Goal: Task Accomplishment & Management: Use online tool/utility

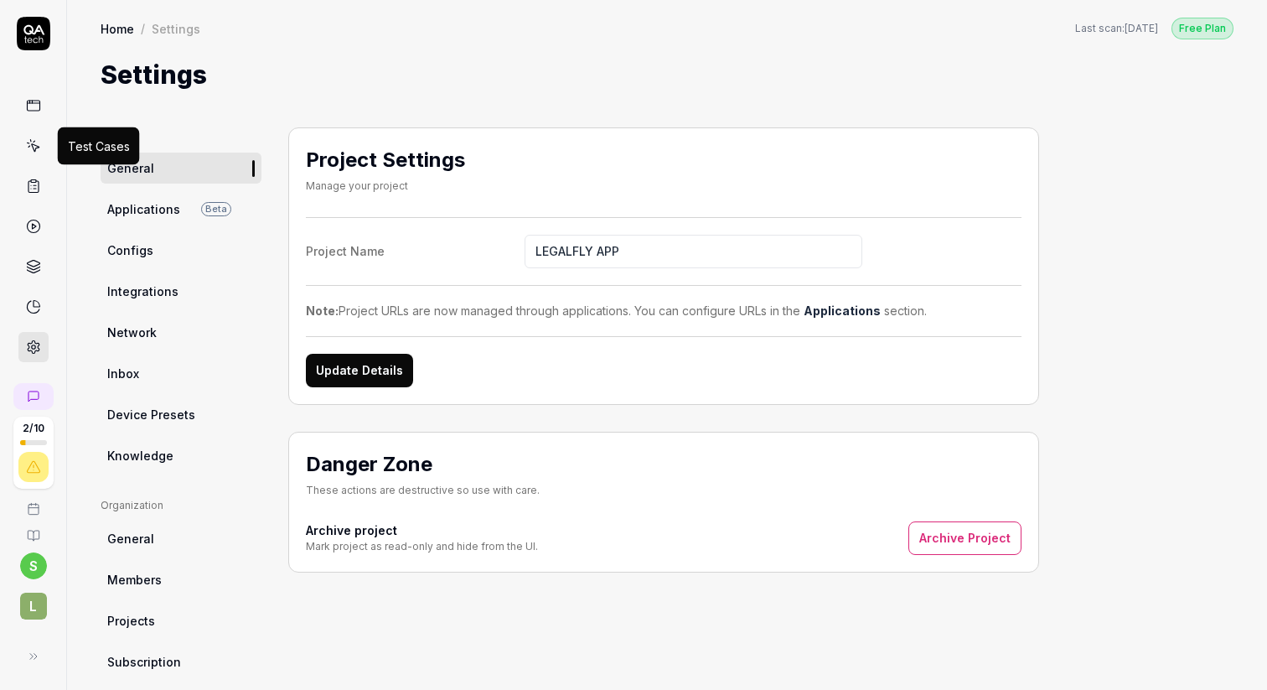
click at [36, 148] on icon at bounding box center [33, 145] width 15 height 15
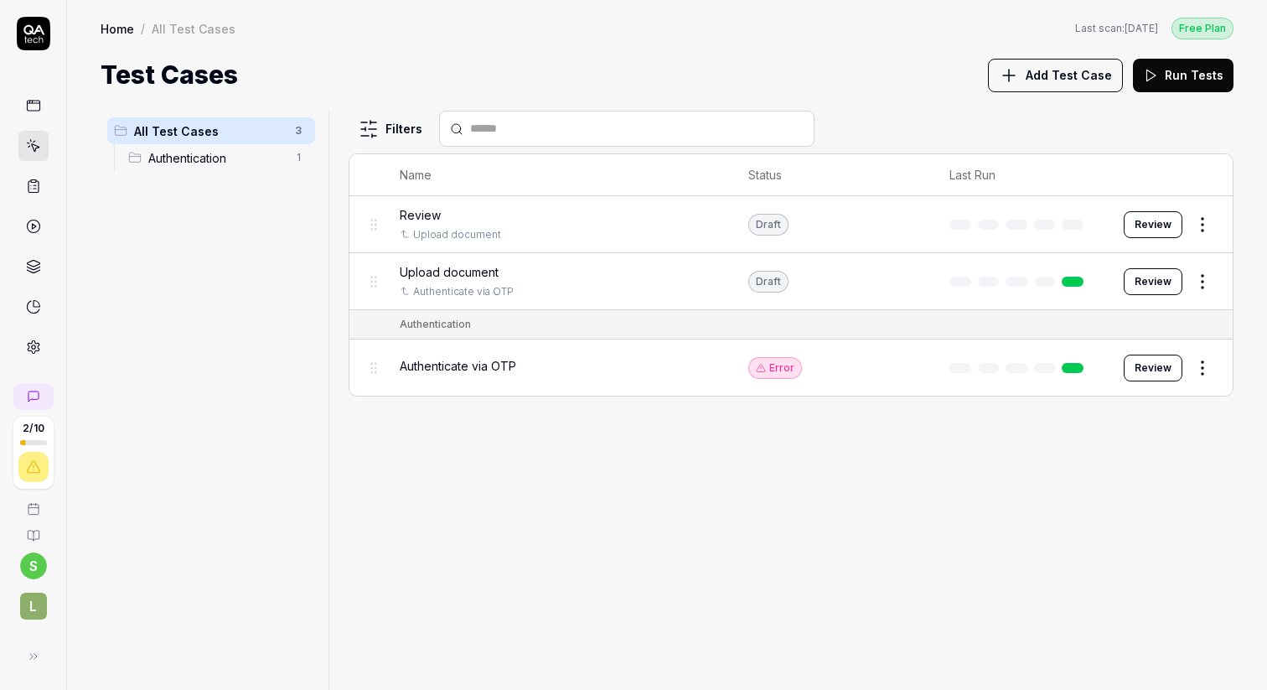
click at [1041, 75] on span "Add Test Case" at bounding box center [1069, 75] width 86 height 18
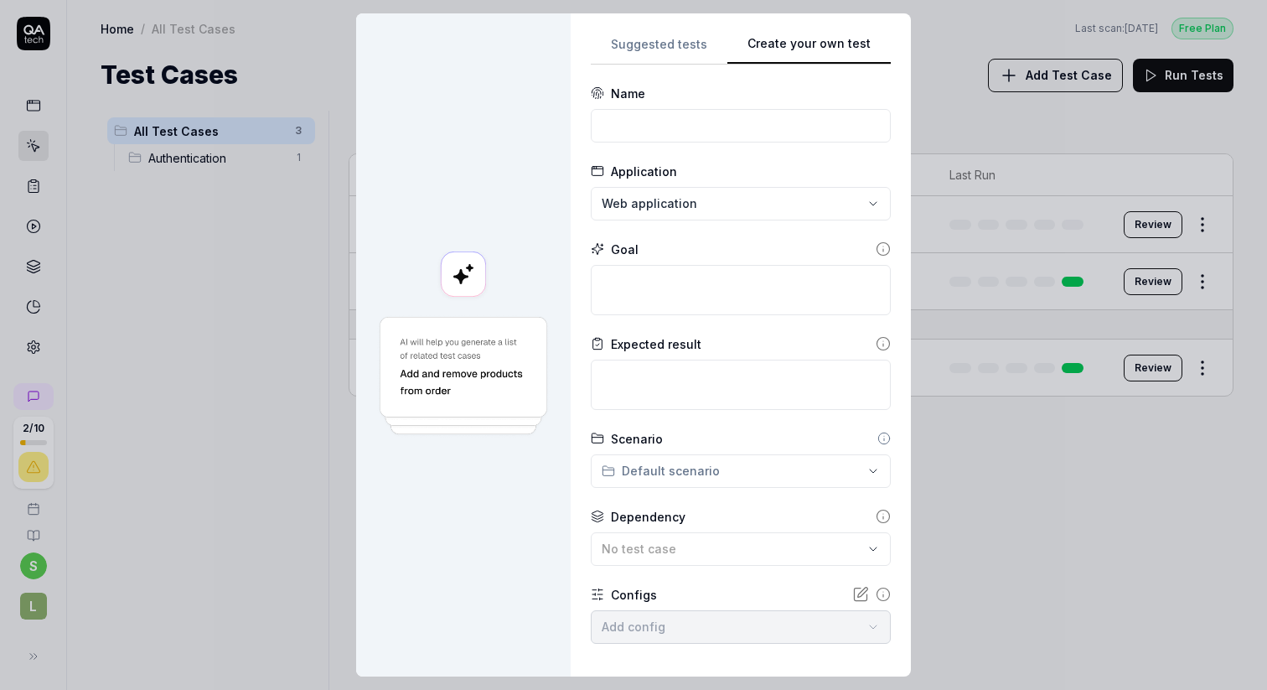
click at [863, 164] on div "Suggested tests Create your own test Name Application Web application Goal Expe…" at bounding box center [741, 345] width 300 height 623
click at [638, 126] on input at bounding box center [741, 126] width 300 height 34
type input "Can create a new playbook"
click at [634, 287] on textarea at bounding box center [741, 290] width 300 height 50
type textarea "*"
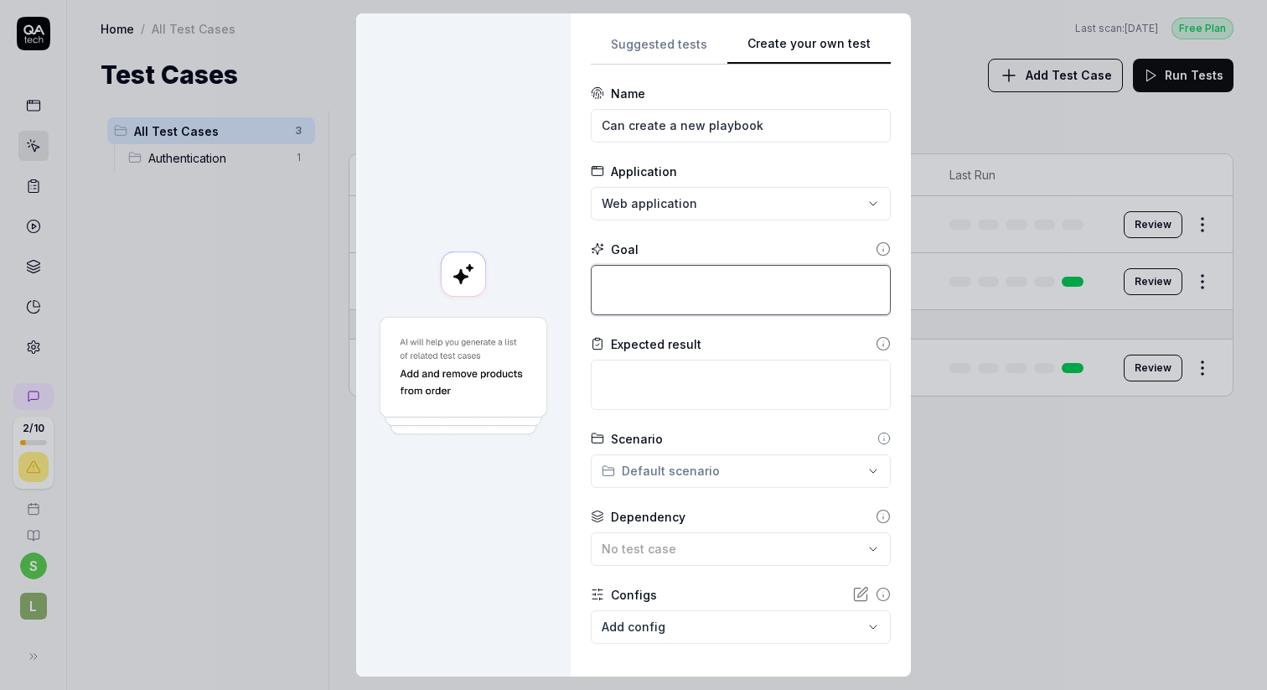
type textarea "T"
type textarea "*"
type textarea "To"
type textarea "*"
type textarea "To"
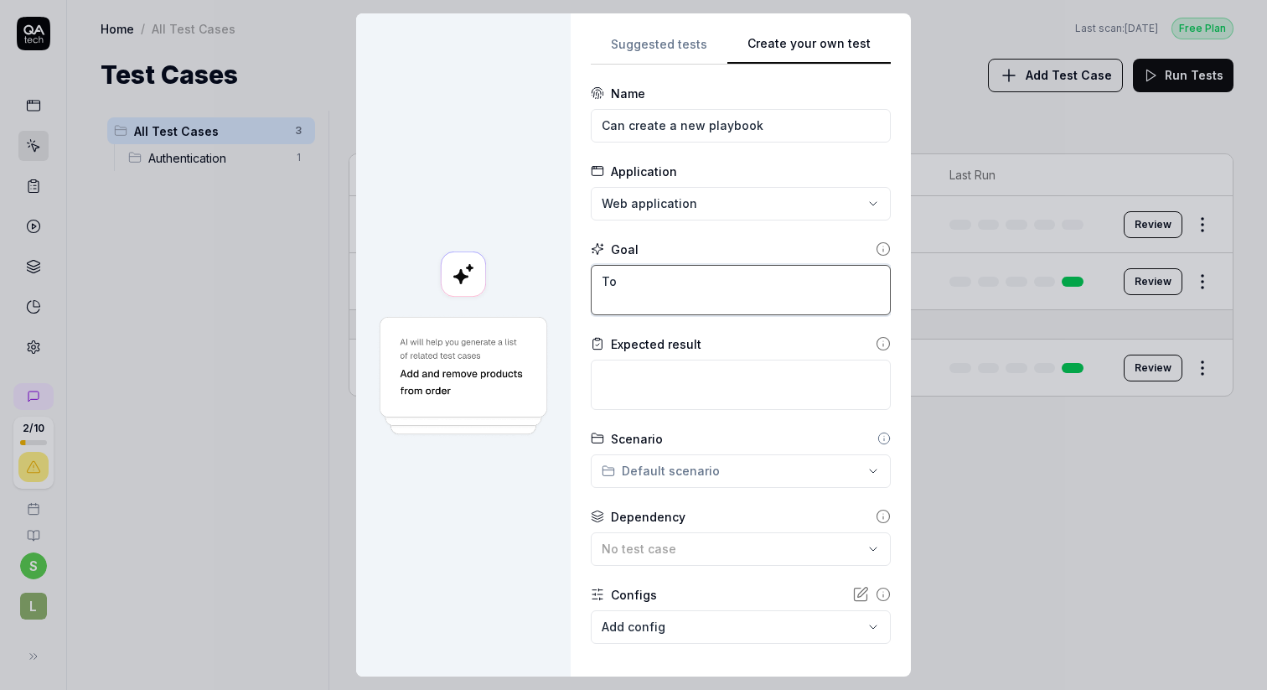
type textarea "*"
type textarea "To a"
type textarea "*"
type textarea "To as"
type textarea "*"
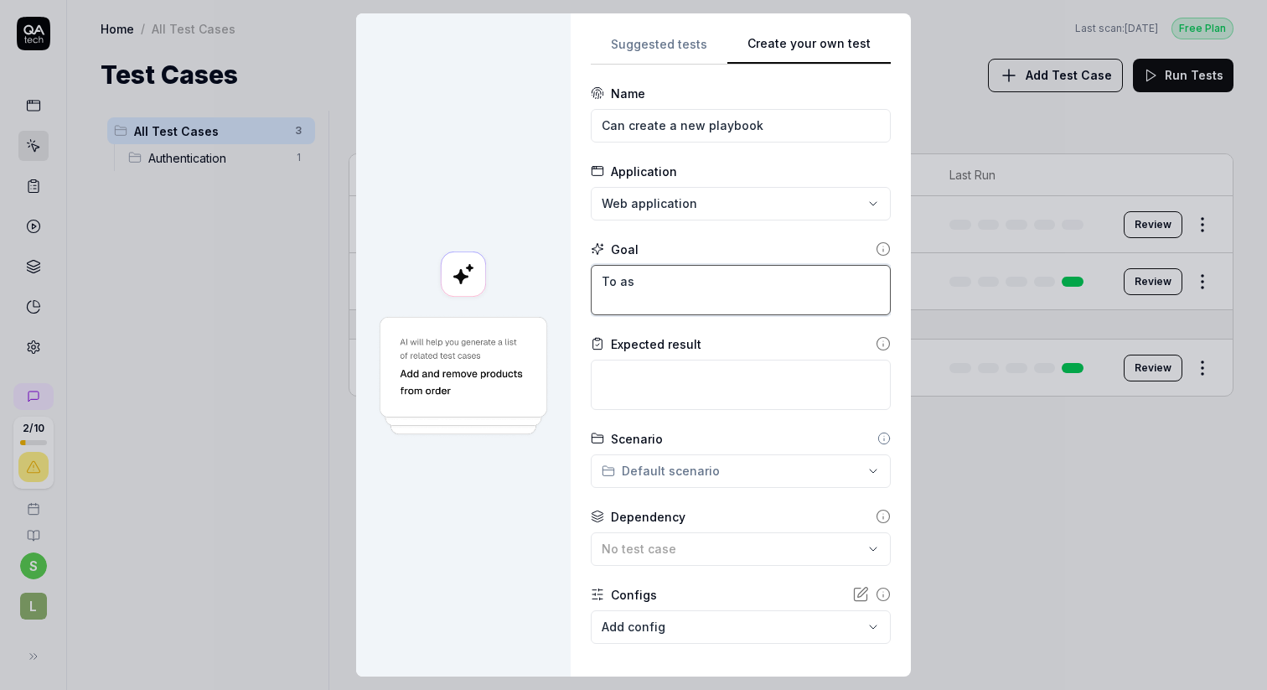
type textarea "To ass"
type textarea "*"
type textarea "To asse"
type textarea "*"
type textarea "To asses"
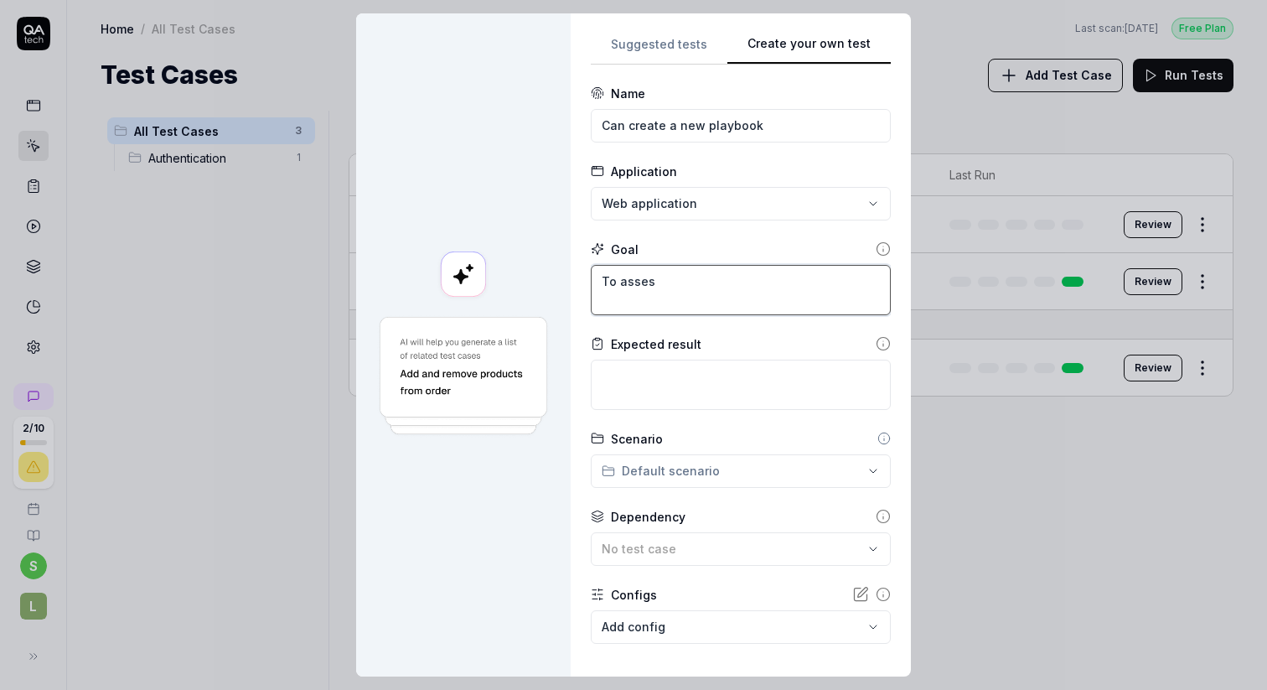
type textarea "*"
type textarea "To asses"
type textarea "*"
type textarea "To asses"
type textarea "*"
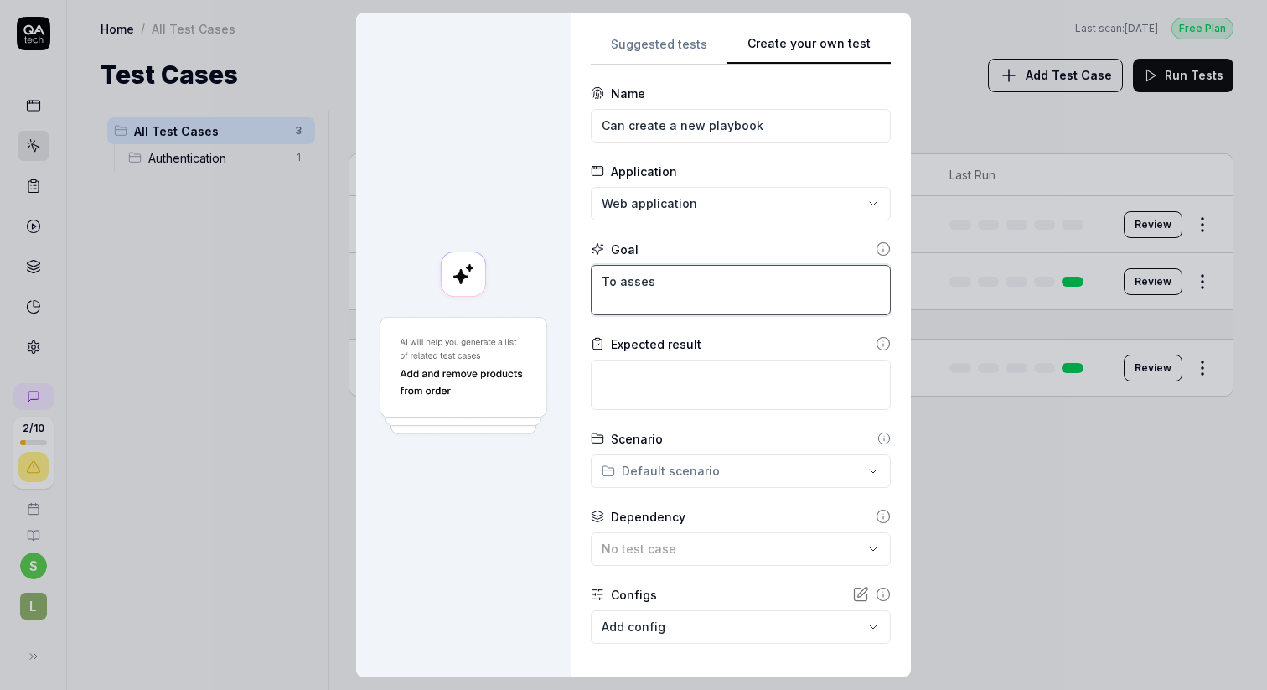
type textarea "To assess"
type textarea "*"
type textarea "To assess"
type textarea "*"
type textarea "To assess i"
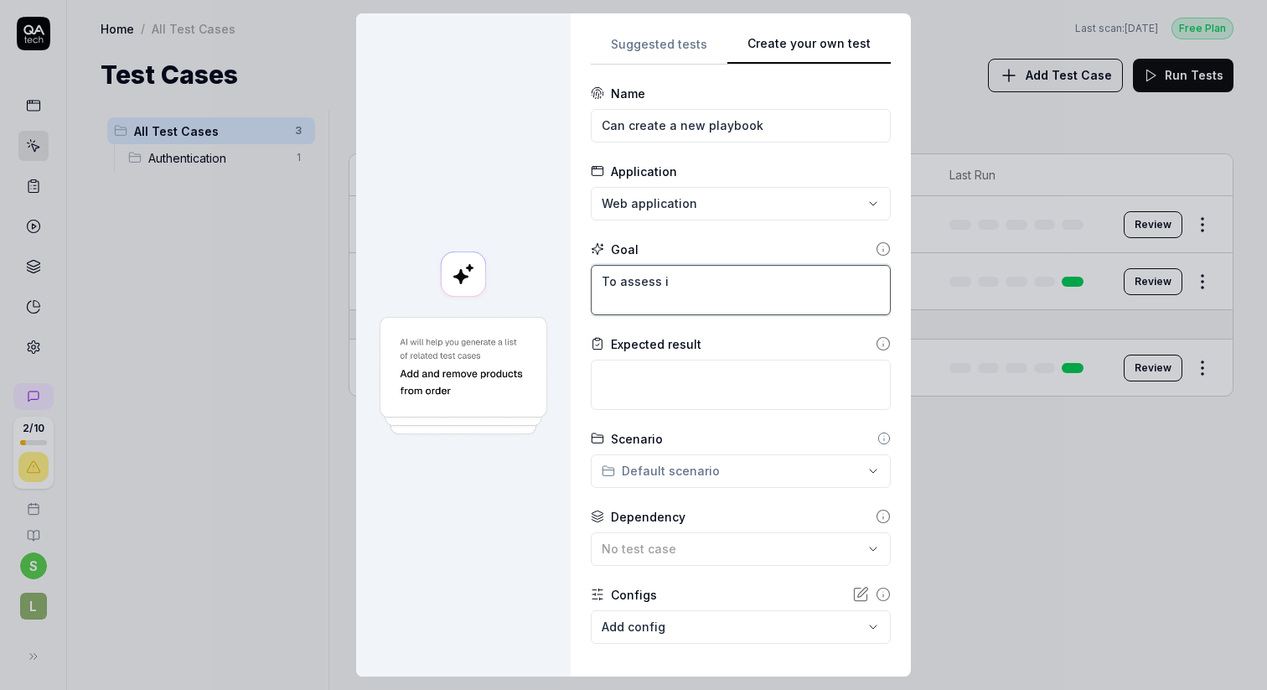
type textarea "*"
type textarea "To assess if"
type textarea "*"
type textarea "To assess if"
type textarea "*"
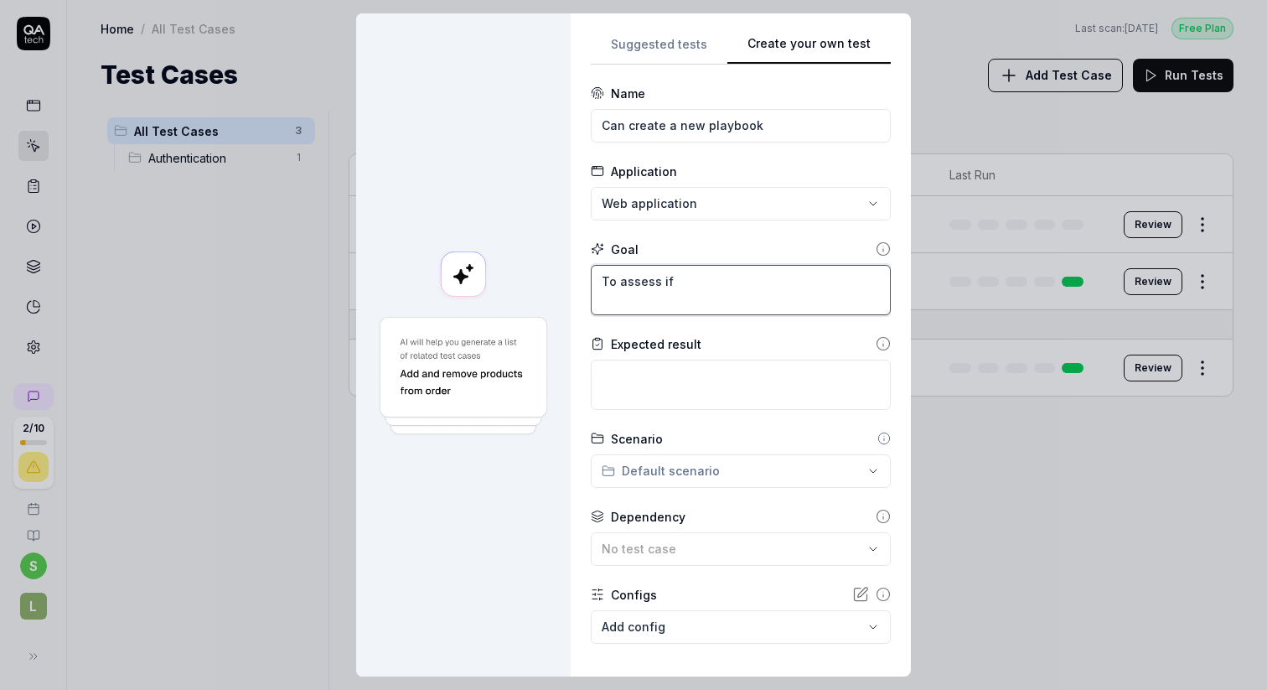
type textarea "To assess if a"
type textarea "*"
type textarea "To assess if a"
type textarea "*"
type textarea "To assess if a u"
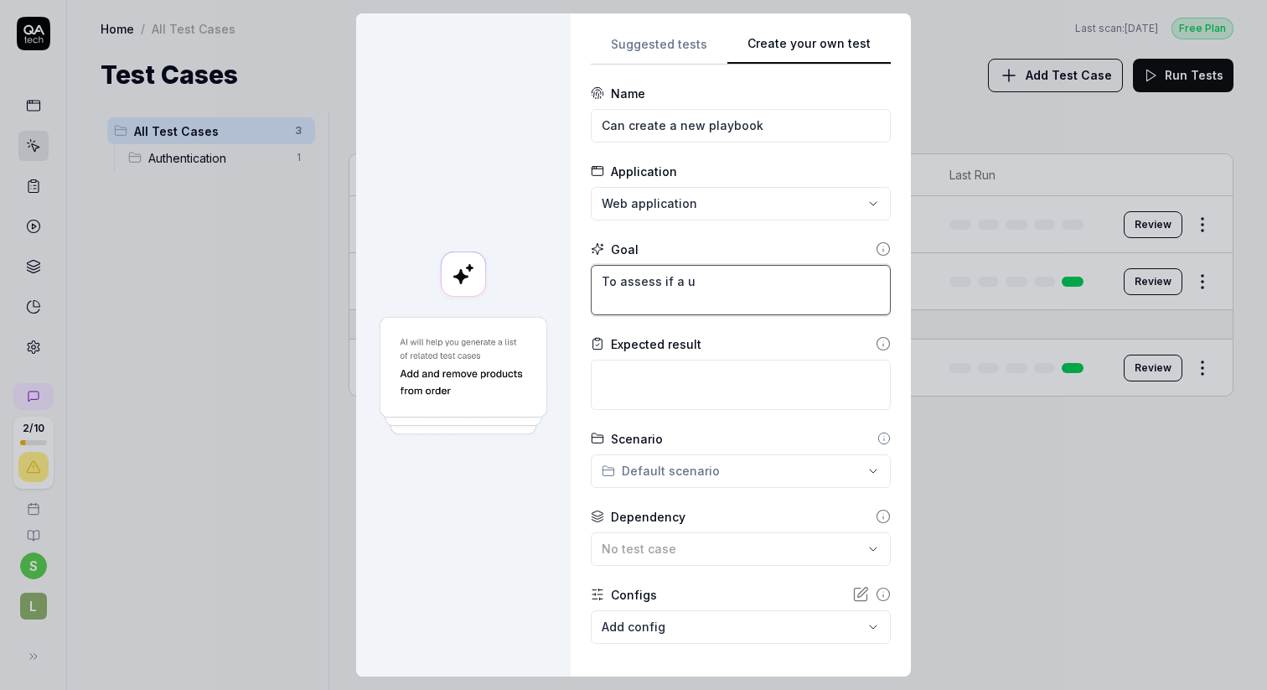
type textarea "*"
type textarea "To assess if a us"
type textarea "*"
type textarea "To assess if a use"
type textarea "*"
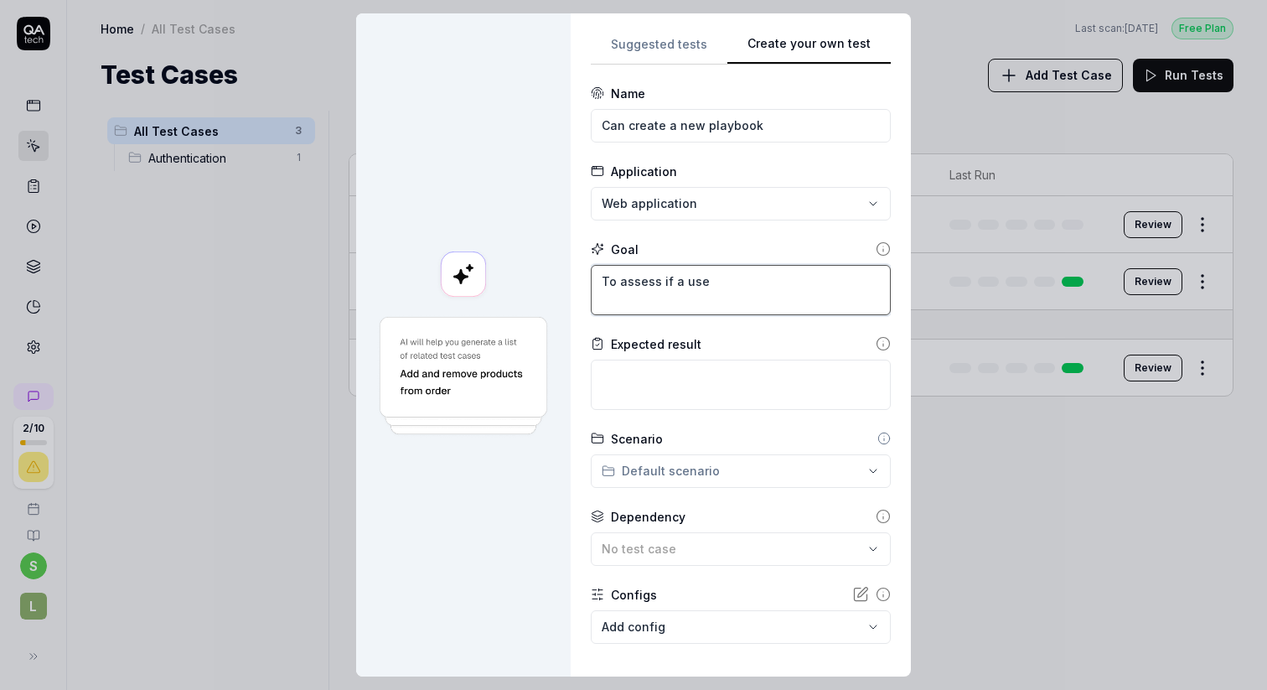
type textarea "To assess if a user"
type textarea "*"
type textarea "To assess if a user"
type textarea "*"
type textarea "To assess if a user i"
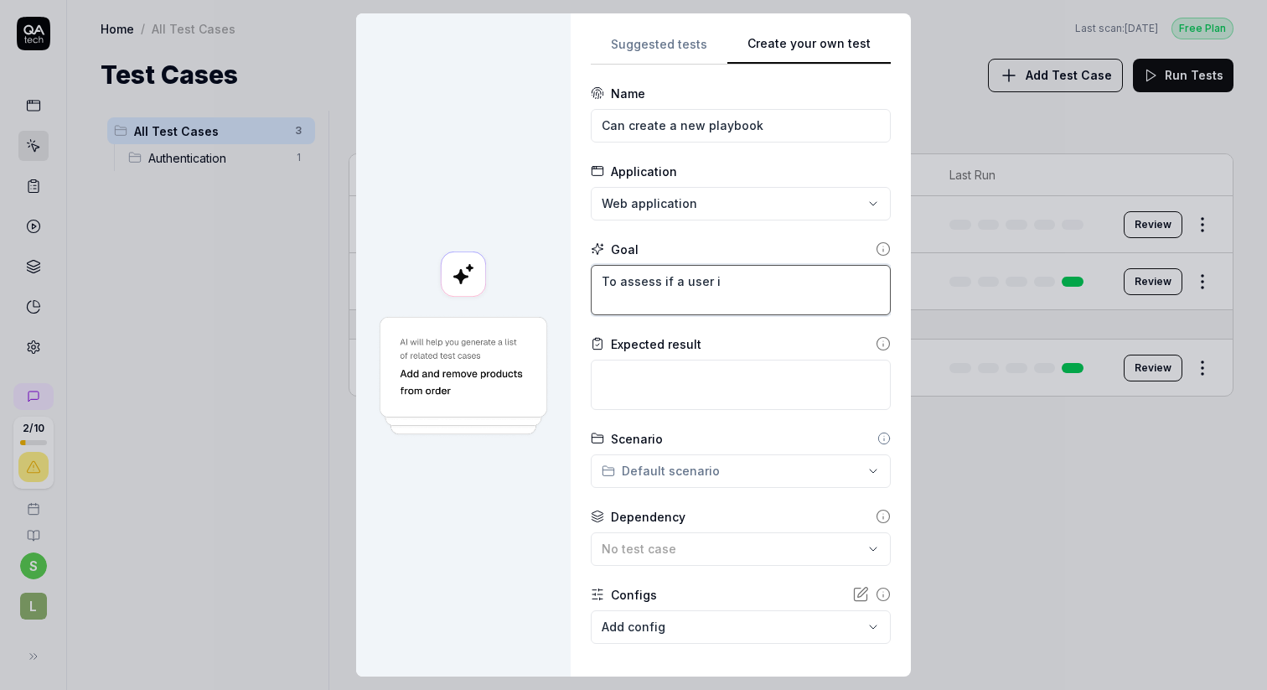
type textarea "*"
type textarea "To assess if a user is"
type textarea "*"
type textarea "To assess if a user is"
type textarea "*"
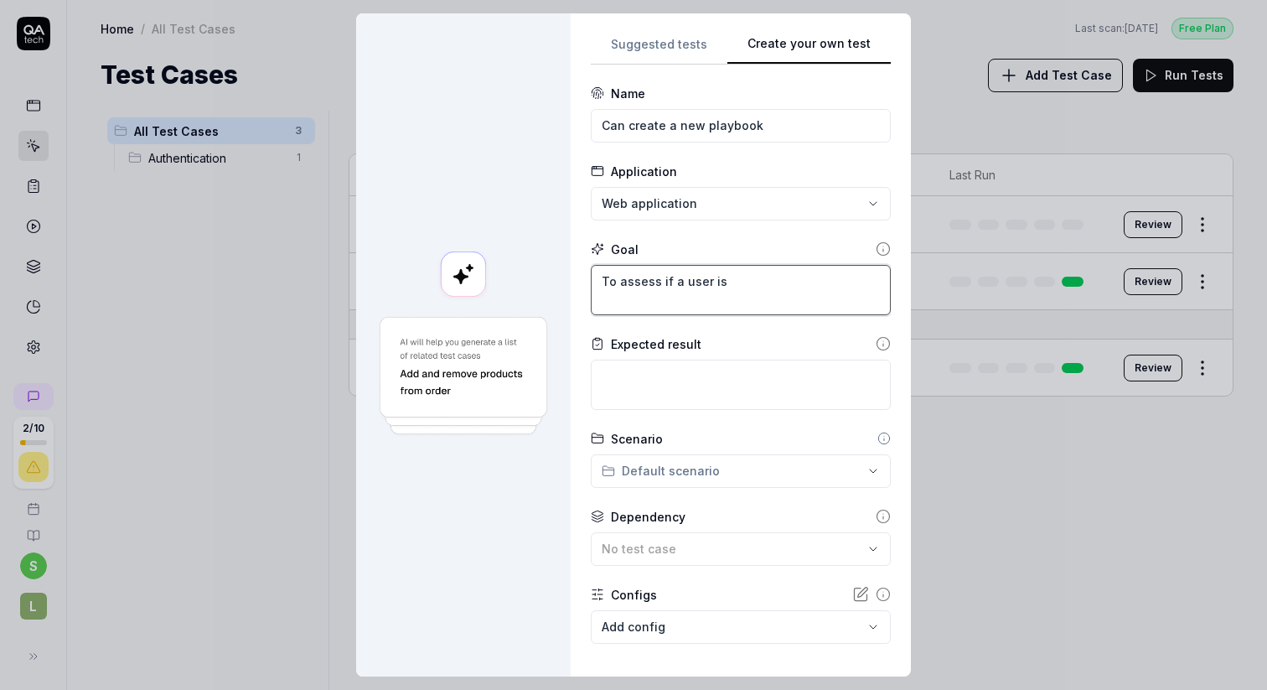
type textarea "To assess if a user is a"
type textarea "*"
type textarea "To assess if a user is ab"
type textarea "*"
type textarea "To assess if a user is abl"
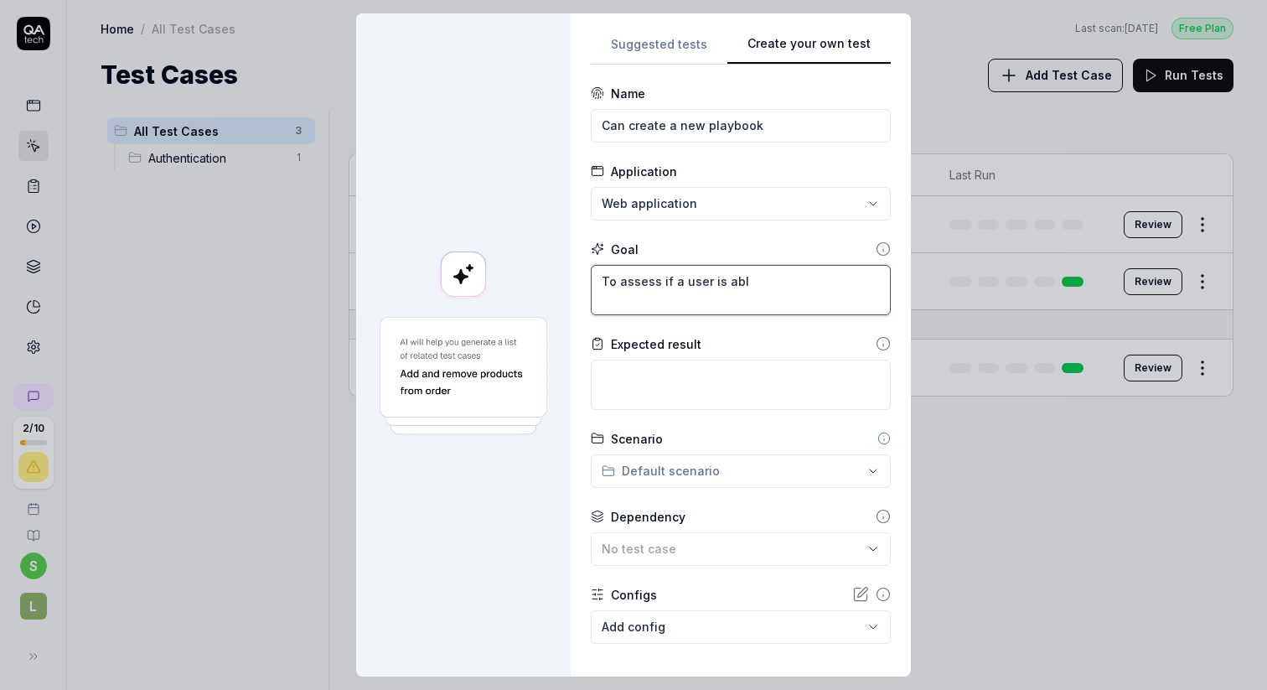
type textarea "*"
type textarea "To assess if a user is able"
type textarea "*"
type textarea "To assess if a user is able"
type textarea "*"
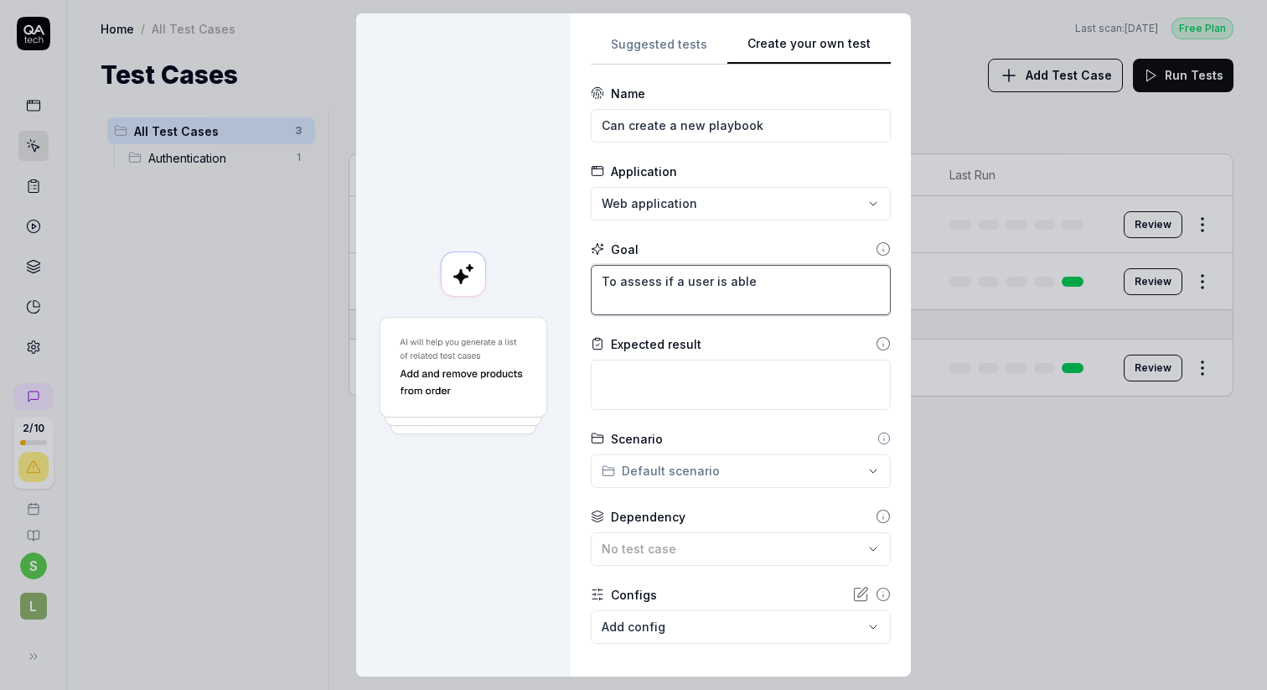
type textarea "To assess if a user is able t"
type textarea "*"
type textarea "To assess if a user is able to"
type textarea "*"
type textarea "To assess if a user is able to"
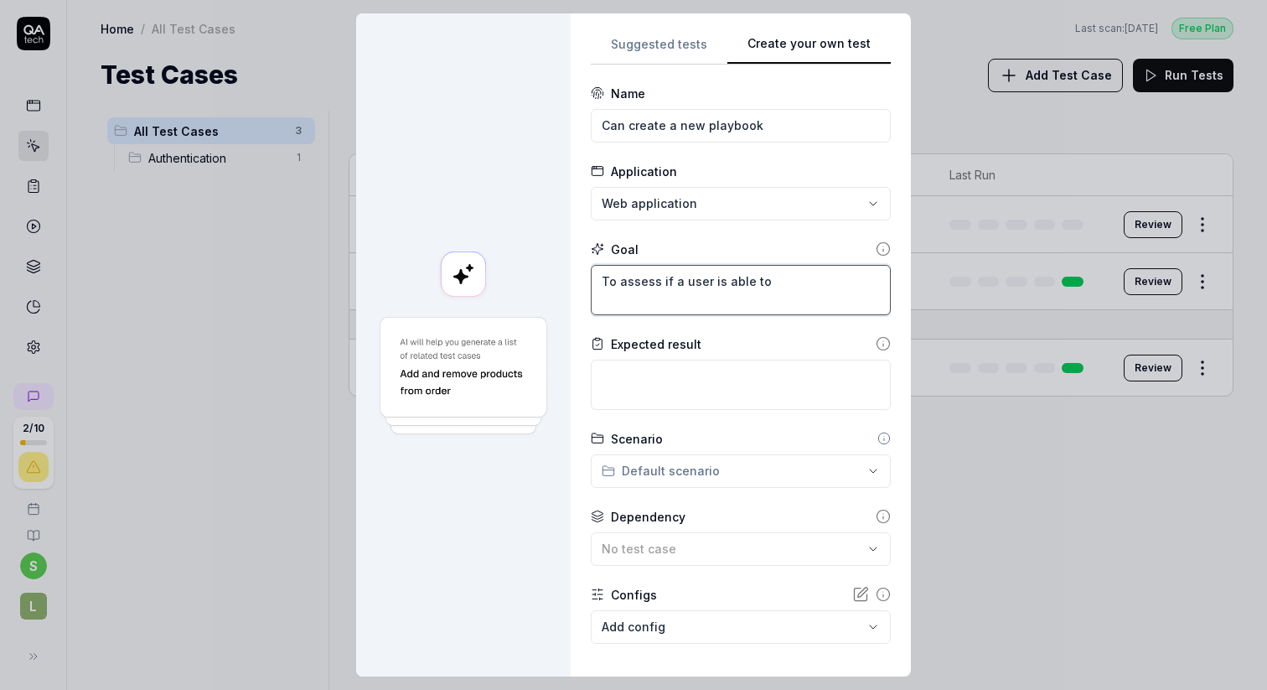
type textarea "*"
type textarea "To assess if a user is able to c"
type textarea "*"
type textarea "To assess if a user is able to cr"
type textarea "*"
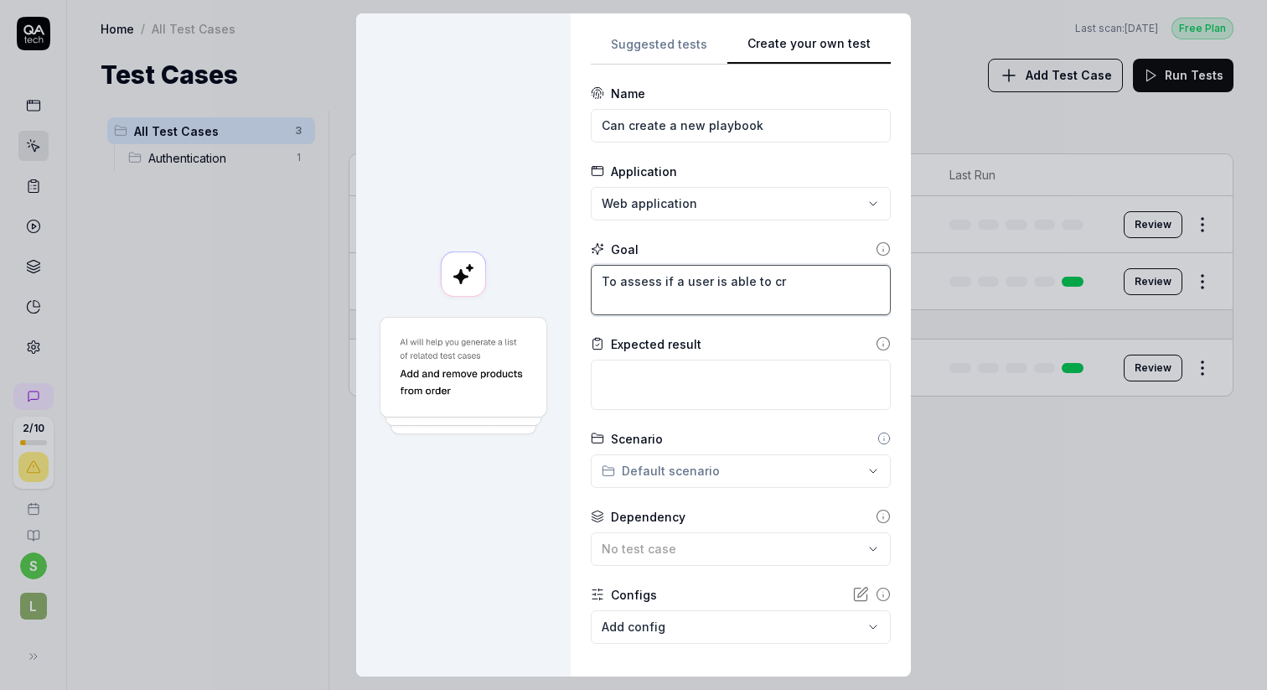
type textarea "To assess if a user is able to cre"
type textarea "*"
type textarea "To assess if a user is able to crea"
type textarea "*"
type textarea "To assess if a user is able to creat"
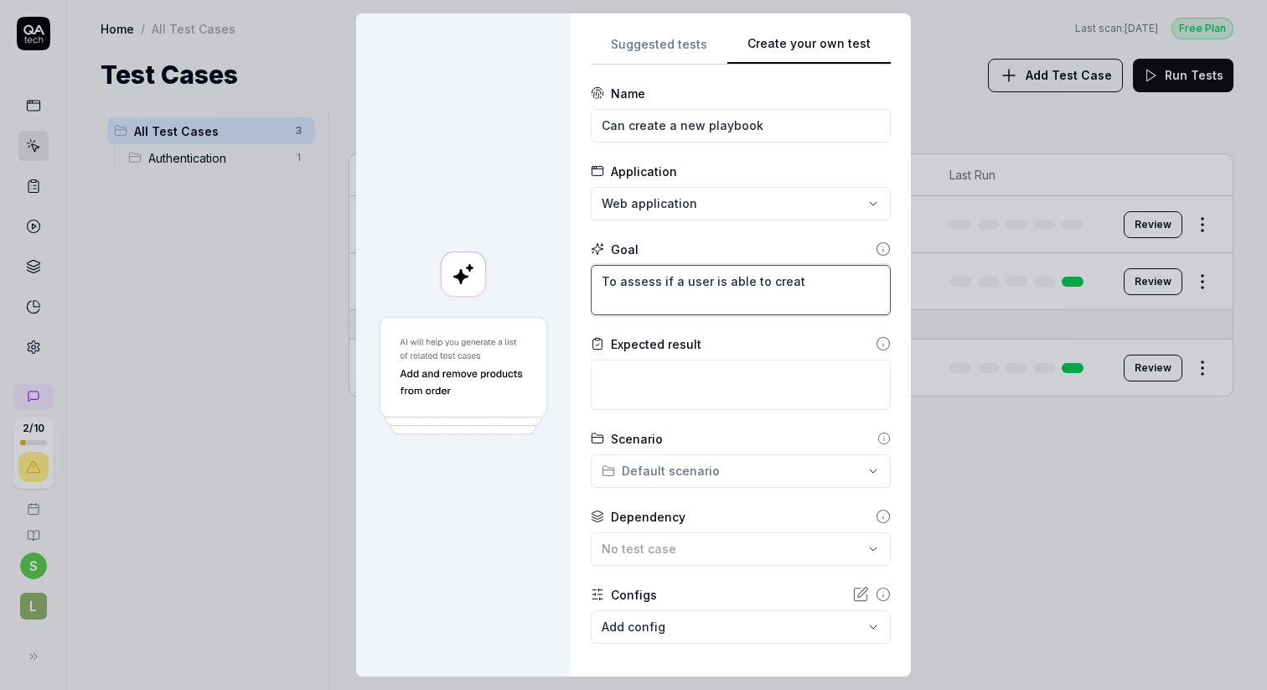
type textarea "*"
type textarea "To assess if a user is able to create"
type textarea "*"
type textarea "To assess if a user is able to create"
type textarea "*"
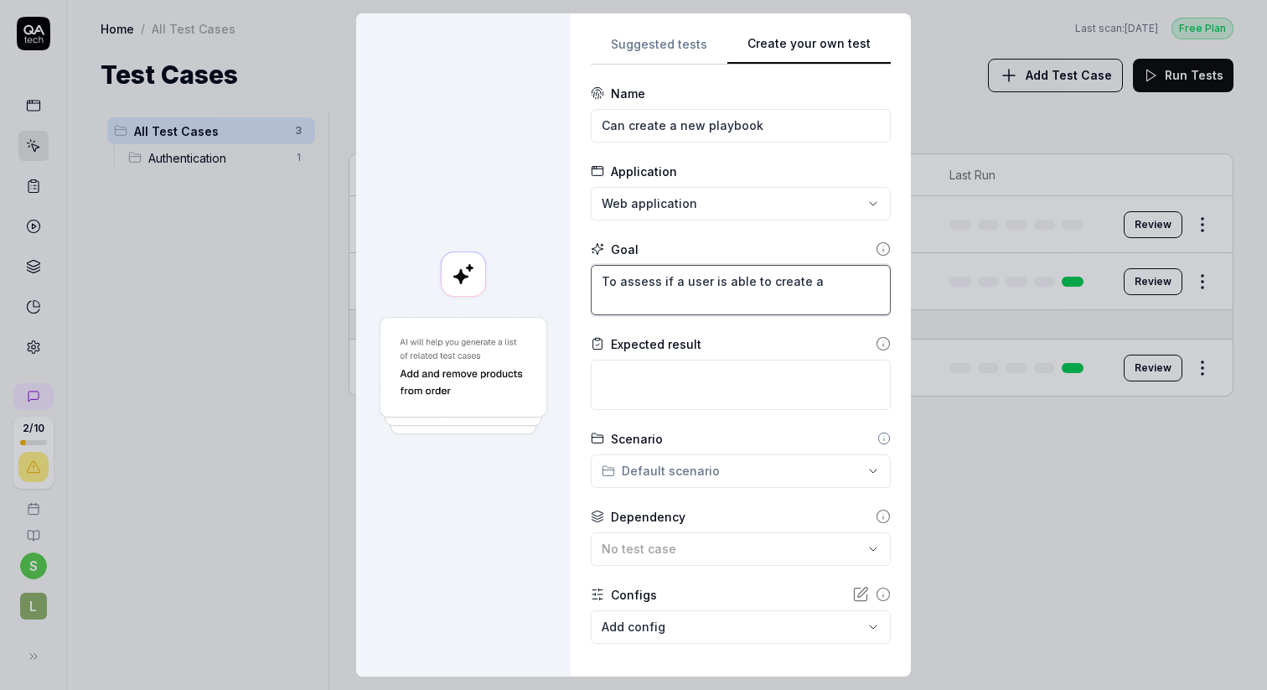
type textarea "To assess if a user is able to create a"
type textarea "*"
type textarea "To assess if a user is able to create a n"
type textarea "*"
type textarea "To assess if a user is able to create a ne"
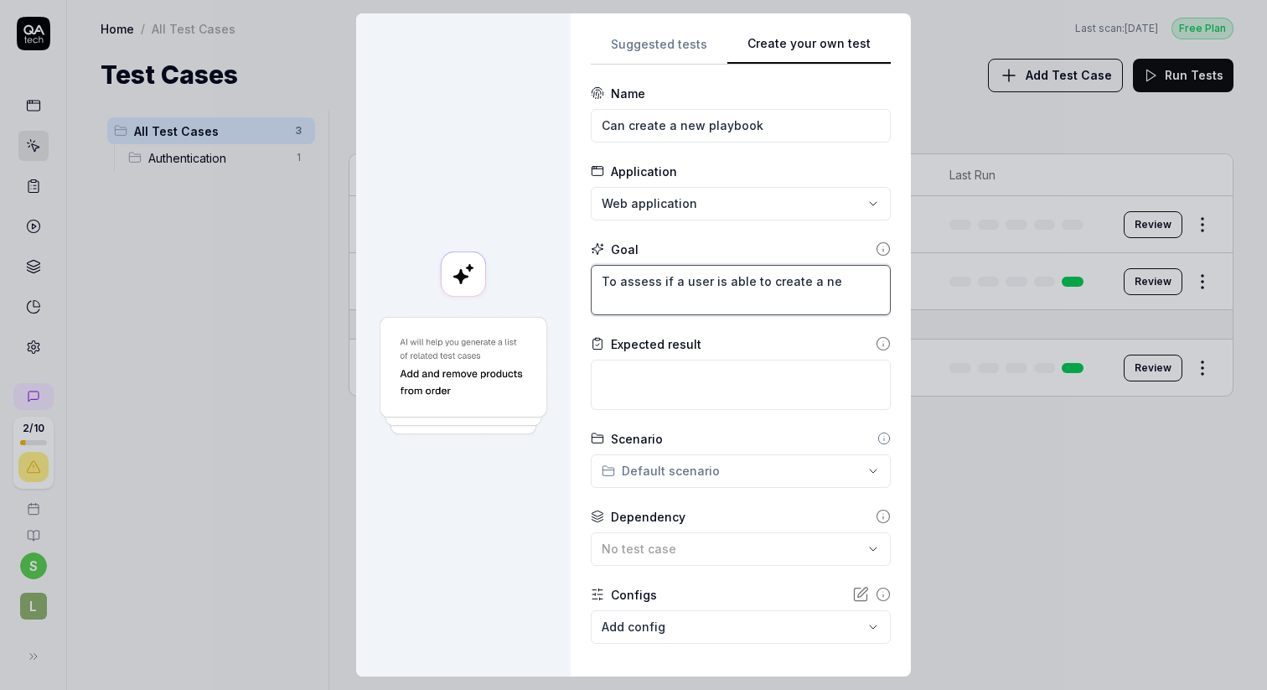
type textarea "*"
type textarea "To assess if a user is able to create a new"
type textarea "*"
type textarea "To assess if a user is able to create a new"
type textarea "*"
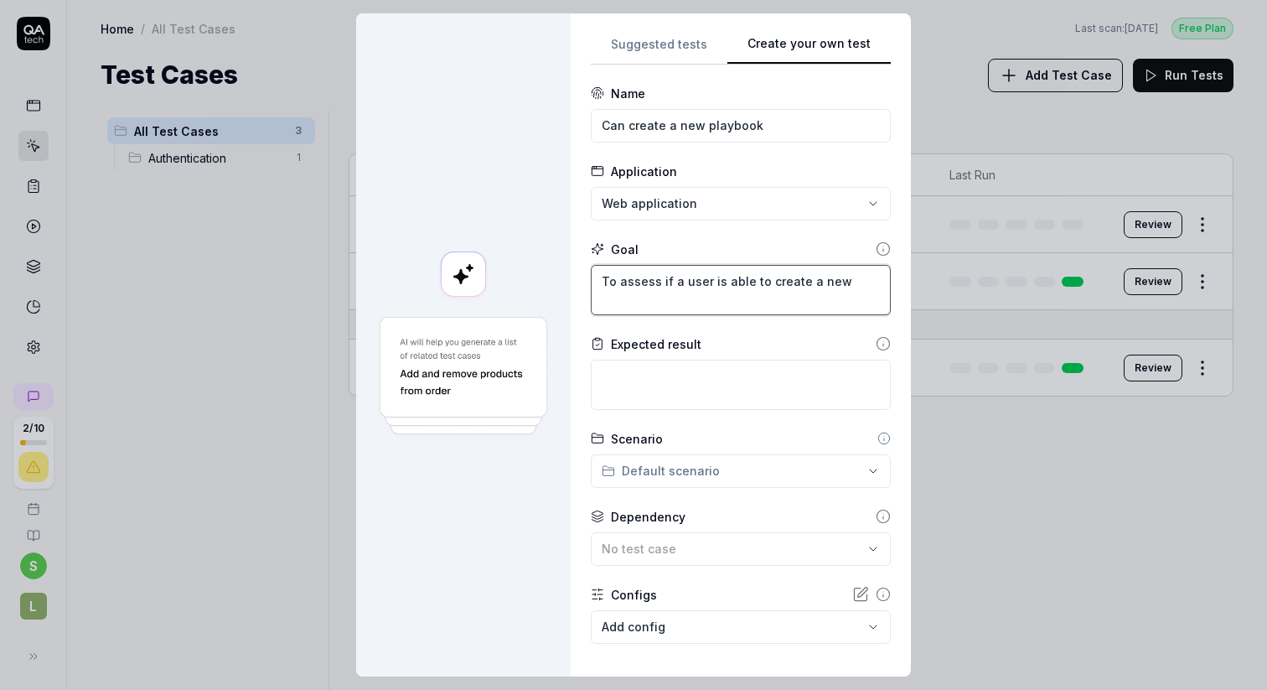
type textarea "To assess if a user is able to create a new s"
type textarea "*"
type textarea "To assess if a user is able to create a new so"
type textarea "*"
type textarea "To assess if a user is able to create a new sof"
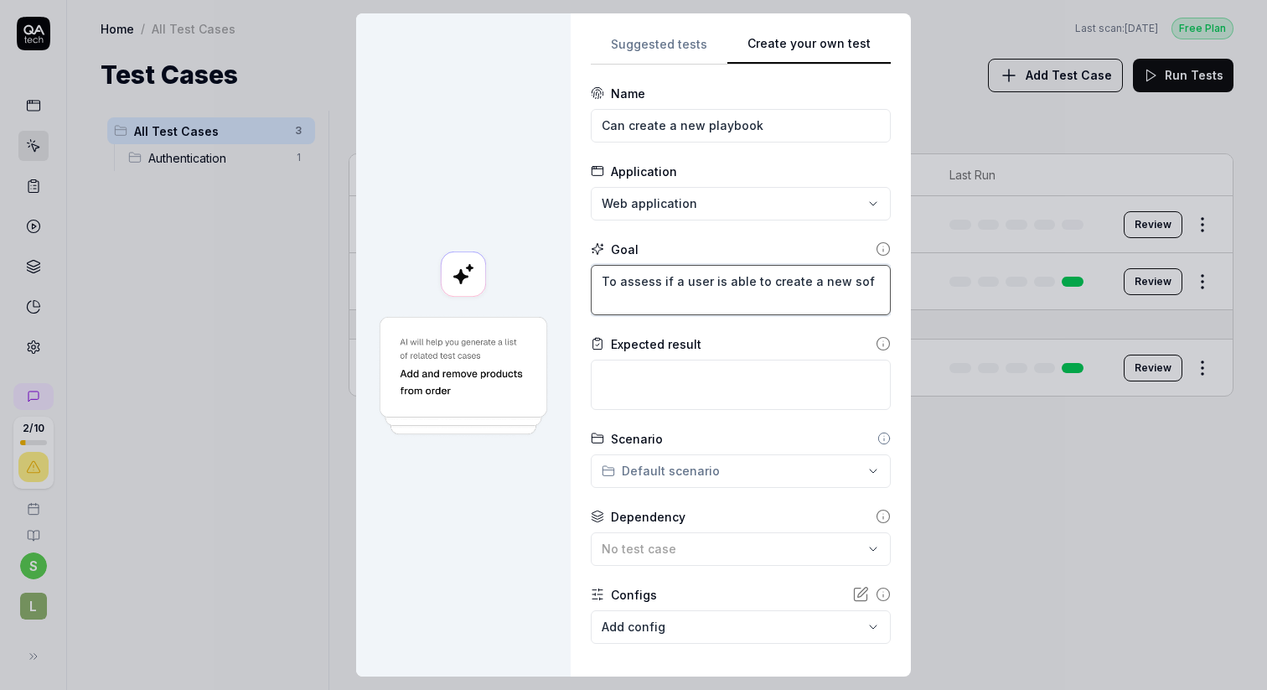
type textarea "*"
type textarea "To assess if a user is able to create a new sofi"
type textarea "*"
type textarea "To assess if a user is able to create a new sofic"
type textarea "*"
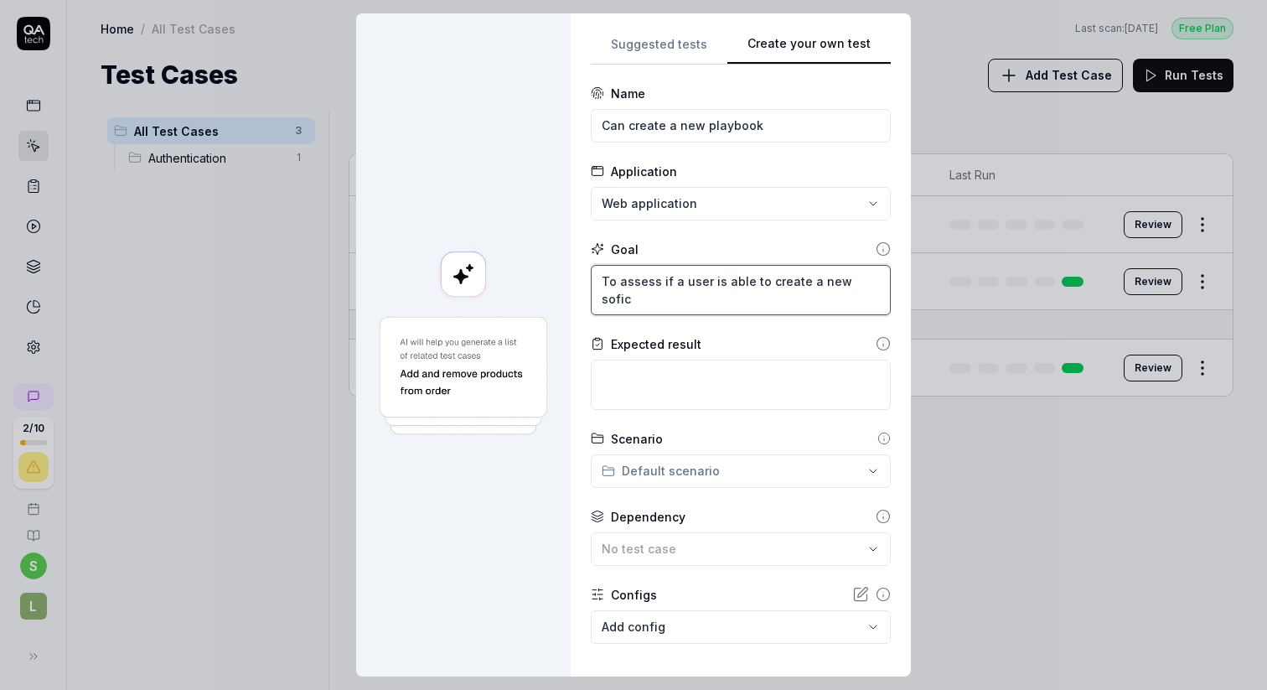
type textarea "To assess if a user is able to create a new sofict"
type textarea "*"
type textarea "To assess if a user is able to create a new soficti"
type textarea "*"
type textarea "To assess if a user is able to create a new sofictic"
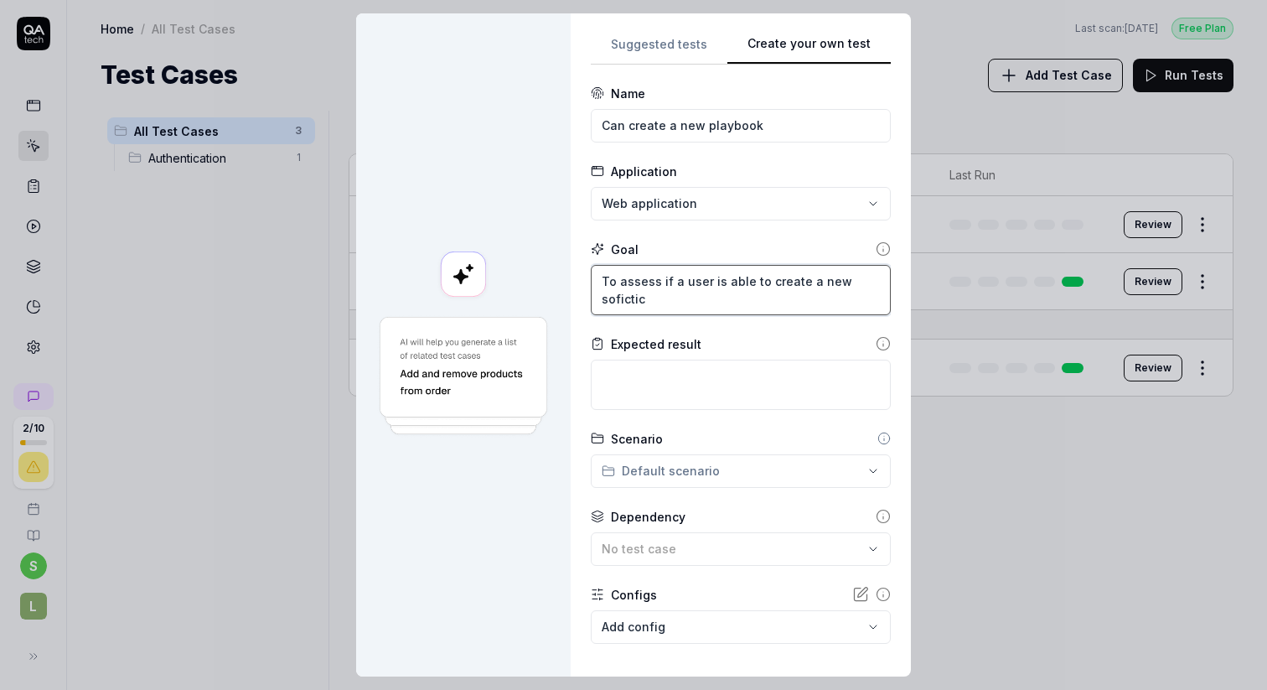
type textarea "*"
type textarea "To assess if a user is able to create a new sofictica"
type textarea "*"
type textarea "To assess if a user is able to create a new soficticat"
type textarea "*"
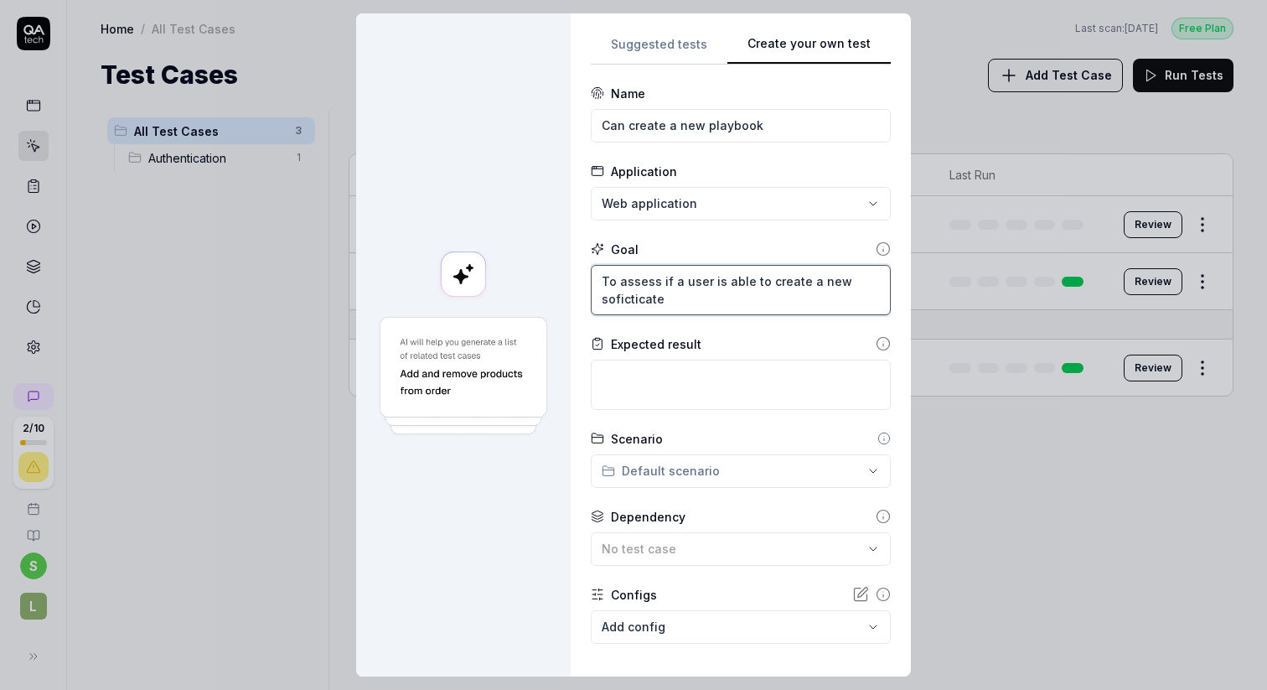
type textarea "To assess if a user is able to create a new soficticated"
type textarea "*"
type textarea "To assess if a user is able to create a new soficticated"
type textarea "*"
type textarea "To assess if a user is able to create a new soficticated p"
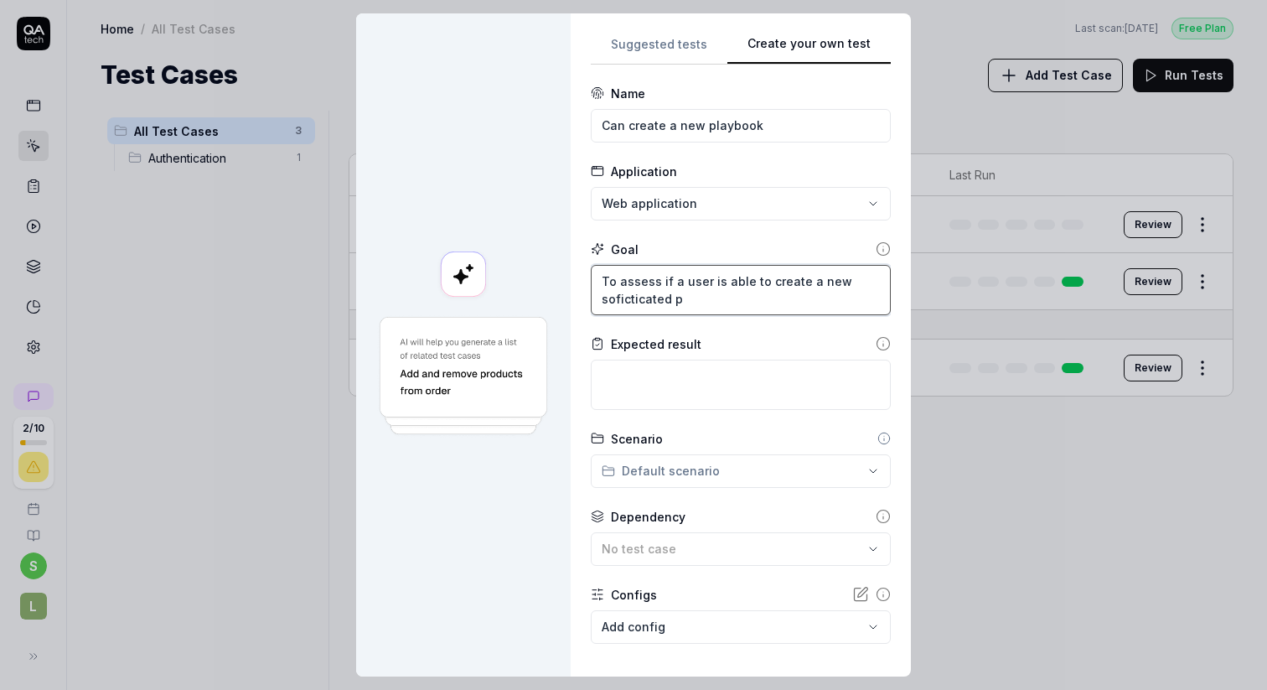
type textarea "*"
type textarea "To assess if a user is able to create a new soficticated pl"
type textarea "*"
type textarea "To assess if a user is able to create a new soficticated pla"
type textarea "*"
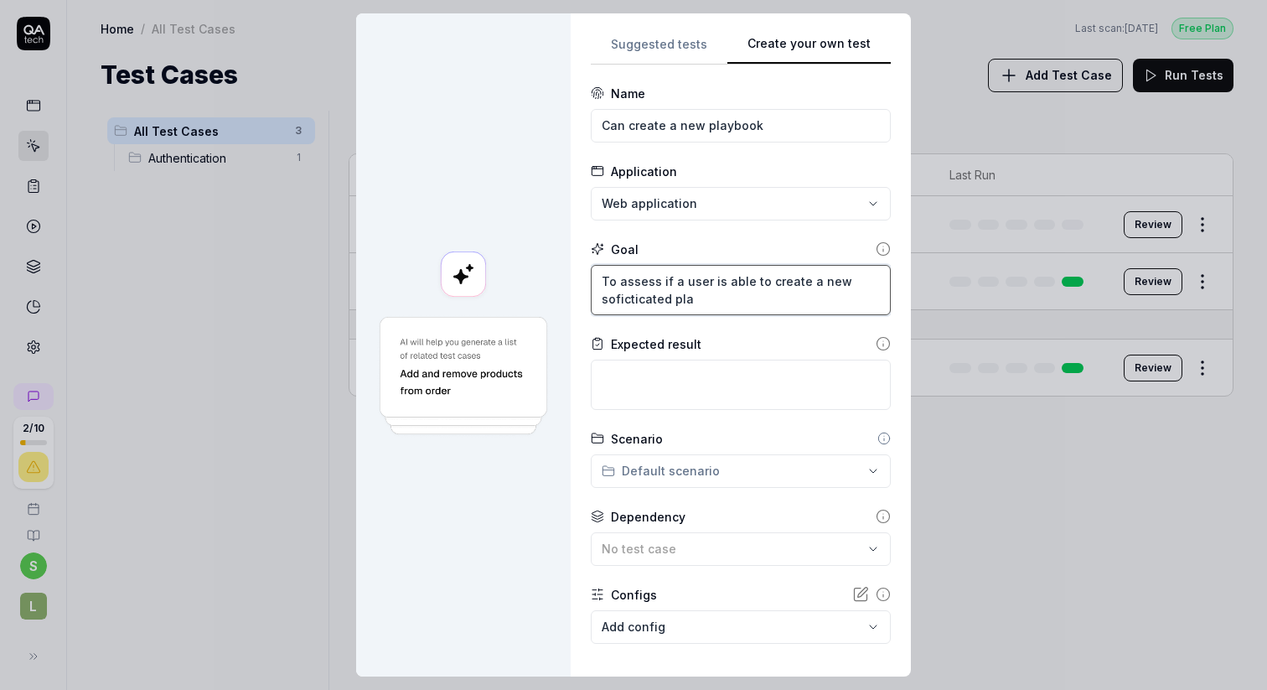
type textarea "To assess if a user is able to create a new soficticated play"
type textarea "*"
type textarea "To assess if a user is able to create a new soficticated playb"
type textarea "*"
type textarea "To assess if a user is able to create a new soficticated playbo"
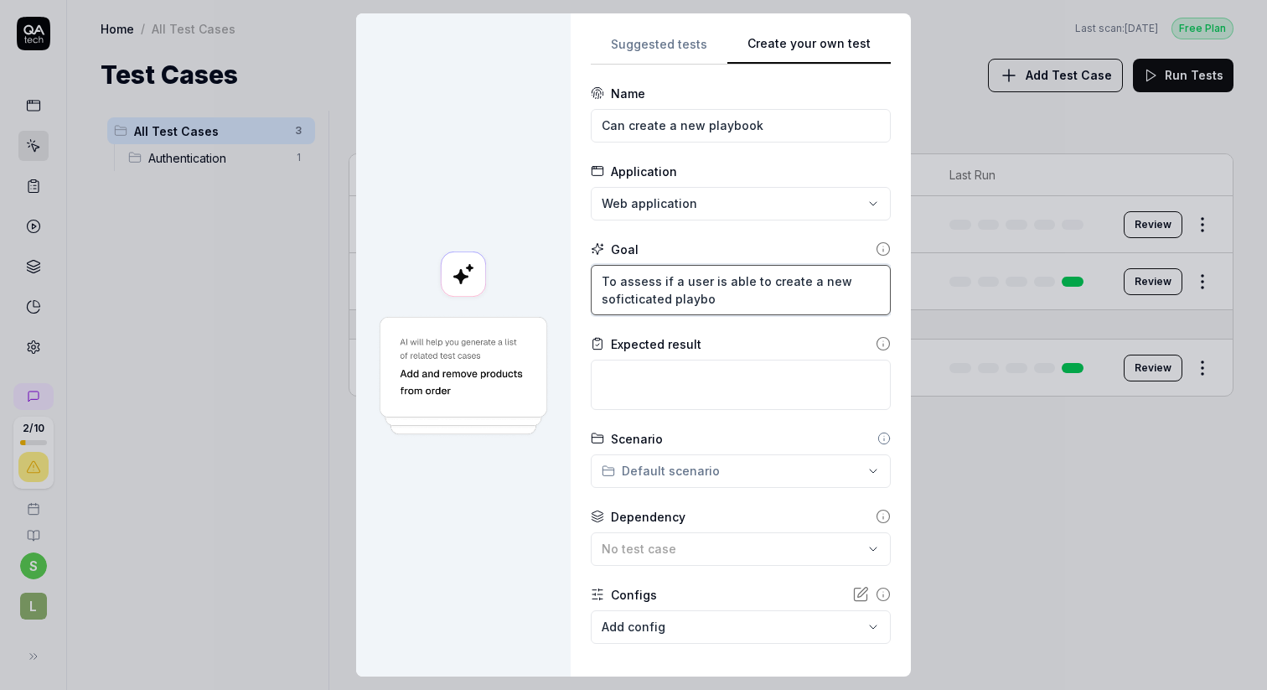
type textarea "*"
type textarea "To assess if a user is able to create a new soficticated playboo"
type textarea "*"
type textarea "To assess if a user is able to create a new soficticated playbook"
type textarea "*"
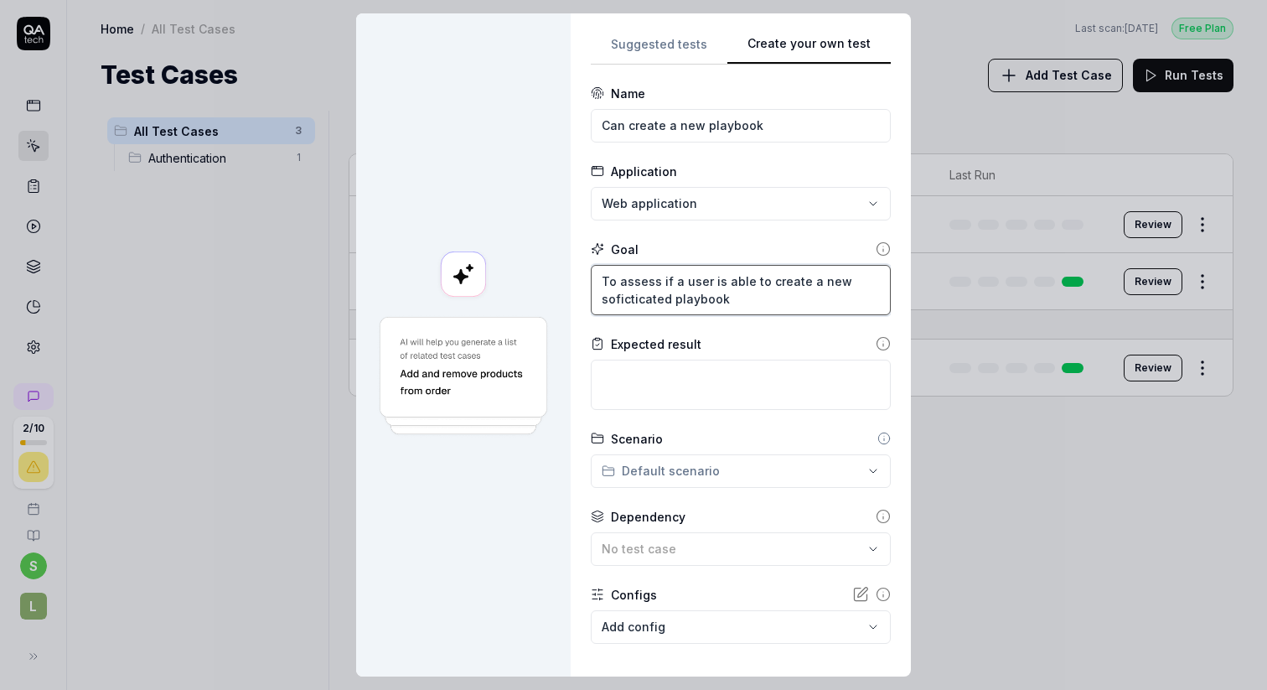
type textarea "To assess if a user is able to create a new sophisticated playbook"
type textarea "*"
type textarea "To assess if a user is able to create a new sophisticated playbook"
type textarea "*"
type textarea "To assess if a user is able to create a new sophisticated l playbook"
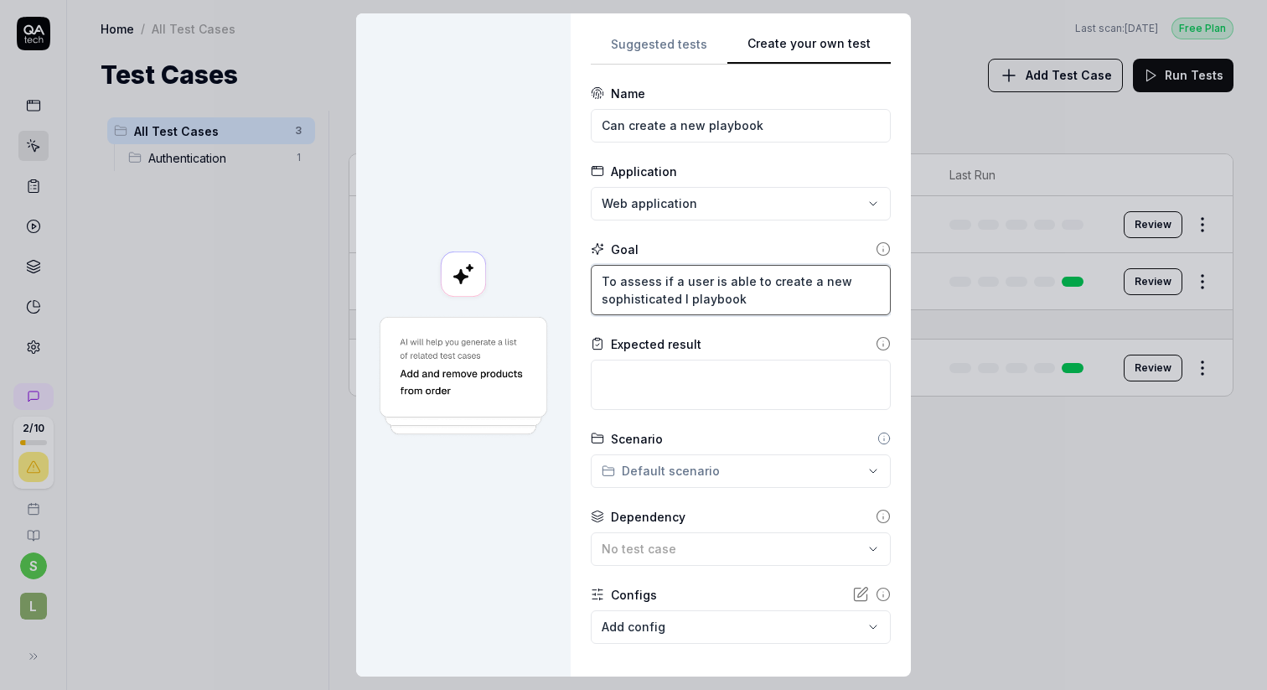
type textarea "*"
type textarea "To assess if a user is able to create a new sophisticated le playbook"
type textarea "*"
type textarea "To assess if a user is able to create a new sophisticated leg playbook"
type textarea "*"
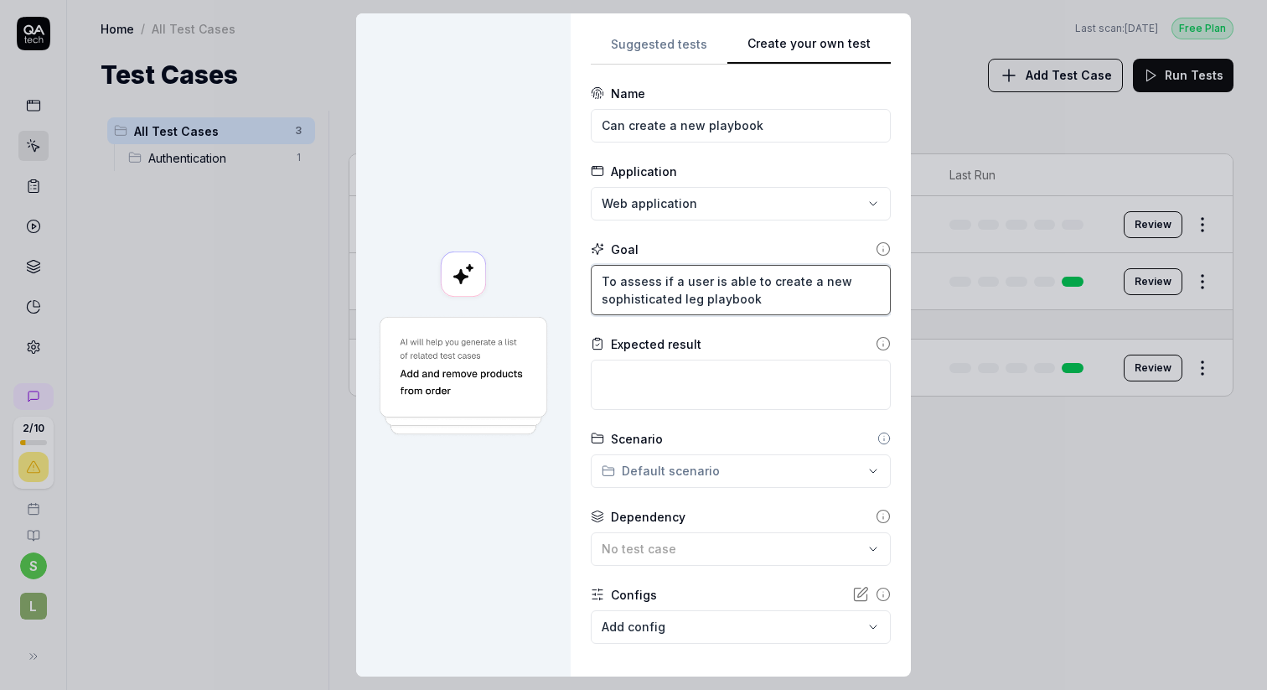
type textarea "To assess if a user is able to create a new sophisticated lega playbook"
type textarea "*"
type textarea "To assess if a user is able to create a new sophisticated legal playbook"
type textarea "*"
type textarea "To assess if a user is able to create a new sophisticated legal playbook"
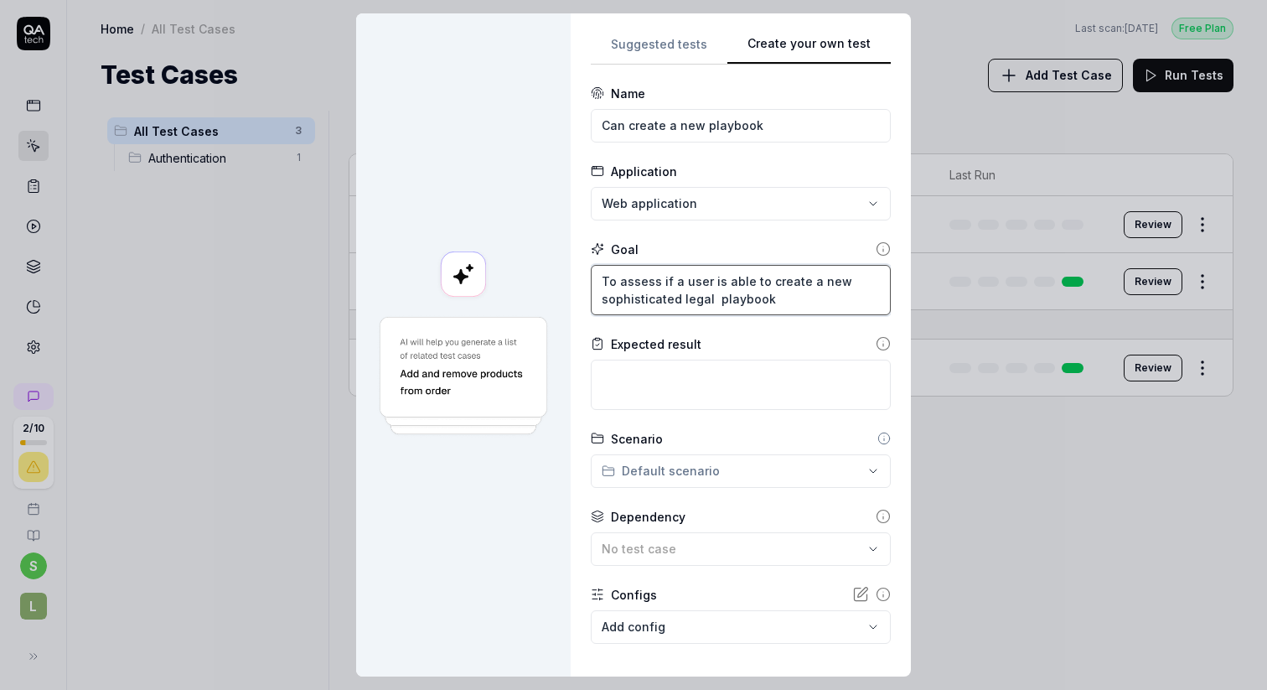
type textarea "*"
type textarea "To assess if a user is able to create a new sophisticated legal D playbook"
type textarea "*"
type textarea "To assess if a user is able to create a new sophisticated legal DO playbook"
type textarea "*"
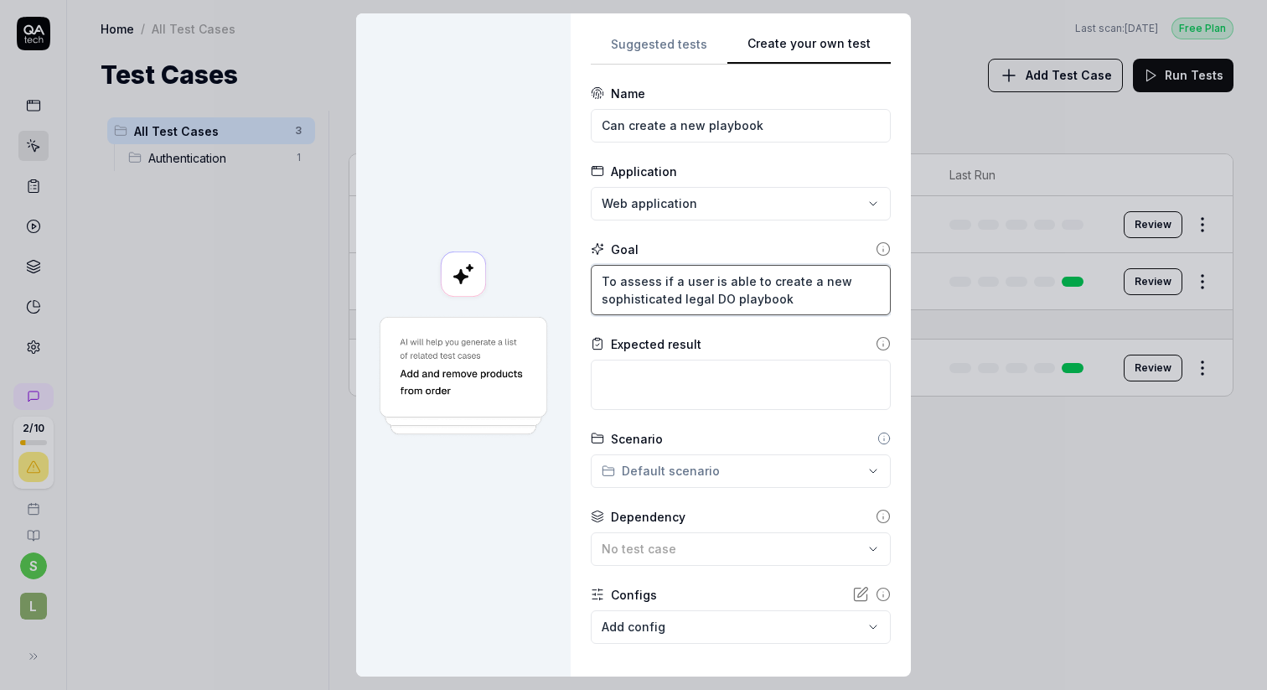
type textarea "To assess if a user is able to create a new sophisticated legal DOR playbook"
type textarea "*"
type textarea "To assess if a user is able to create a new sophisticated legal [PERSON_NAME] p…"
type textarea "*"
type textarea "To assess if a user is able to create a new sophisticated legal [PERSON_NAME] p…"
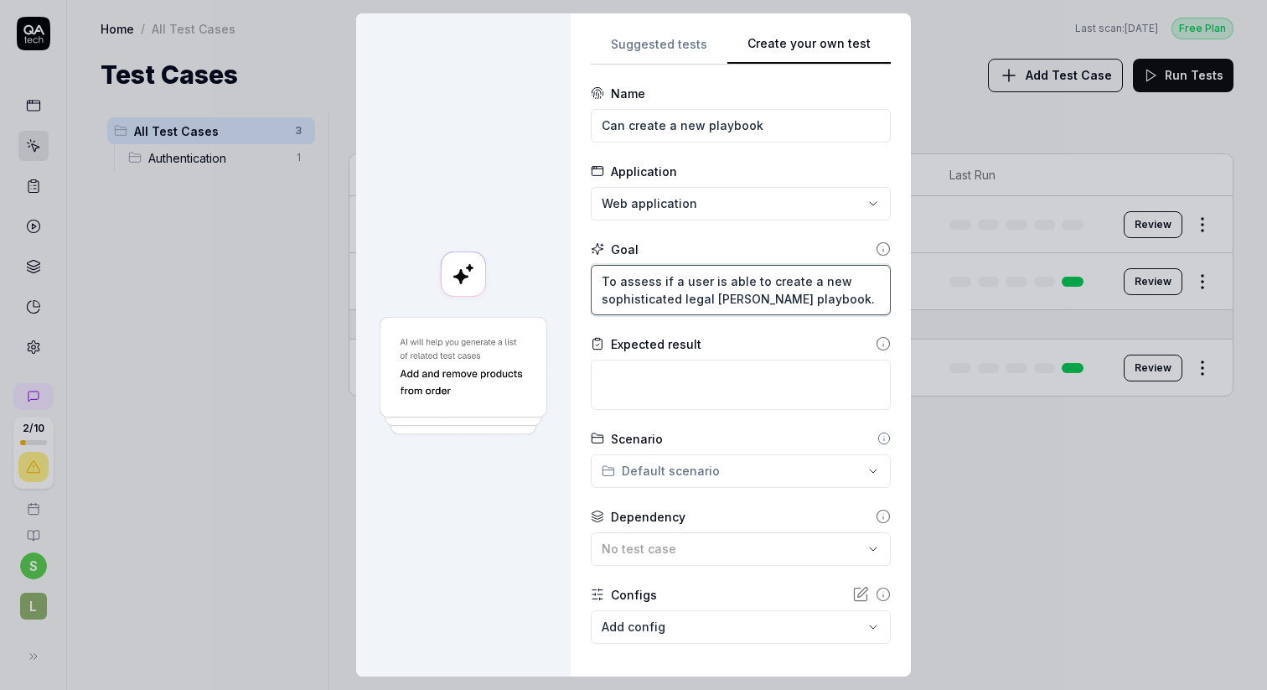
type textarea "*"
type textarea "To assess if a user is able to create a new sophisticated legal [PERSON_NAME] p…"
type textarea "*"
type textarea "To assess if a user is able to create a new sophisticated legal [PERSON_NAME] p…"
type textarea "*"
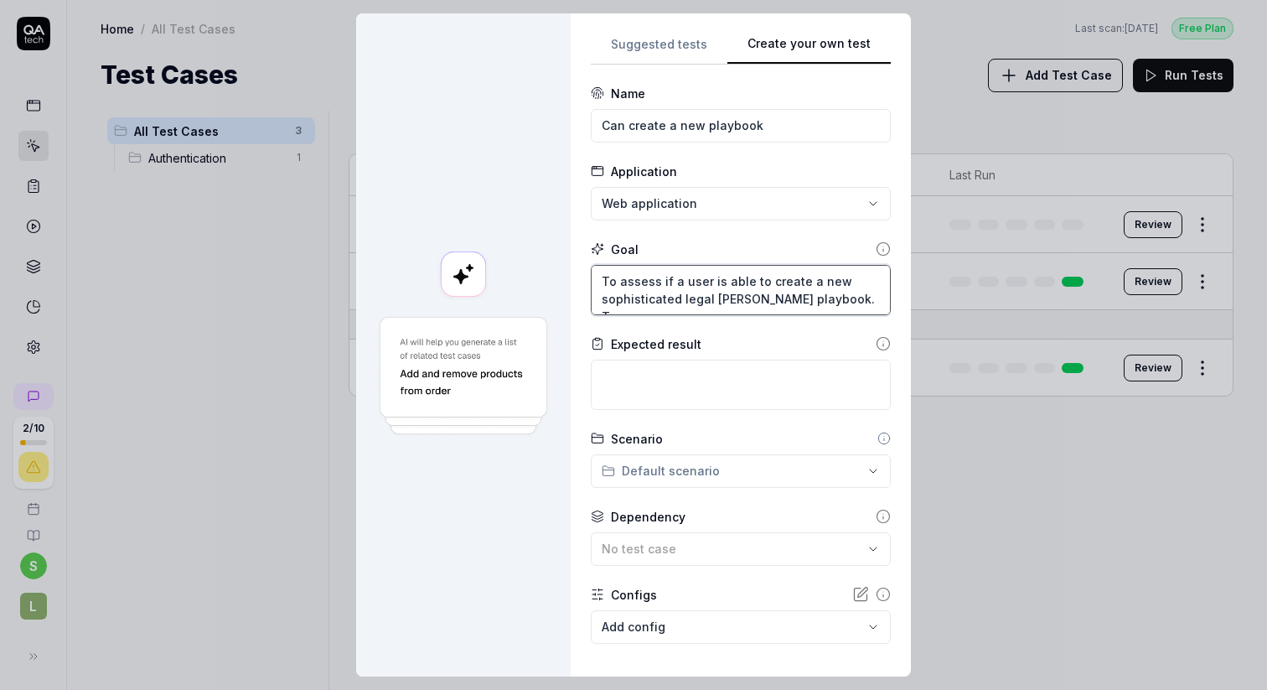
type textarea "To assess if a user is able to create a new sophisticated legal [PERSON_NAME] p…"
type textarea "*"
type textarea "To assess if a user is able to create a new sophisticated legal [PERSON_NAME] p…"
type textarea "*"
type textarea "To assess if a user is able to create a new sophisticated legal [PERSON_NAME] p…"
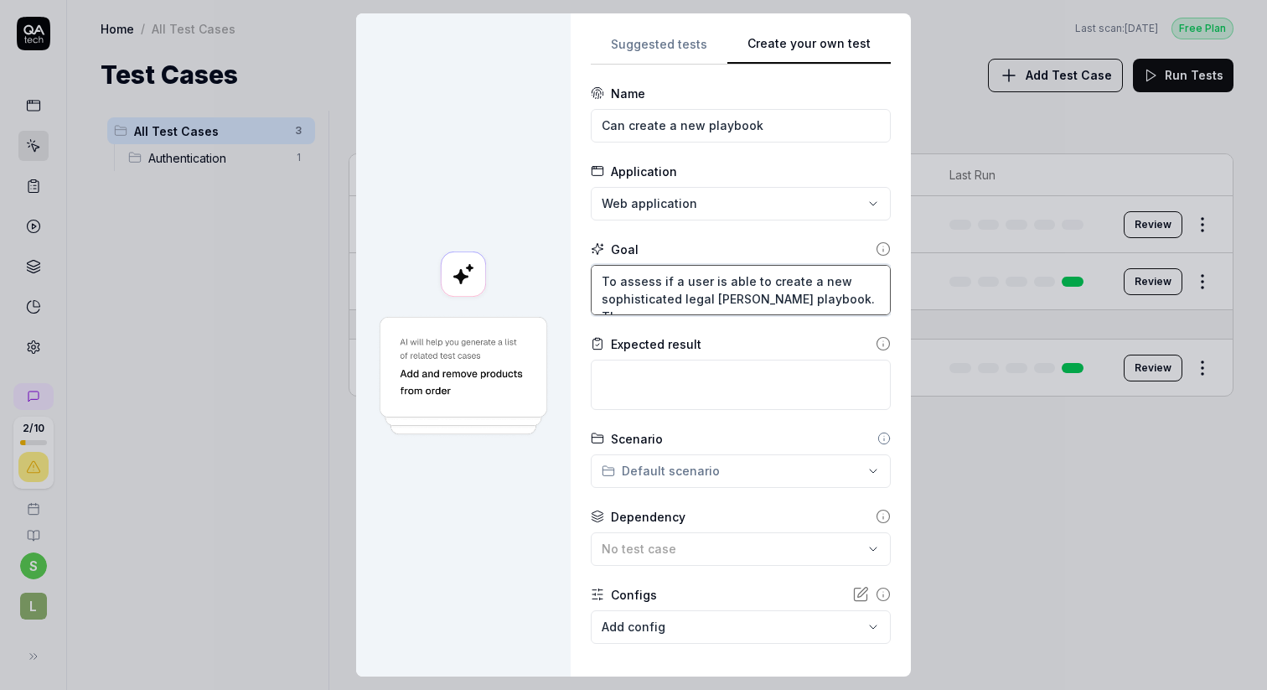
type textarea "*"
type textarea "To assess if a user is able to create a new sophisticated legal [PERSON_NAME] p…"
type textarea "*"
type textarea "To assess if a user is able to create a new sophisticated legal [PERSON_NAME] p…"
type textarea "*"
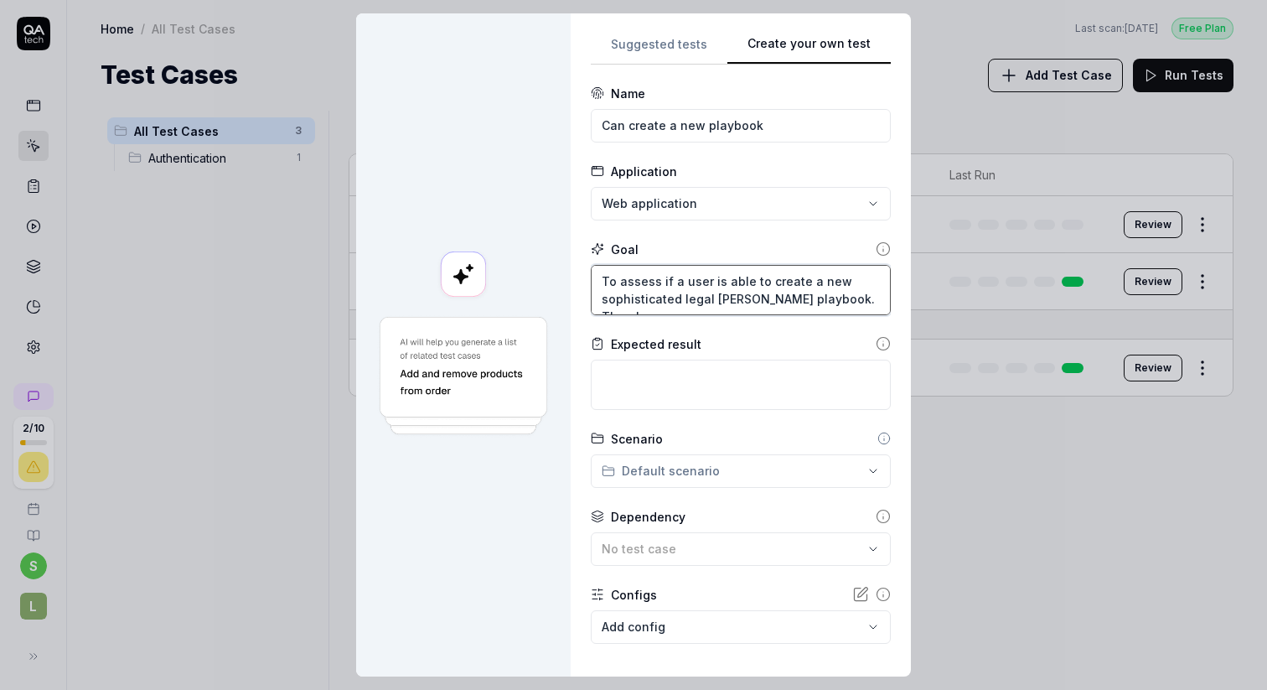
type textarea "To assess if a user is able to create a new sophisticated legal [PERSON_NAME] p…"
type textarea "*"
type textarea "To assess if a user is able to create a new sophisticated legal [PERSON_NAME] p…"
type textarea "*"
type textarea "To assess if a user is able to create a new sophisticated legal [PERSON_NAME] p…"
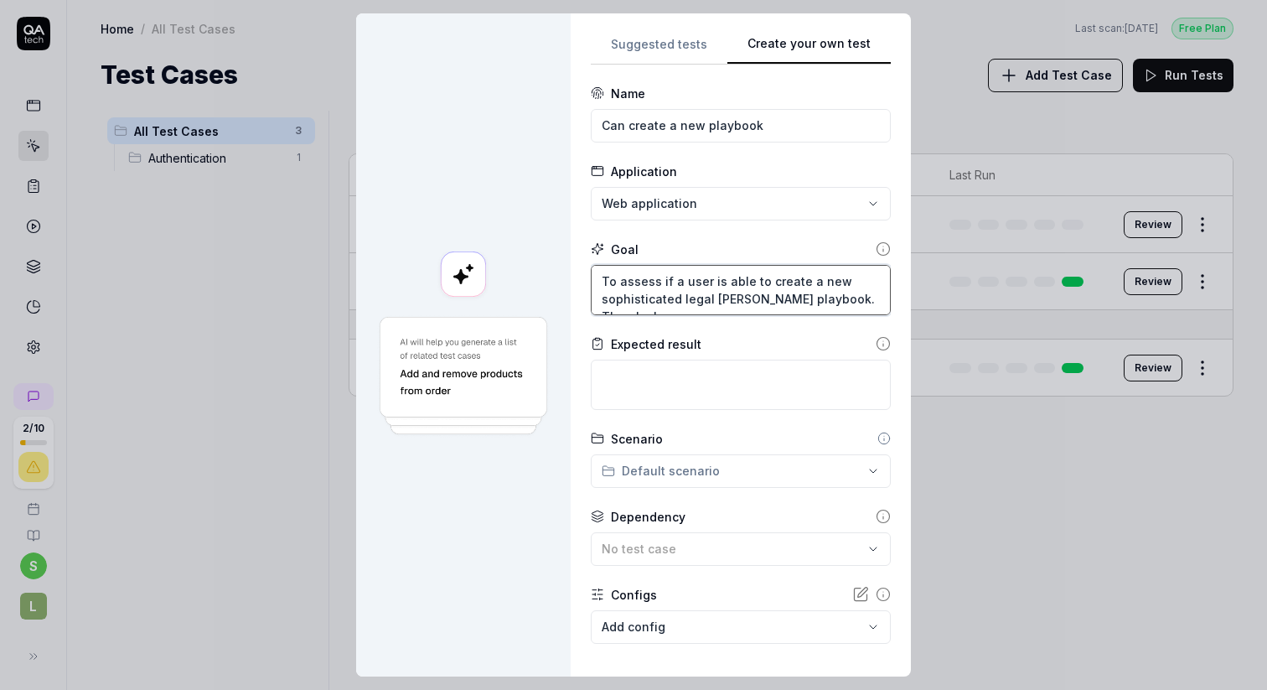
type textarea "*"
type textarea "To assess if a user is able to create a new sophisticated legal [PERSON_NAME] p…"
type textarea "*"
type textarea "To assess if a user is able to create a new sophisticated legal [PERSON_NAME] p…"
type textarea "*"
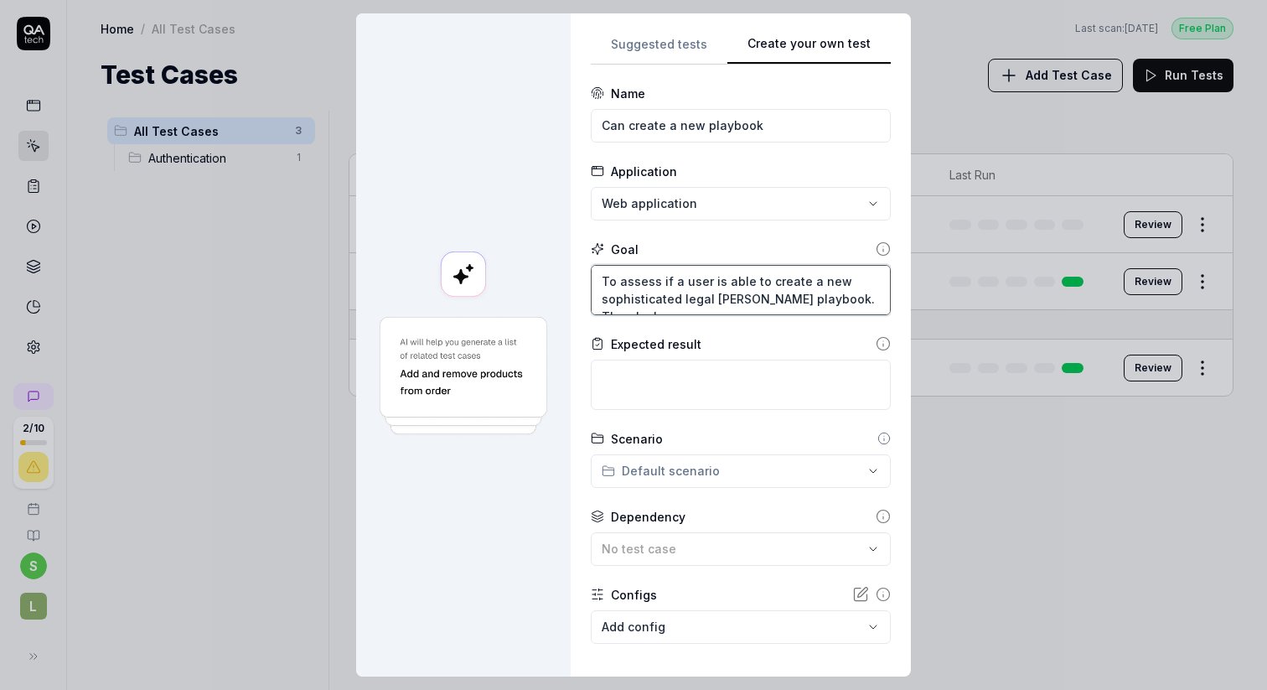
type textarea "To assess if a user is able to create a new sophisticated legal [PERSON_NAME] p…"
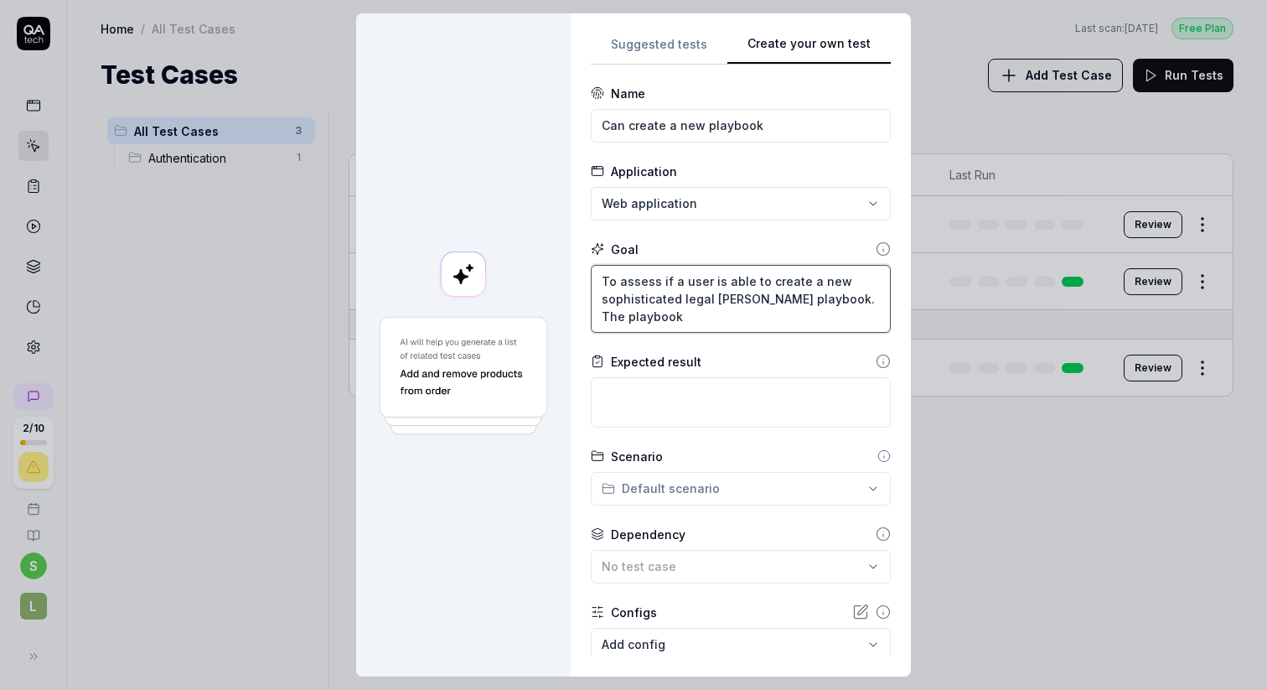
type textarea "*"
type textarea "To assess if a user is able to create a new sophisticated legal [PERSON_NAME] p…"
type textarea "*"
type textarea "To assess if a user is able to create a new sophisticated legal [PERSON_NAME] p…"
type textarea "*"
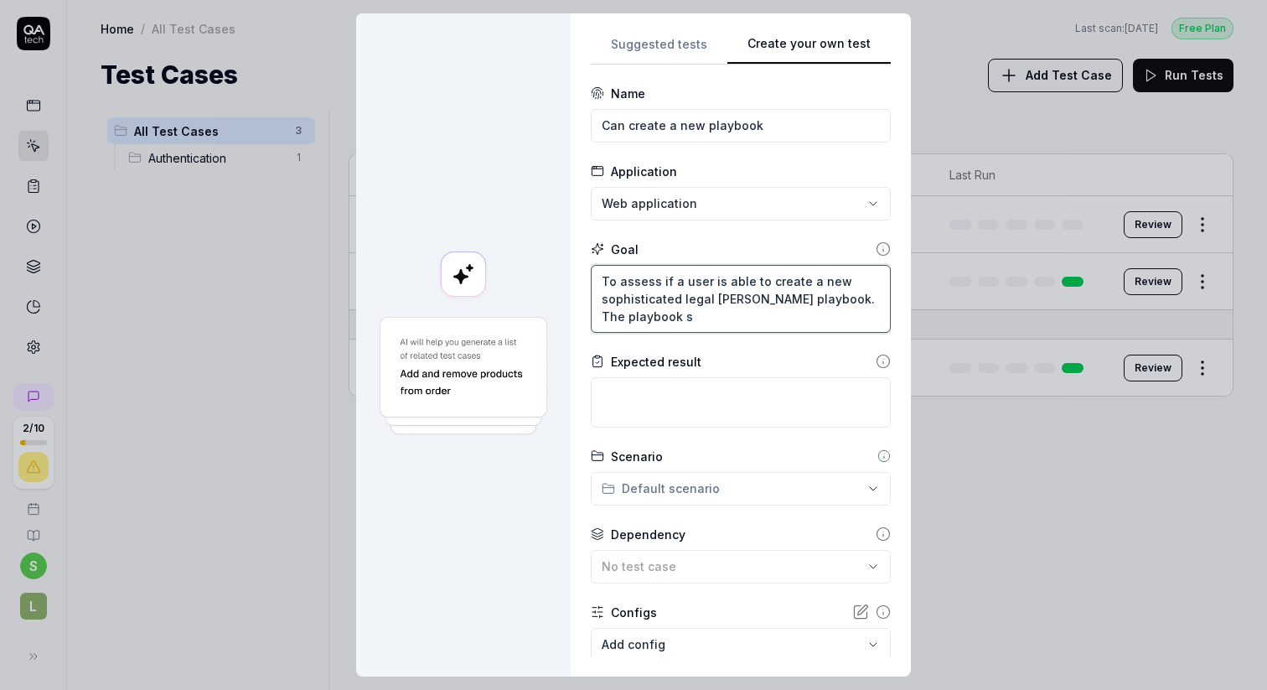
type textarea "To assess if a user is able to create a new sophisticated legal [PERSON_NAME] p…"
type textarea "*"
type textarea "To assess if a user is able to create a new sophisticated legal [PERSON_NAME] p…"
type textarea "*"
type textarea "To assess if a user is able to create a new sophisticated legal [PERSON_NAME] p…"
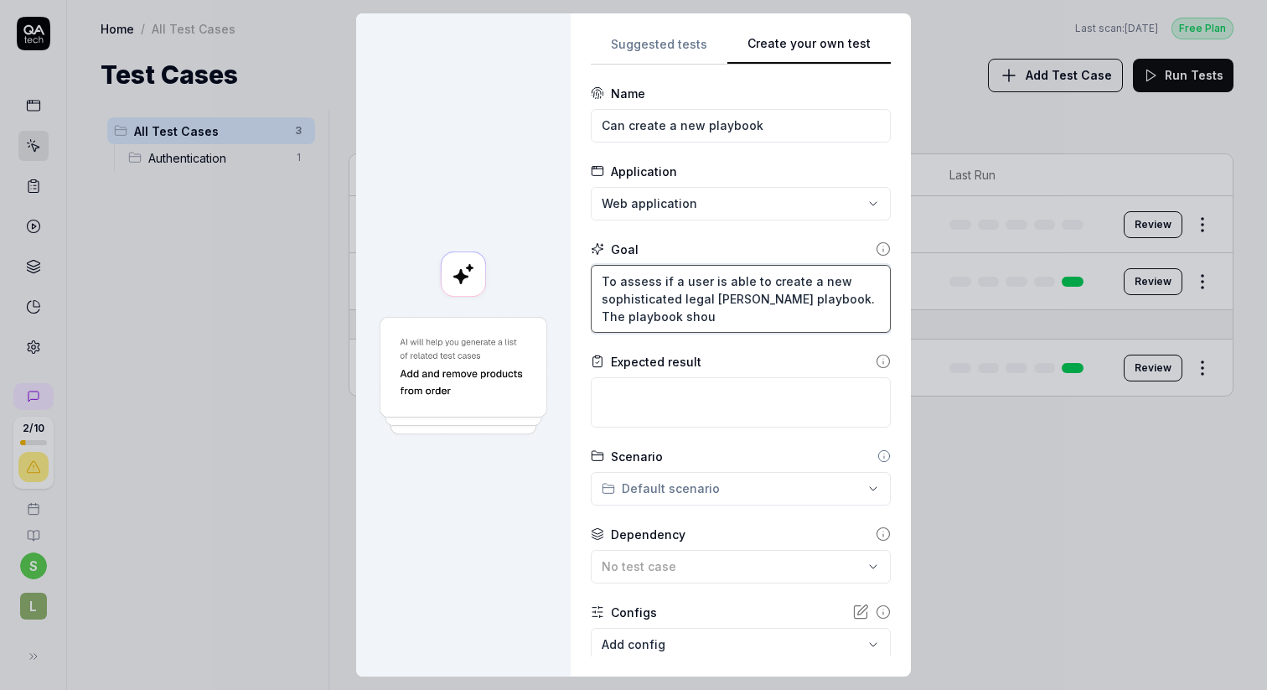
type textarea "*"
type textarea "To assess if a user is able to create a new sophisticated legal [PERSON_NAME] p…"
type textarea "*"
type textarea "To assess if a user is able to create a new sophisticated legal [PERSON_NAME] p…"
type textarea "*"
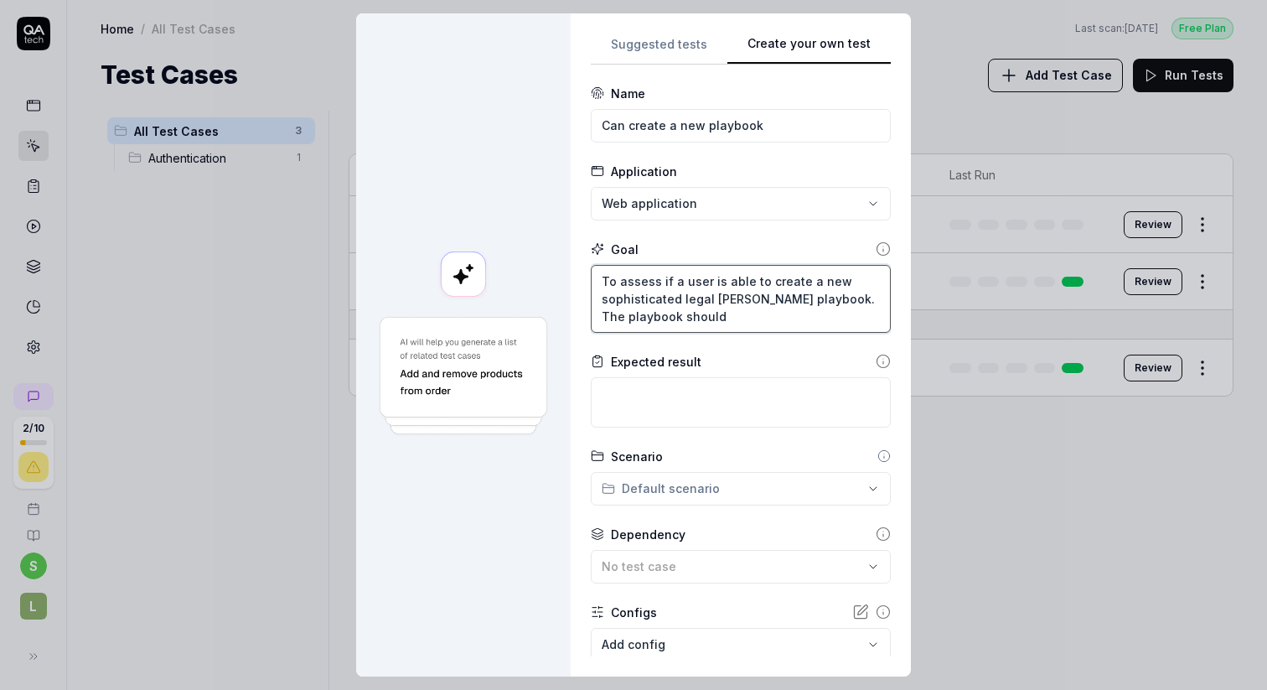
type textarea "To assess if a user is able to create a new sophisticated legal [PERSON_NAME] p…"
type textarea "*"
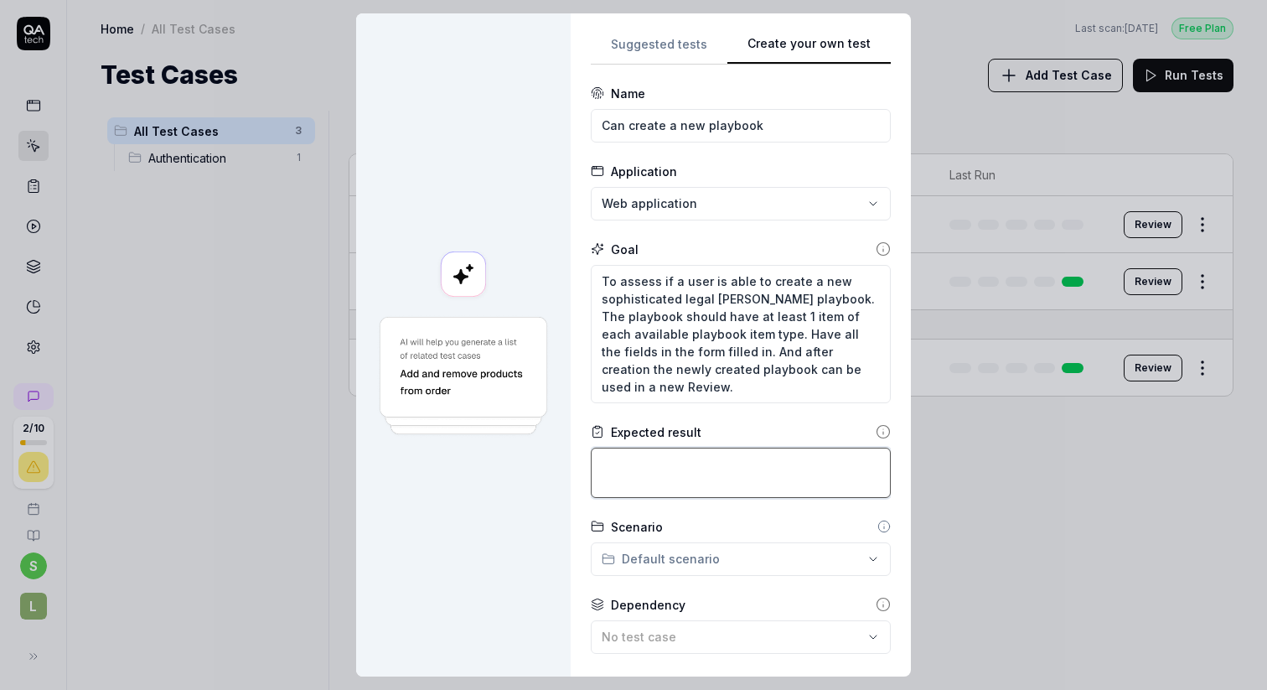
click at [695, 473] on textarea at bounding box center [741, 472] width 300 height 50
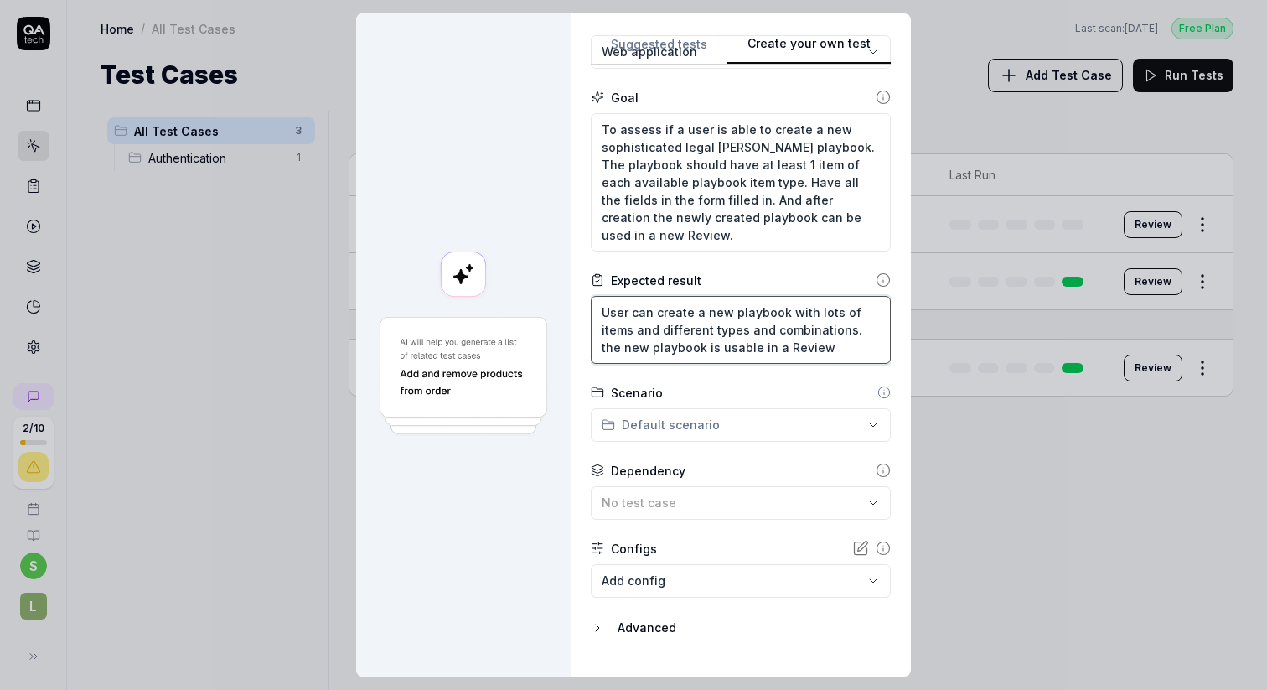
scroll to position [183, 0]
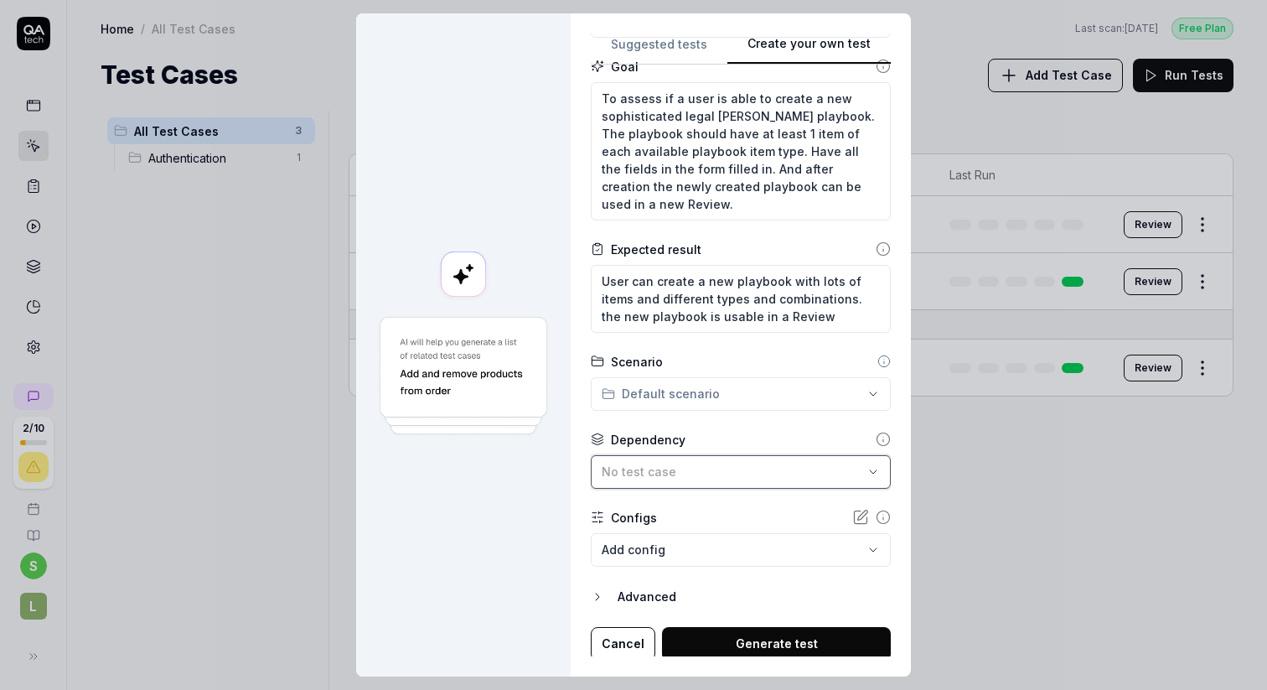
click at [706, 466] on div "No test case" at bounding box center [732, 471] width 261 height 18
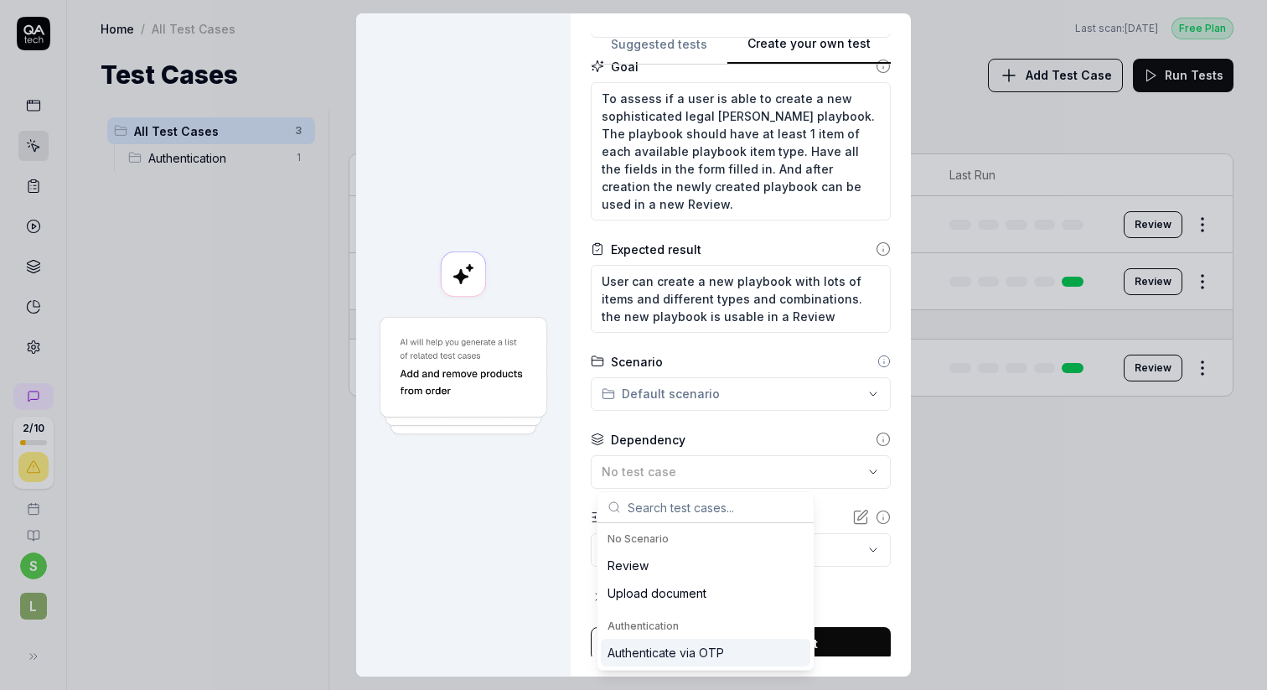
click at [654, 648] on div "Authenticate via OTP" at bounding box center [665, 652] width 116 height 18
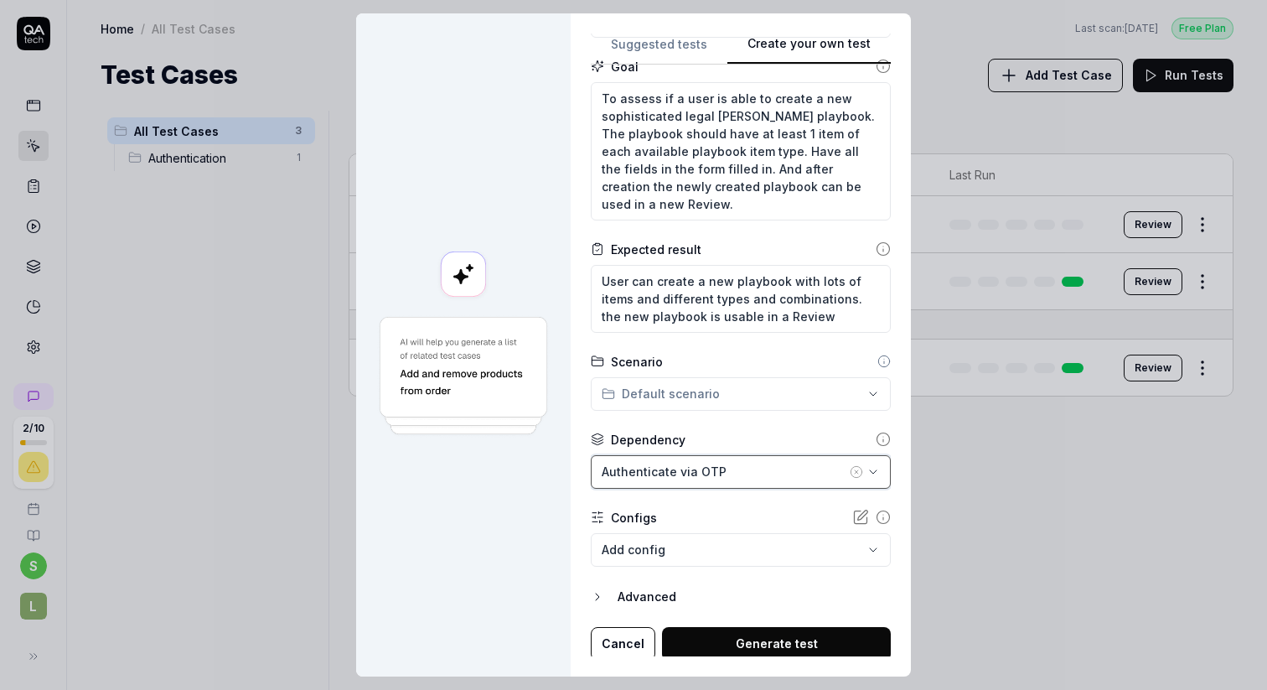
scroll to position [186, 0]
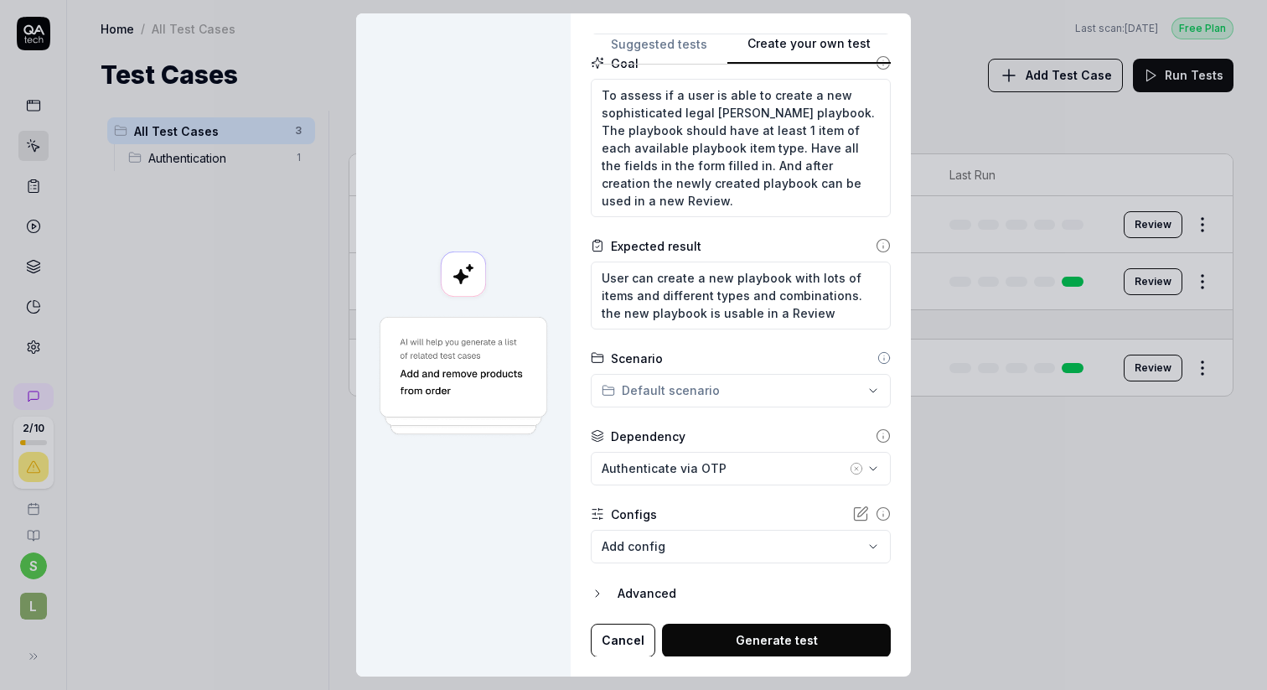
click at [772, 634] on button "Generate test" at bounding box center [776, 640] width 229 height 34
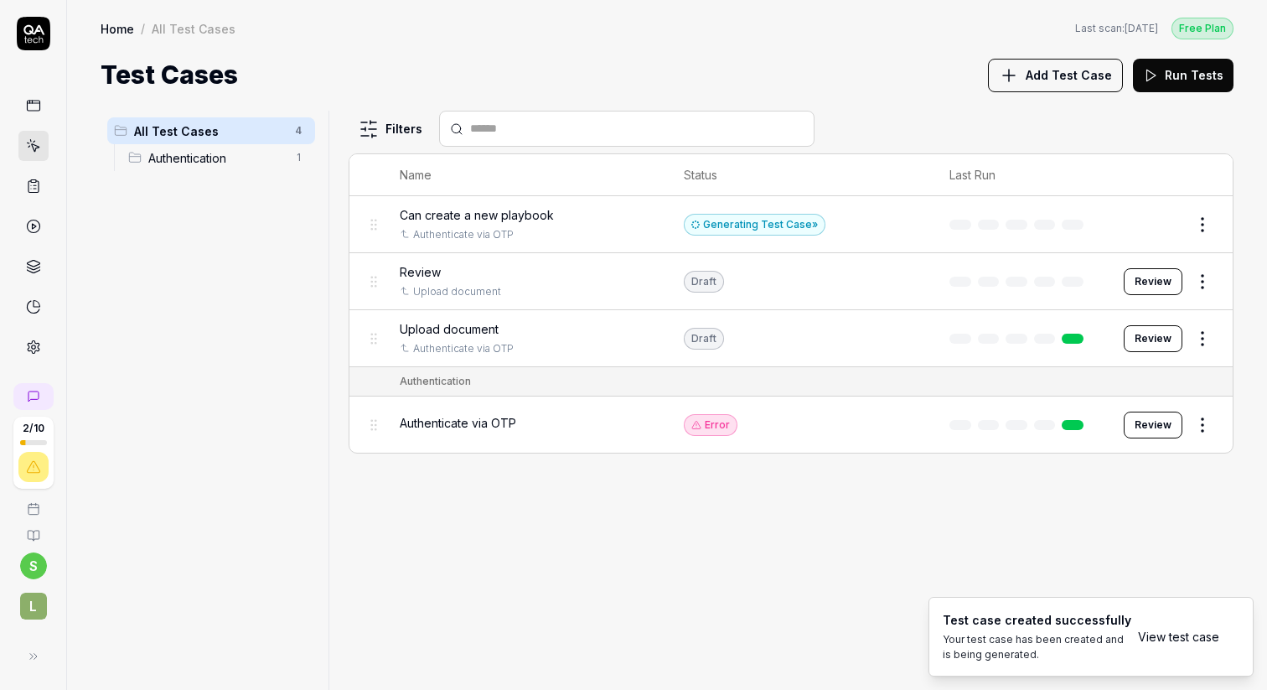
click at [1166, 225] on button "Edit" at bounding box center [1162, 224] width 40 height 27
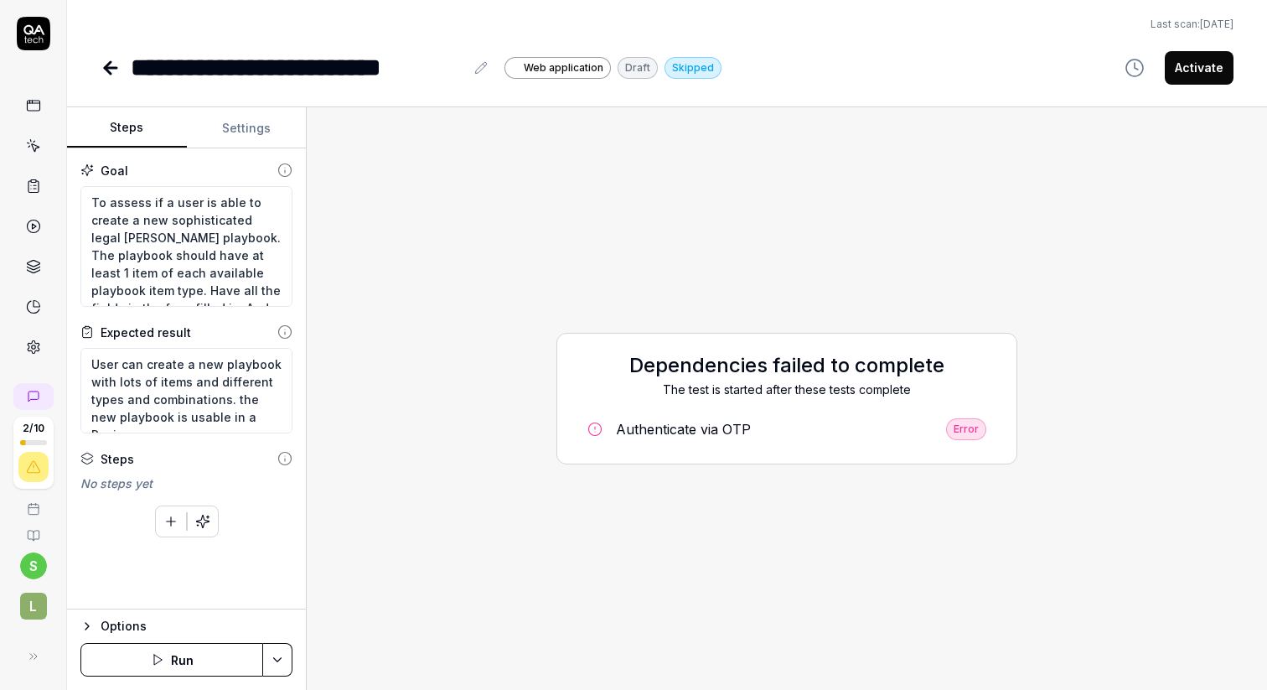
click at [665, 426] on div "Authenticate via OTP" at bounding box center [683, 429] width 135 height 20
click at [184, 658] on button "Run" at bounding box center [171, 660] width 183 height 34
click at [668, 432] on div "Authenticate via OTP" at bounding box center [681, 429] width 135 height 20
click at [380, 426] on div "Running dependencies The test is started after these tests complete Authenticat…" at bounding box center [786, 398] width 933 height 555
click at [30, 137] on link at bounding box center [33, 146] width 30 height 30
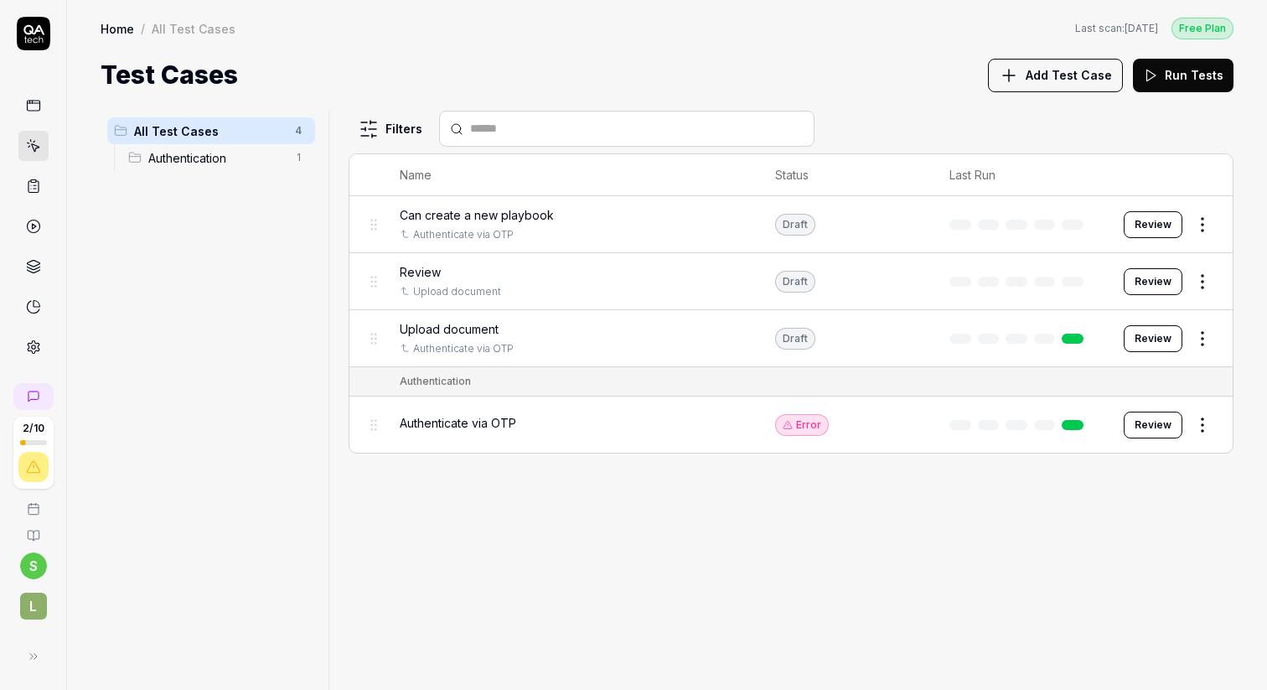
click at [458, 323] on span "Upload document" at bounding box center [449, 329] width 99 height 18
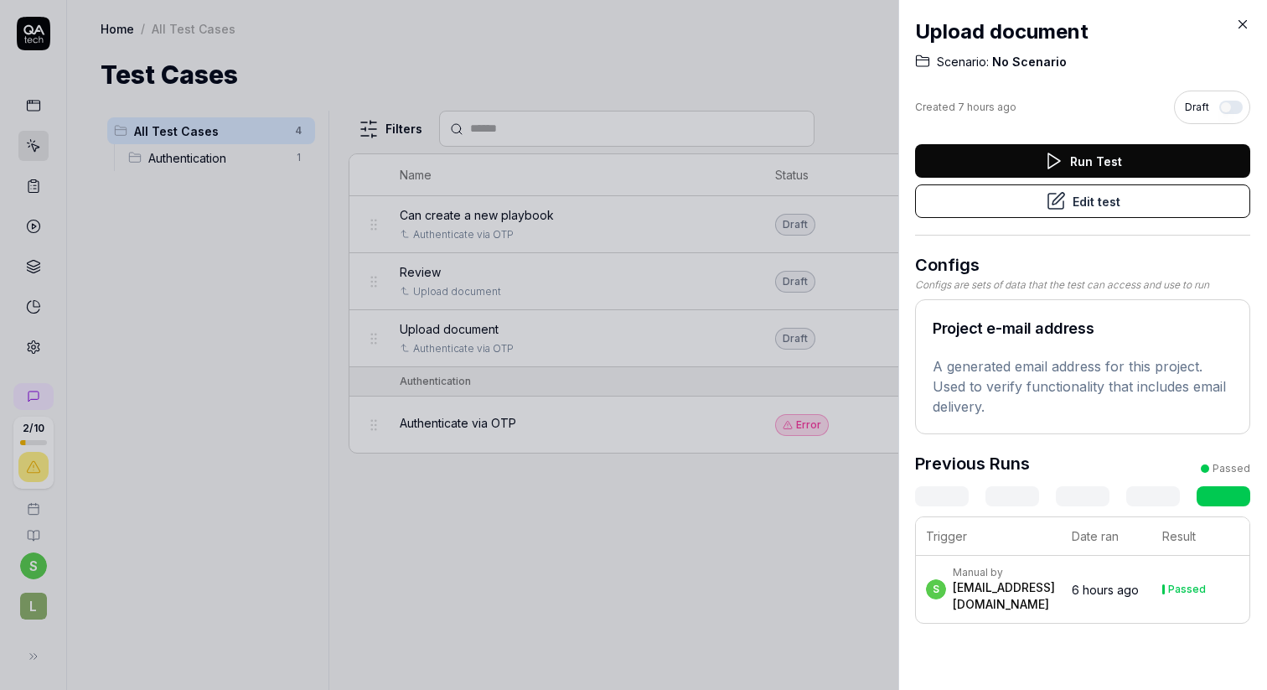
click at [1132, 207] on button "Edit test" at bounding box center [1082, 201] width 335 height 34
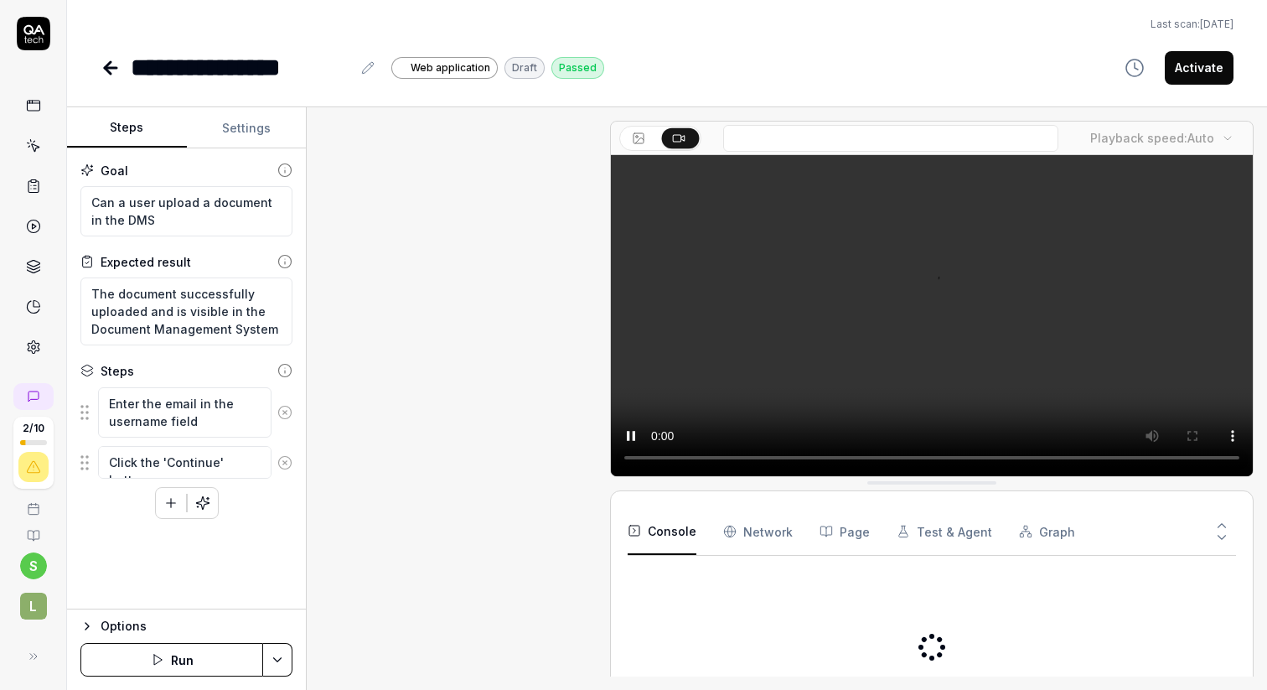
scroll to position [410, 0]
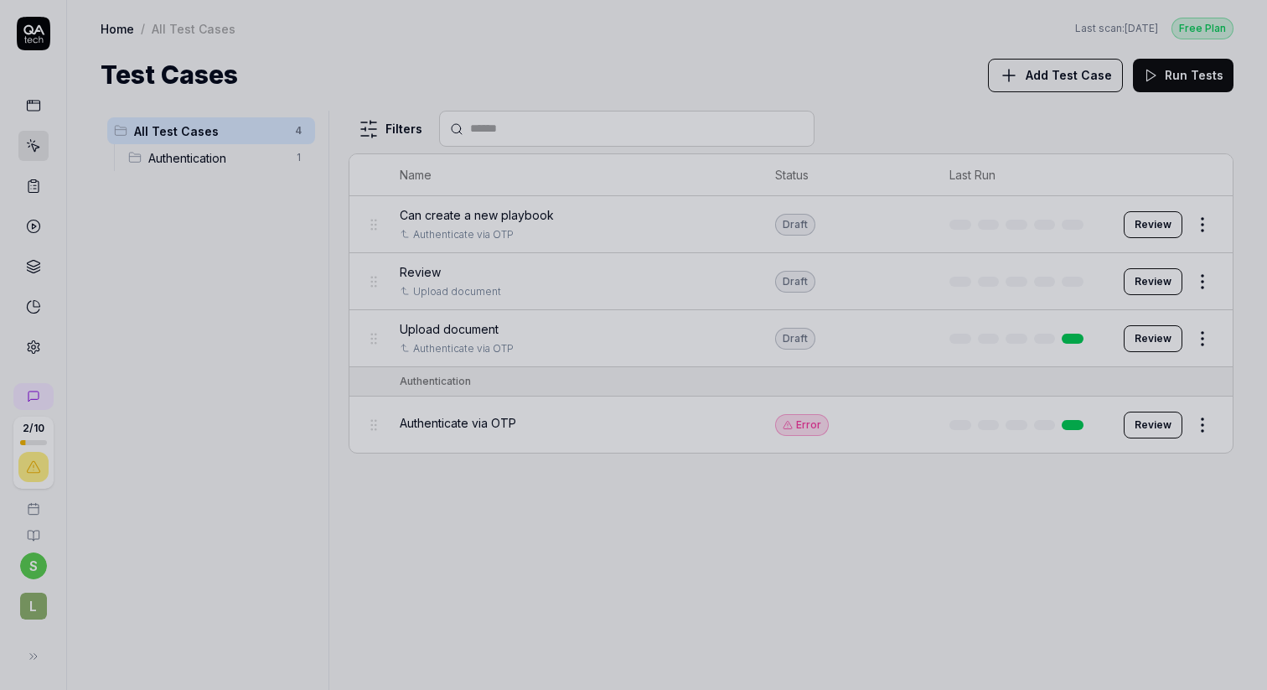
click at [708, 494] on div at bounding box center [633, 345] width 1267 height 690
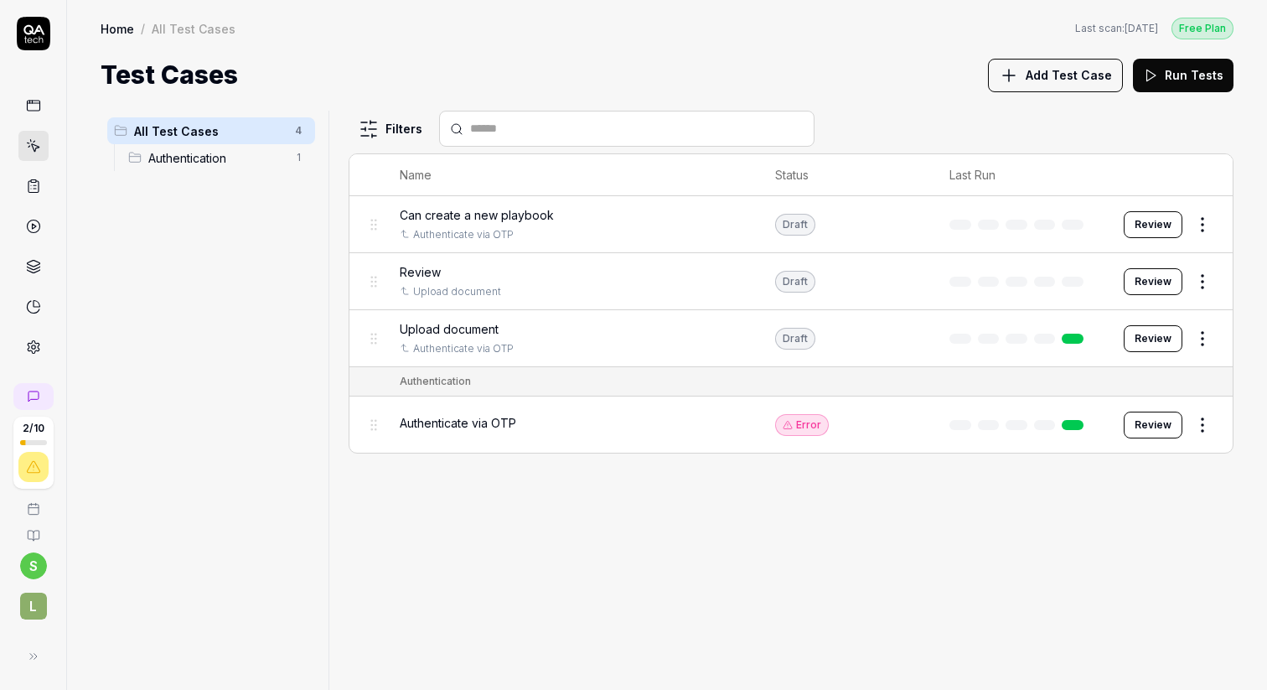
click at [1159, 425] on button "Review" at bounding box center [1153, 424] width 59 height 27
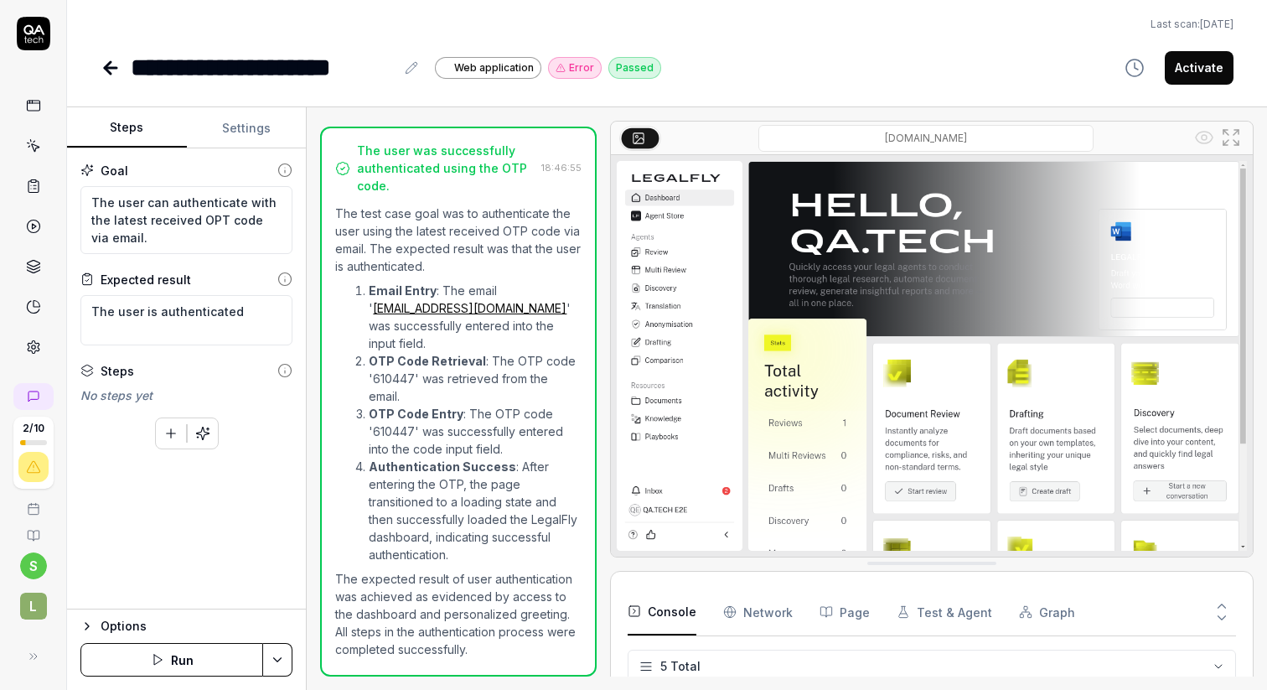
scroll to position [60, 0]
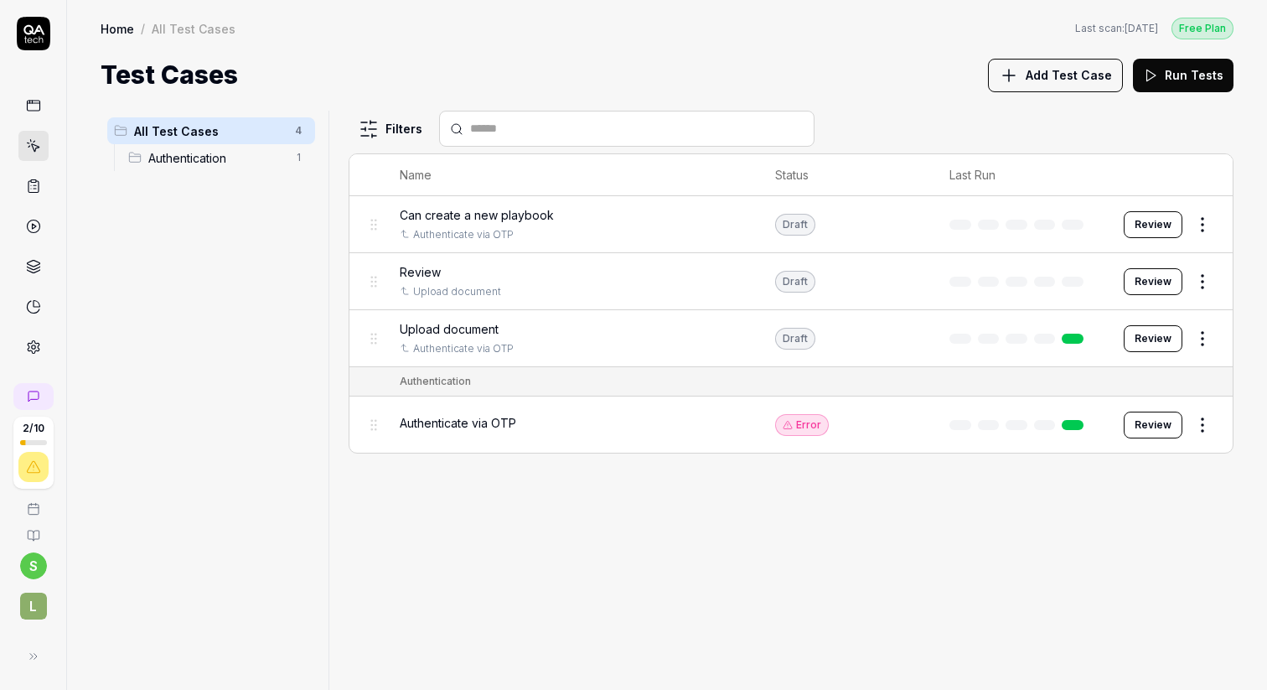
click at [1151, 225] on button "Review" at bounding box center [1153, 224] width 59 height 27
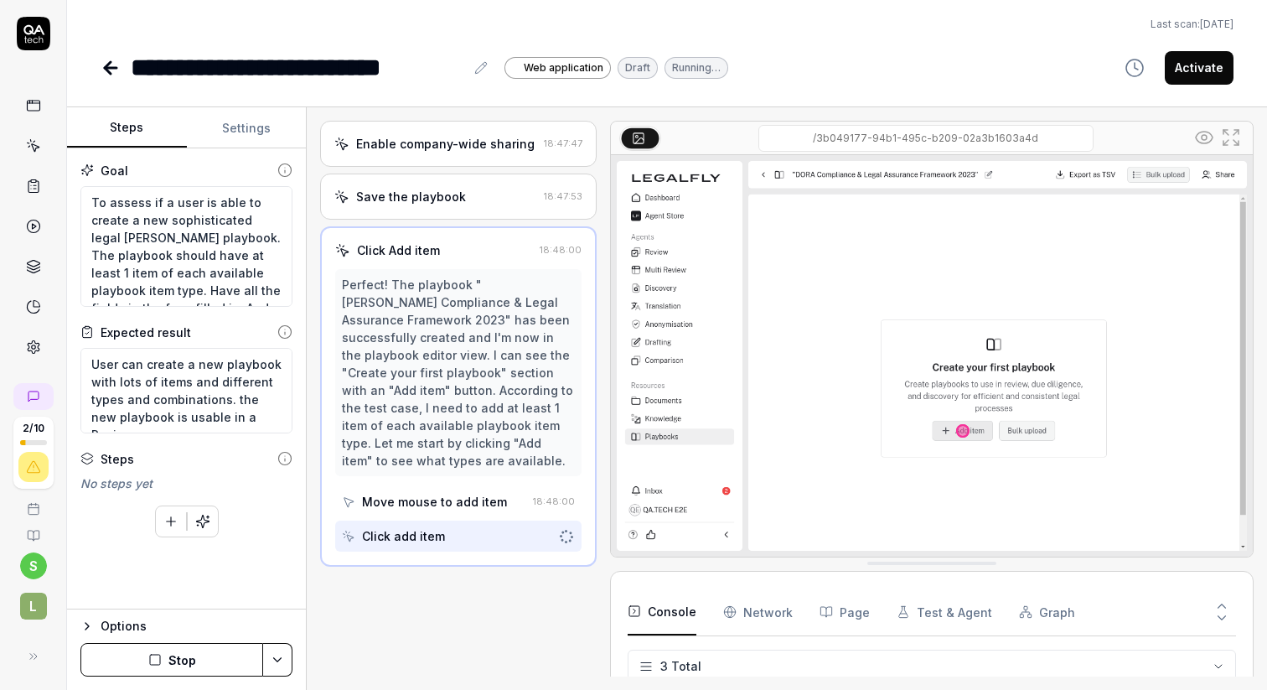
scroll to position [13, 0]
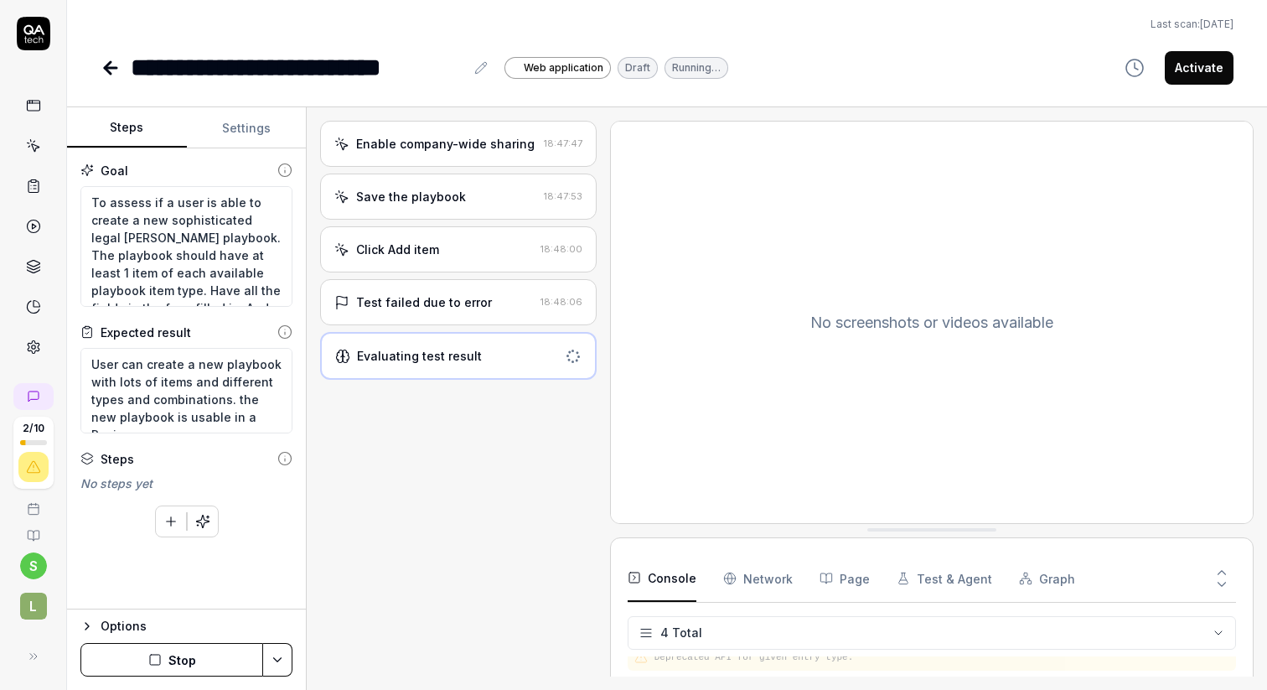
click at [448, 303] on div "Test failed due to error" at bounding box center [424, 302] width 136 height 18
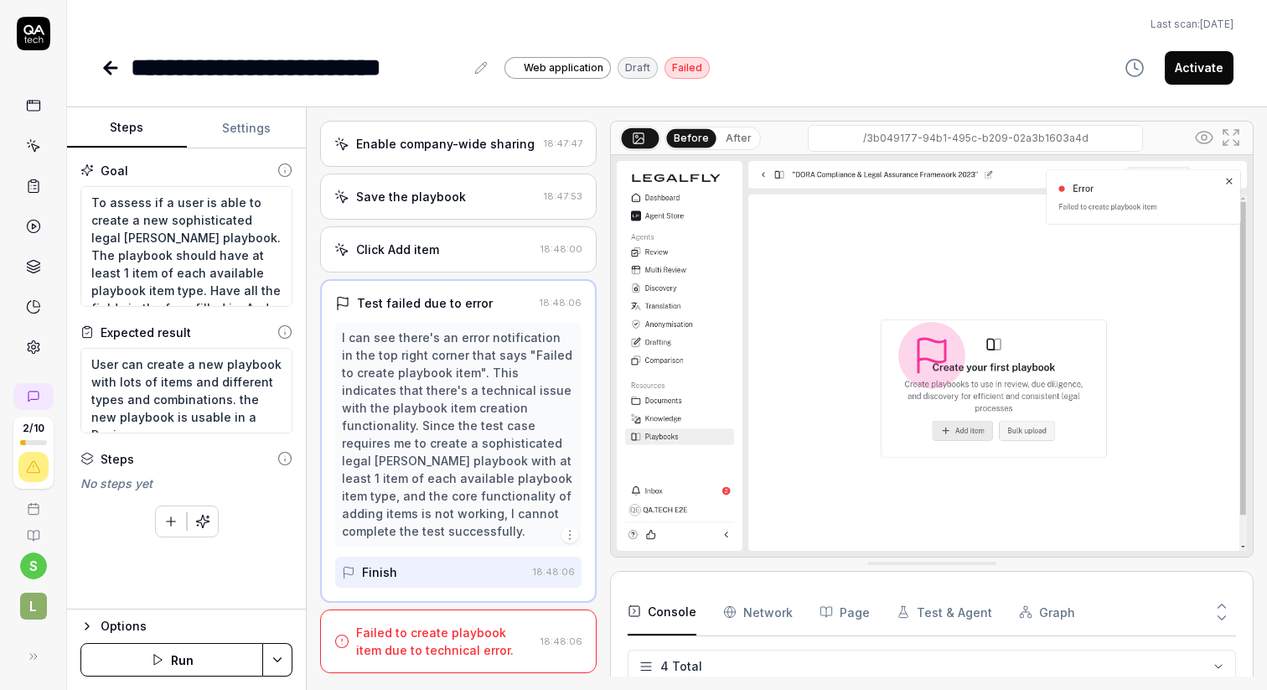
click at [466, 649] on div "Failed to create playbook item due to technical error." at bounding box center [444, 640] width 177 height 35
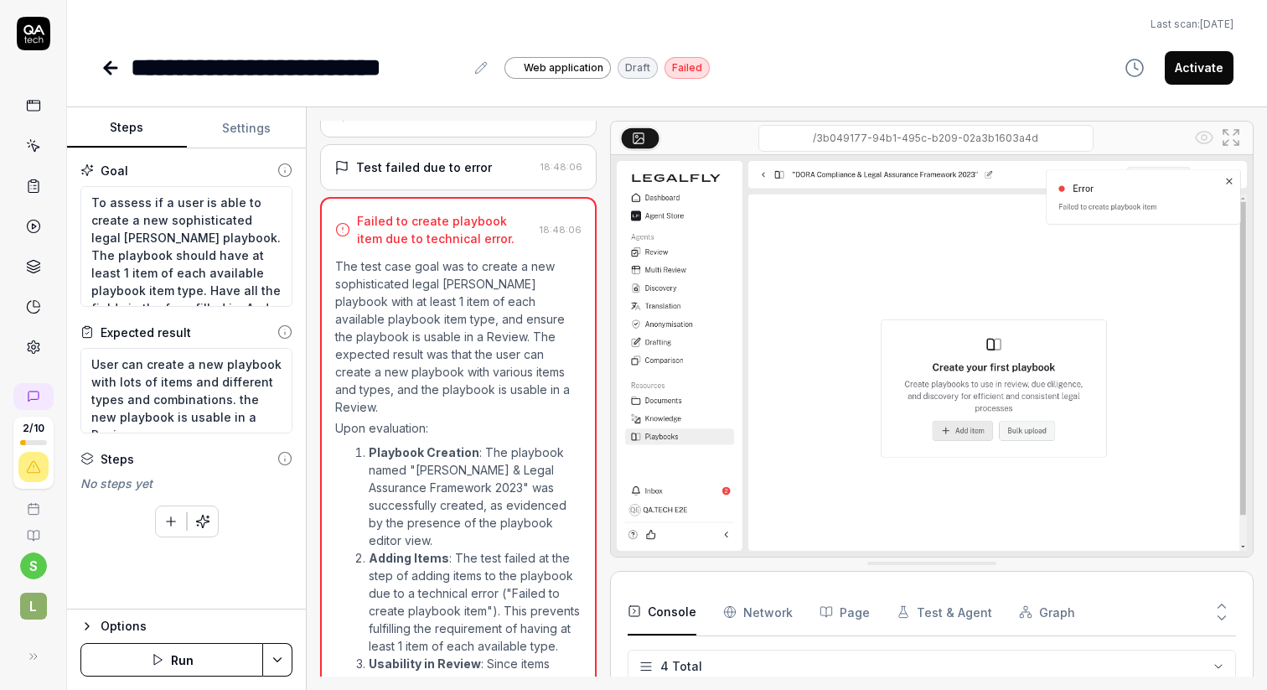
scroll to position [0, 0]
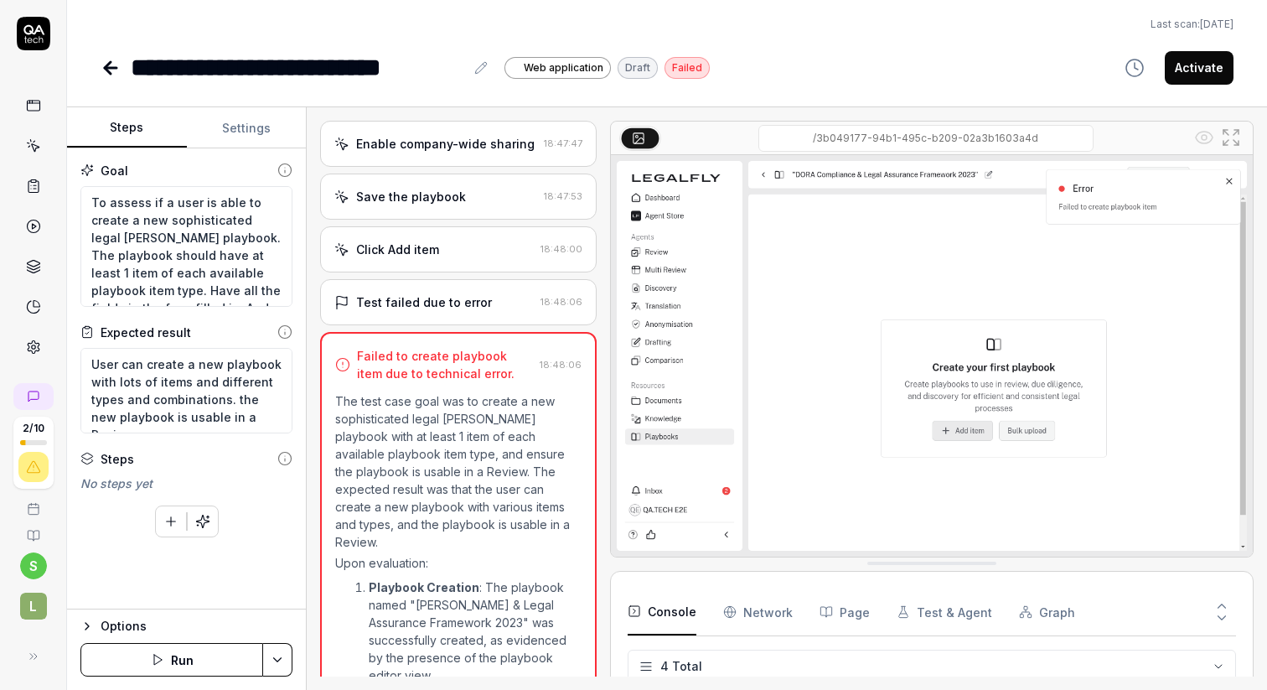
click at [448, 240] on div "Click Add item" at bounding box center [433, 249] width 199 height 18
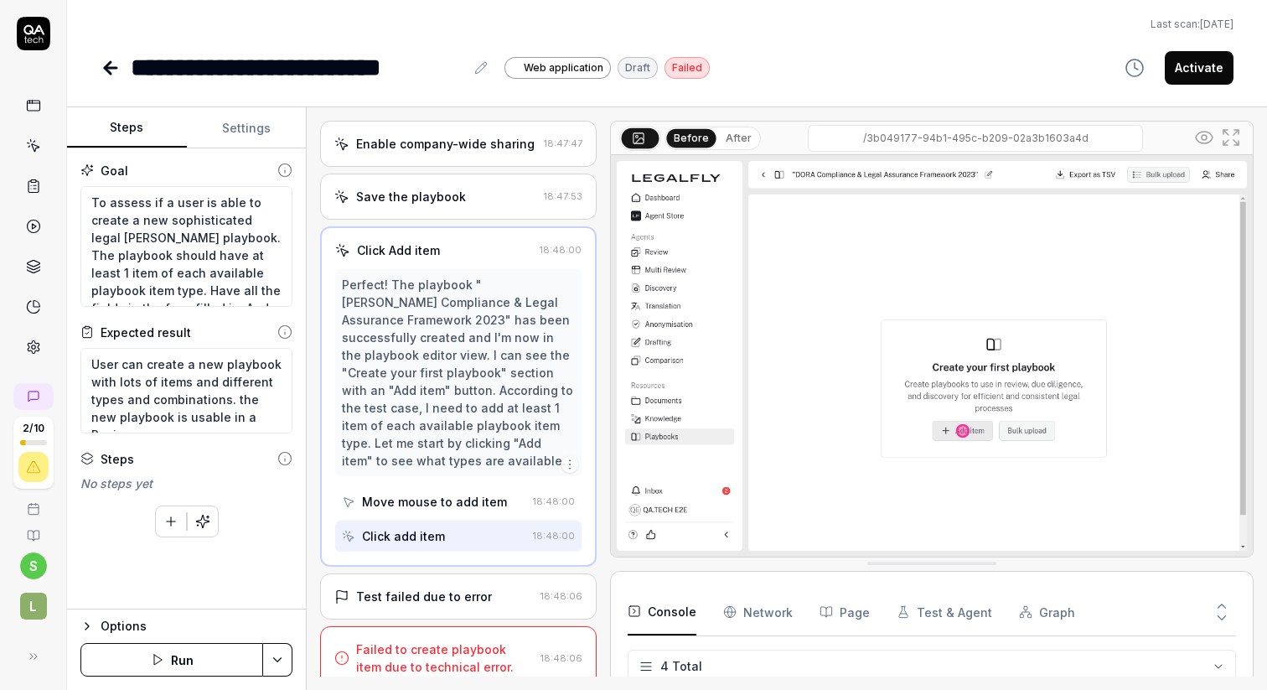
type textarea "*"
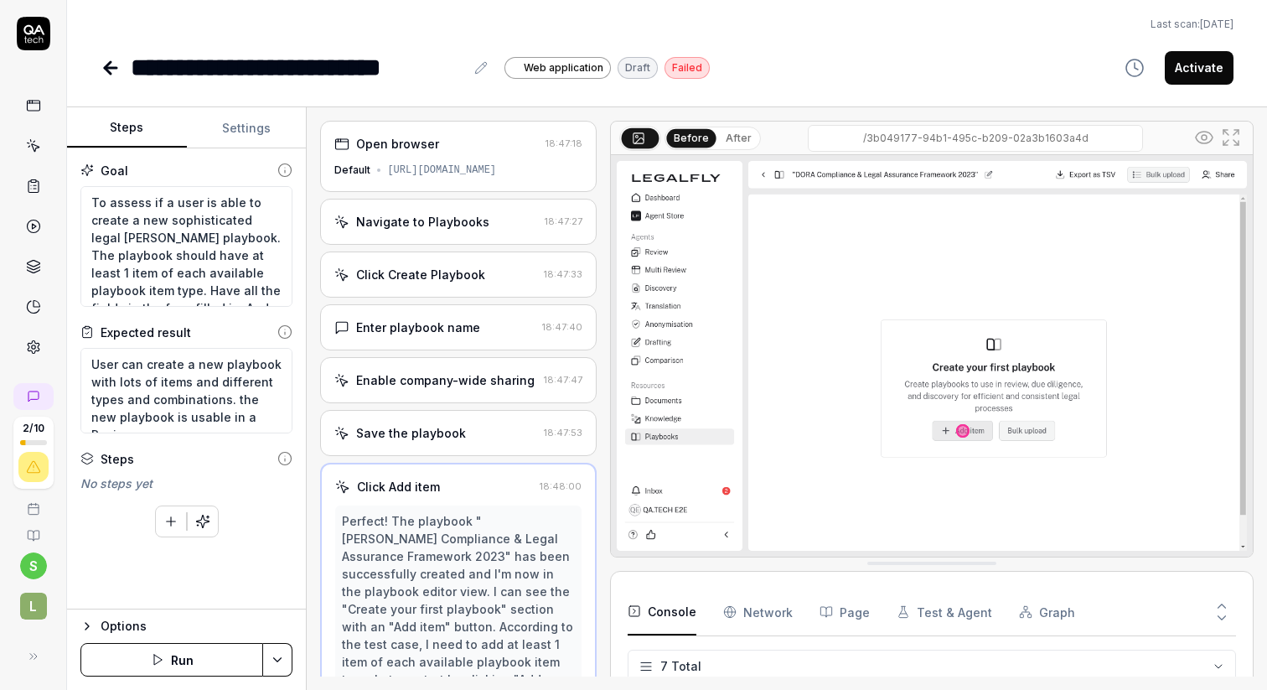
scroll to position [250, 0]
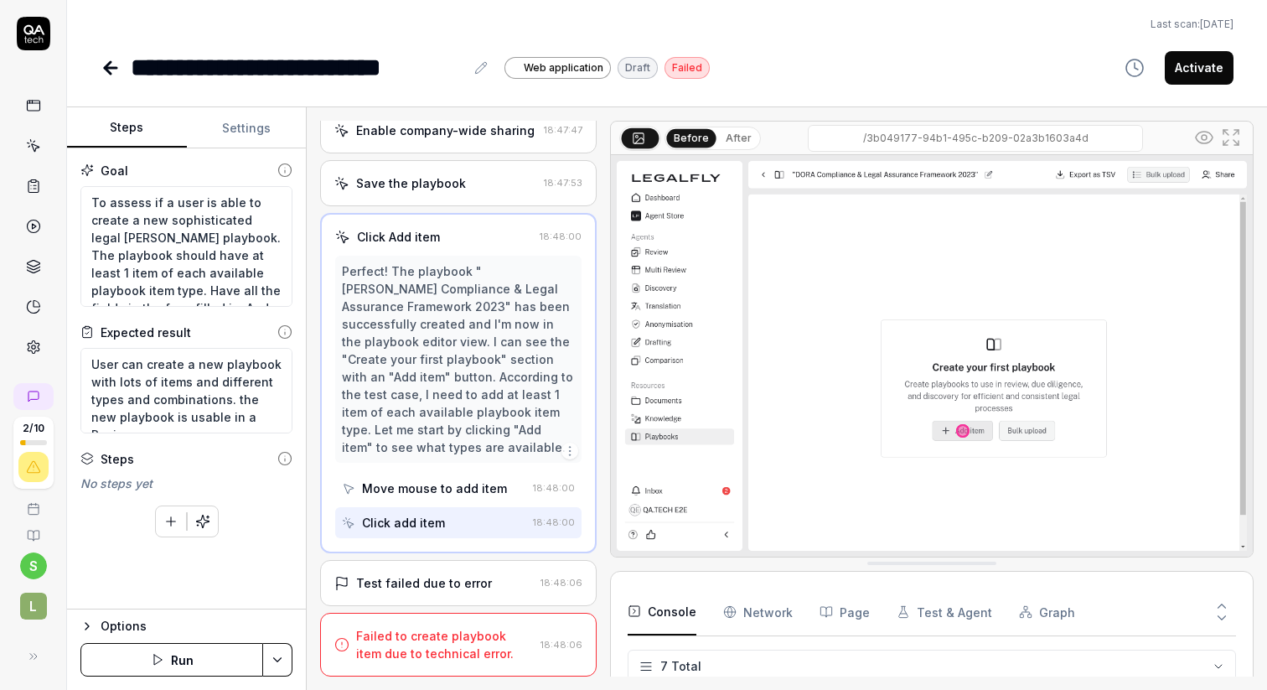
click at [33, 262] on icon at bounding box center [33, 266] width 15 height 15
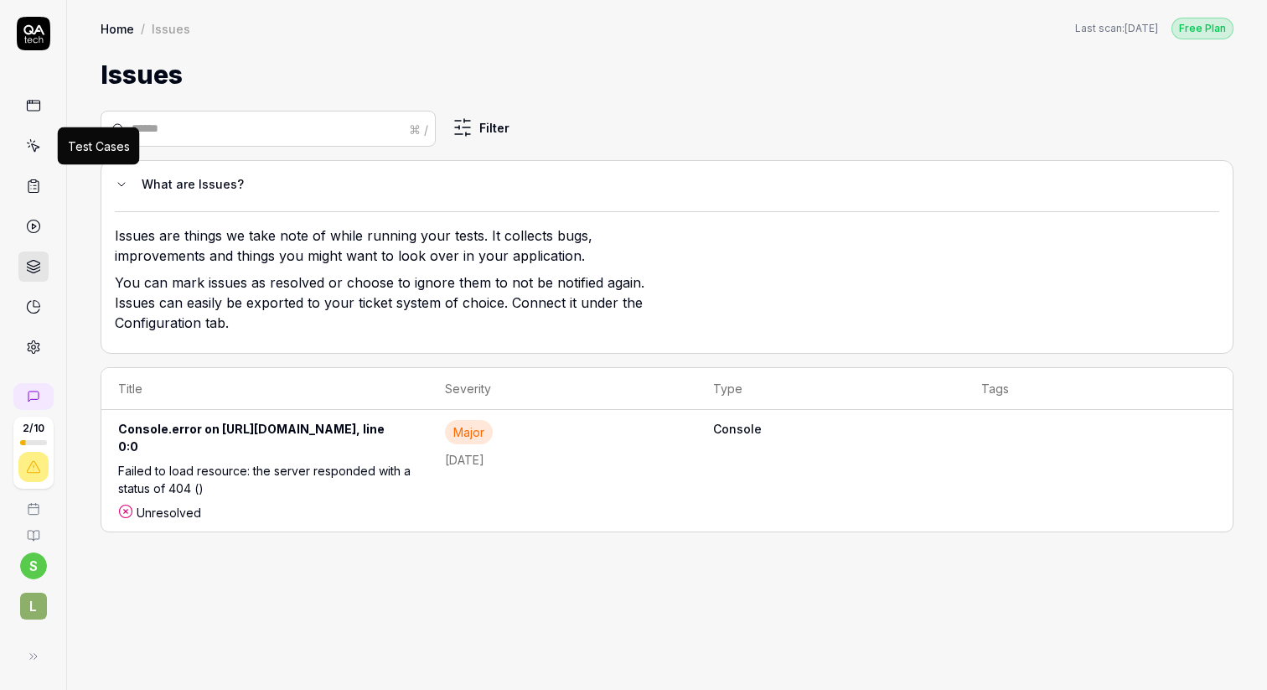
click at [37, 145] on icon at bounding box center [33, 145] width 15 height 15
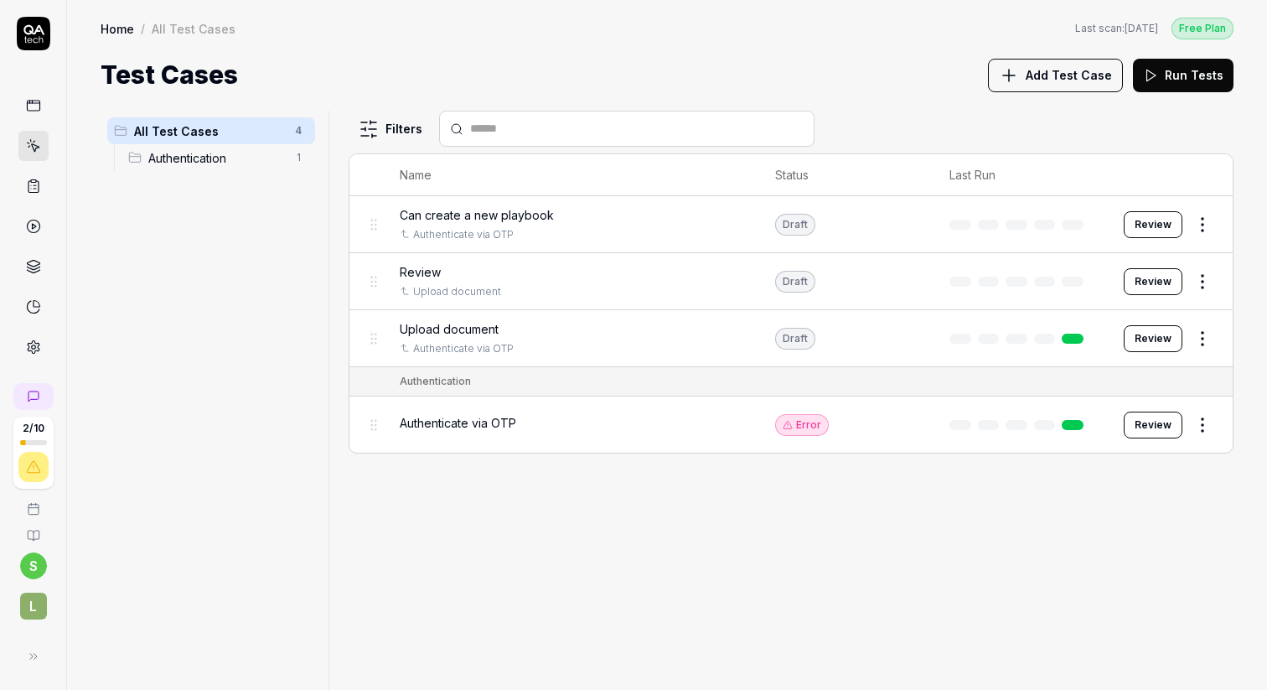
click at [525, 214] on span "Can create a new playbook" at bounding box center [477, 215] width 154 height 18
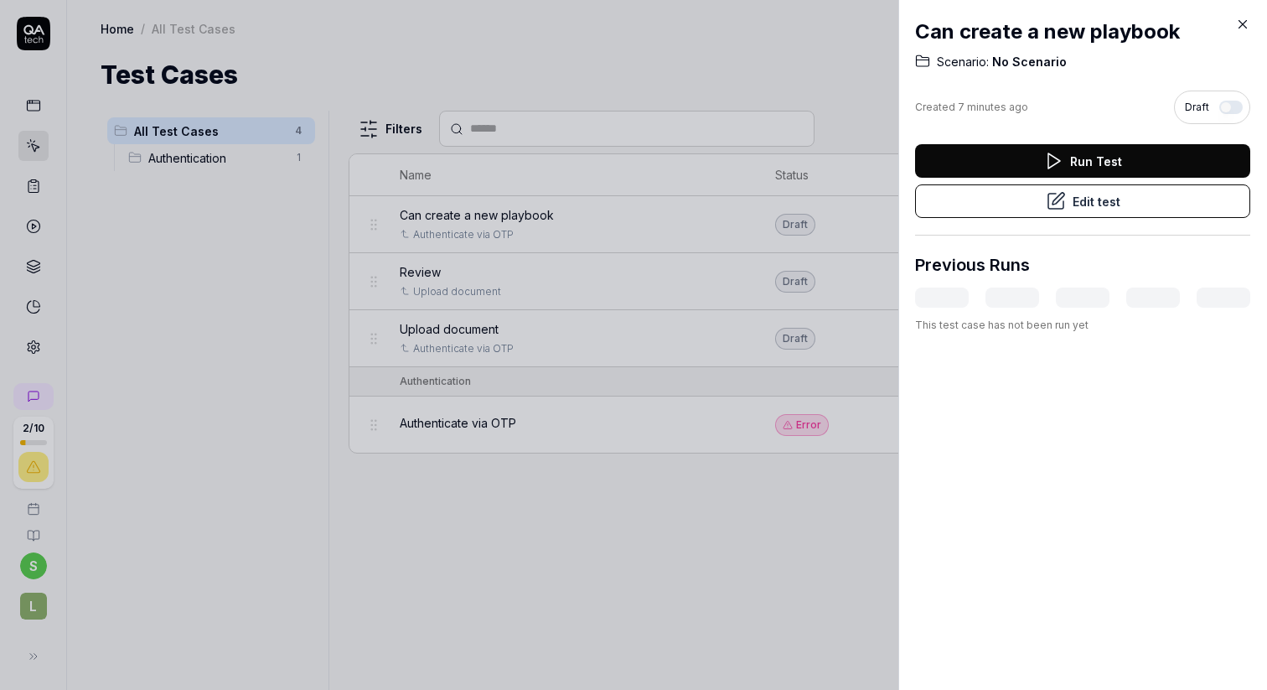
click at [1090, 161] on button "Run Test" at bounding box center [1082, 161] width 335 height 34
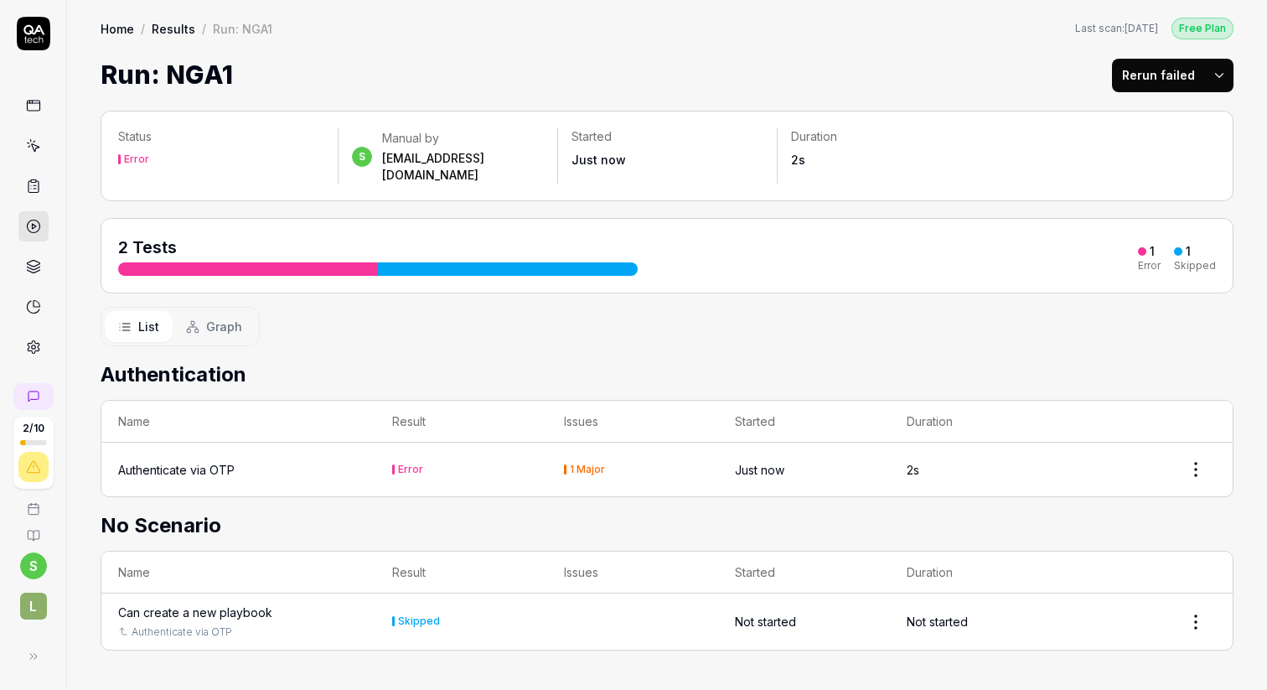
click at [211, 461] on div "Authenticate via OTP" at bounding box center [176, 470] width 116 height 18
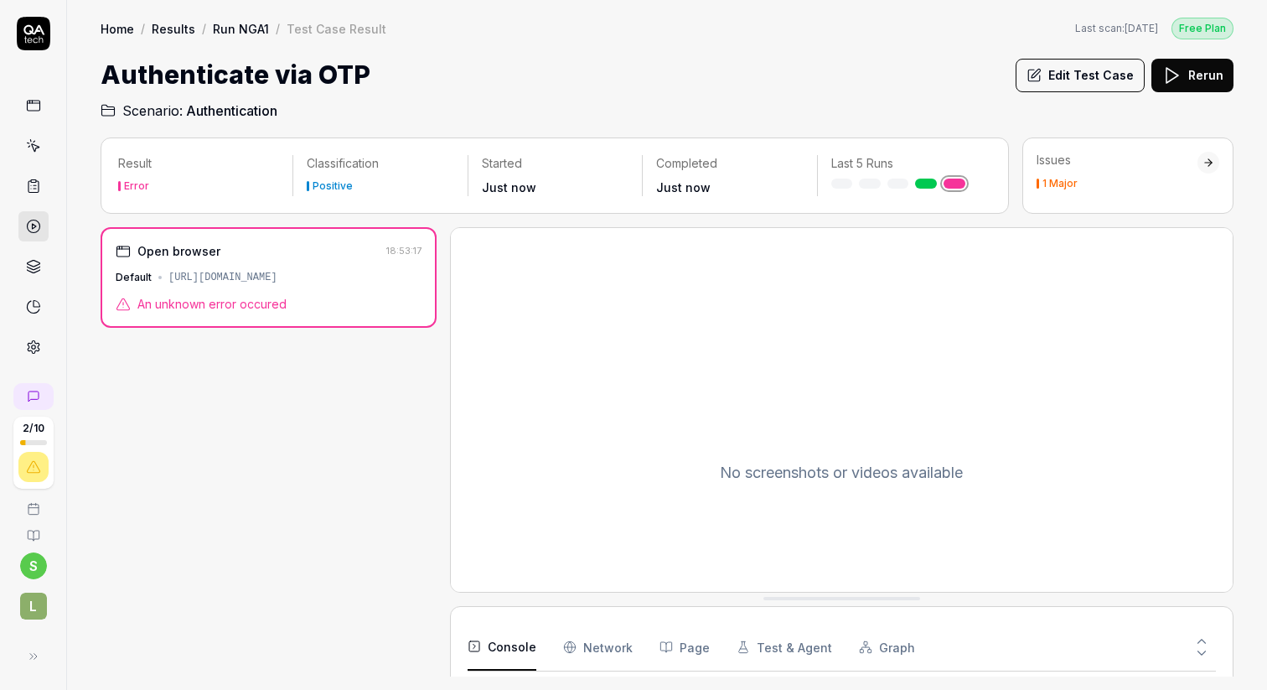
click at [1202, 78] on button "Rerun" at bounding box center [1192, 76] width 82 height 34
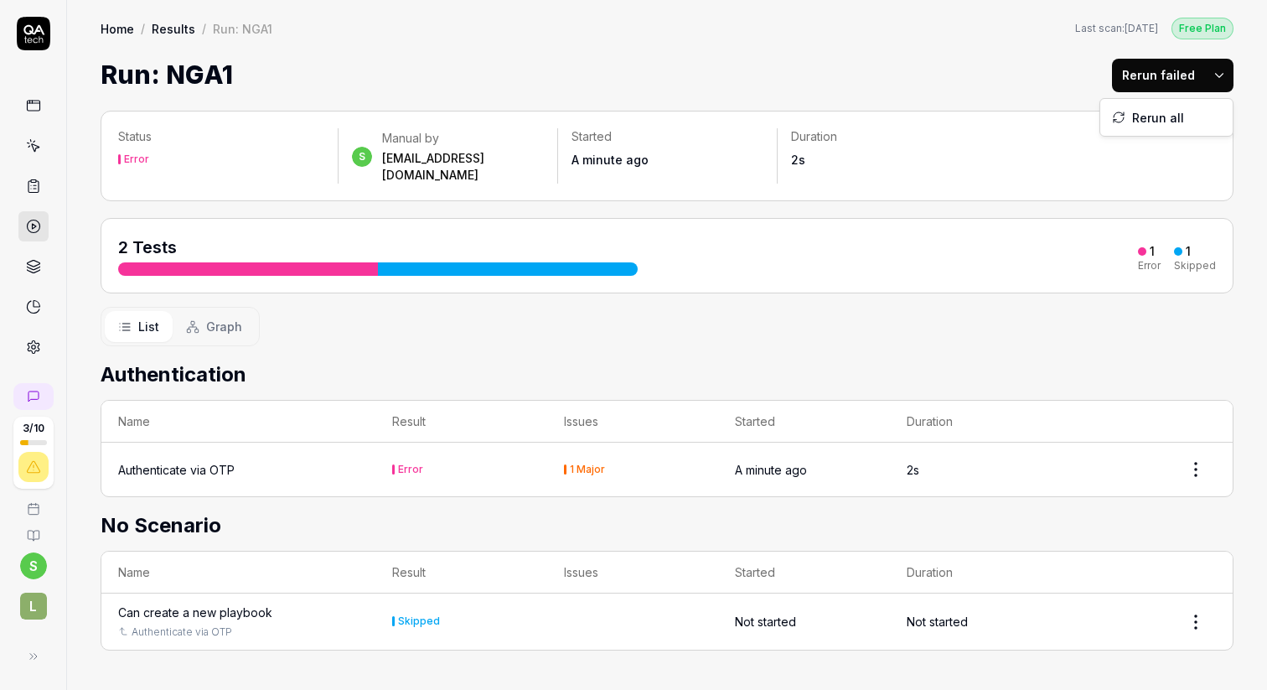
click at [1219, 74] on html "3 / 10 s L Home / Results / Run: NGA1 Free Plan Home / Results / Run: NGA1 Last…" at bounding box center [633, 407] width 1267 height 815
click at [1162, 111] on div "Rerun all" at bounding box center [1166, 117] width 132 height 37
click at [1218, 77] on html "3 / 10 s L Home / Results / Run: NGA1 Free Plan Home / Results / Run: NGA1 Last…" at bounding box center [633, 407] width 1267 height 815
click at [1149, 112] on div "Rerun all" at bounding box center [1166, 117] width 132 height 37
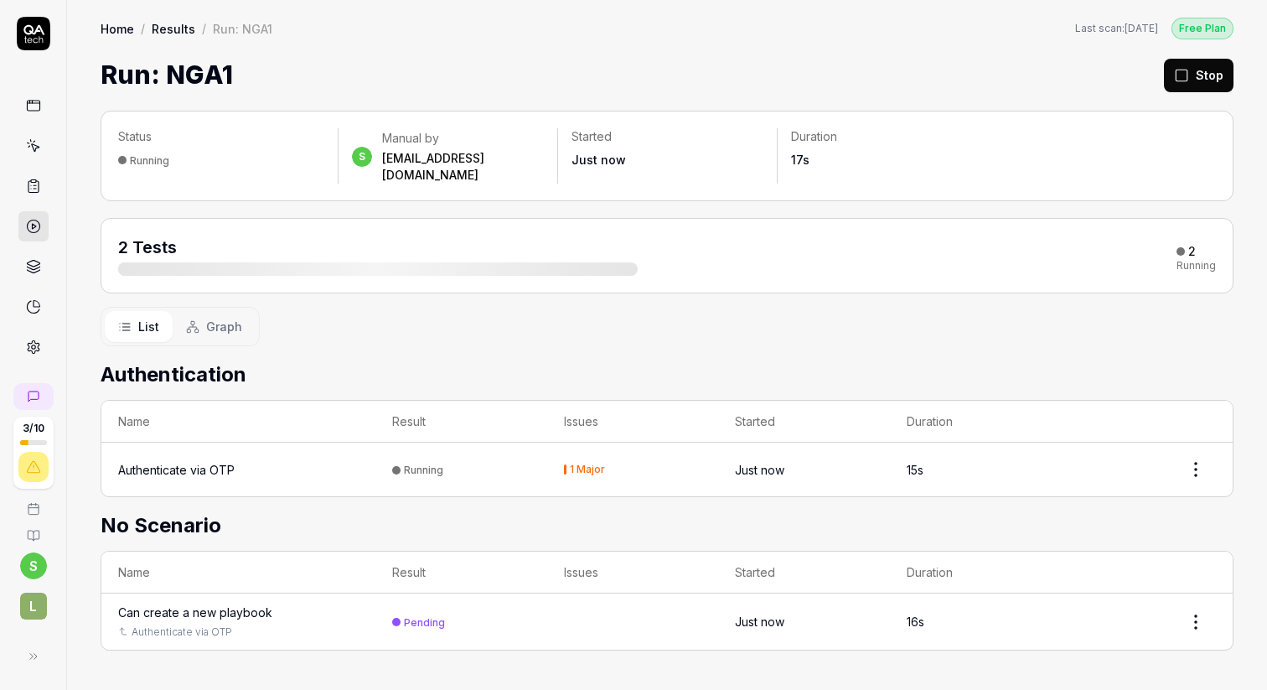
click at [179, 461] on div "Authenticate via OTP" at bounding box center [176, 470] width 116 height 18
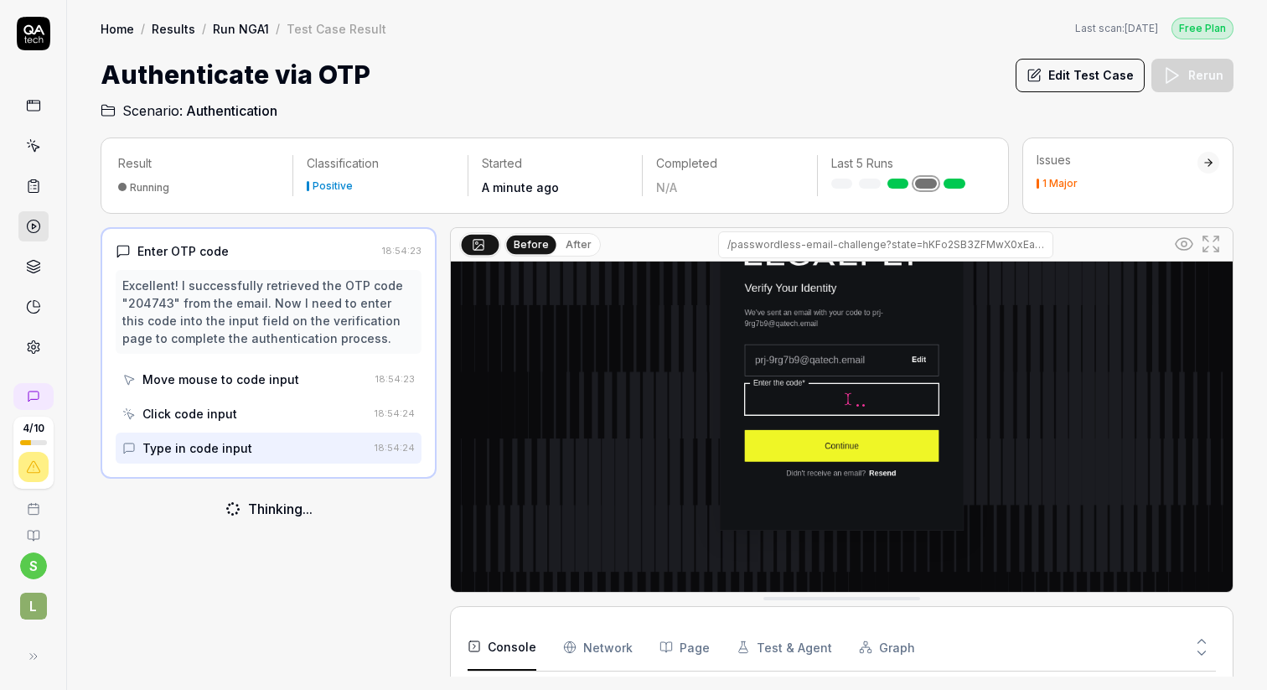
scroll to position [142, 0]
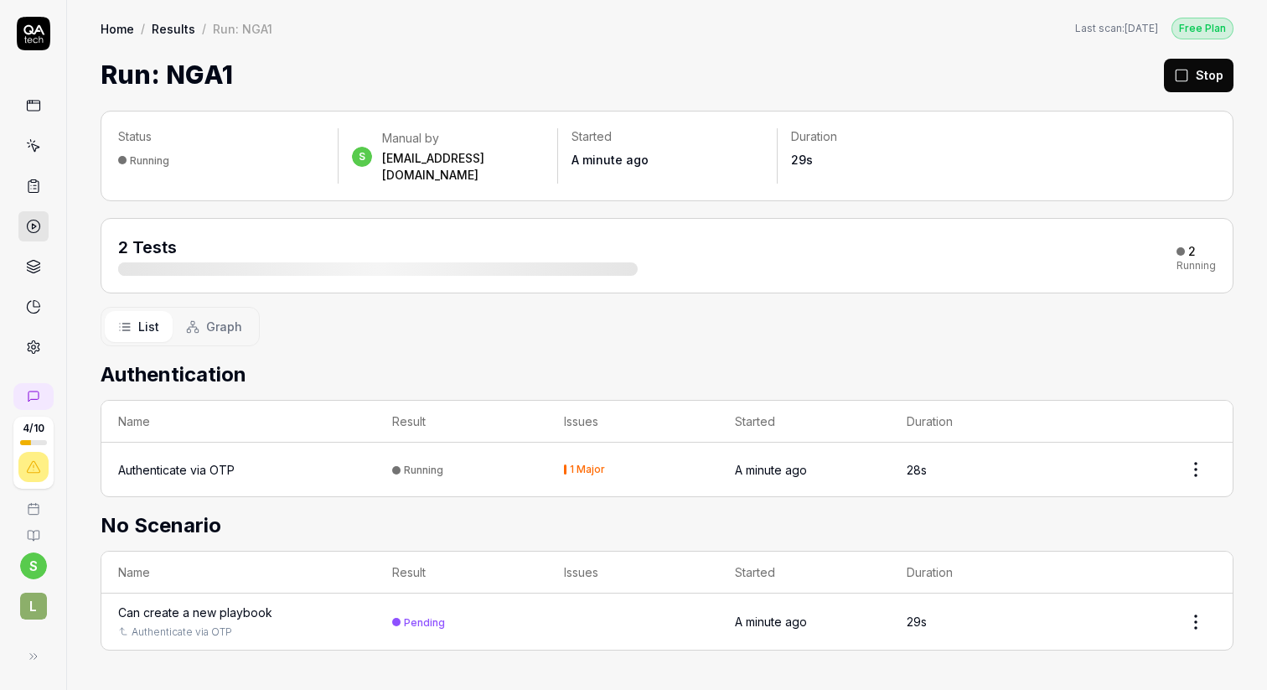
click at [244, 603] on div "Can create a new playbook" at bounding box center [195, 612] width 154 height 18
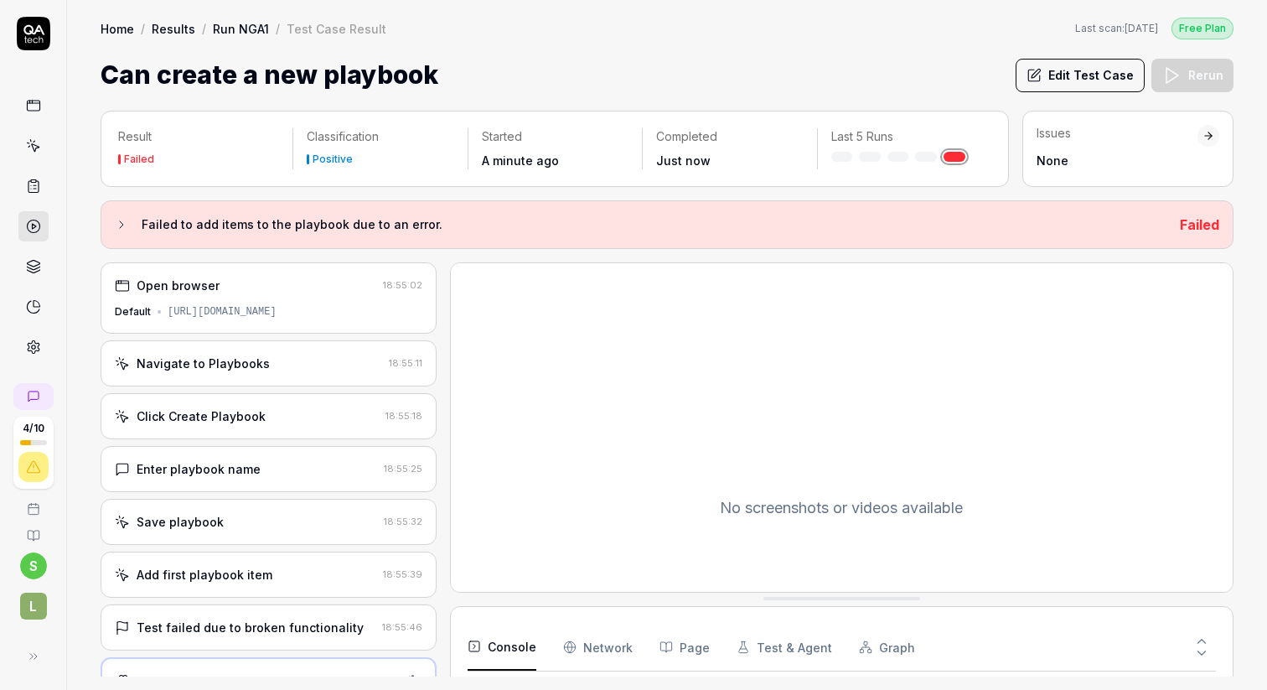
click at [225, 221] on h3 "Failed to add items to the playbook due to an error." at bounding box center [654, 224] width 1025 height 20
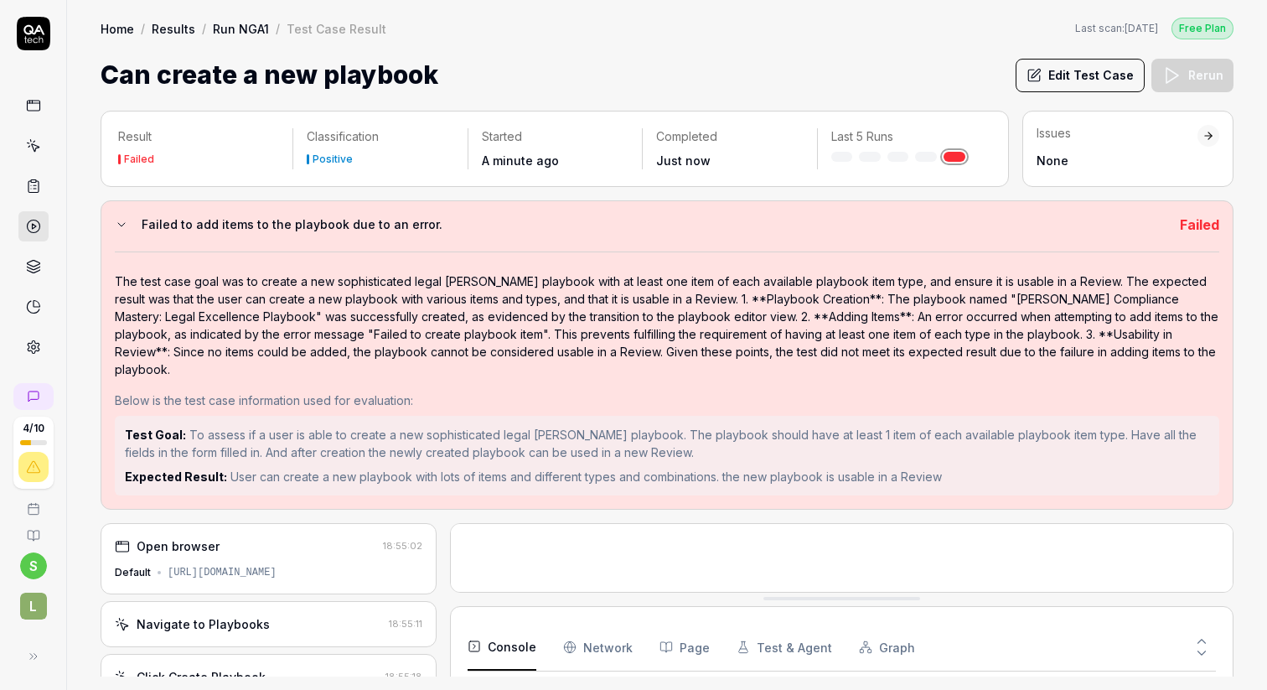
scroll to position [269, 0]
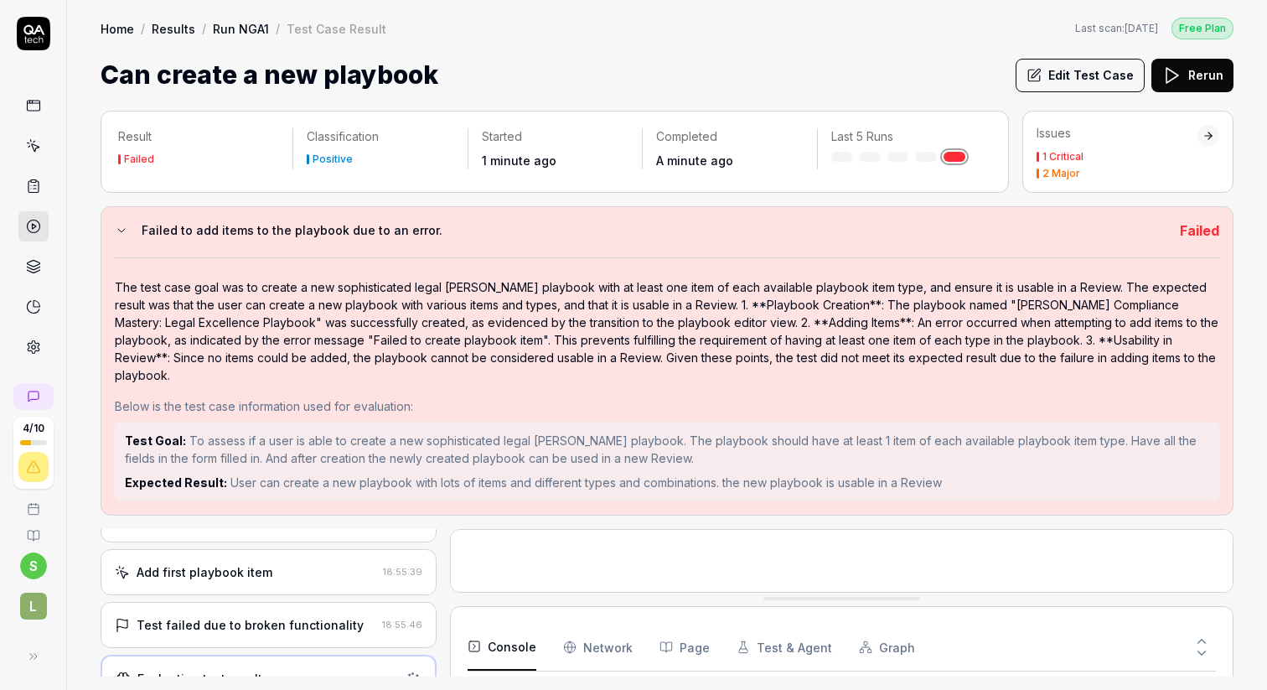
click at [1217, 132] on div at bounding box center [1208, 136] width 22 height 22
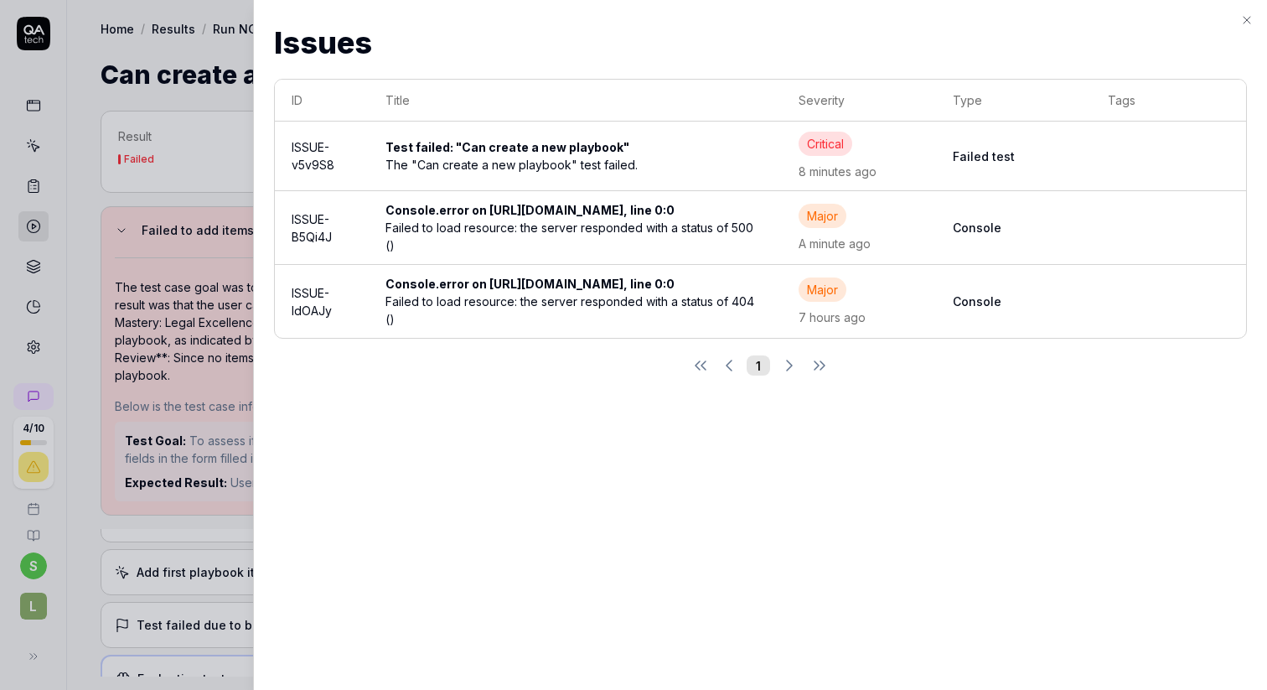
click at [660, 152] on div "Test failed: "Can create a new playbook"" at bounding box center [574, 147] width 379 height 18
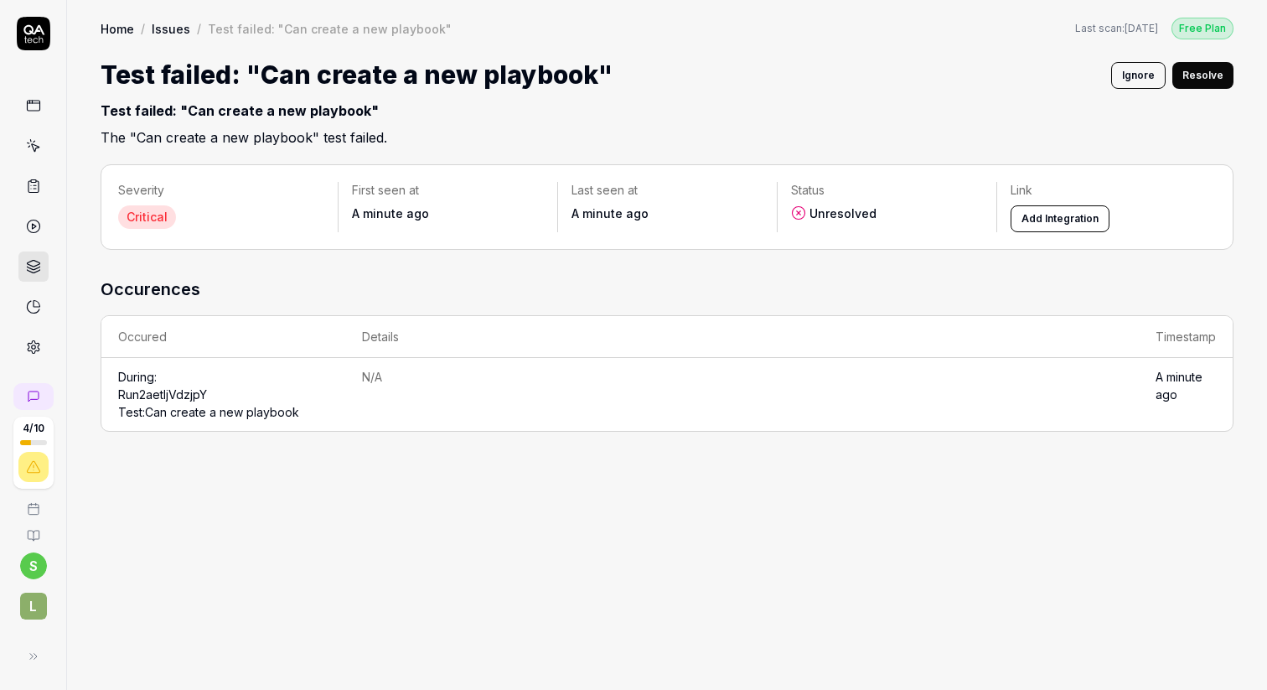
click at [199, 411] on link "Run 2aetljVdzjpY Test: Can create a new playbook" at bounding box center [208, 403] width 181 height 32
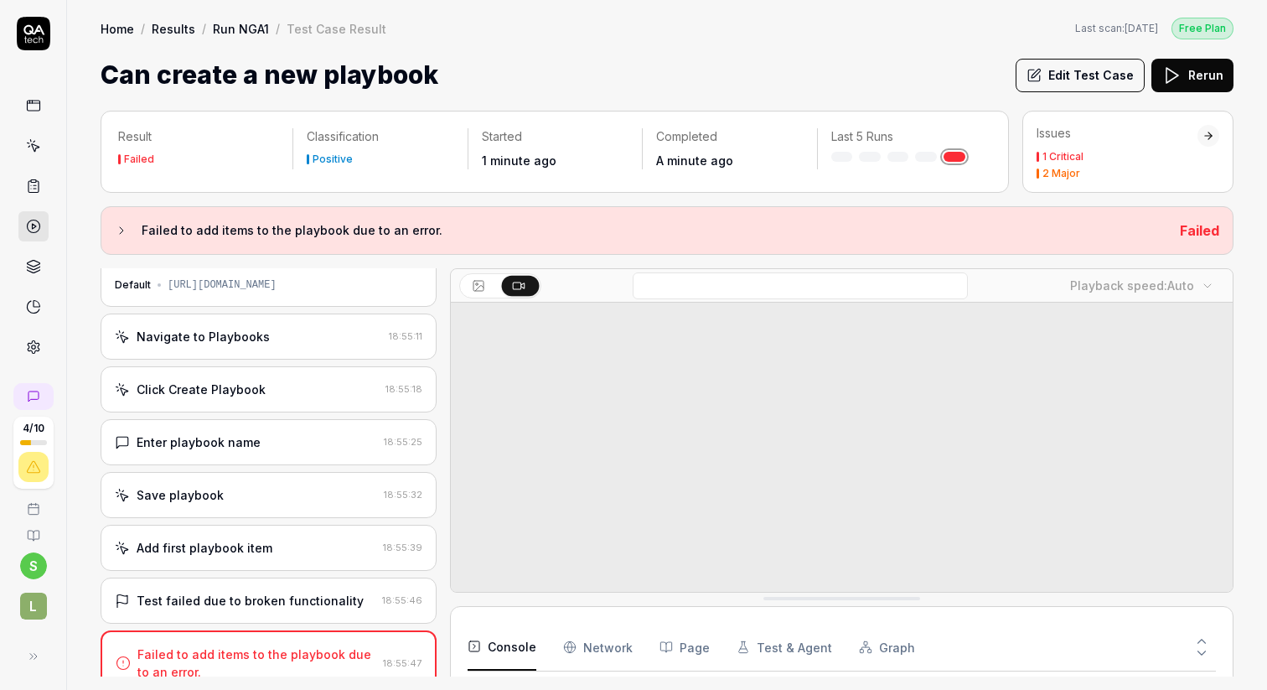
scroll to position [128, 0]
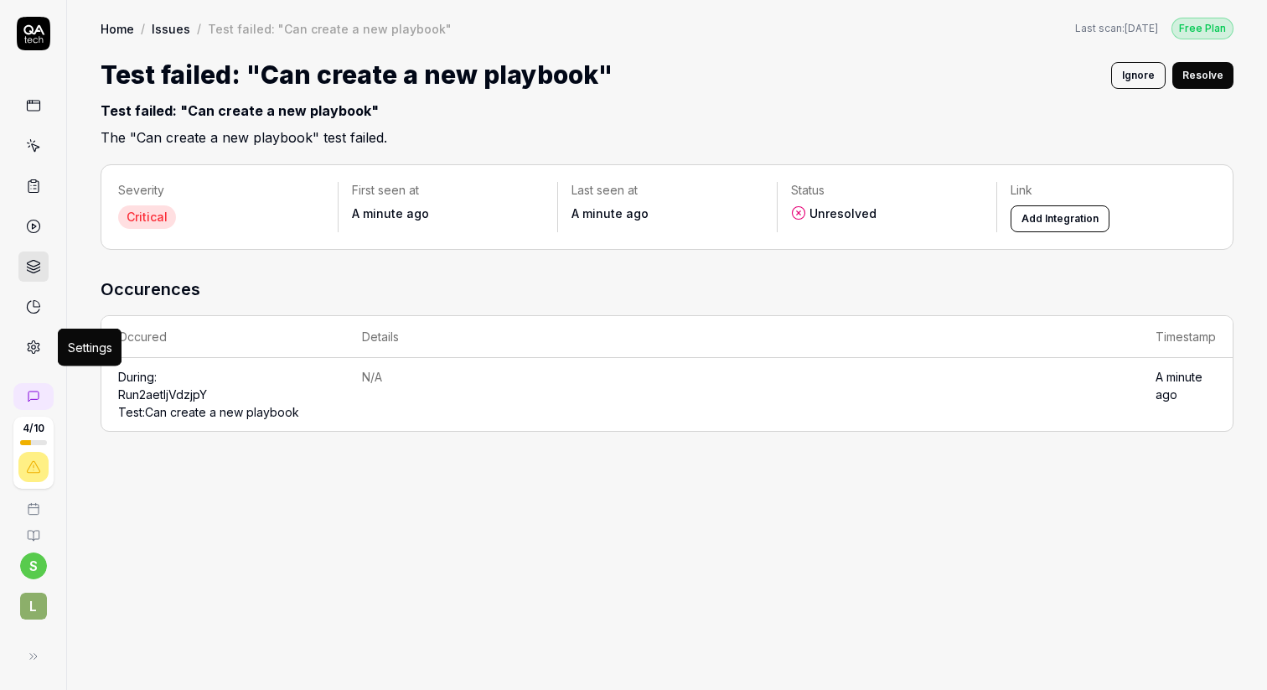
click at [29, 344] on icon at bounding box center [33, 346] width 15 height 15
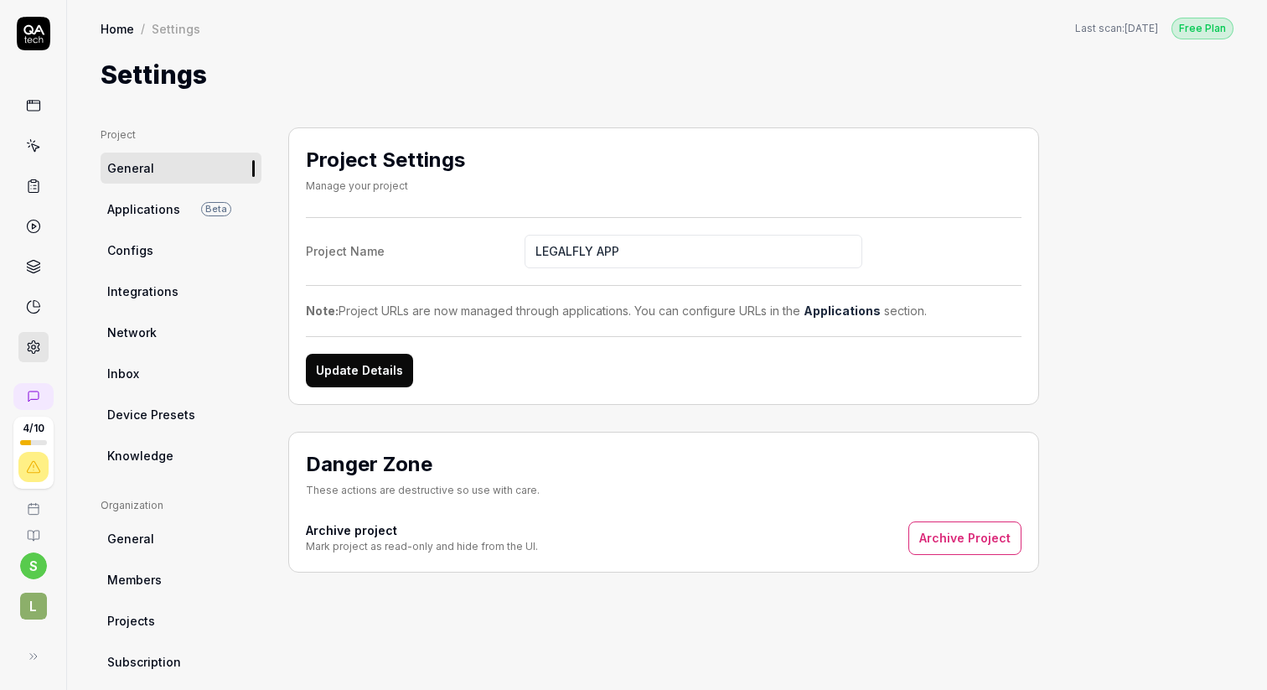
click at [160, 300] on link "Integrations" at bounding box center [181, 291] width 161 height 31
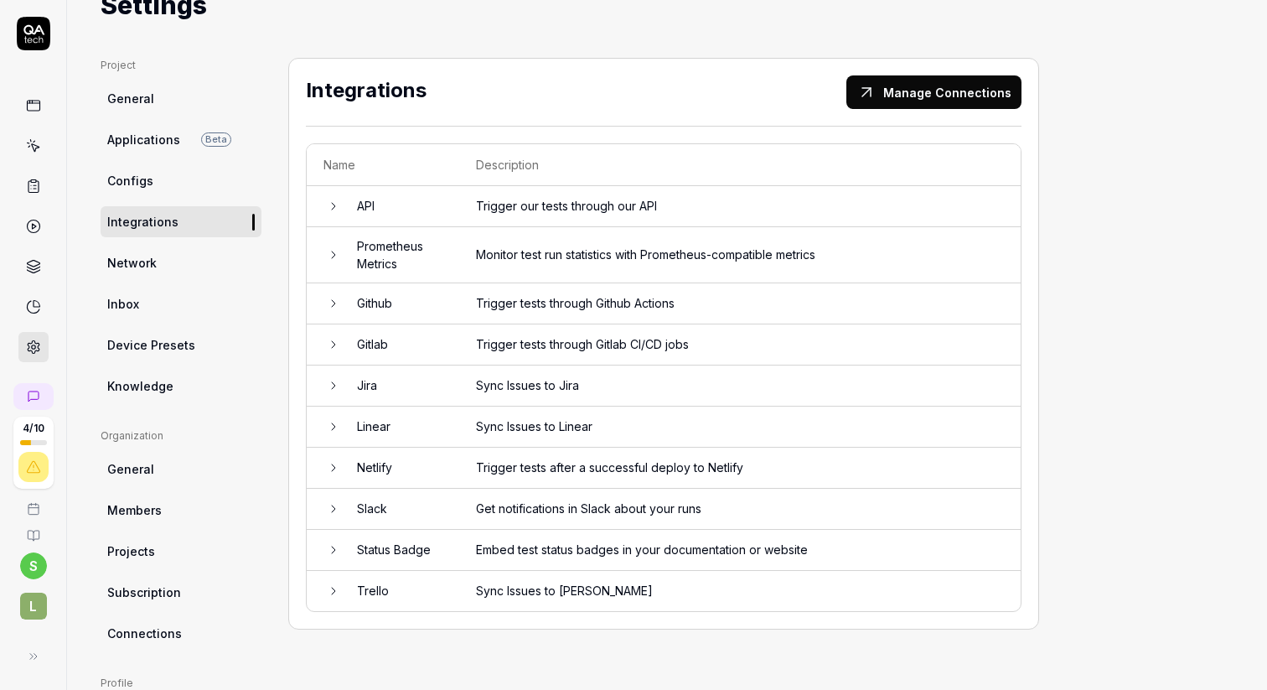
scroll to position [71, 0]
click at [364, 422] on td "Linear" at bounding box center [399, 425] width 119 height 41
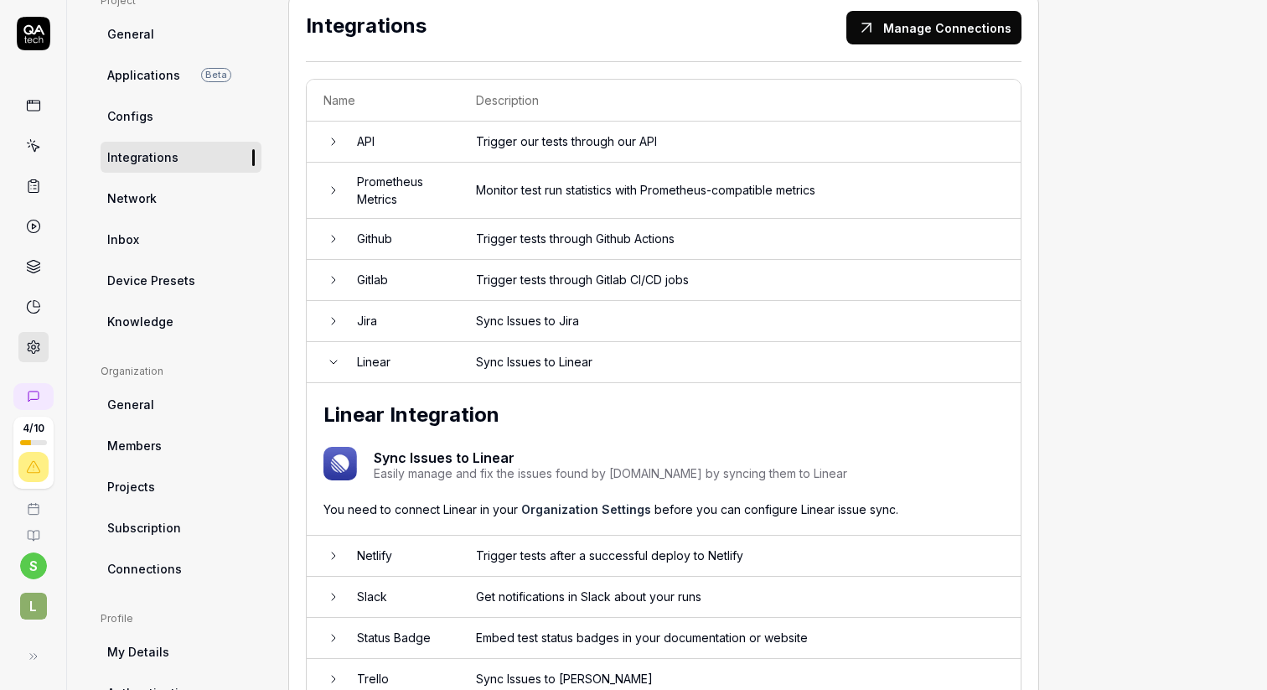
scroll to position [142, 0]
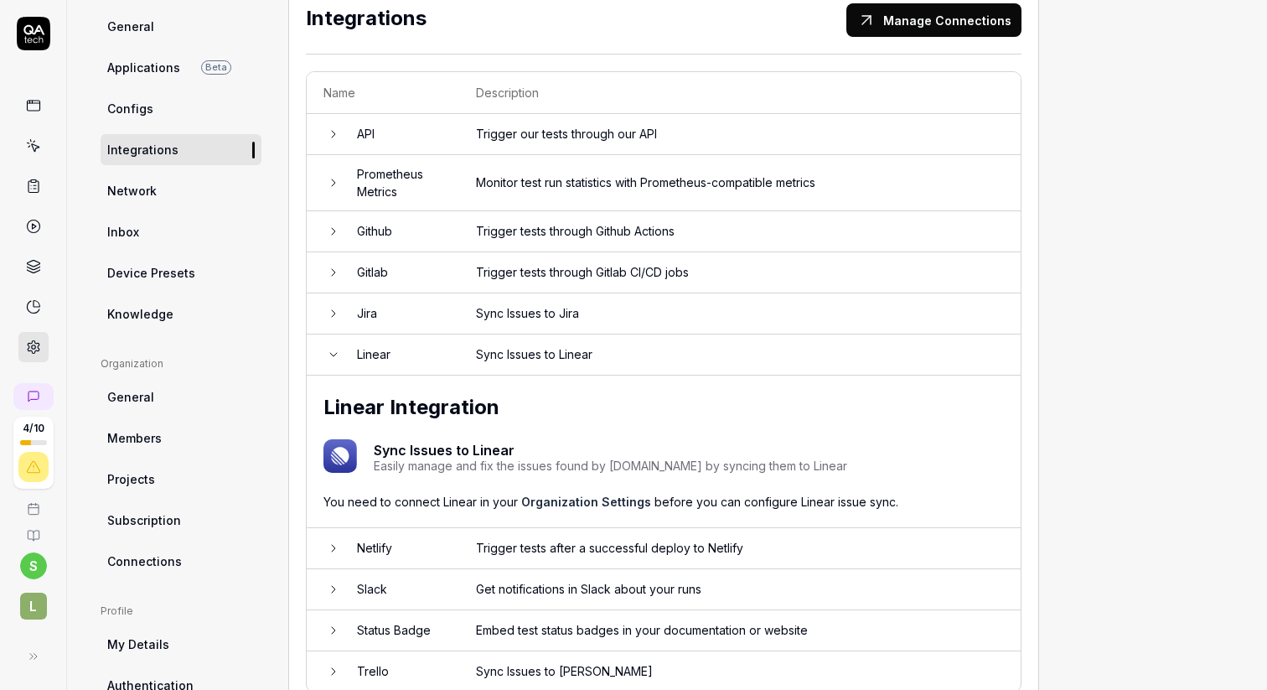
click at [560, 494] on link "Organization Settings" at bounding box center [586, 501] width 130 height 14
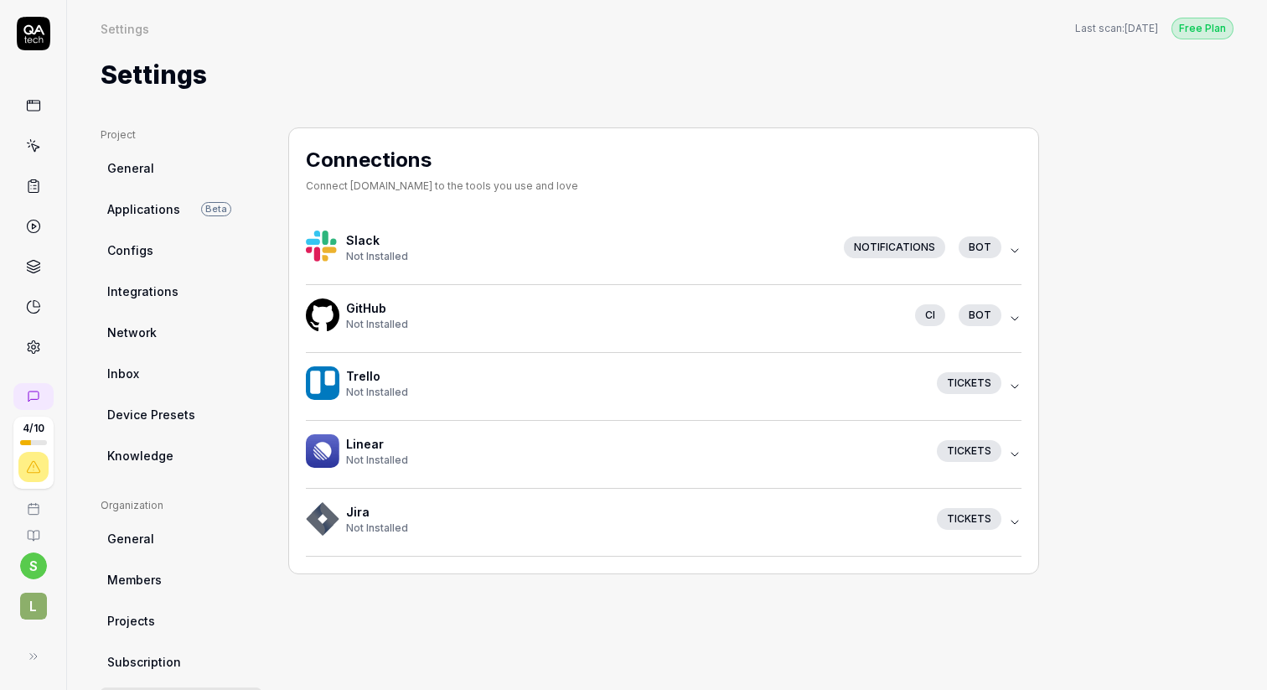
click at [1014, 451] on icon "button" at bounding box center [1014, 453] width 13 height 13
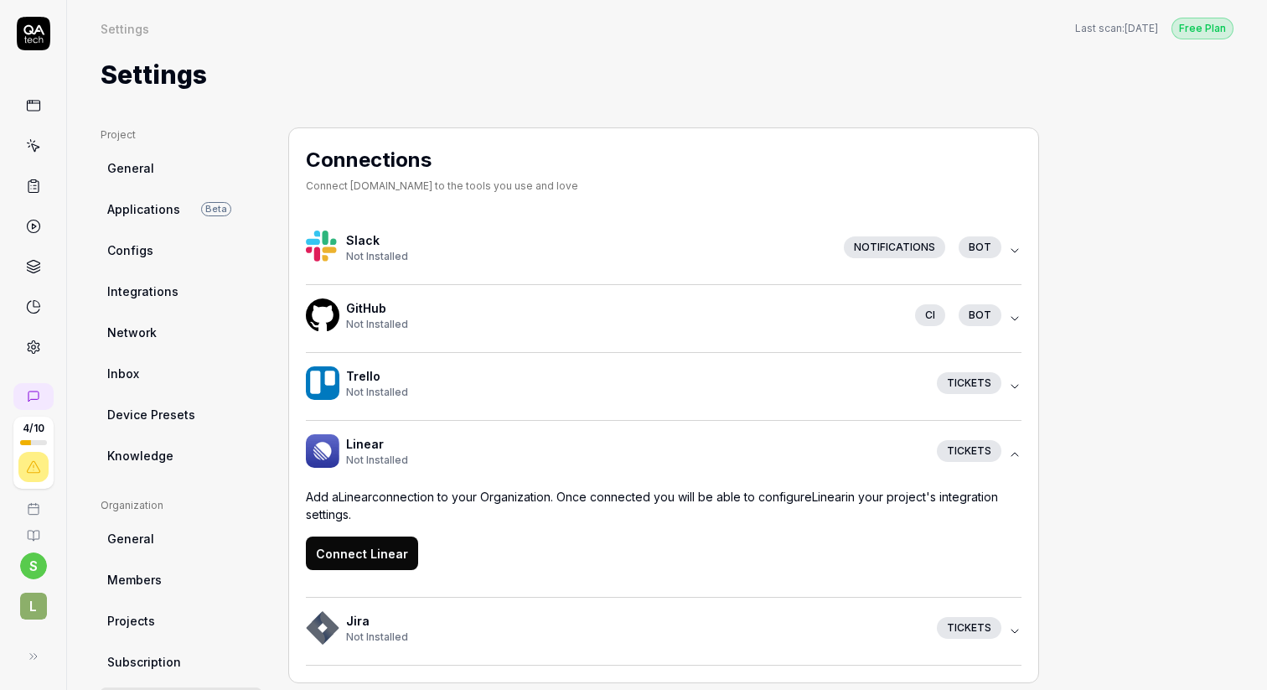
click at [368, 555] on button "Connect Linear" at bounding box center [362, 553] width 112 height 34
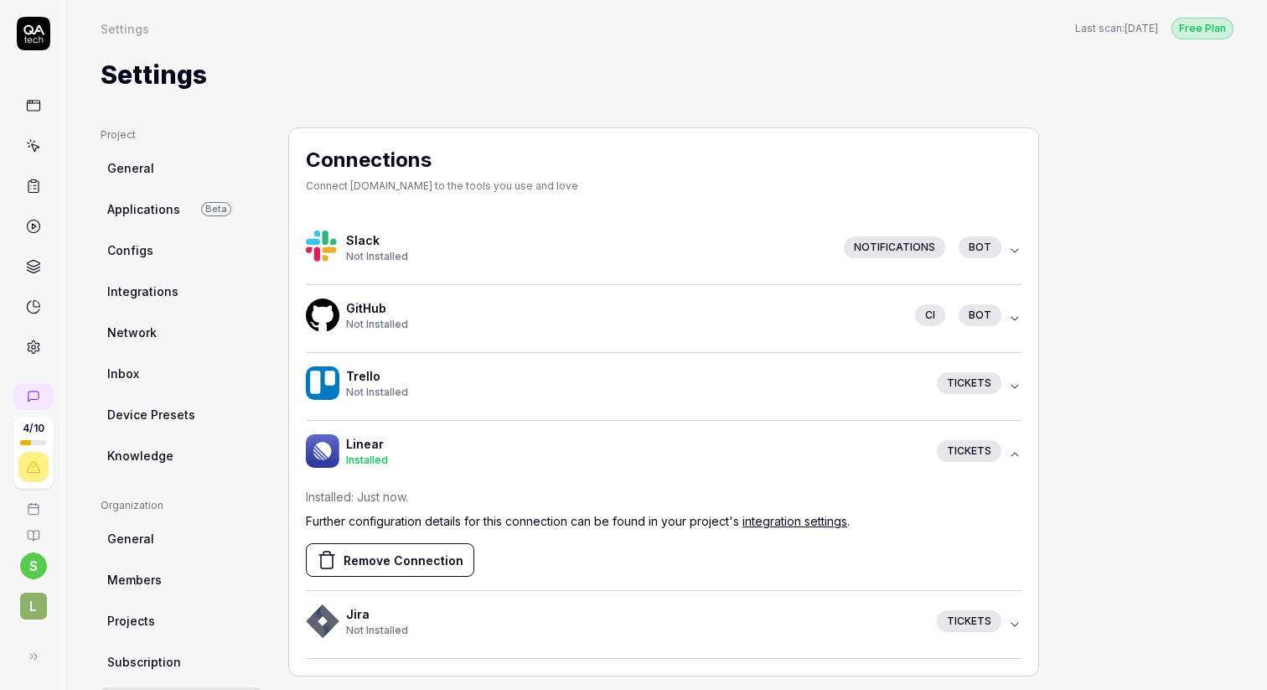
click at [38, 256] on link at bounding box center [33, 266] width 30 height 30
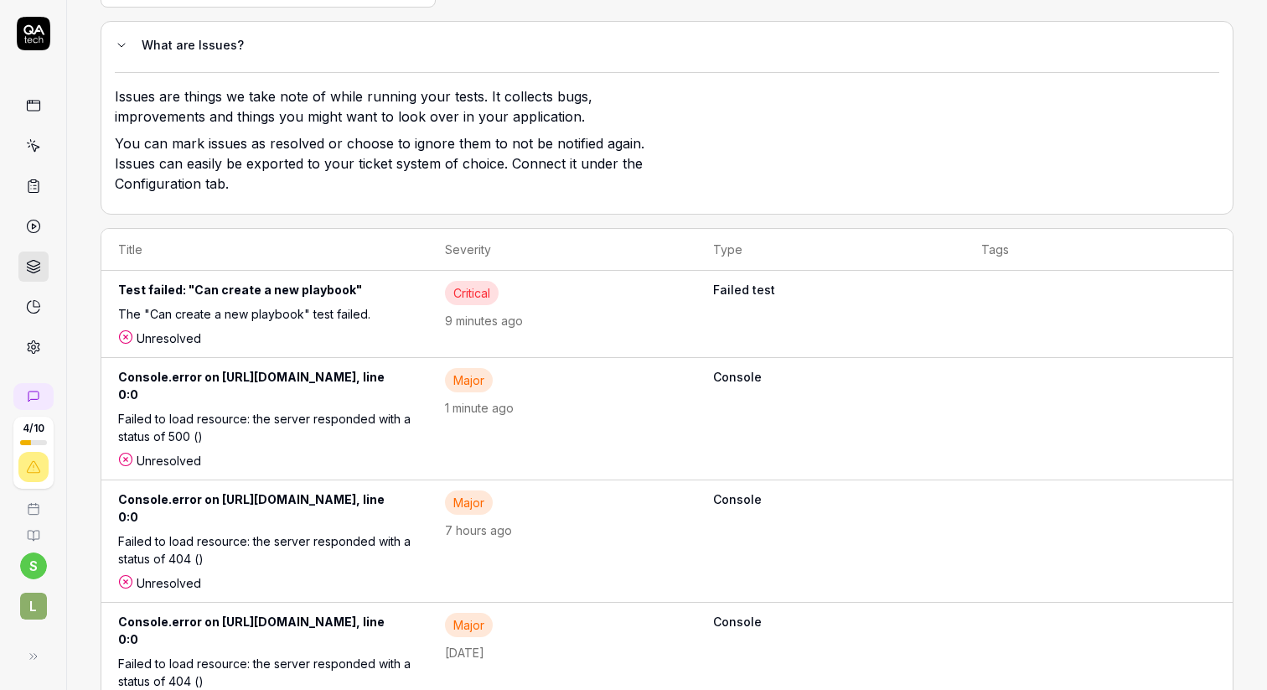
scroll to position [150, 0]
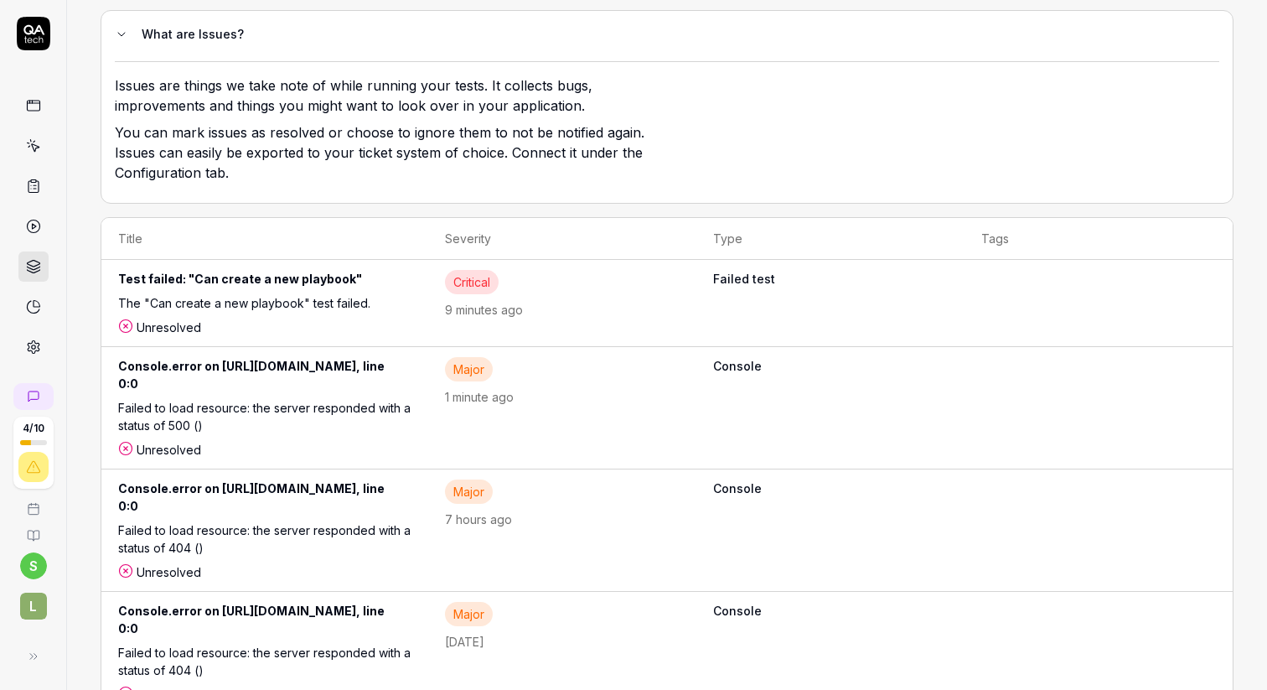
click at [303, 307] on div "The "Can create a new playbook" test failed." at bounding box center [264, 306] width 293 height 24
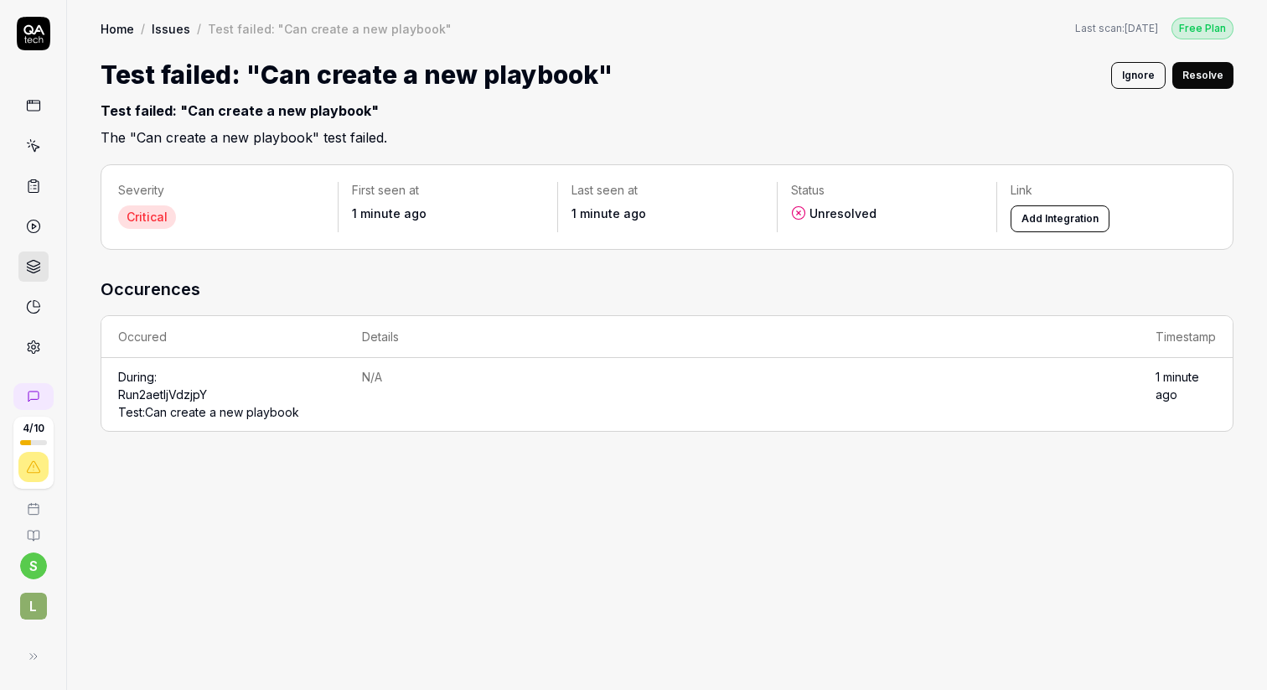
click at [1058, 216] on button "Add Integration" at bounding box center [1059, 218] width 99 height 27
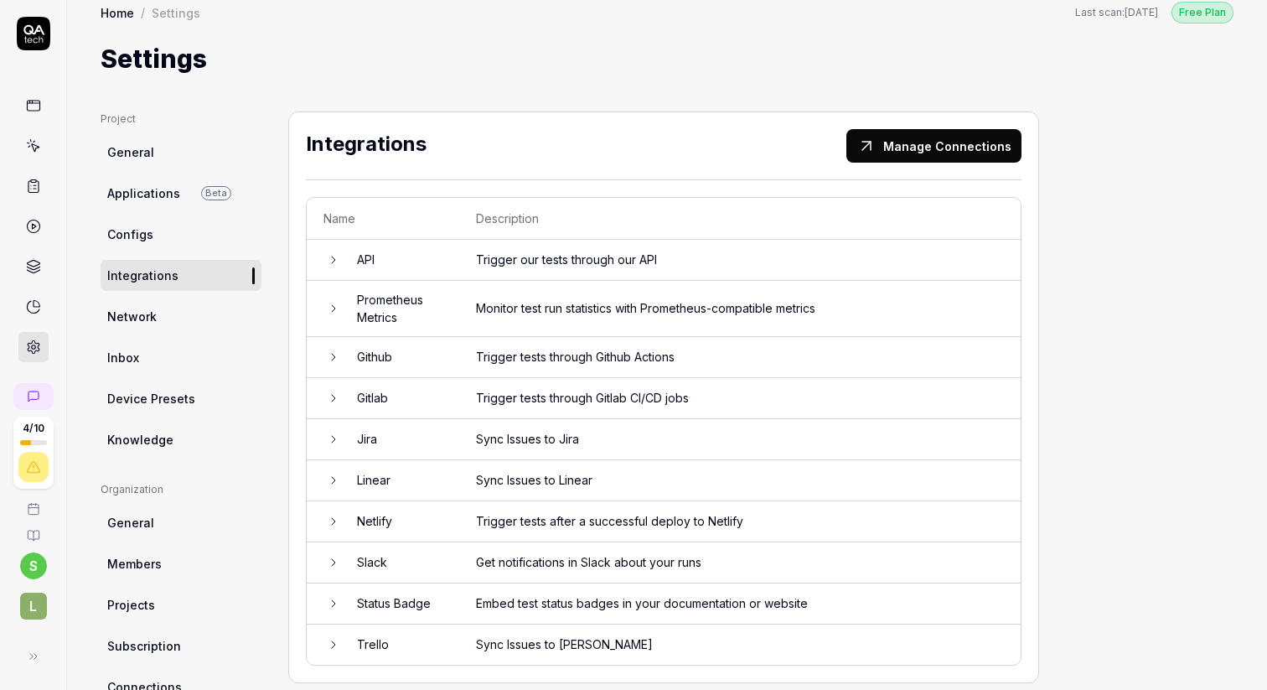
scroll to position [22, 0]
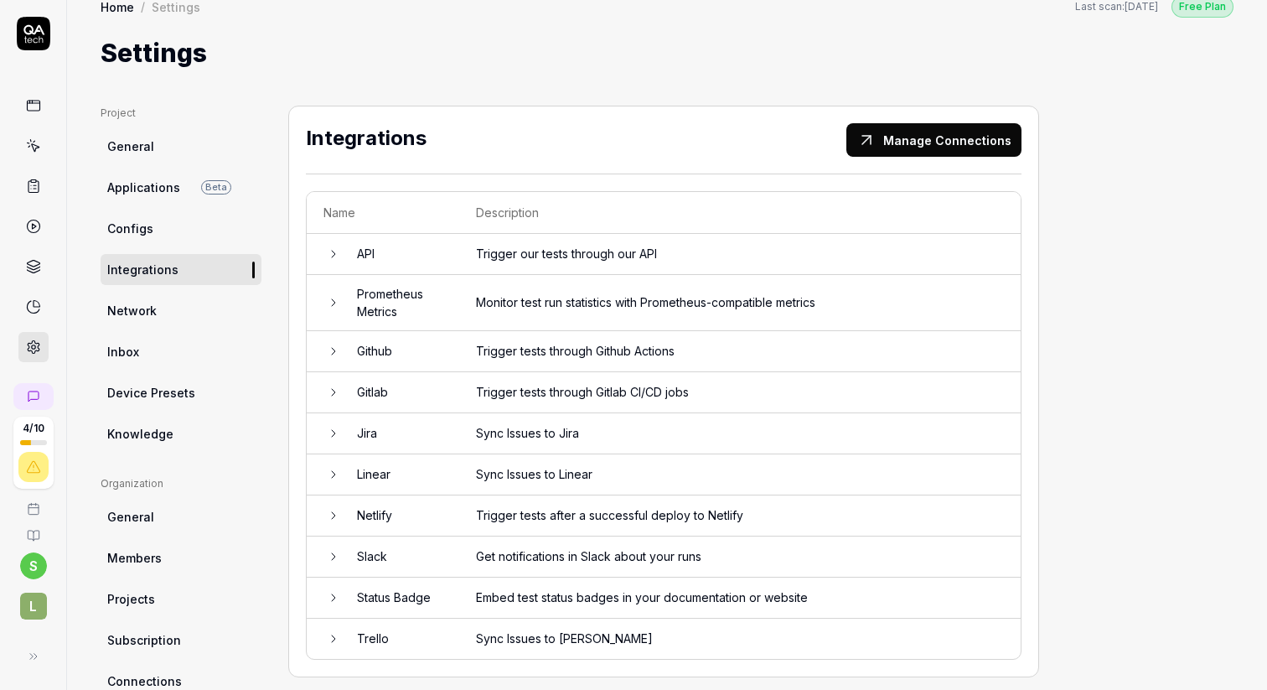
click at [406, 475] on td "Linear" at bounding box center [399, 474] width 119 height 41
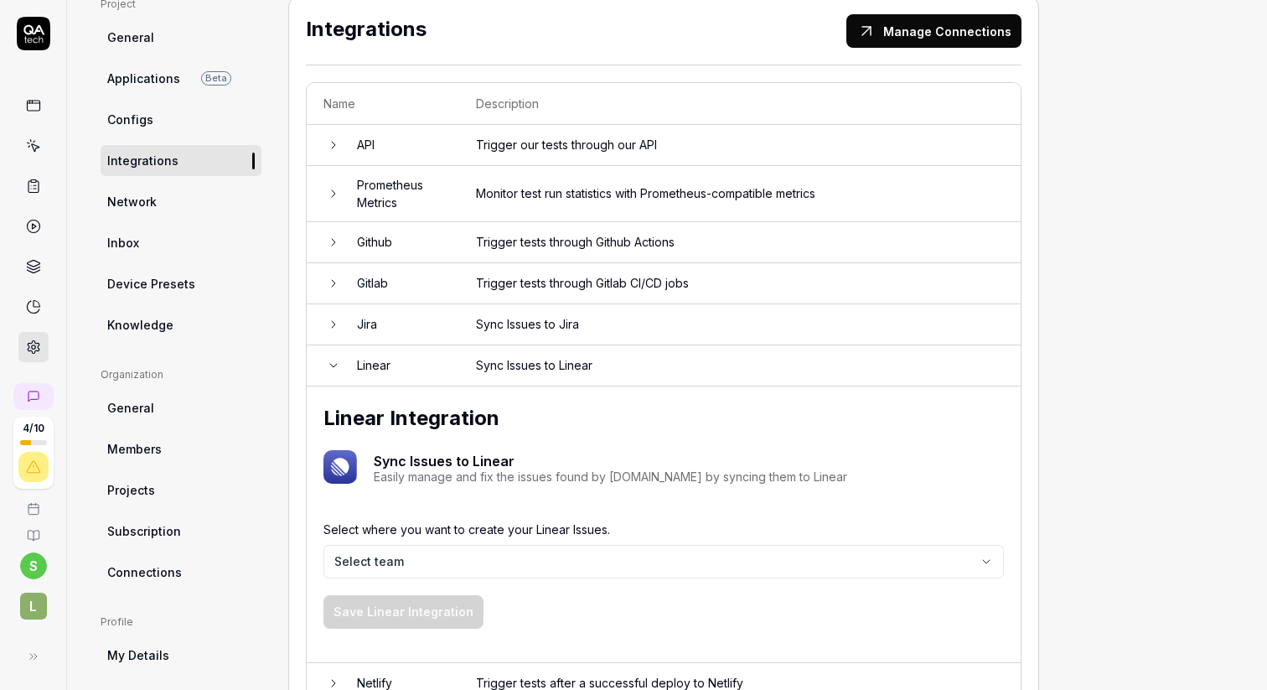
scroll to position [150, 0]
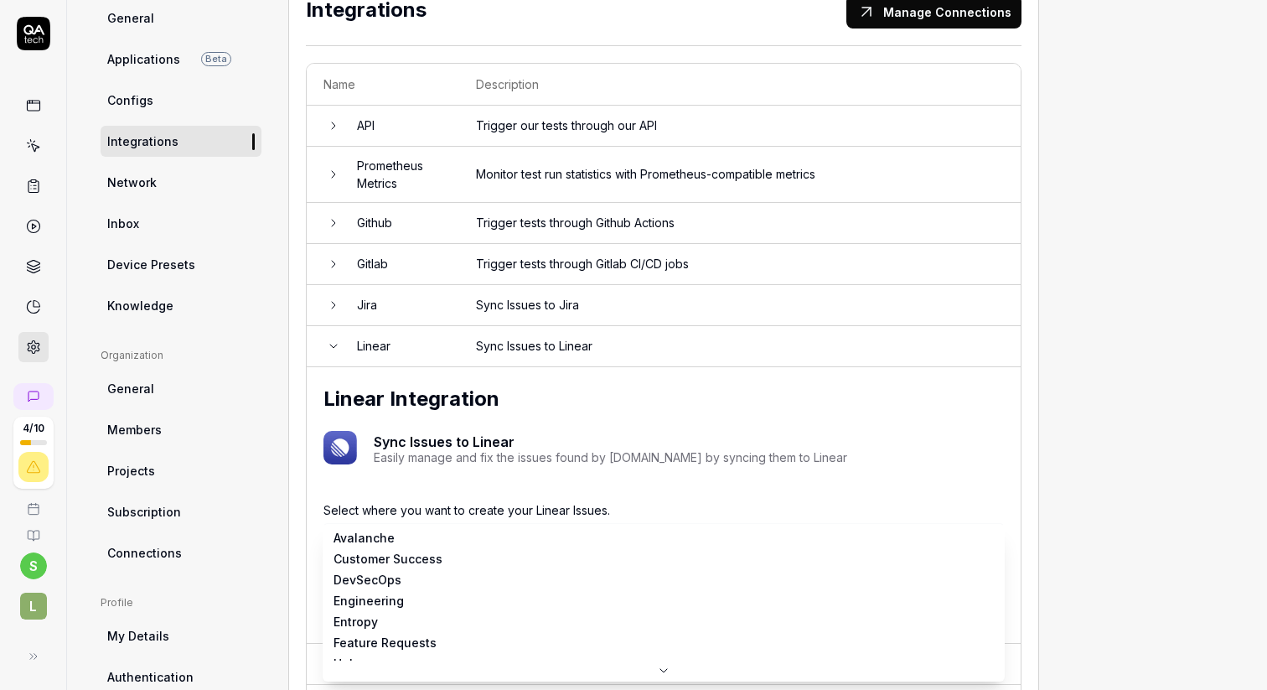
click at [490, 537] on body "4 / 10 s L Home / Settings Free Plan Home / Settings Last scan: Apr 16 2025 Fre…" at bounding box center [633, 407] width 1267 height 815
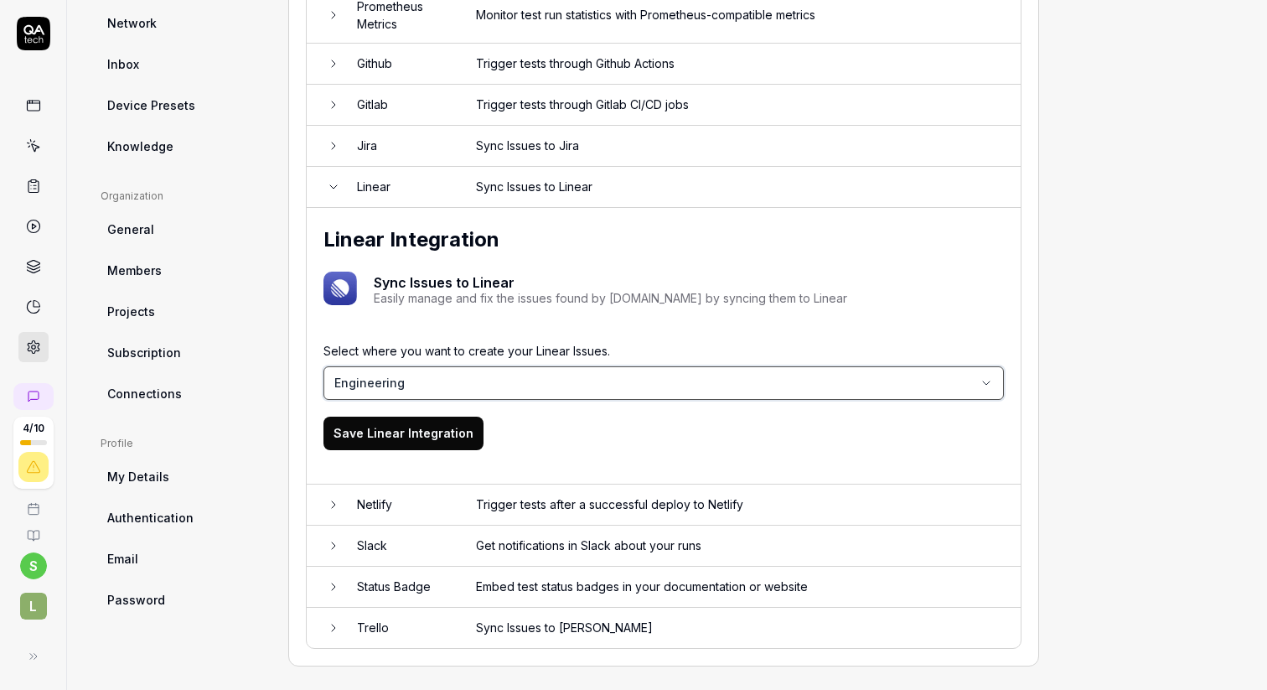
scroll to position [312, 0]
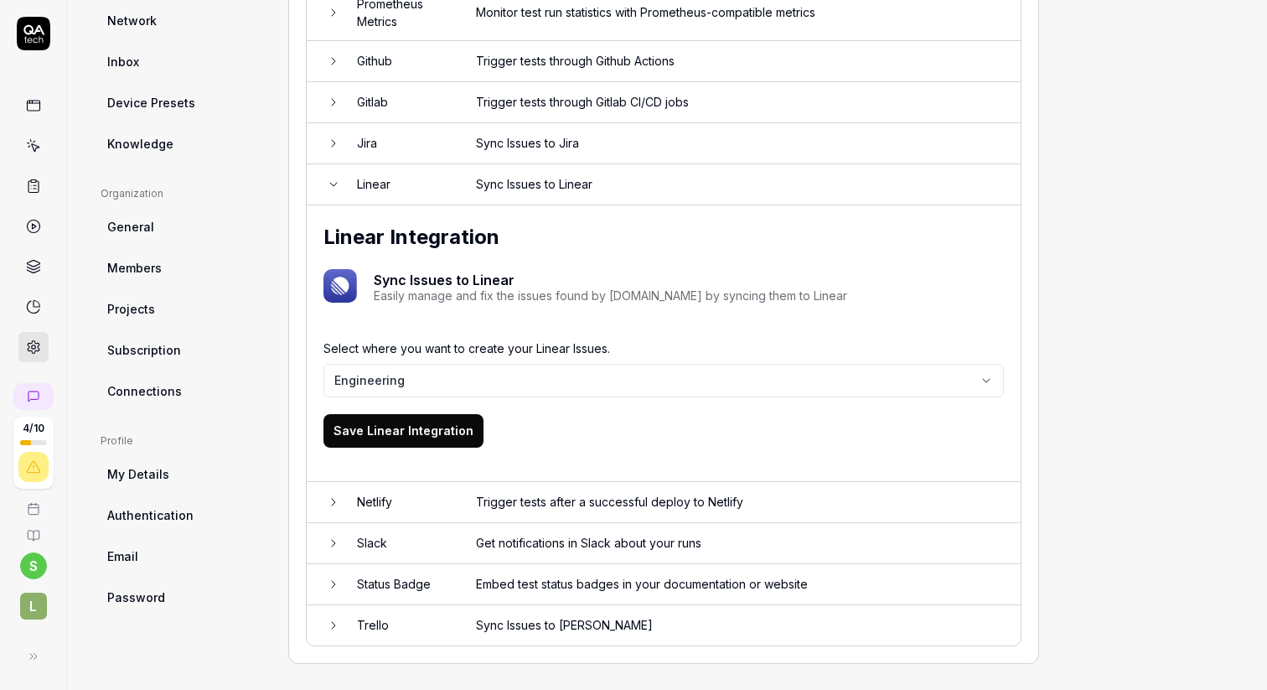
click at [440, 422] on button "Save Linear Integration" at bounding box center [403, 431] width 160 height 34
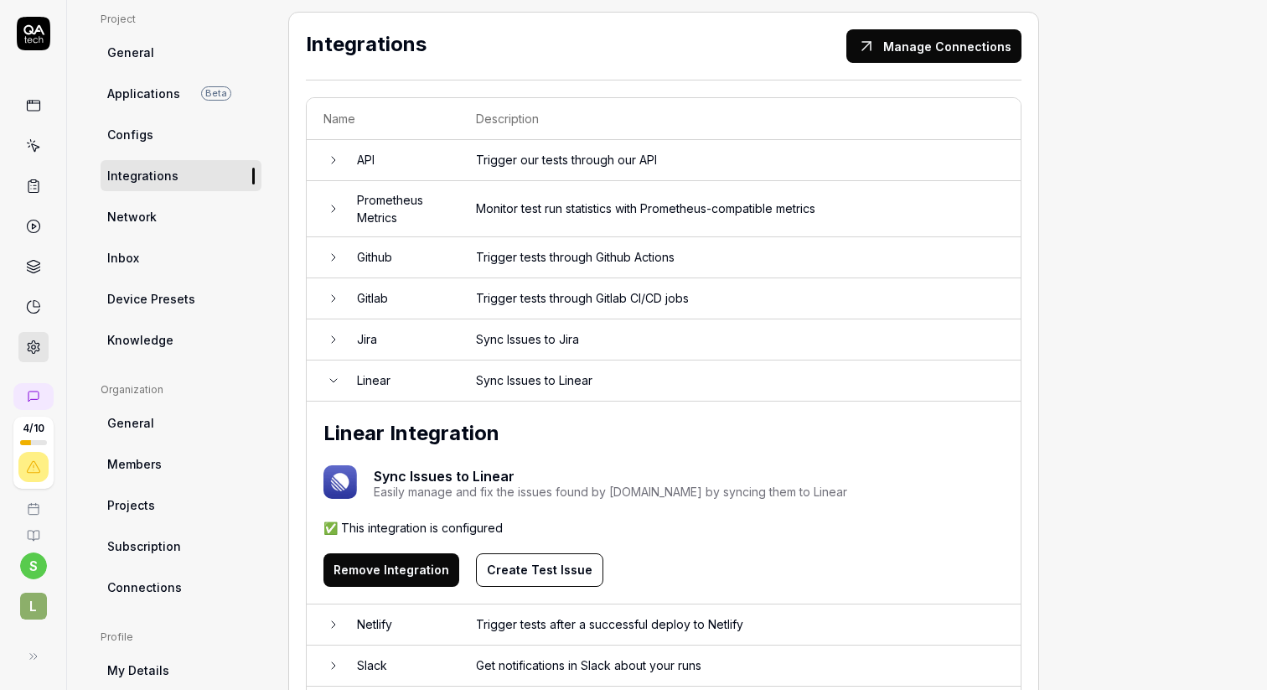
scroll to position [111, 0]
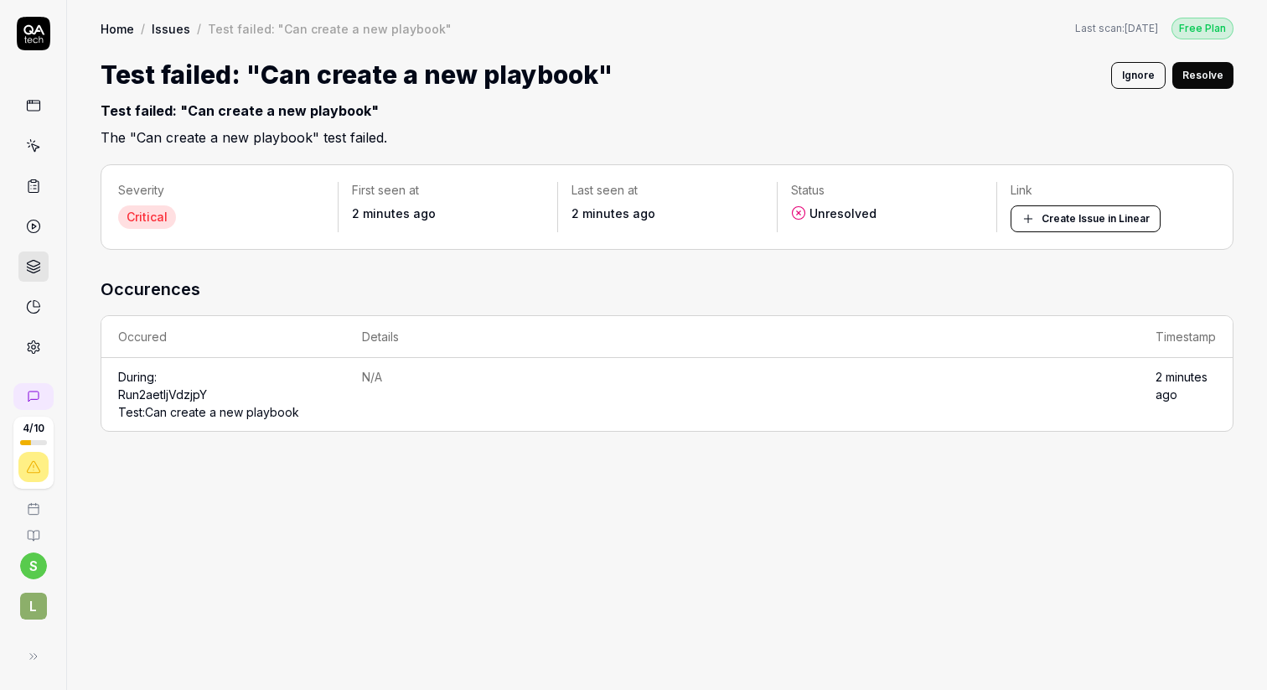
click at [1062, 222] on button "Create Issue in Linear" at bounding box center [1085, 218] width 150 height 27
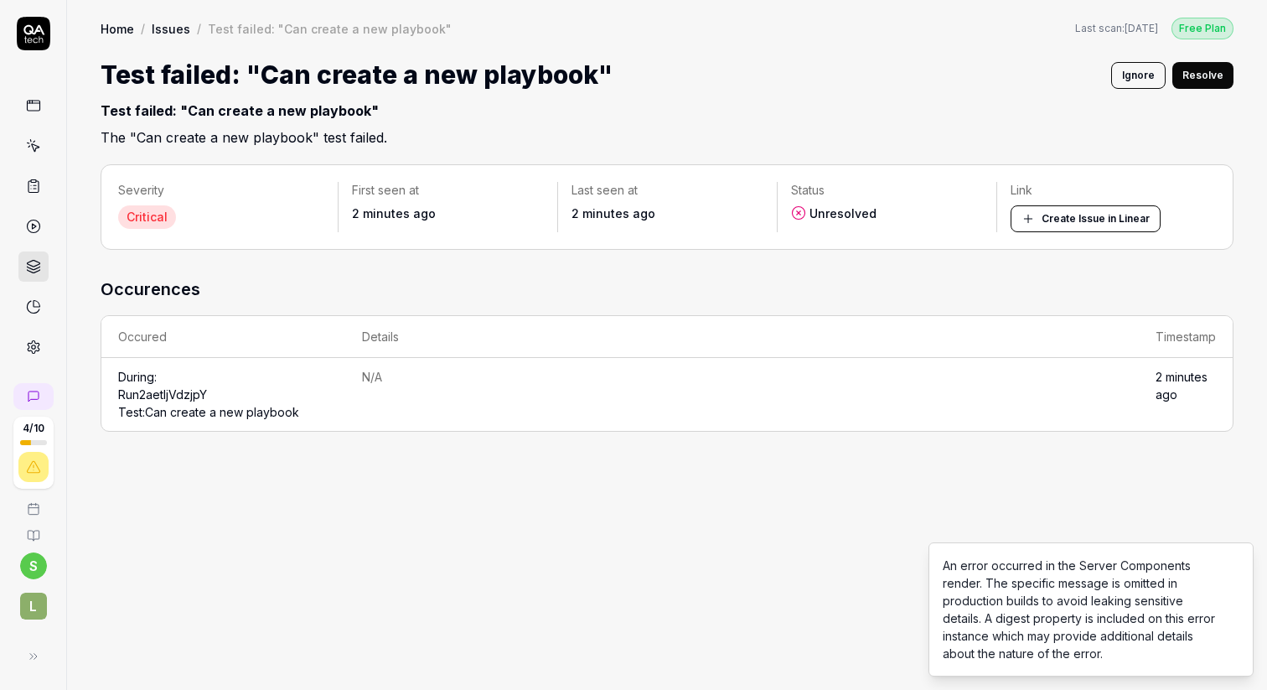
click at [1108, 593] on div "An error occurred in the Server Components render. The specific message is omit…" at bounding box center [1081, 609] width 276 height 106
click at [806, 540] on div "Severity Critical First seen at 2 minutes ago Last seen at 2 minutes ago Status…" at bounding box center [667, 418] width 1200 height 542
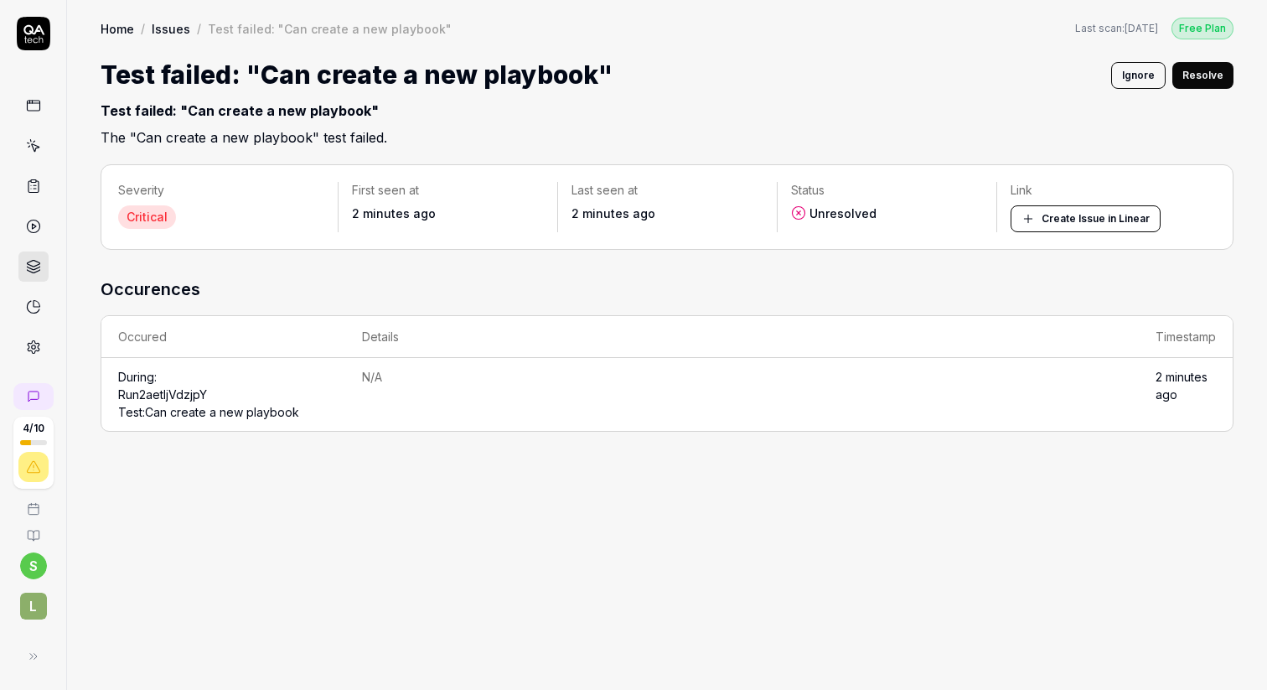
click at [1079, 220] on button "Create Issue in Linear" at bounding box center [1085, 218] width 150 height 27
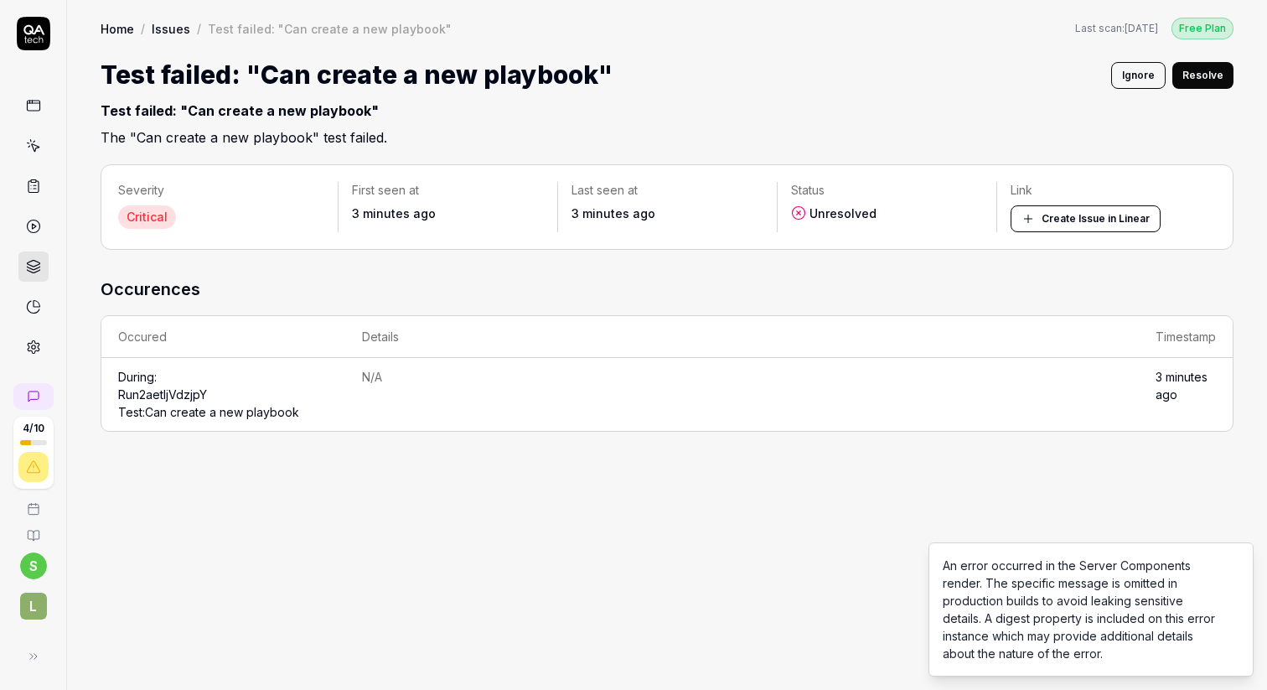
click at [1063, 620] on div "An error occurred in the Server Components render. The specific message is omit…" at bounding box center [1081, 609] width 276 height 106
click at [1037, 643] on div "An error occurred in the Server Components render. The specific message is omit…" at bounding box center [1081, 609] width 276 height 106
click at [818, 597] on div "Severity Critical First seen at 3 minutes ago Last seen at 3 minutes ago Status…" at bounding box center [667, 418] width 1200 height 542
click at [282, 401] on td "During: Run 2aetljVdzjpY Test: Can create a new playbook" at bounding box center [223, 394] width 244 height 73
click at [175, 411] on link "Run 2aetljVdzjpY Test: Can create a new playbook" at bounding box center [208, 403] width 181 height 32
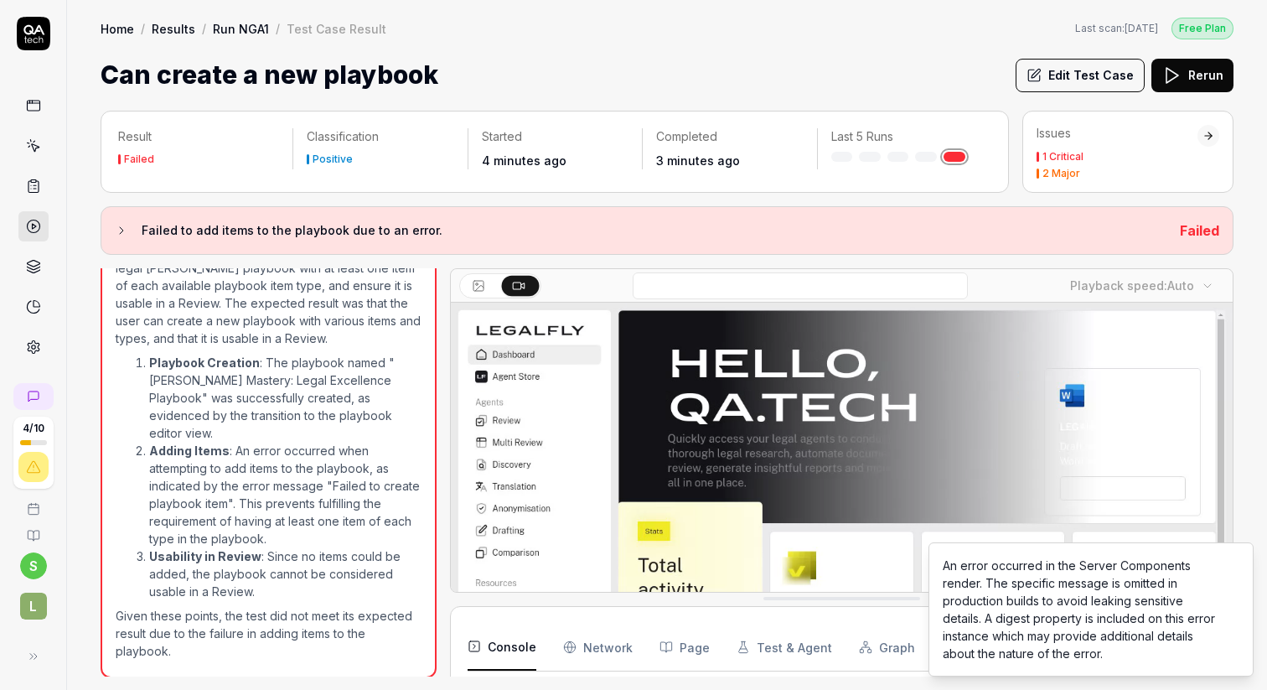
scroll to position [199, 0]
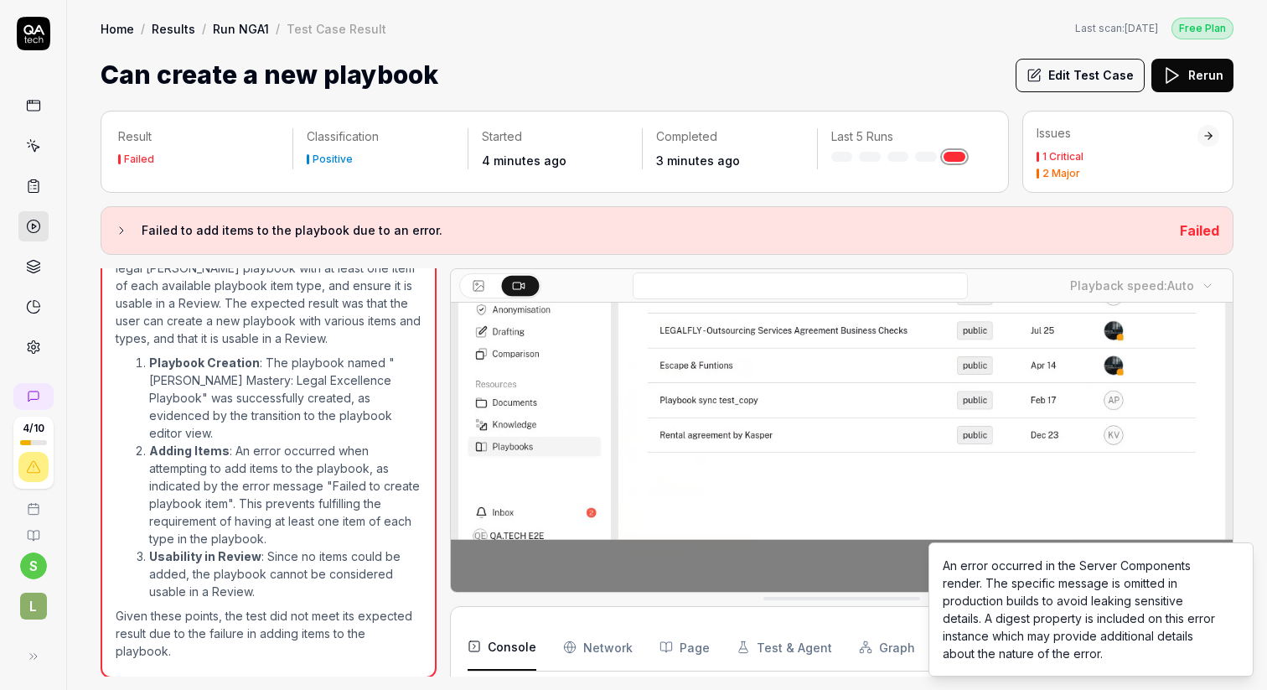
click at [1094, 617] on div "An error occurred in the Server Components render. The specific message is omit…" at bounding box center [1081, 609] width 276 height 106
drag, startPoint x: 1122, startPoint y: 650, endPoint x: 950, endPoint y: 571, distance: 189.0
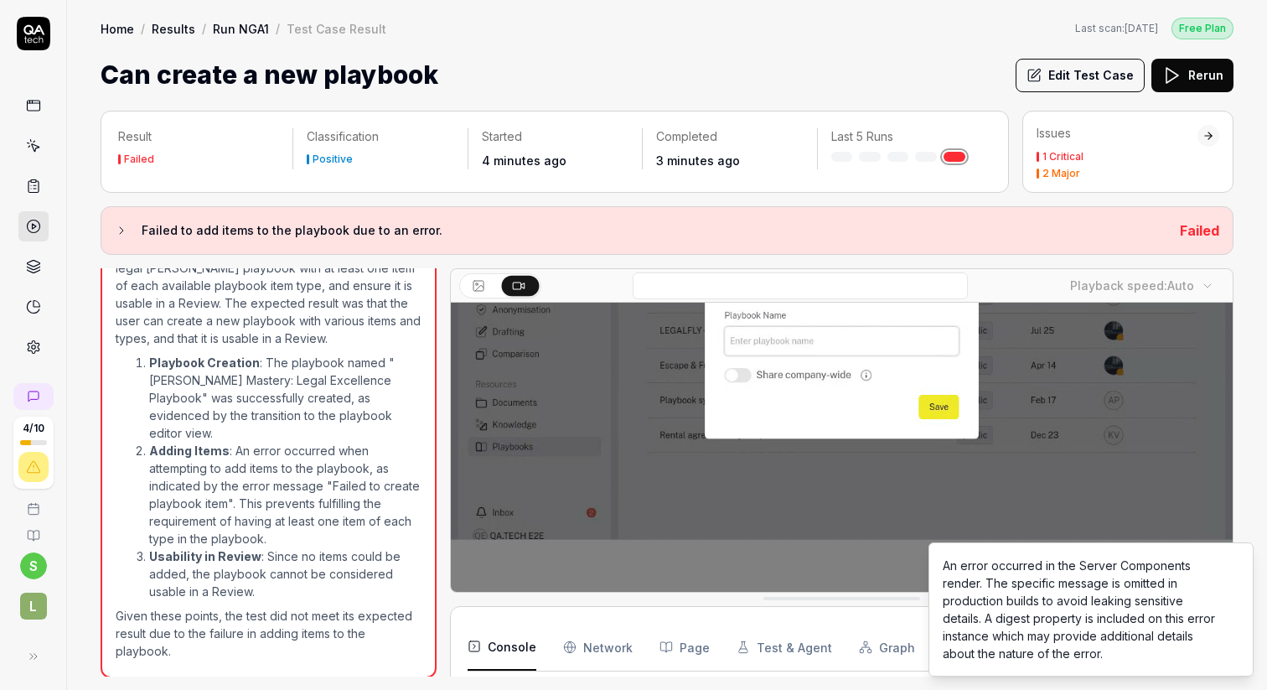
click at [950, 572] on div "An error occurred in the Server Components render. The specific message is omit…" at bounding box center [1081, 609] width 276 height 106
click at [947, 566] on div "An error occurred in the Server Components render. The specific message is omit…" at bounding box center [1081, 609] width 276 height 106
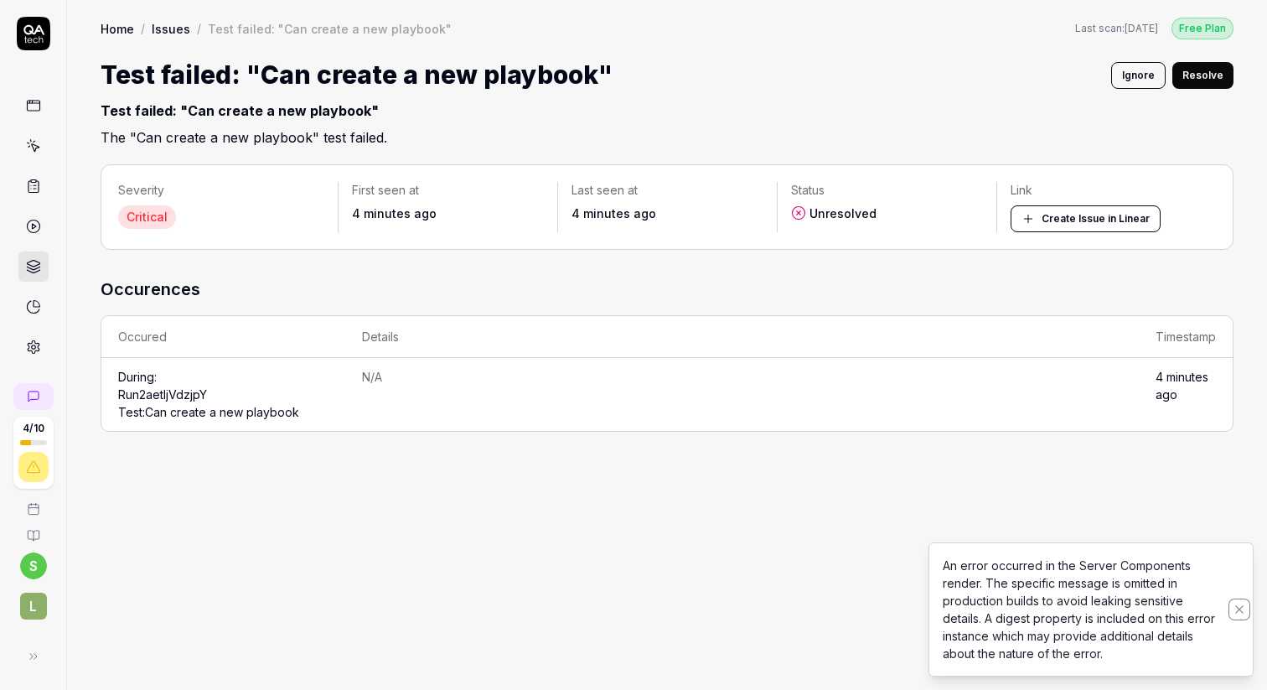
click at [1240, 609] on icon "Notifications (F8)" at bounding box center [1238, 608] width 13 height 13
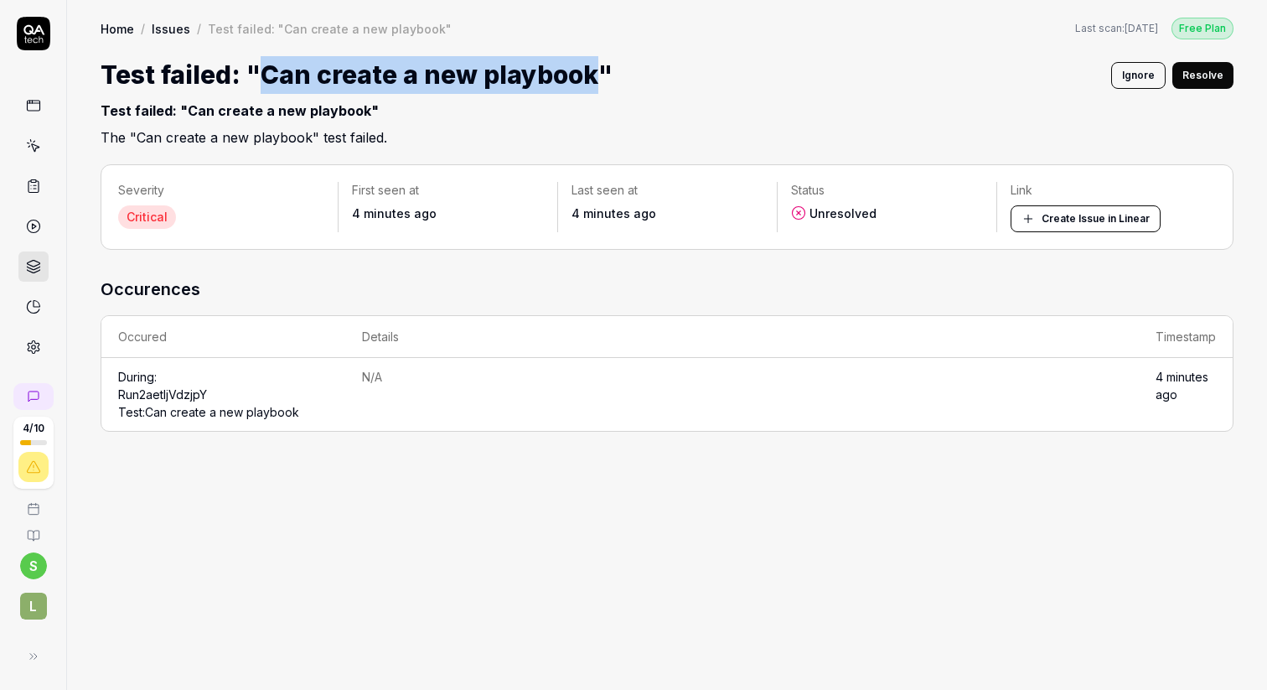
drag, startPoint x: 261, startPoint y: 75, endPoint x: 592, endPoint y: 61, distance: 331.3
click at [592, 61] on h1 "Test failed: "Can create a new playbook"" at bounding box center [357, 75] width 512 height 38
copy h1 "Can create a new playbook"
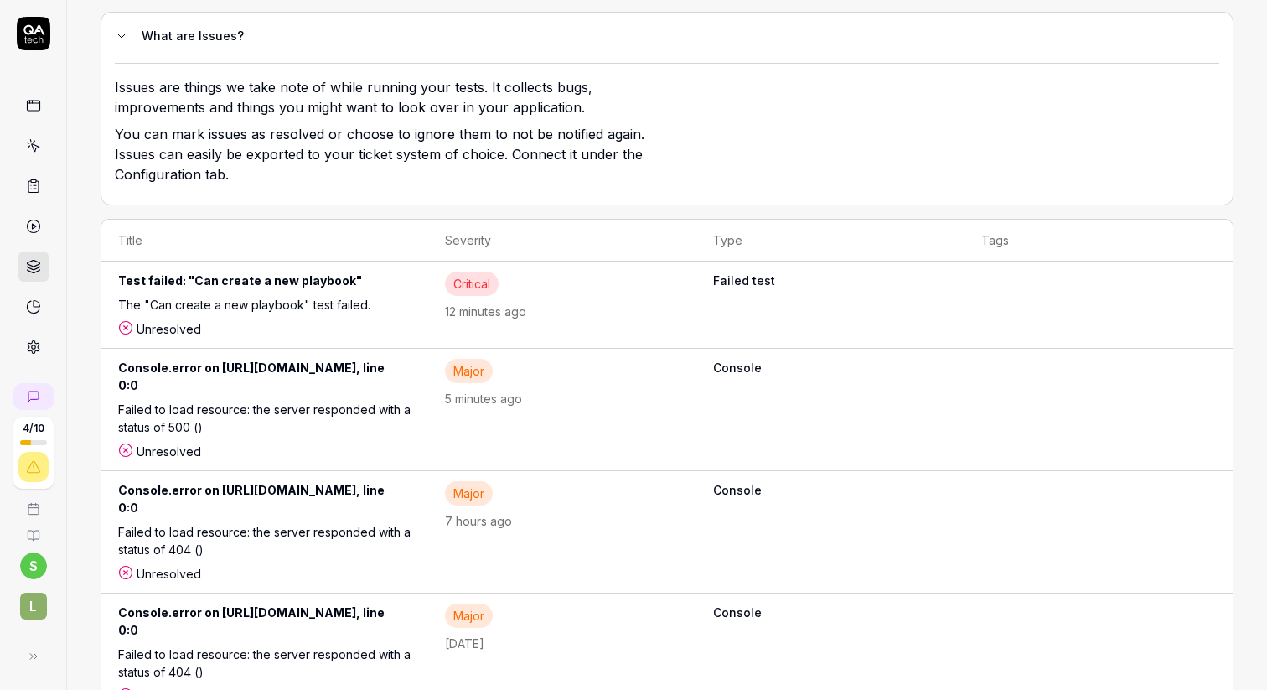
scroll to position [150, 0]
click at [404, 369] on div "Console.error on https://api.legalfly.dev/playbooks/5d852981-020d-45b7-b81b-9ab…" at bounding box center [264, 378] width 293 height 42
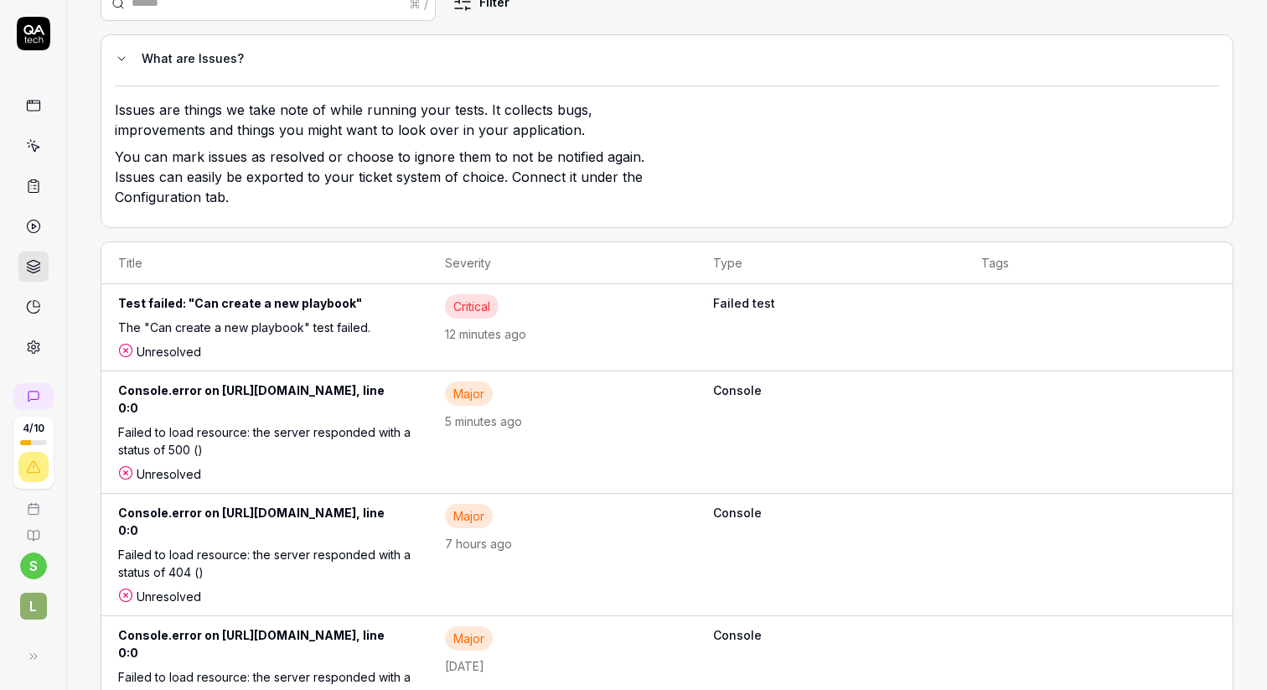
scroll to position [150, 0]
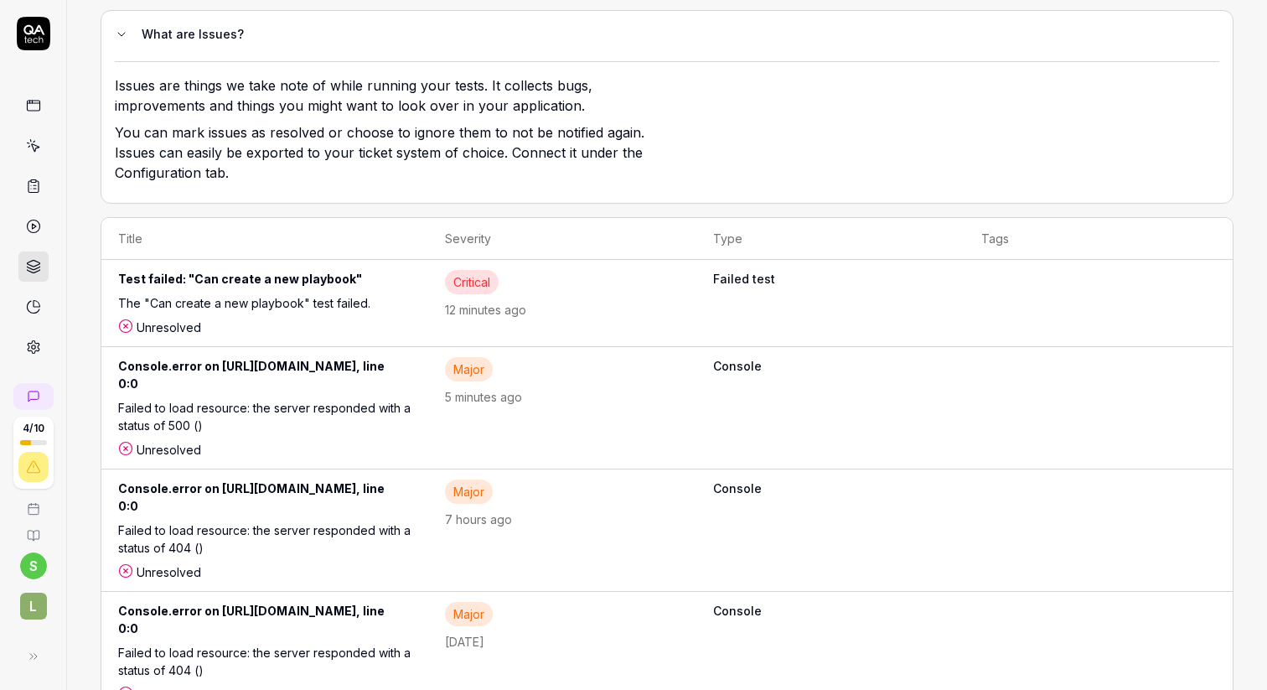
click at [428, 469] on td "Console.error on https://avatars.legalfly.dev/avatars/development/06b78ee7-8bc8…" at bounding box center [264, 530] width 327 height 122
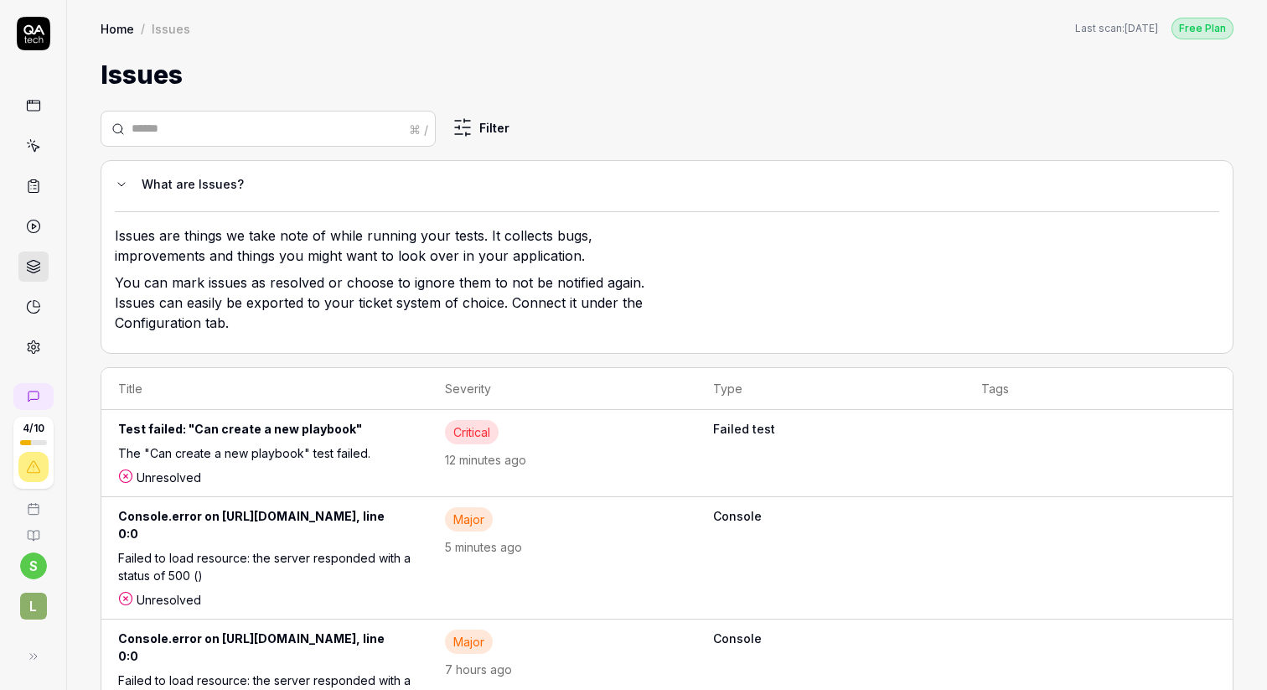
scroll to position [150, 0]
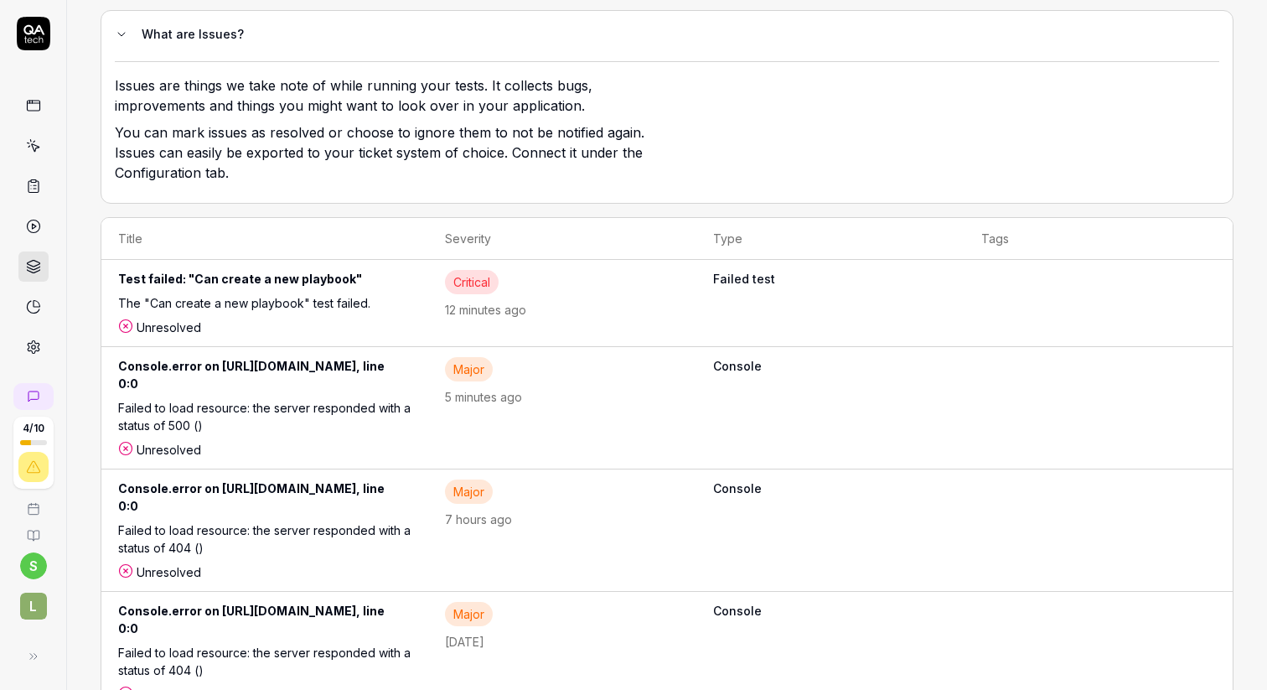
click at [411, 602] on div "Console.error on https://dev-r53ajt47n5lrvjby.us.auth0.com/favicon.ico, line 0:0" at bounding box center [264, 623] width 293 height 42
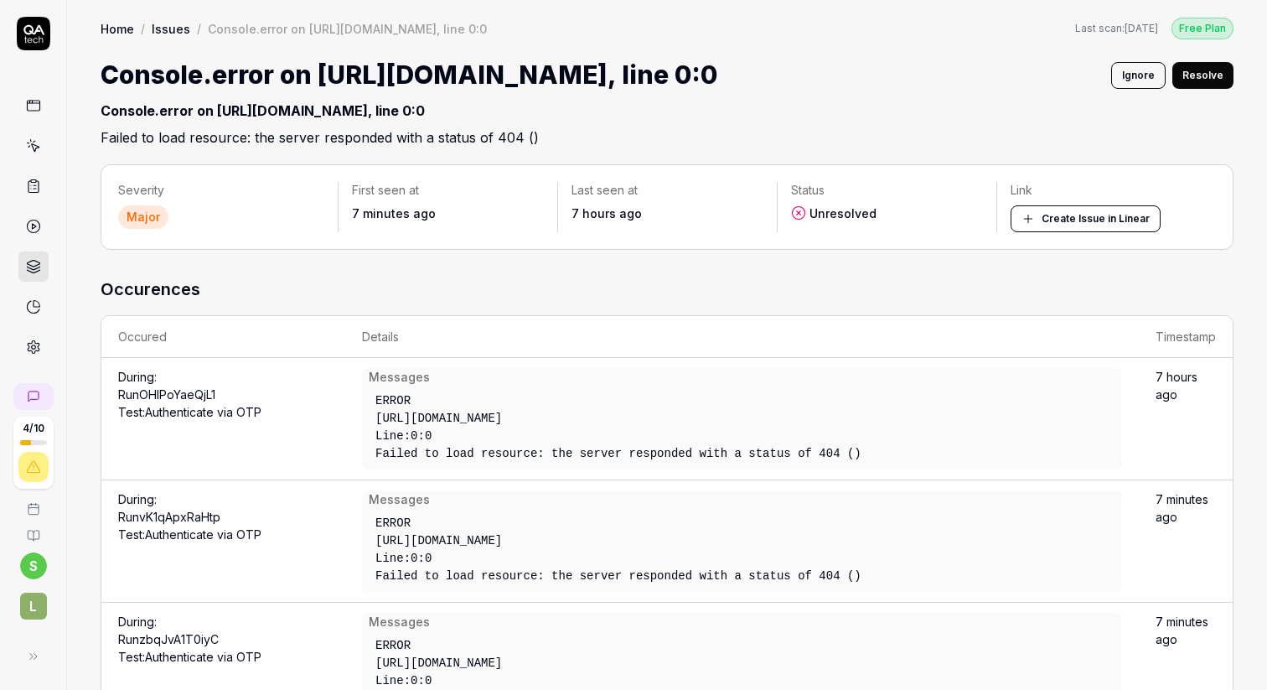
click at [1150, 81] on button "Ignore" at bounding box center [1138, 75] width 54 height 27
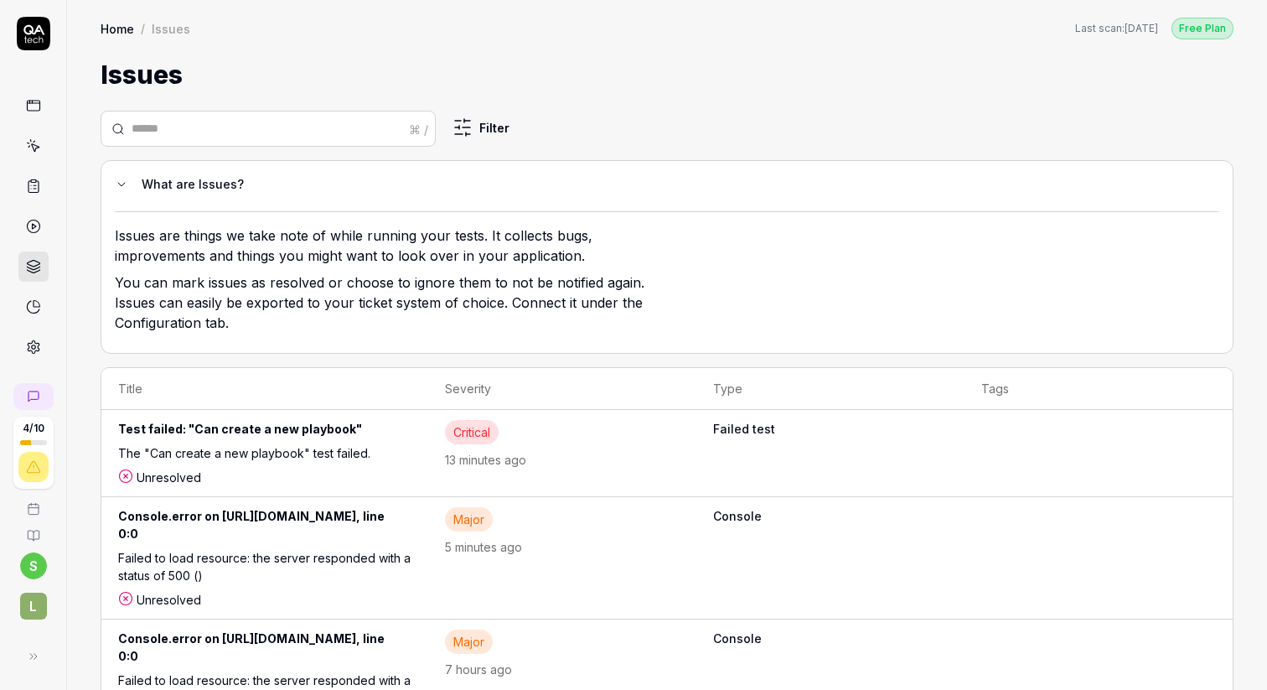
scroll to position [63, 0]
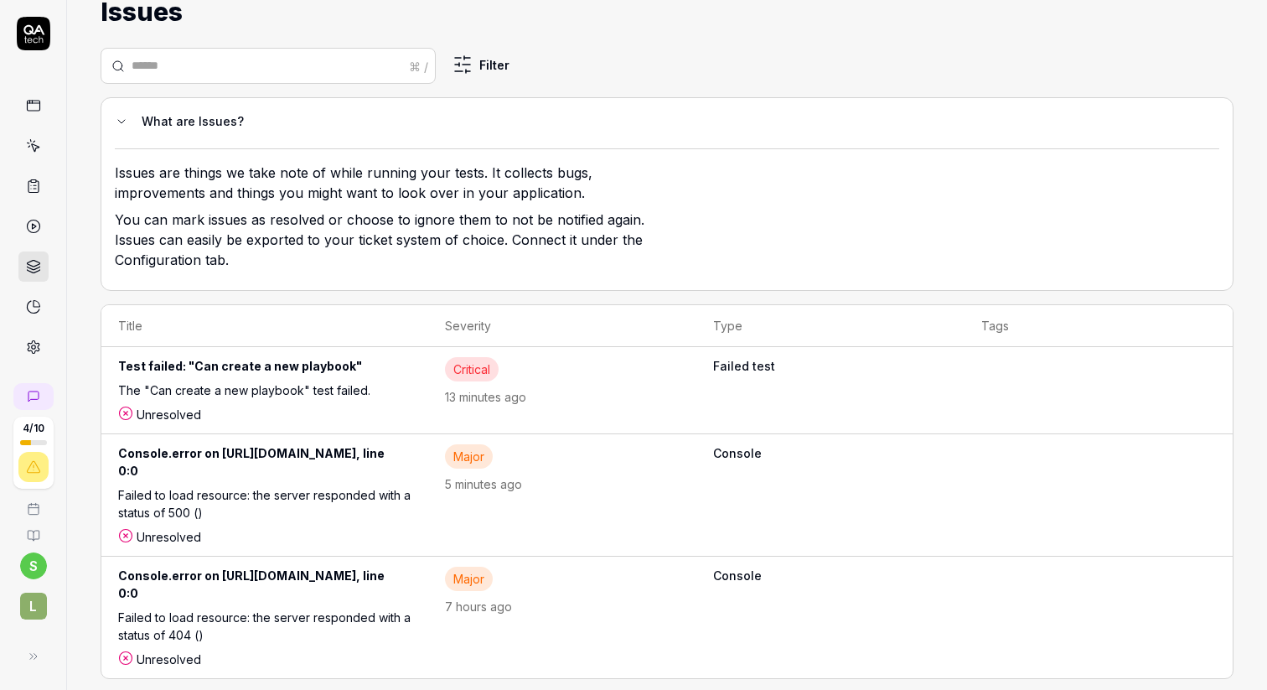
click at [411, 570] on div "Console.error on https://avatars.legalfly.dev/avatars/development/06b78ee7-8bc8…" at bounding box center [264, 587] width 293 height 42
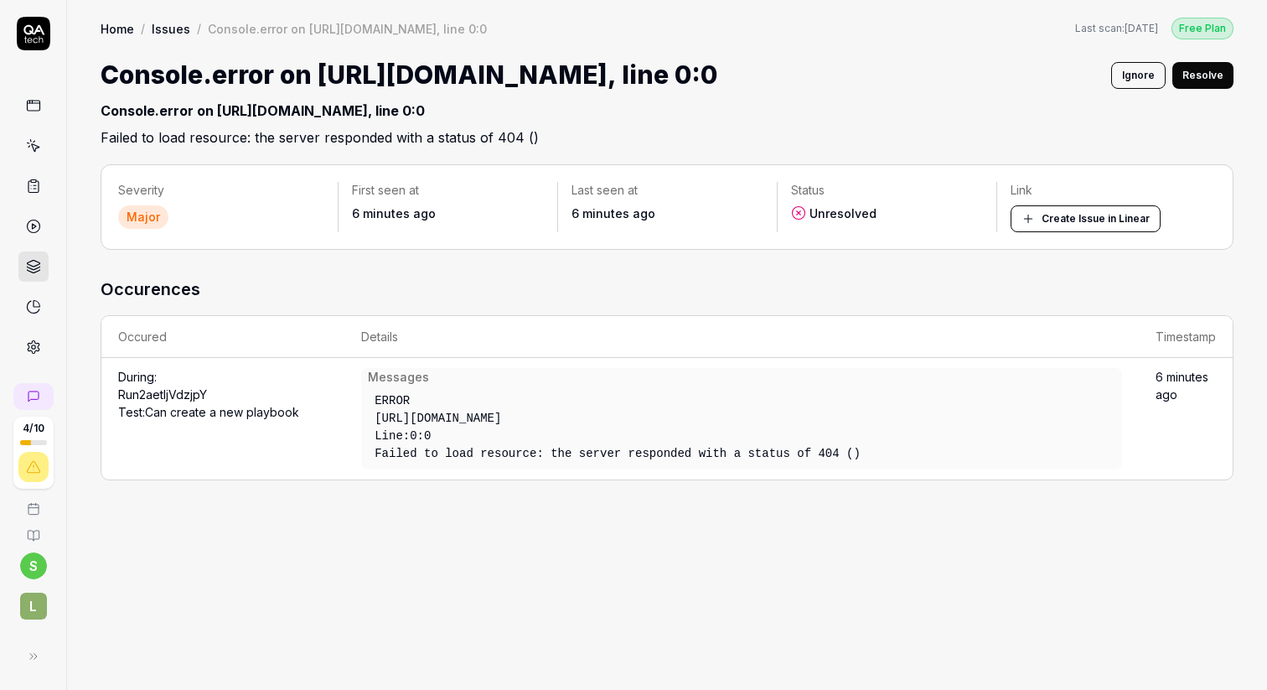
drag, startPoint x: 488, startPoint y: 492, endPoint x: 366, endPoint y: 457, distance: 126.3
click at [368, 457] on div "ERROR https://avatars.legalfly.dev/avatars/development/06b78ee7-8bc8-42db-8616-…" at bounding box center [689, 427] width 643 height 84
copy div "https://avatars.legalfly.dev/avatars/development/06b78ee7-8bc8-42db-8616-2c87ee…"
click at [34, 137] on link at bounding box center [33, 146] width 30 height 30
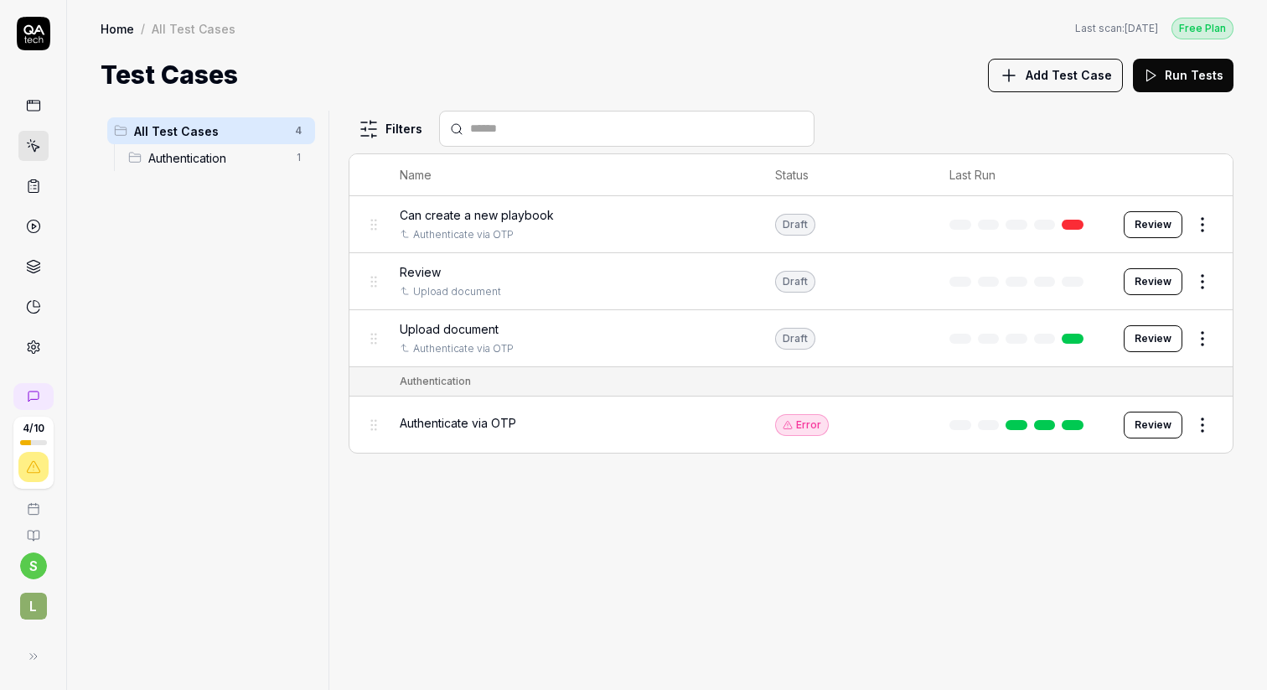
click at [1065, 66] on span "Add Test Case" at bounding box center [1069, 75] width 86 height 18
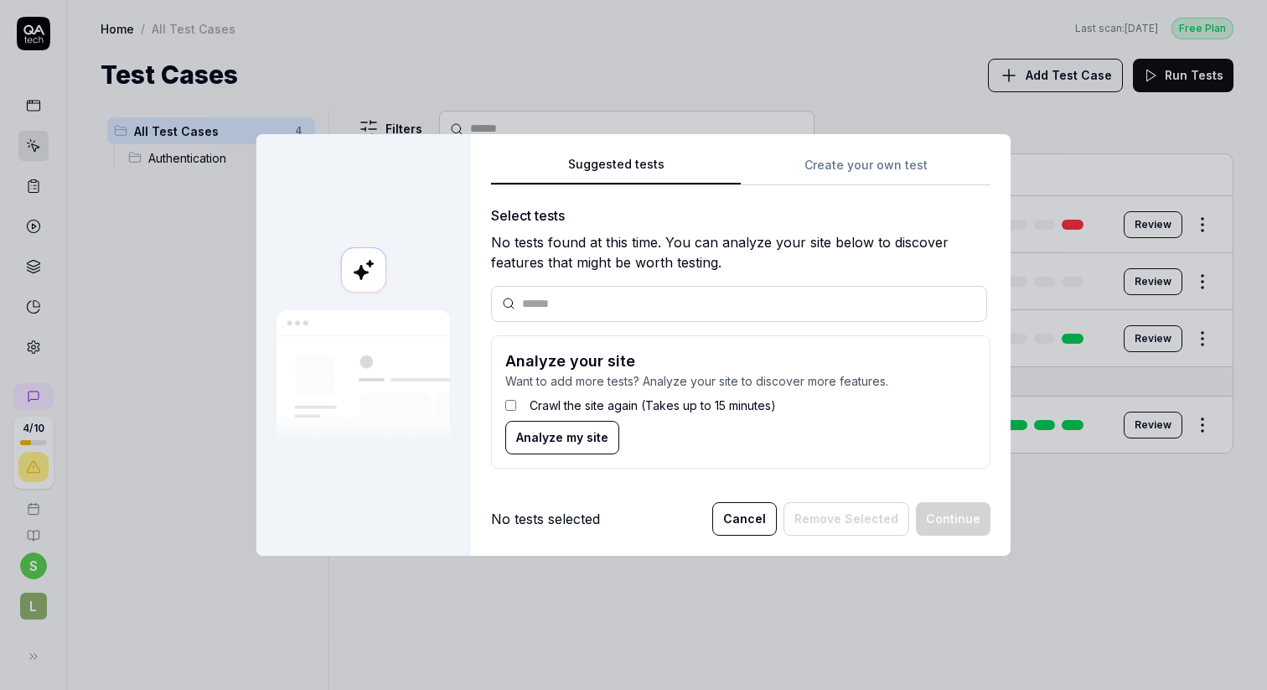
click at [875, 146] on div "Suggested tests Create your own test Select tests No tests found at this time. …" at bounding box center [741, 344] width 540 height 421
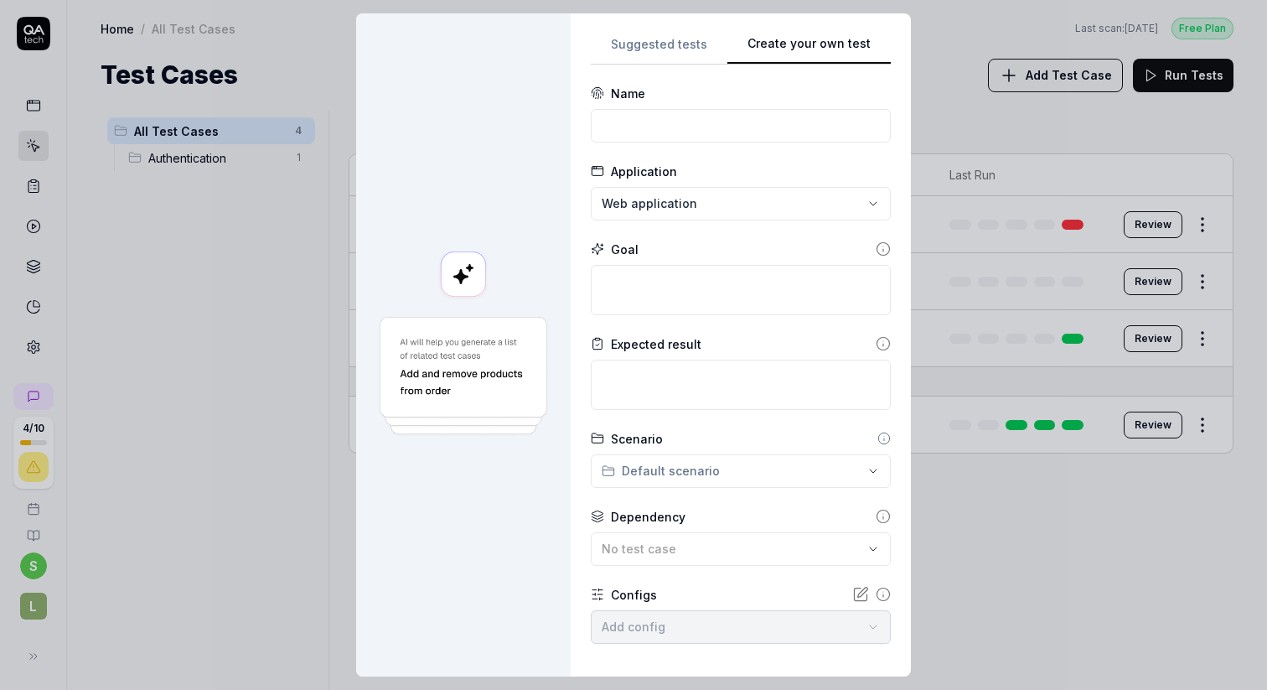
click at [852, 167] on div "Suggested tests Create your own test Name Application Web application Goal Expe…" at bounding box center [741, 345] width 300 height 623
click at [676, 134] on input at bounding box center [741, 126] width 300 height 34
paste input "Can compare Documents with a reference document"
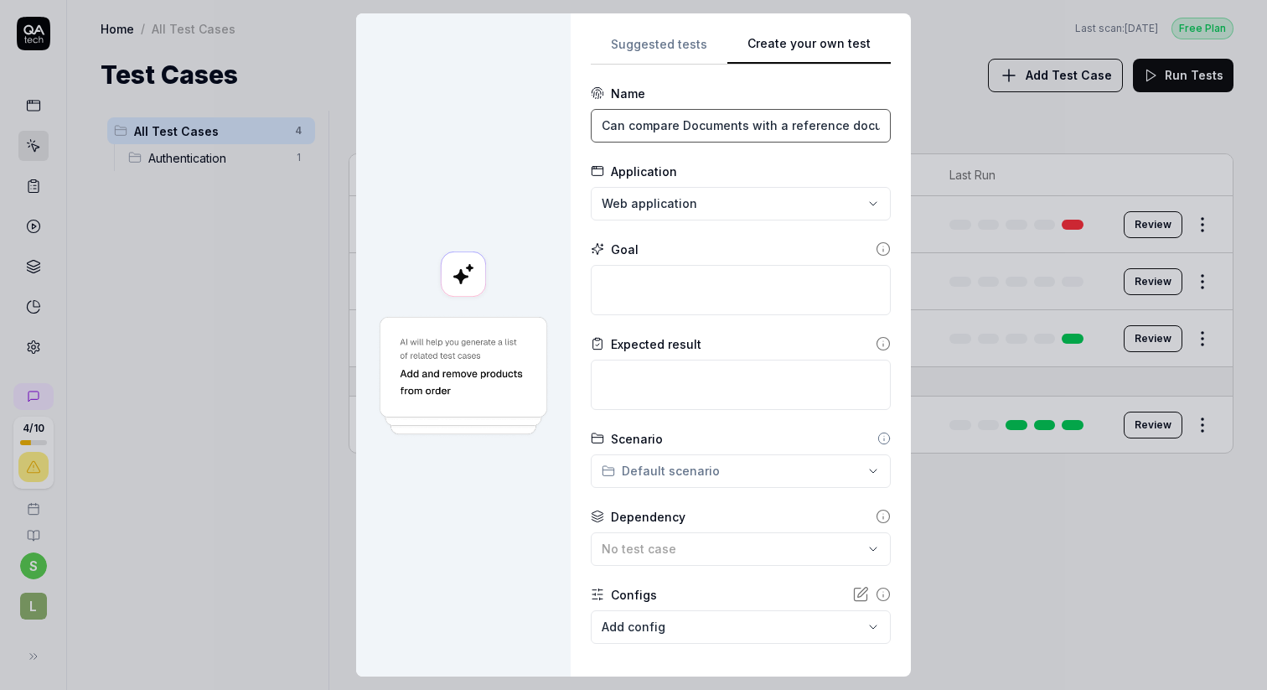
scroll to position [0, 29]
type input "Can compare Documents with a reference document"
click at [675, 291] on textarea at bounding box center [741, 290] width 300 height 50
type textarea "*"
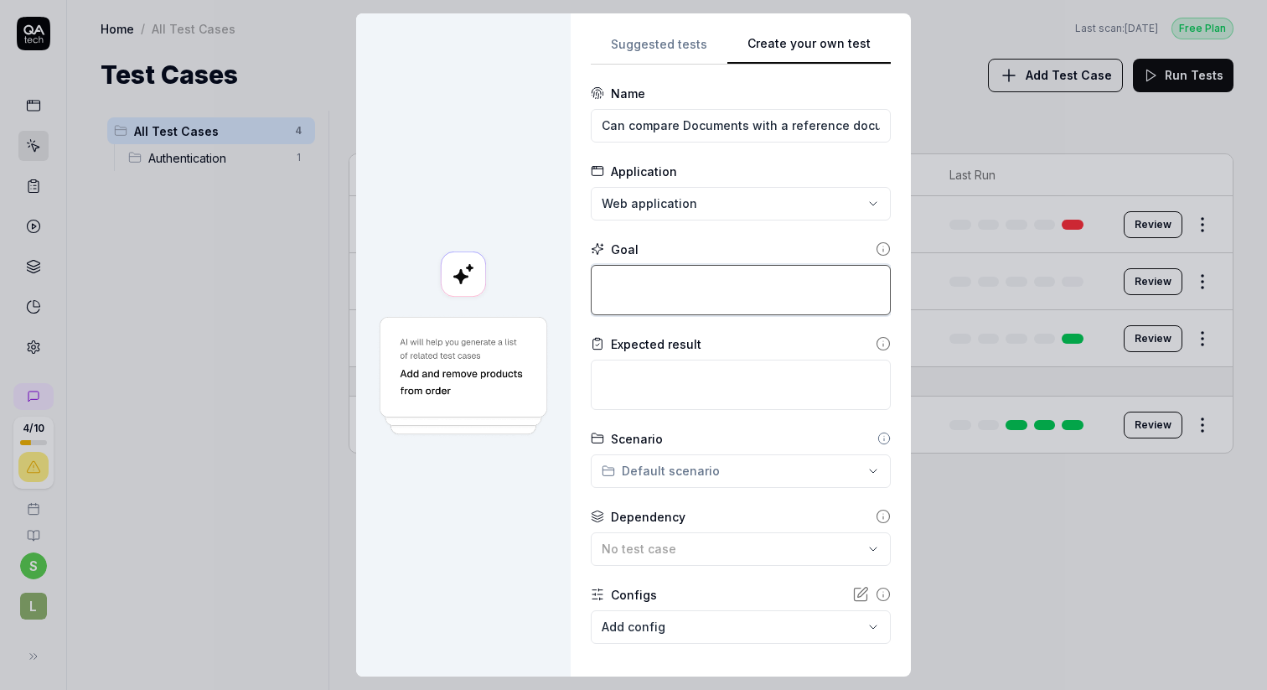
type textarea "A"
type textarea "*"
type textarea "A"
type textarea "*"
type textarea "A u"
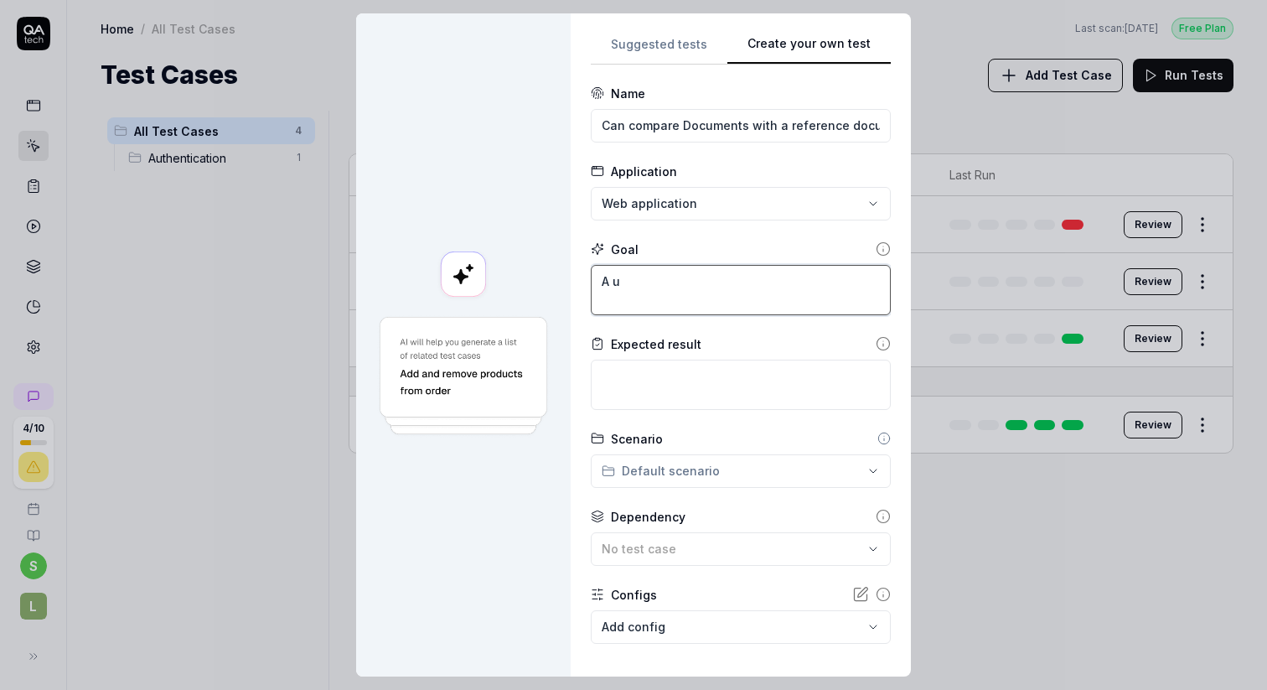
type textarea "*"
type textarea "A us"
type textarea "*"
type textarea "A use"
type textarea "*"
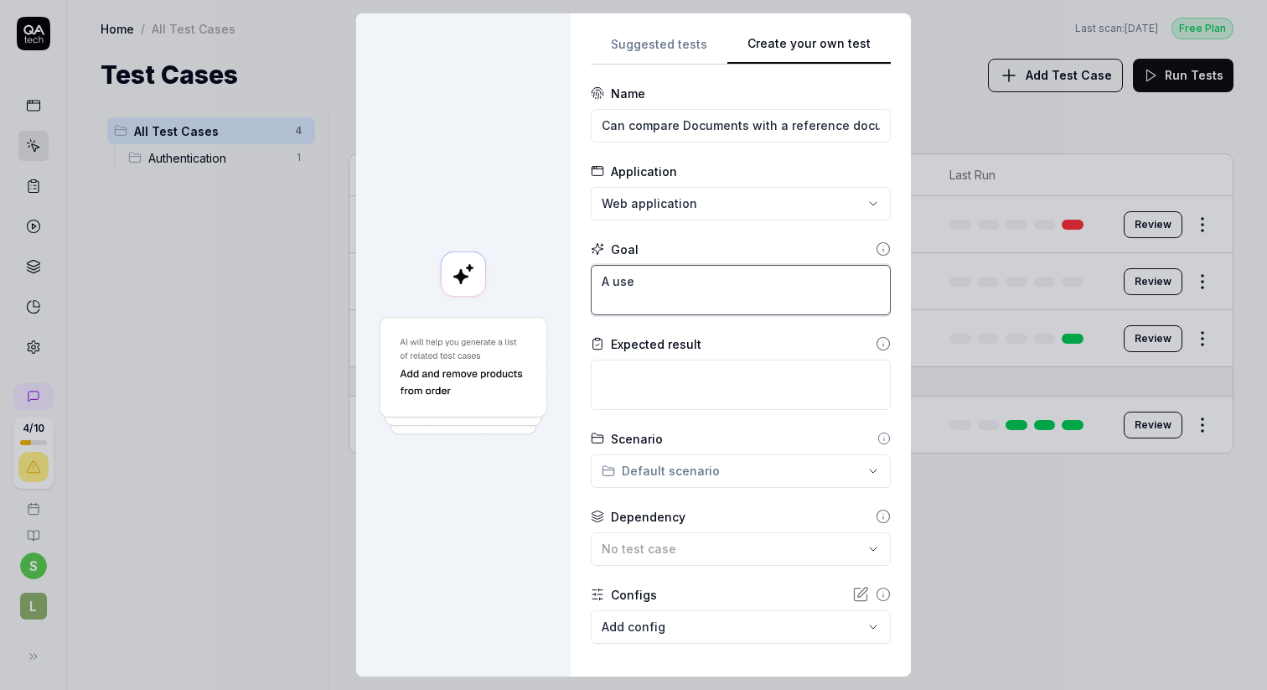
type textarea "A user"
type textarea "*"
type textarea "A user"
paste textarea "Can compare Documents with a reference document"
type textarea "*"
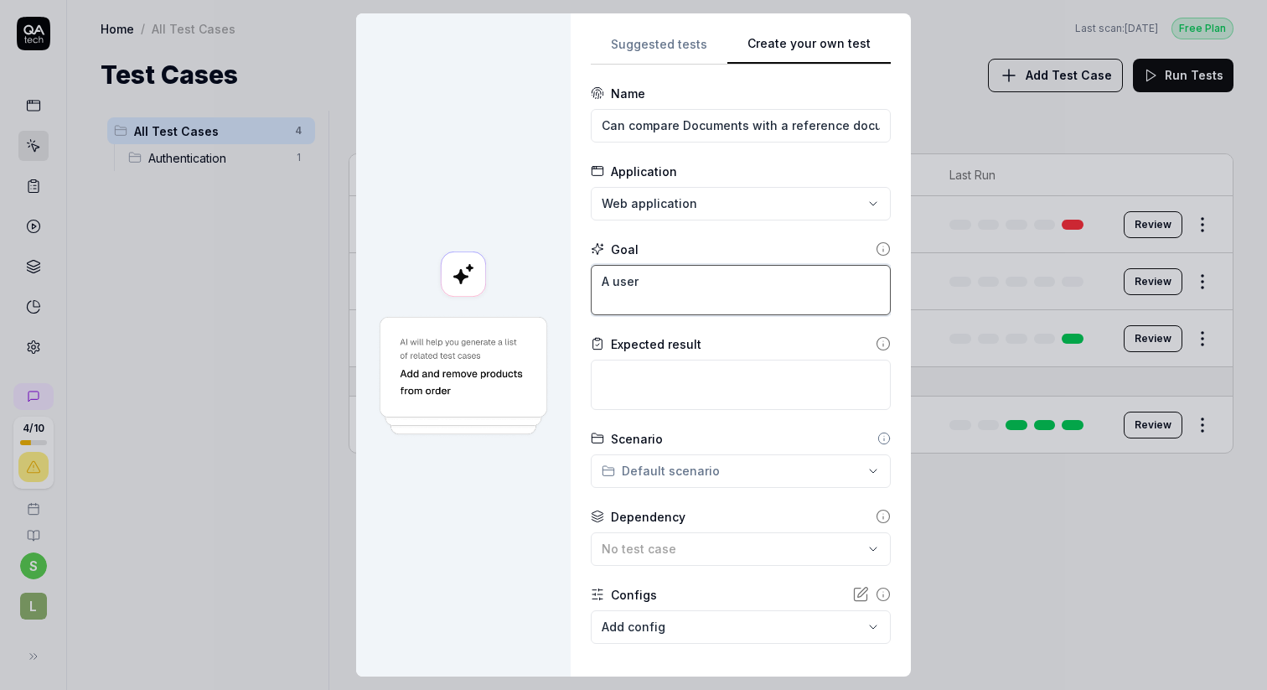
type textarea "A user Can compare Documents with a reference document"
type textarea "*"
type textarea "A user an compare Documents with a reference document"
type textarea "*"
type textarea "A user can compare Documents with a reference document"
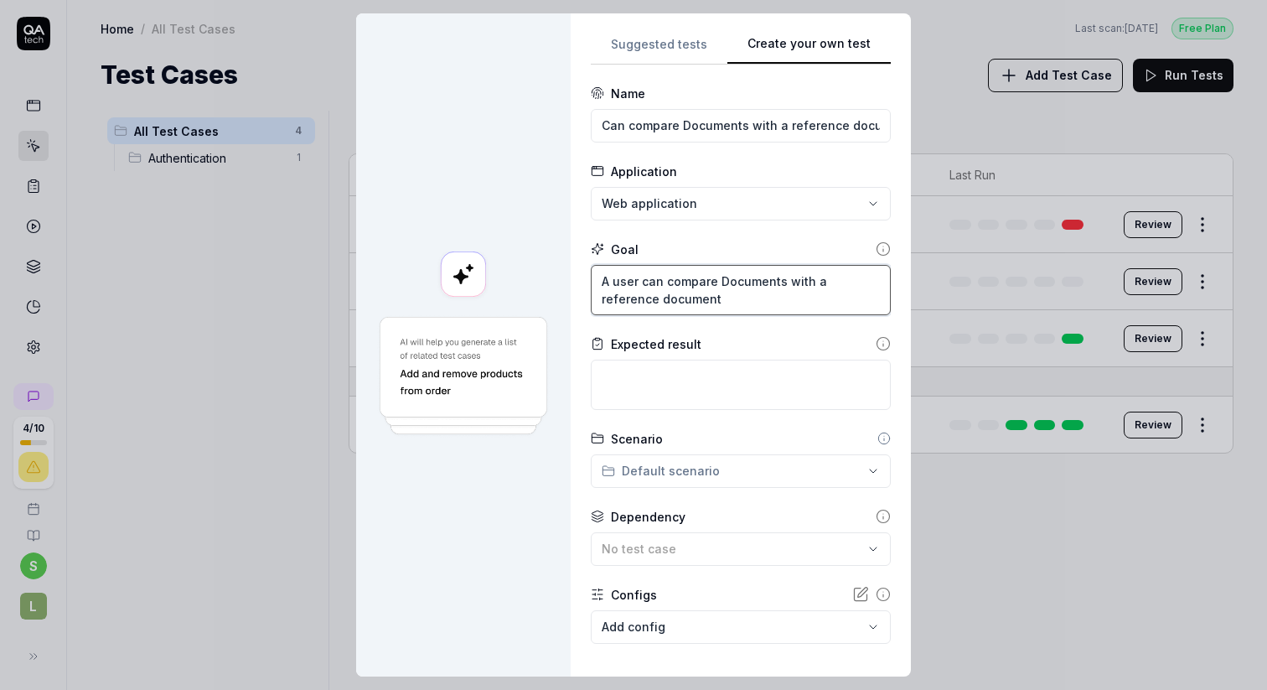
type textarea "*"
type textarea "A user can compare ocuments with a reference document"
type textarea "*"
type textarea "A user can compare documents with a reference document"
type textarea "*"
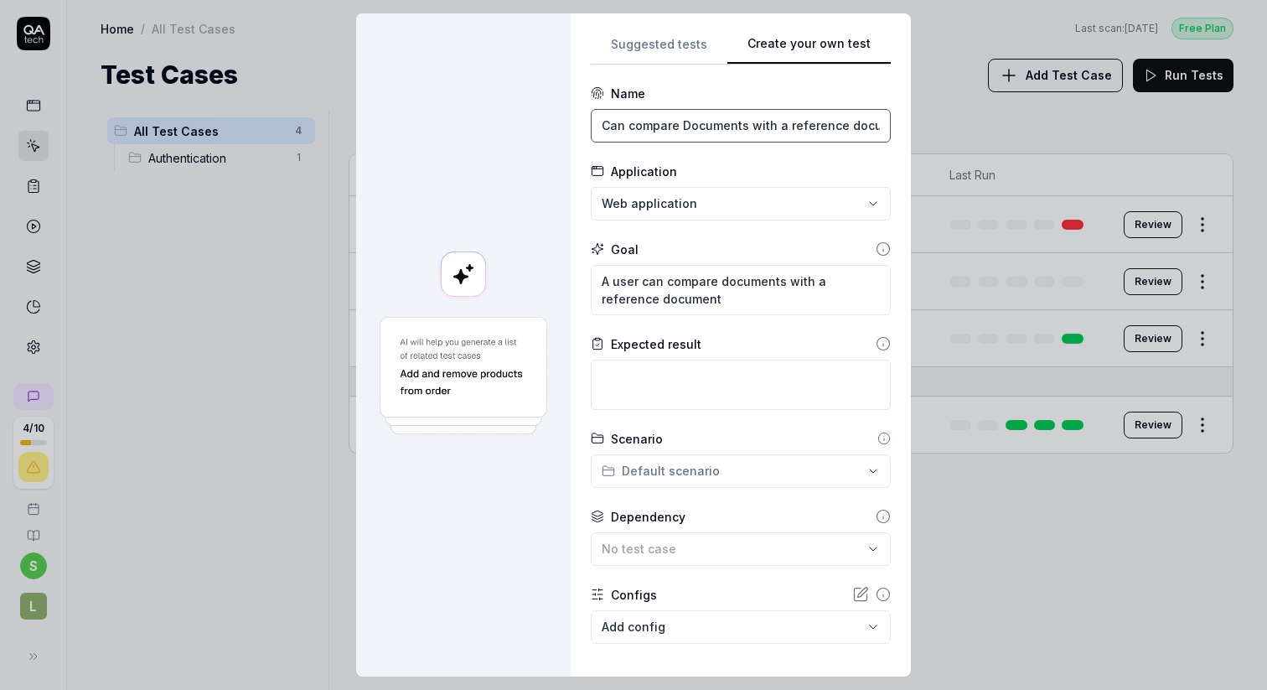
click at [669, 131] on input "Can compare Documents with a reference document" at bounding box center [741, 126] width 300 height 34
type input "Can create a custom agent"
click at [671, 286] on textarea "A user can compare documents with a reference document" at bounding box center [741, 290] width 300 height 50
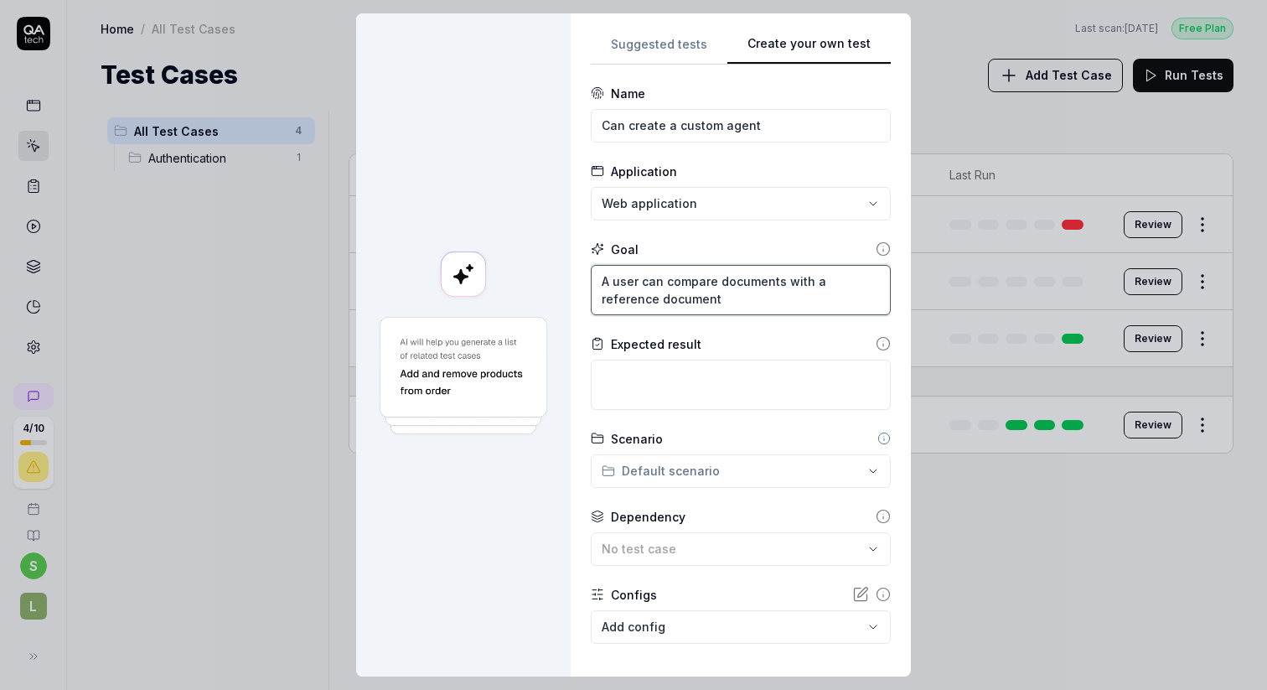
click at [671, 286] on textarea "A user can compare documents with a reference document" at bounding box center [741, 290] width 300 height 50
type textarea "*"
type textarea "A"
type textarea "*"
type textarea "A"
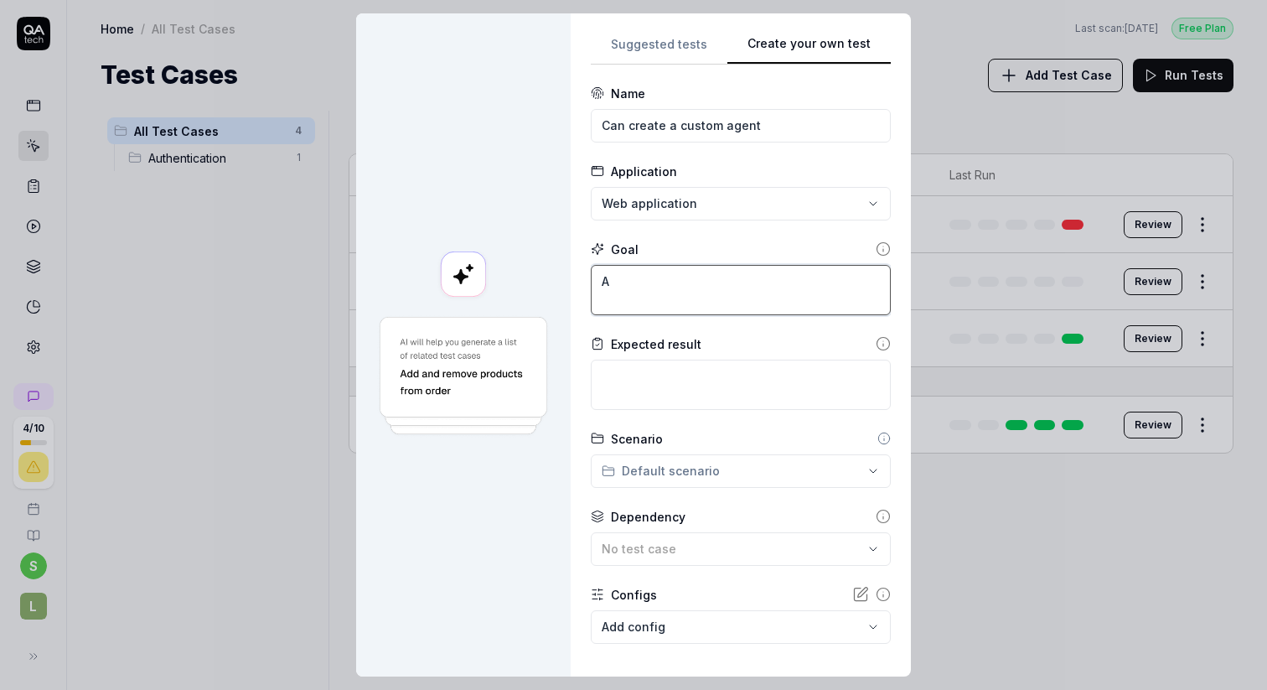
type textarea "*"
type textarea "A u"
type textarea "*"
type textarea "A us"
type textarea "*"
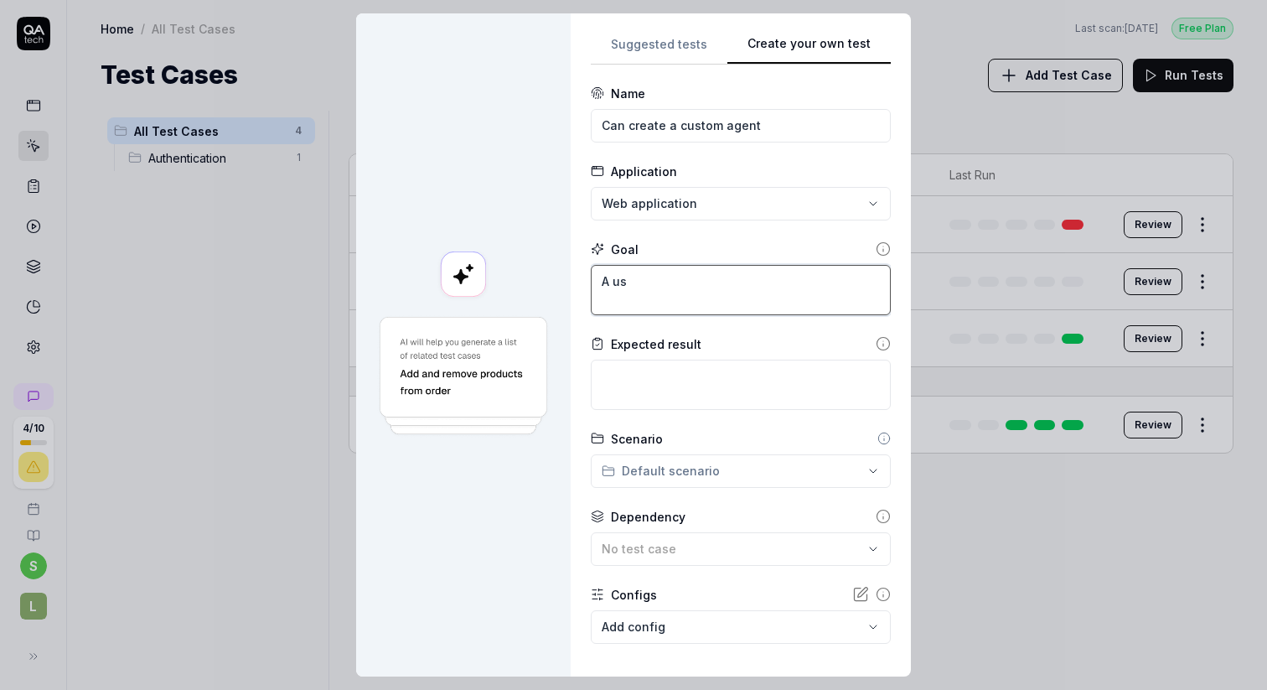
type textarea "A use"
type textarea "*"
type textarea "A user"
type textarea "*"
type textarea "A user"
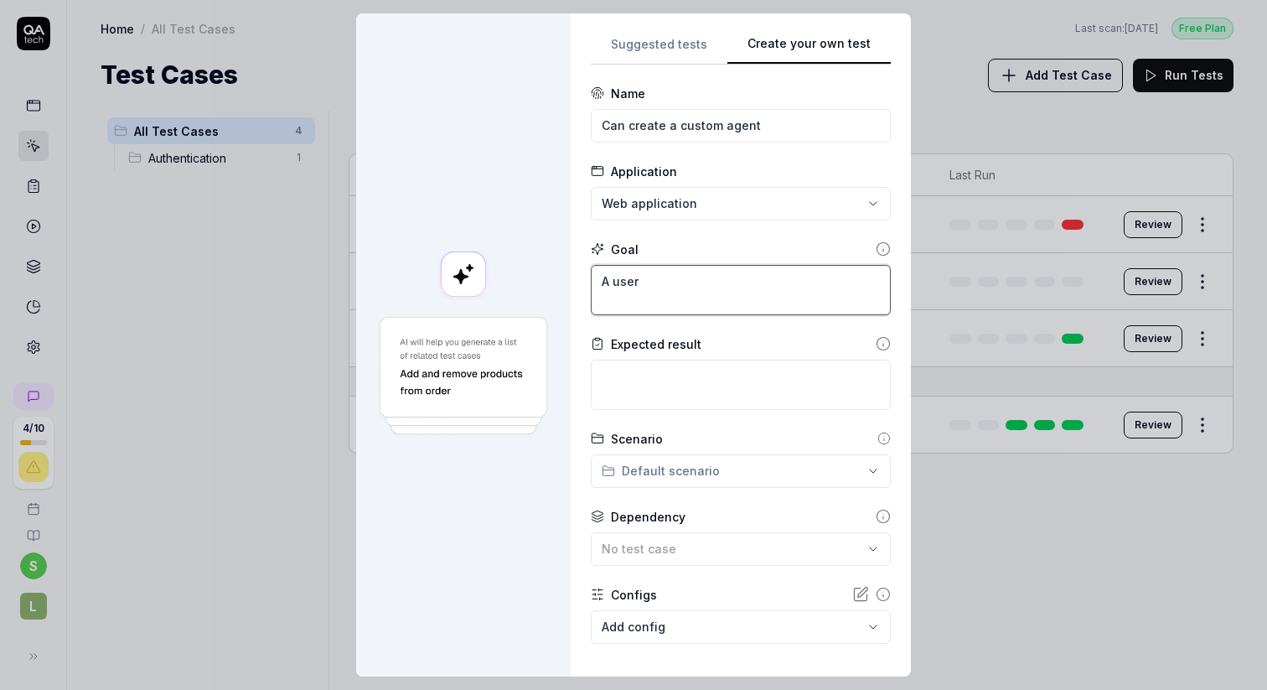
type textarea "*"
type textarea "A user i"
type textarea "*"
type textarea "A user is"
type textarea "*"
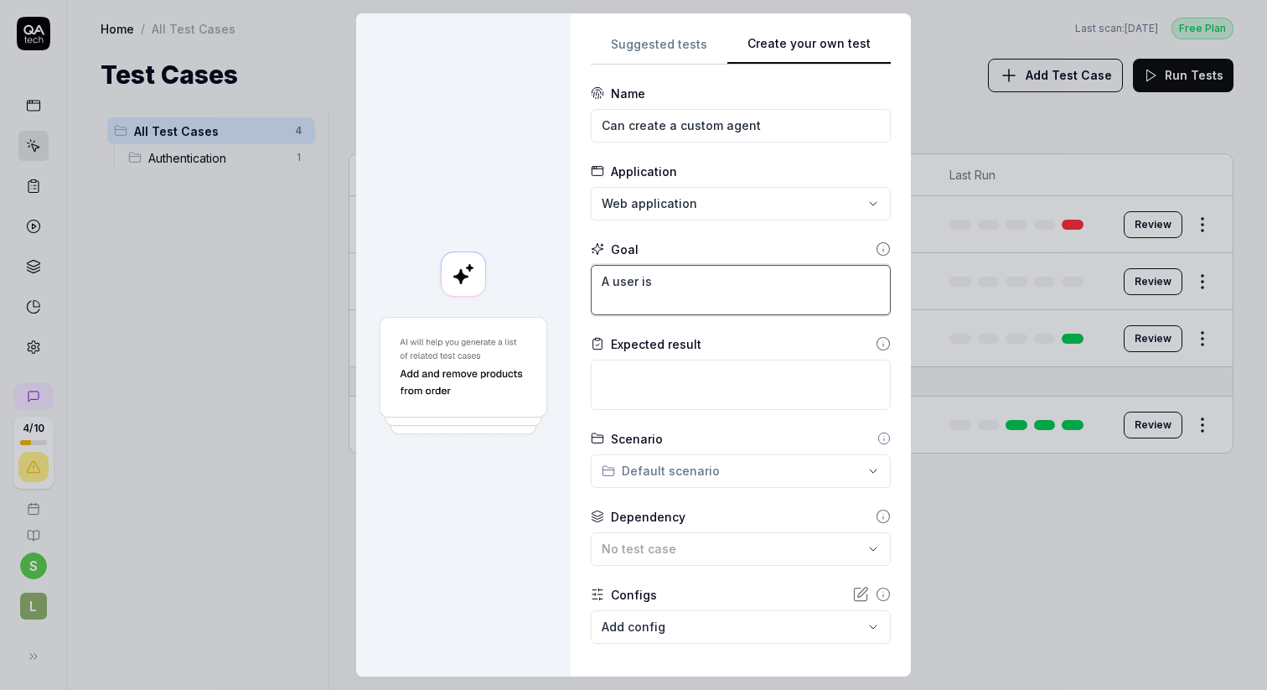
type textarea "A user is"
type textarea "*"
type textarea "A user is a"
type textarea "*"
type textarea "A user is ab"
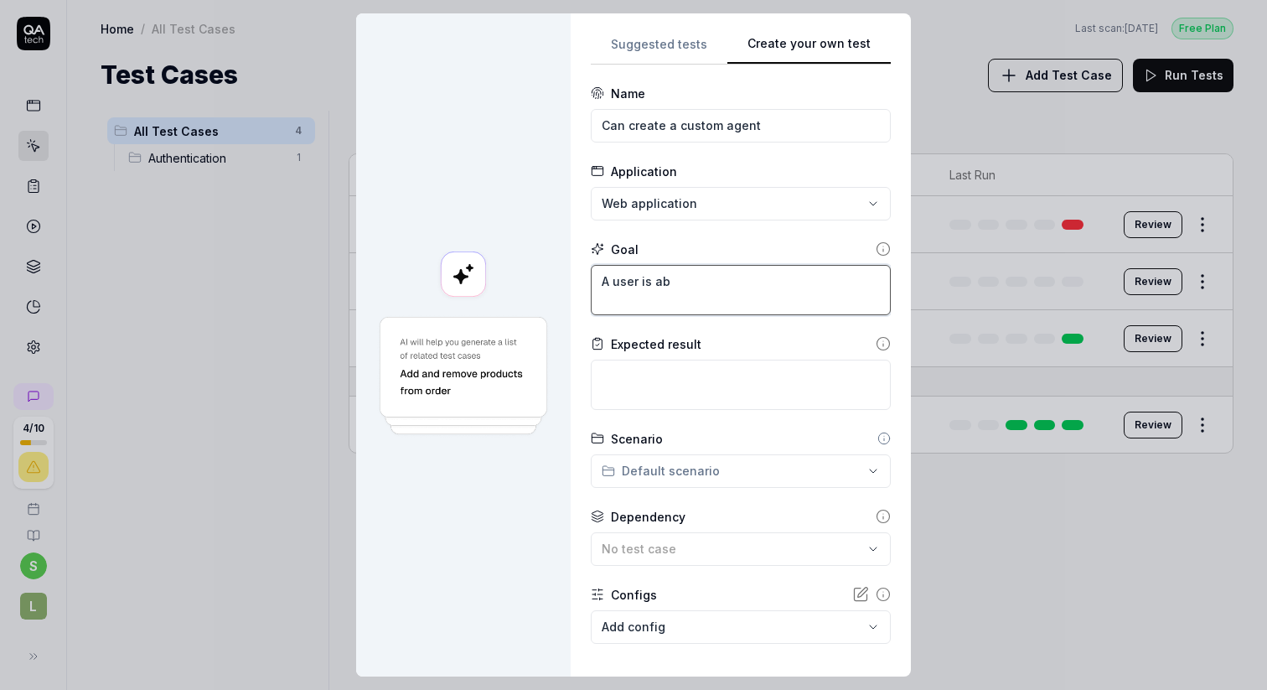
type textarea "*"
type textarea "A user is abl"
type textarea "*"
type textarea "A user is able"
type textarea "*"
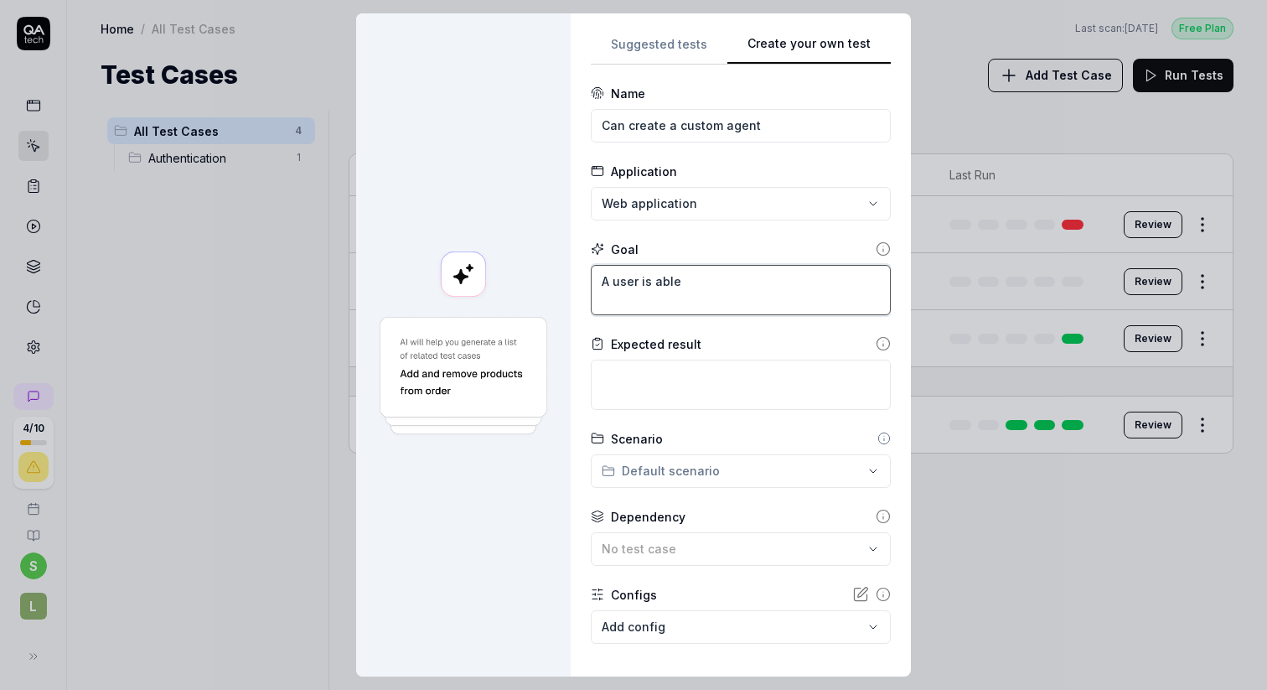
type textarea "A user is able"
type textarea "*"
type textarea "A user is able t"
type textarea "*"
type textarea "A user is able to"
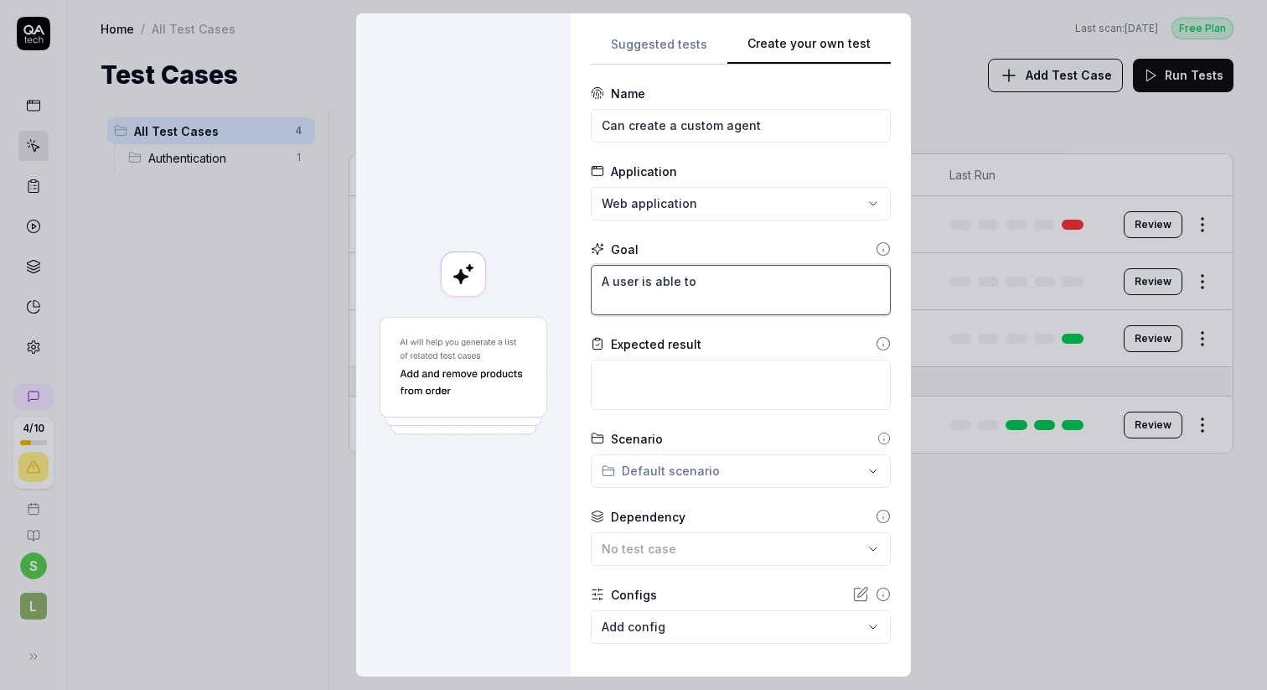
type textarea "*"
type textarea "A user is able to"
type textarea "*"
type textarea "A user is able to c"
type textarea "*"
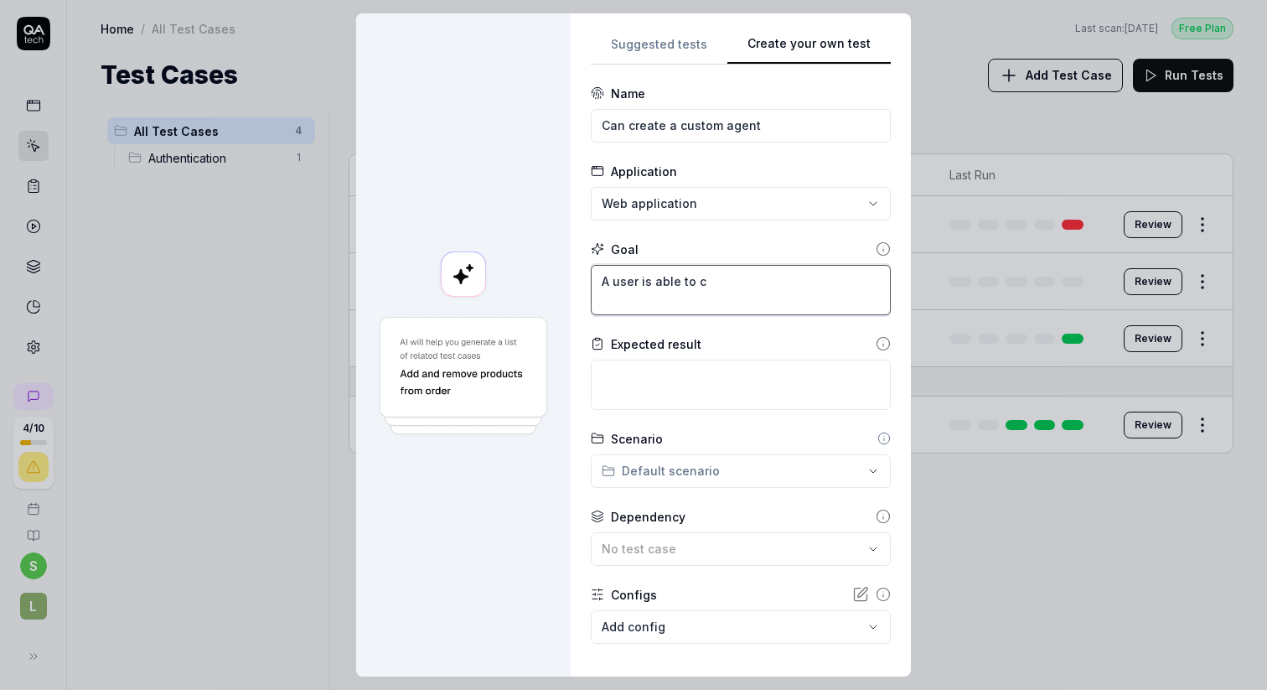
type textarea "A user is able to cr"
type textarea "*"
type textarea "A user is able to cre"
type textarea "*"
type textarea "A user is able to crea"
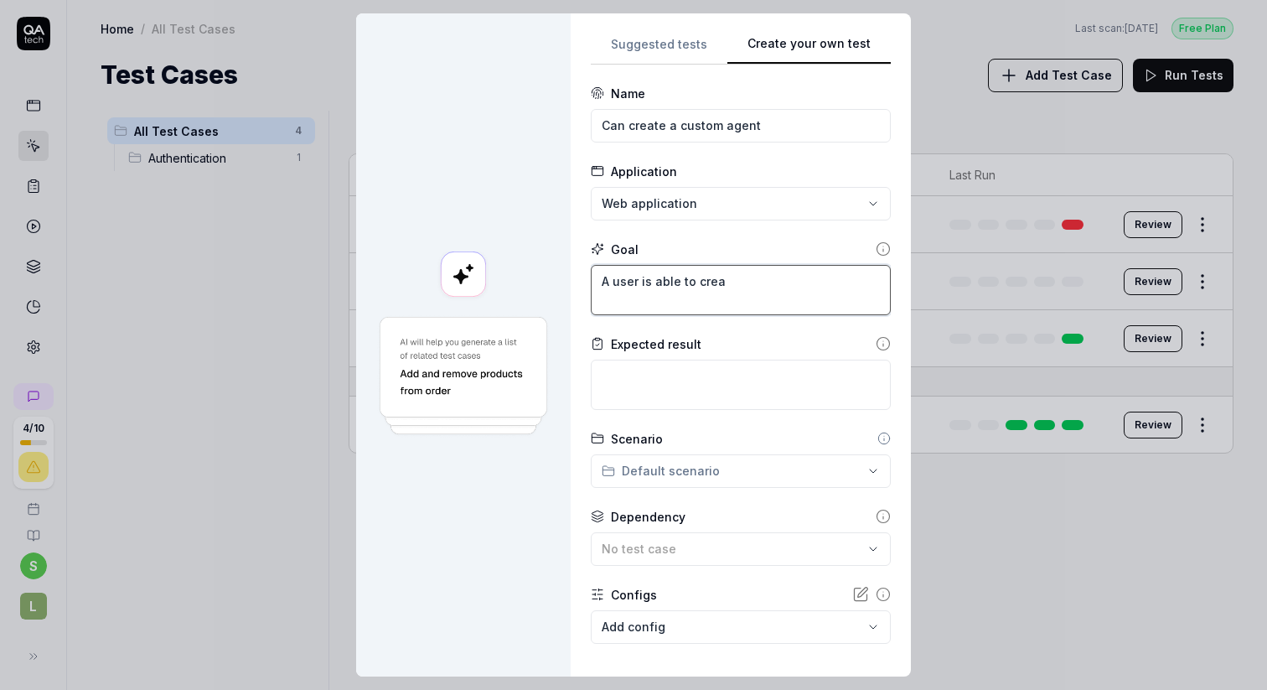
type textarea "*"
type textarea "A user is able to creat"
type textarea "*"
type textarea "A user is able to create"
type textarea "*"
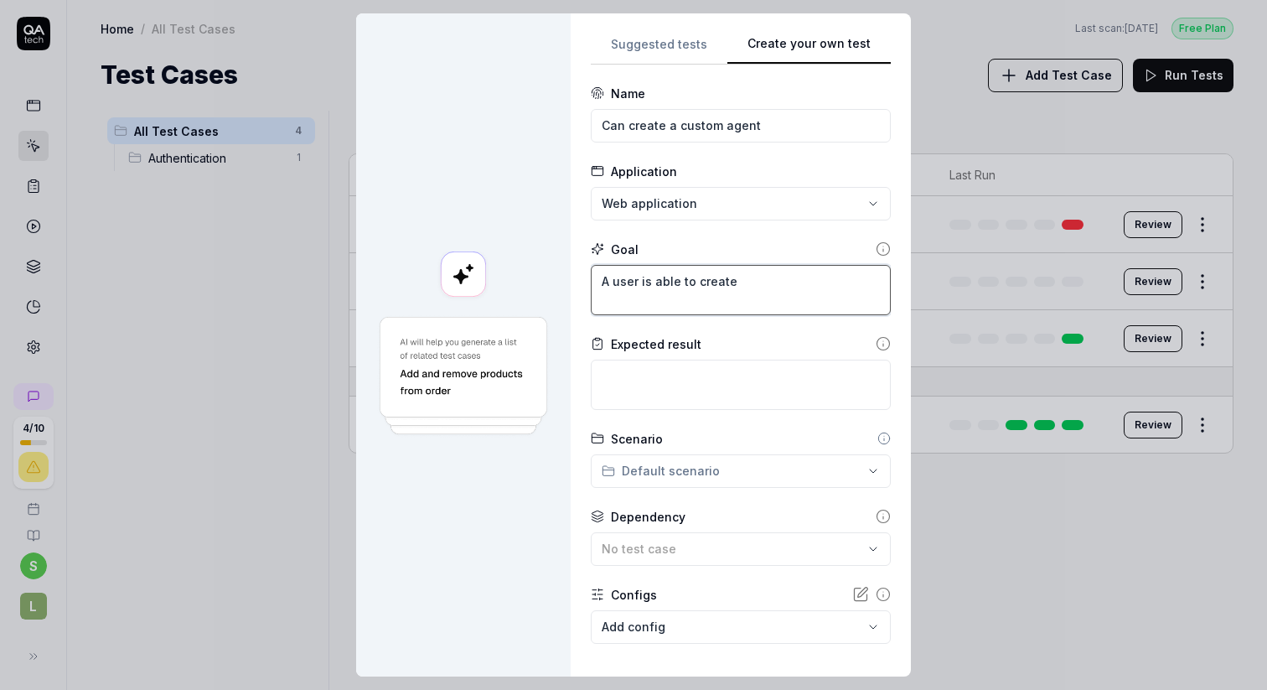
type textarea "A user is able to create"
type textarea "*"
type textarea "A user is able to create a"
type textarea "*"
type textarea "A user is able to create a"
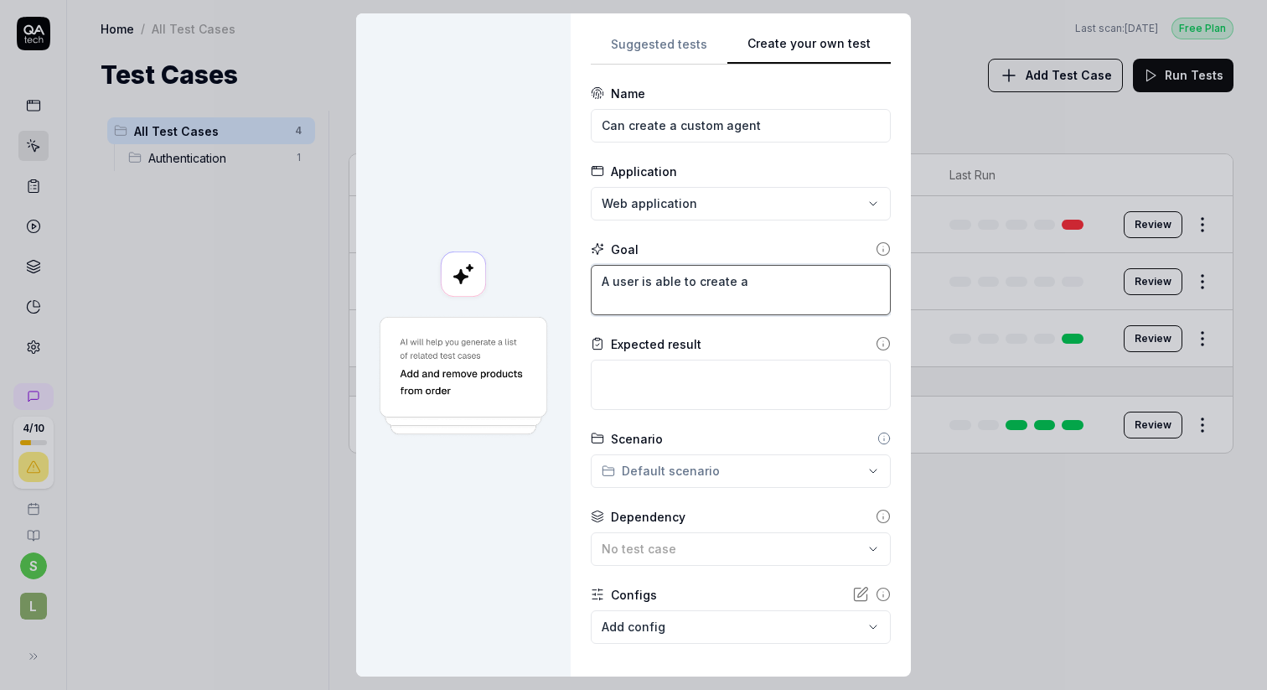
type textarea "*"
type textarea "A user is able to create a n"
type textarea "*"
type textarea "A user is able to create a ne"
type textarea "*"
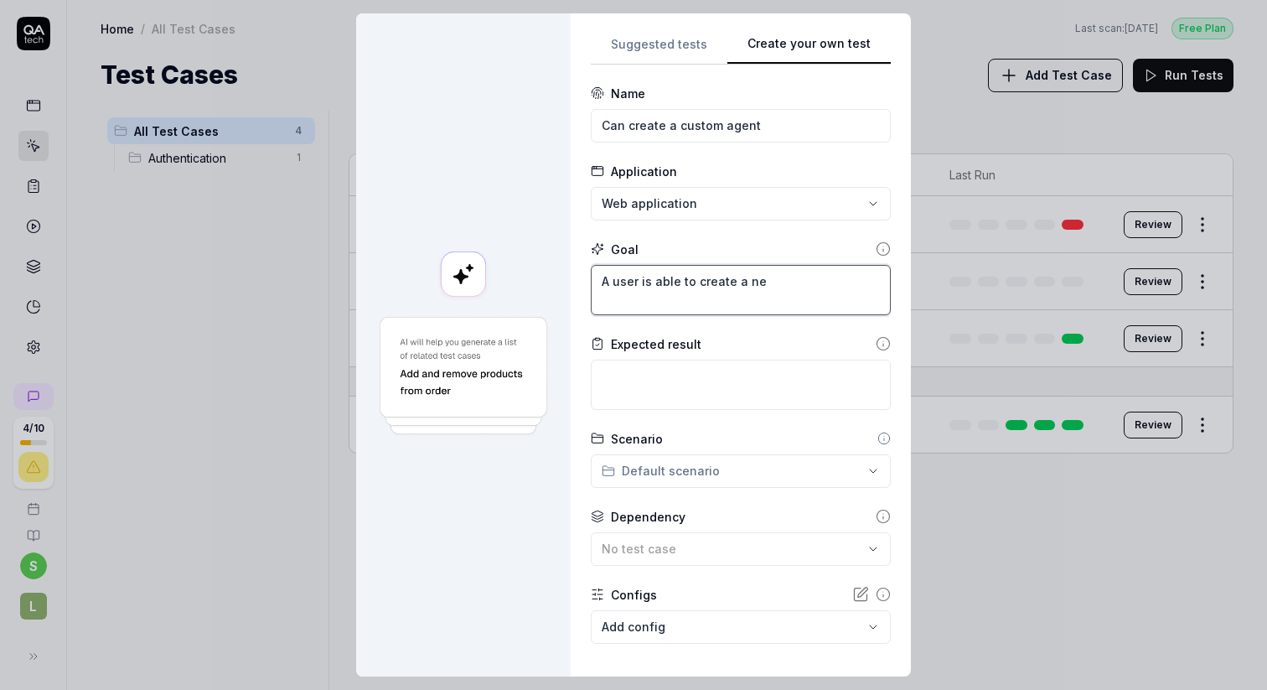
type textarea "A user is able to create a new"
type textarea "*"
type textarea "A user is able to create a new"
type textarea "*"
type textarea "A user is able to create a new c"
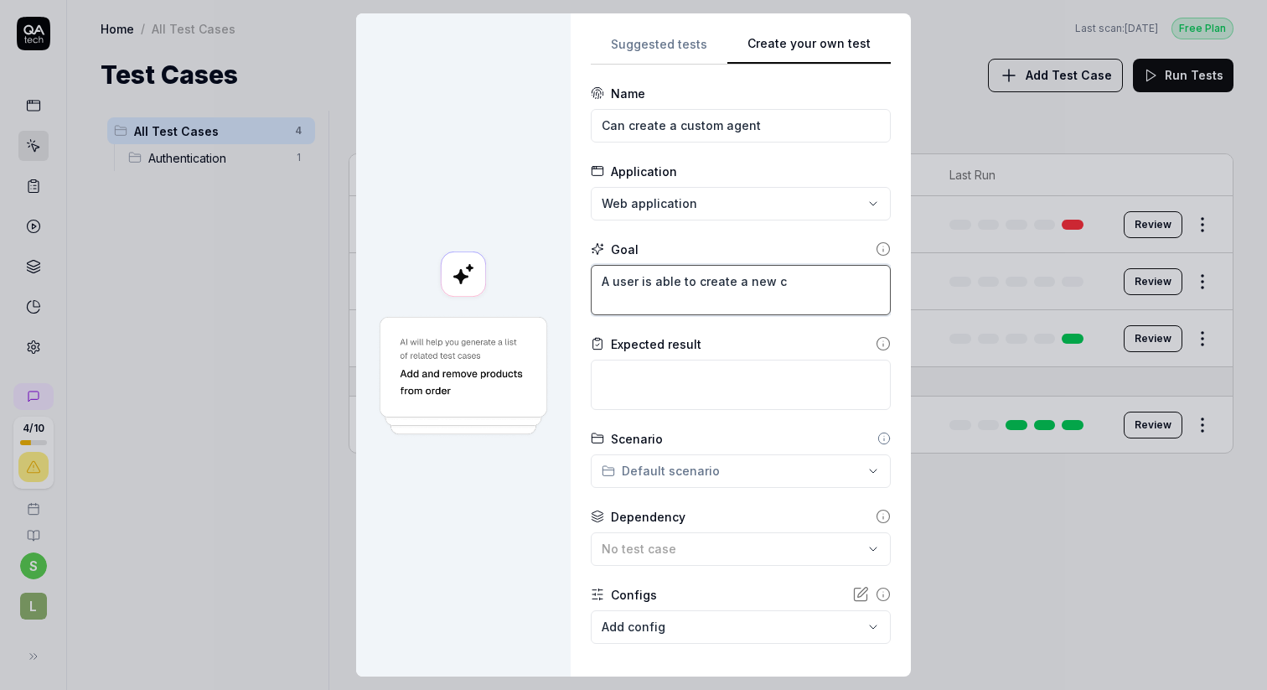
type textarea "*"
type textarea "A user is able to create a new cu"
type textarea "*"
type textarea "A user is able to create a new cus"
type textarea "*"
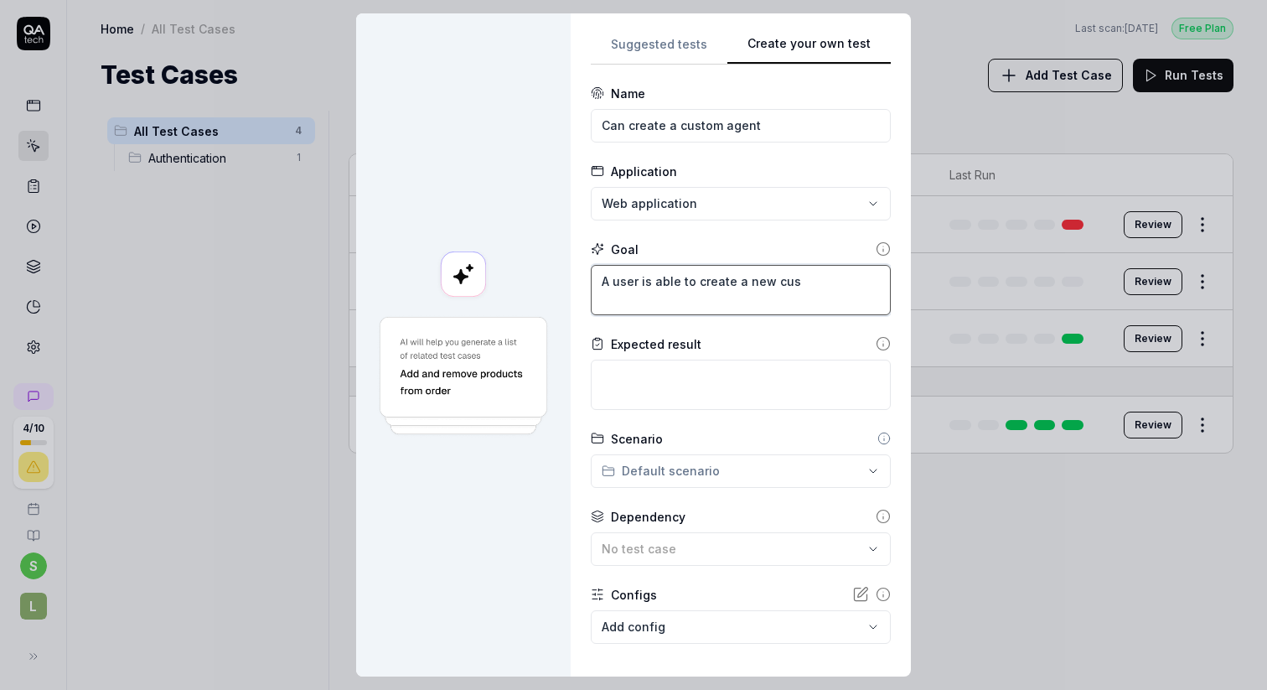
type textarea "A user is able to create a new cust"
type textarea "*"
type textarea "A user is able to create a new custo"
type textarea "*"
type textarea "A user is able to create a new custom"
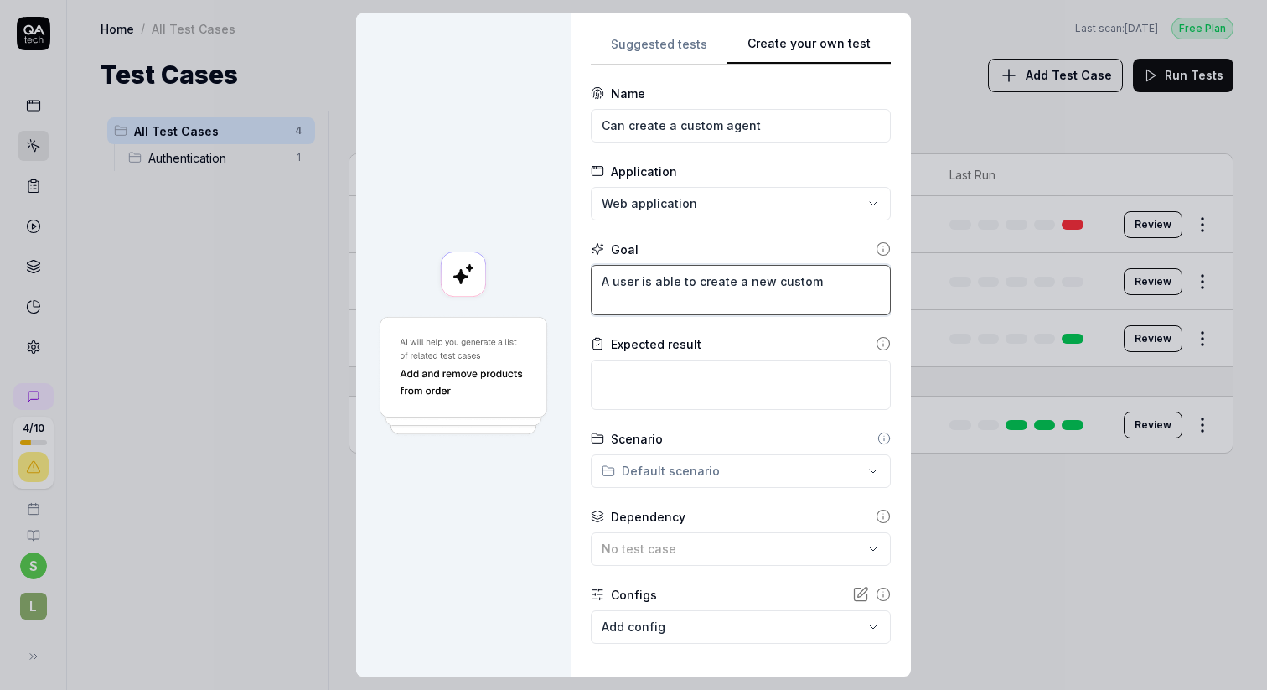
type textarea "*"
type textarea "A user is able to create a new custom"
type textarea "*"
type textarea "A user is able to create a new custom a"
type textarea "*"
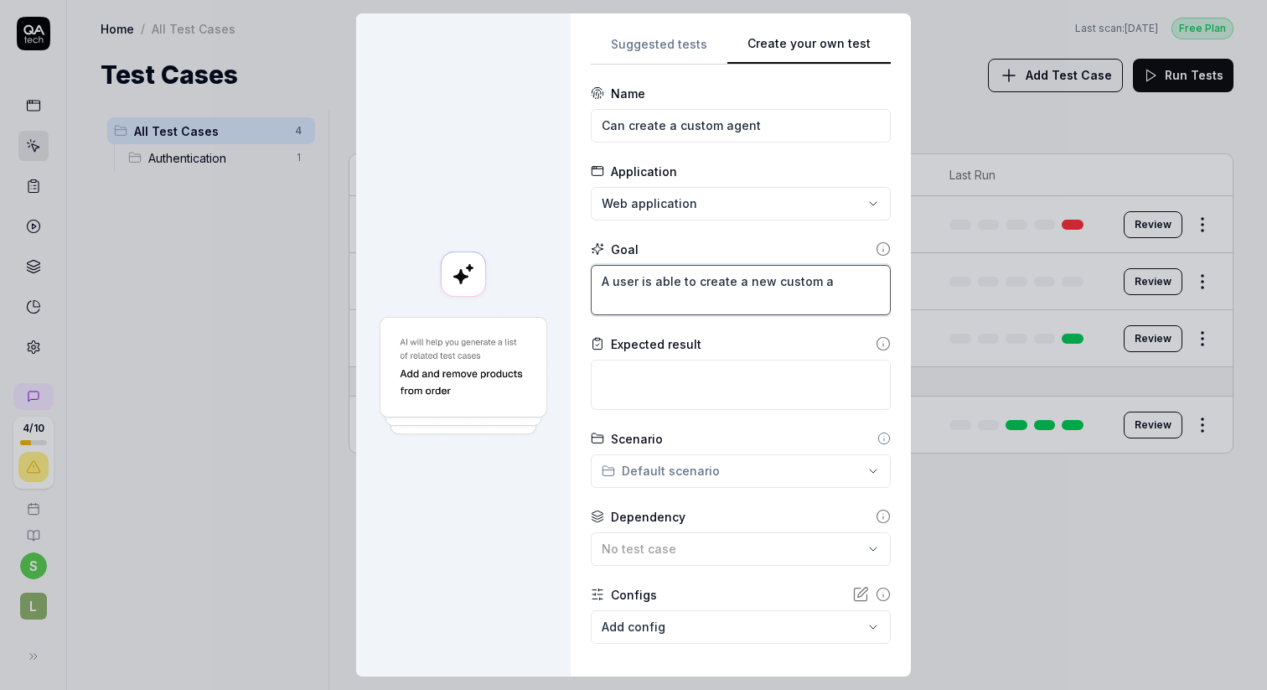
type textarea "A user is able to create a new custom ag"
type textarea "*"
type textarea "A user is able to create a new custom age"
type textarea "*"
type textarea "A user is able to create a new custom agen"
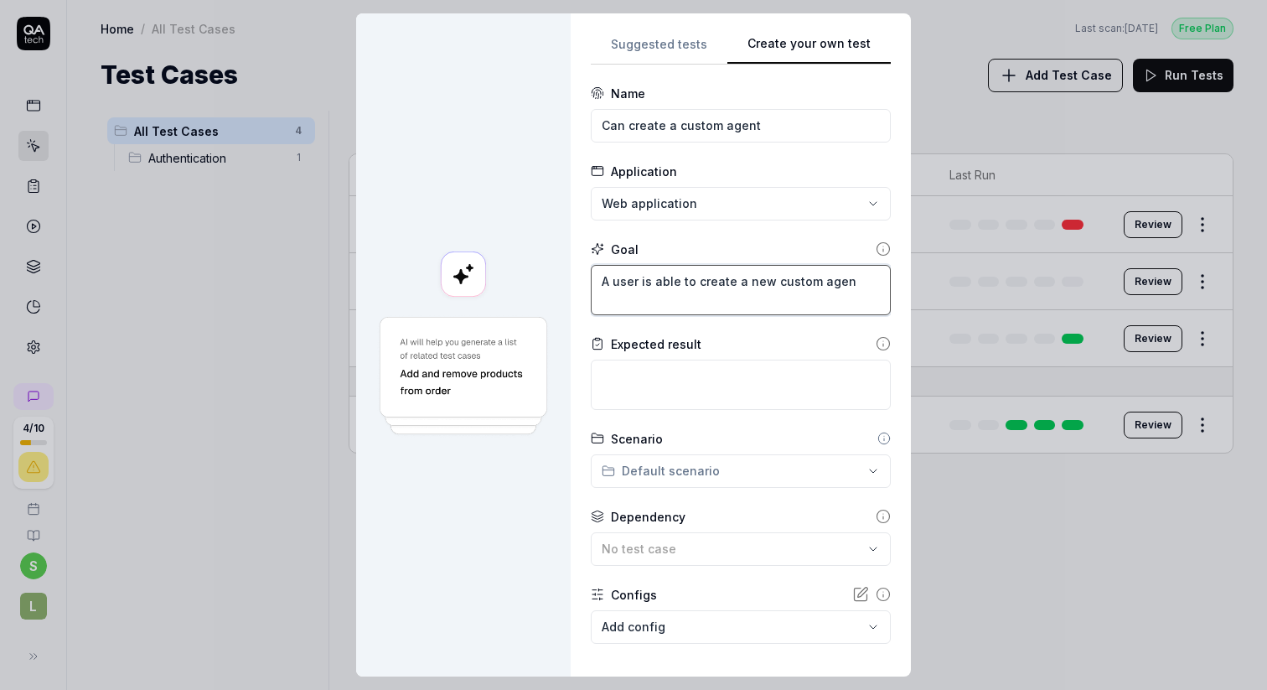
type textarea "*"
type textarea "A user is able to create a new custom agent"
type textarea "*"
type textarea "A user is able to create a new custom agent"
type textarea "*"
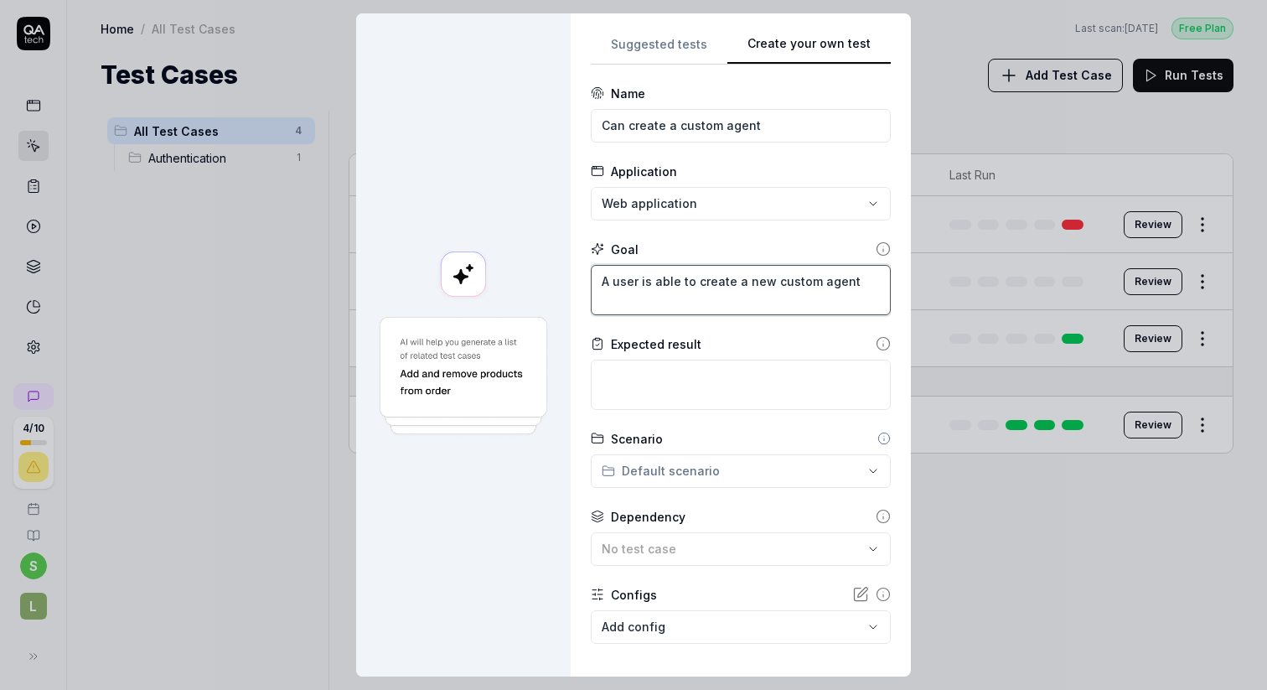
type textarea "A user is able to create a new custom agent v"
type textarea "*"
type textarea "A user is able to create a new custom agent vi"
type textarea "*"
type textarea "A user is able to create a new custom agent vie"
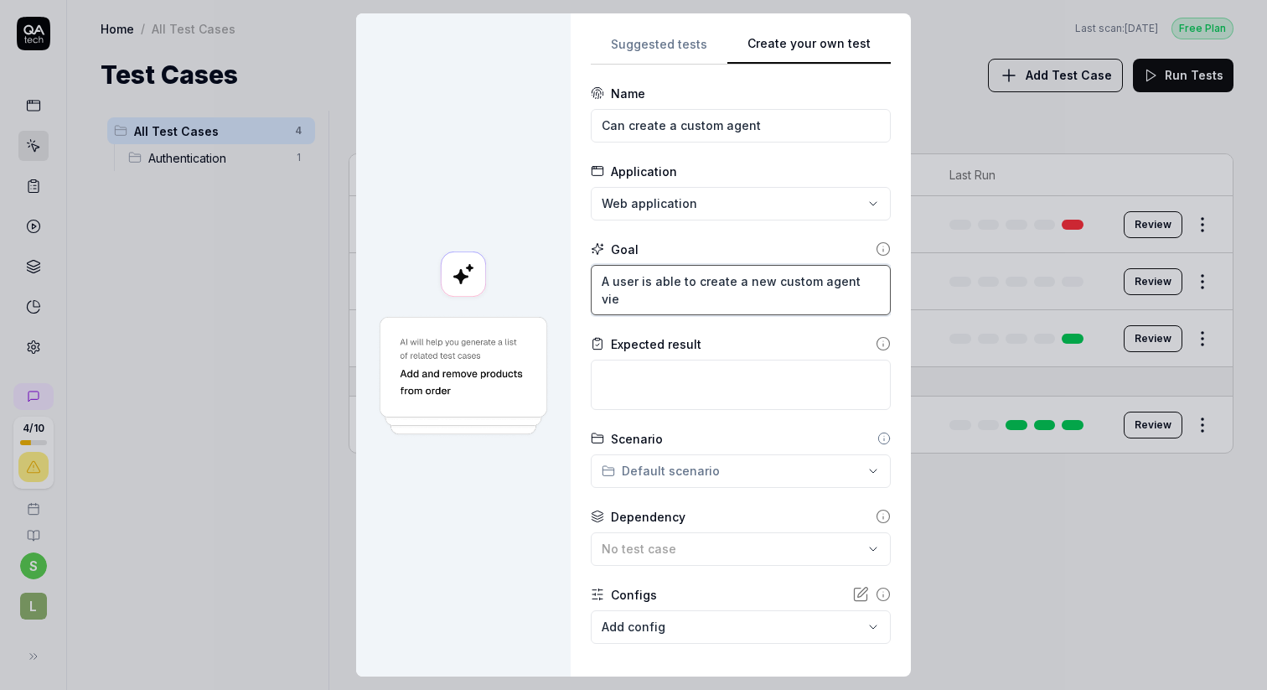
type textarea "*"
type textarea "A user is able to create a new custom agent vi"
type textarea "*"
type textarea "A user is able to create a new custom agent via"
type textarea "*"
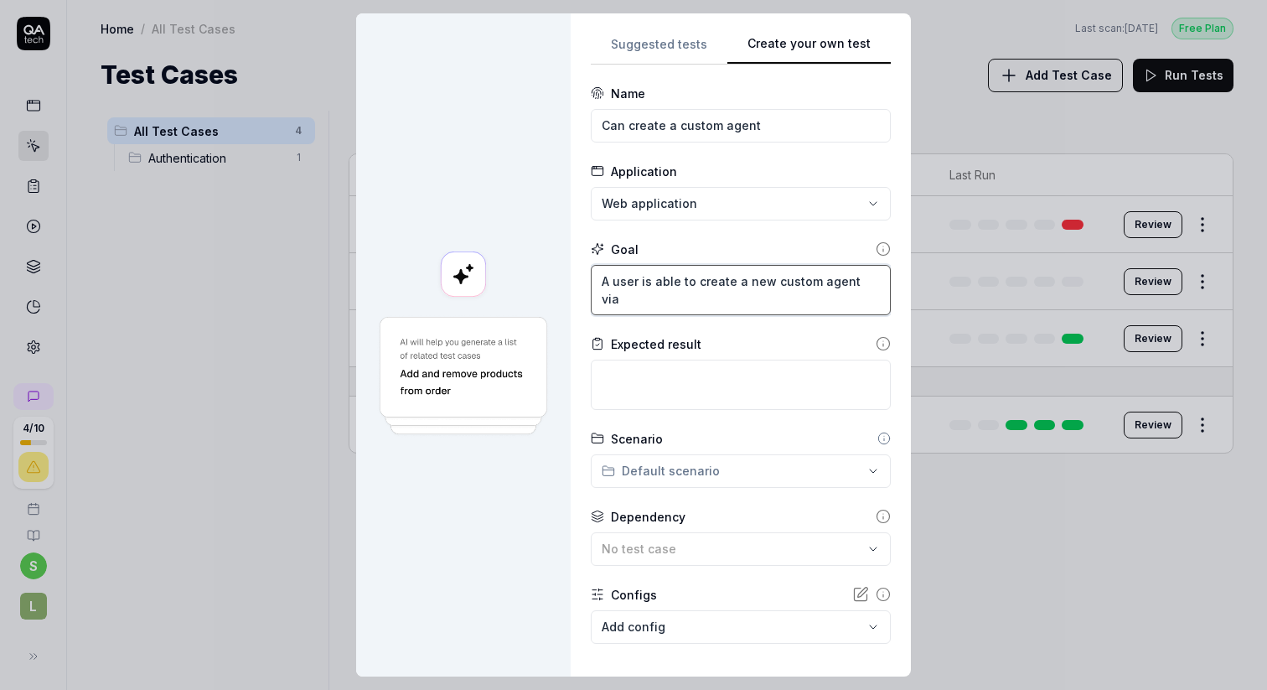
type textarea "A user is able to create a new custom agent via"
type textarea "*"
type textarea "A user is able to create a new custom agent via t"
type textarea "*"
type textarea "A user is able to create a new custom agent via th"
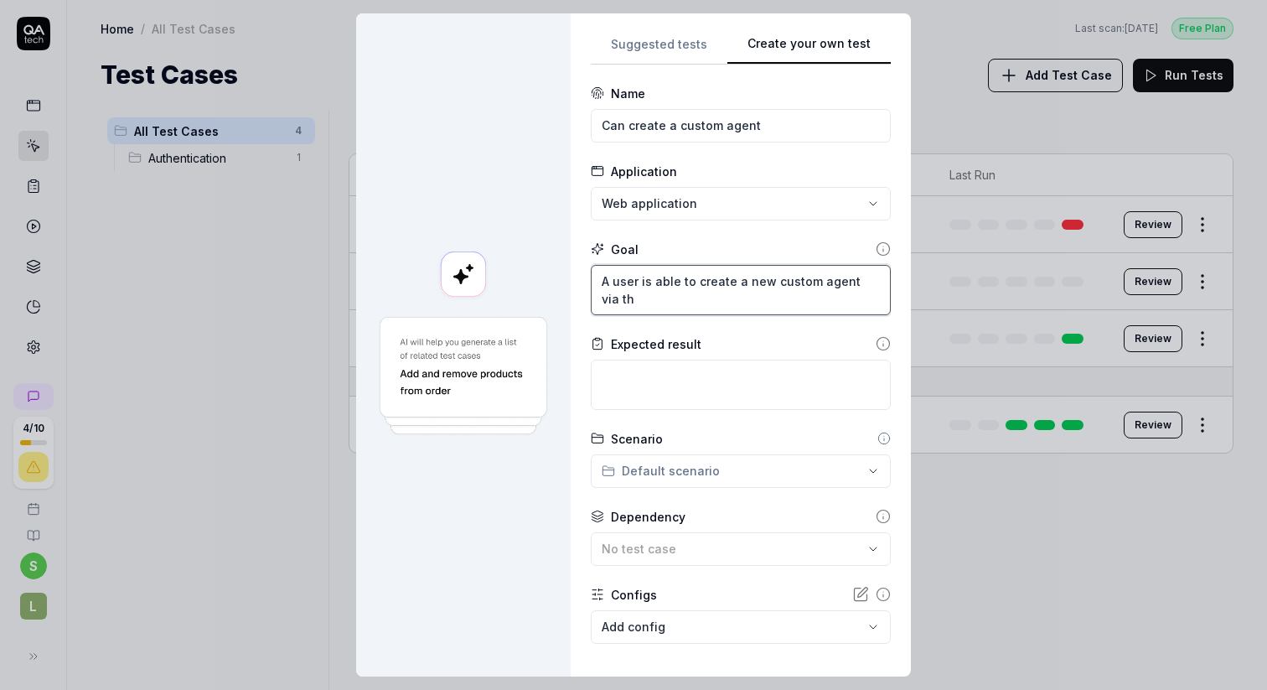
type textarea "*"
type textarea "A user is able to create a new custom agent via the"
type textarea "*"
type textarea "A user is able to create a new custom agent via the"
type textarea "*"
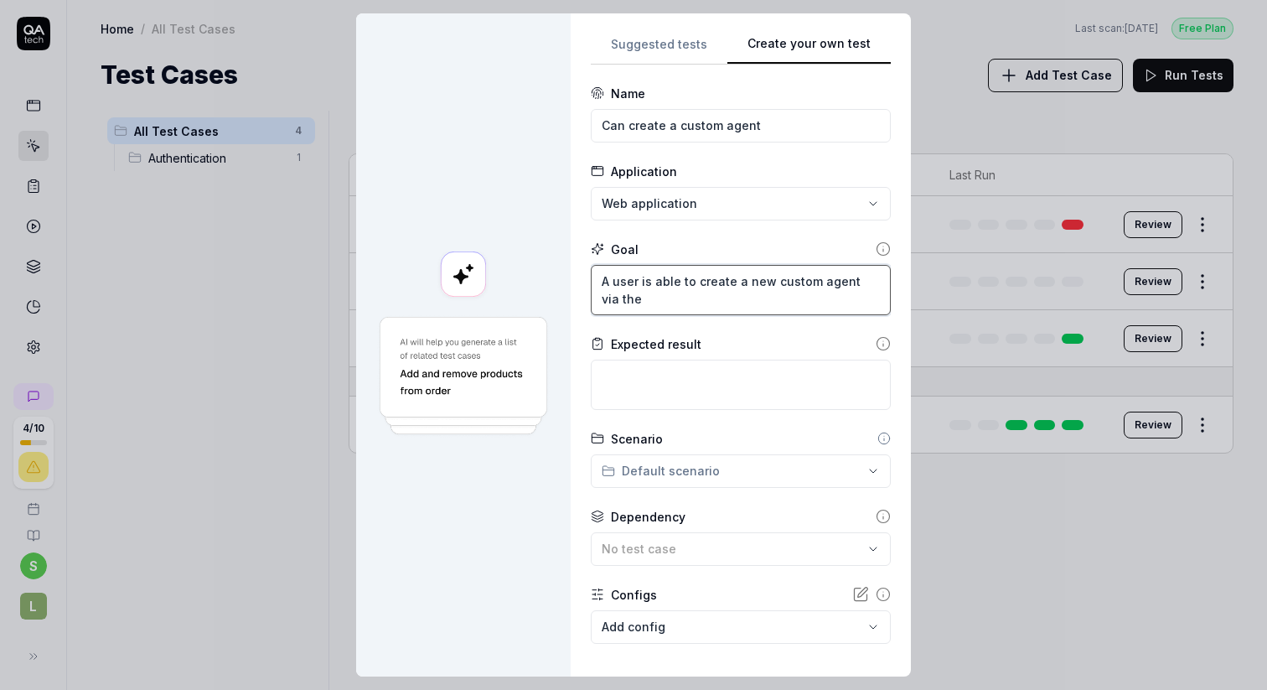
type textarea "A user is able to create a new custom agent via the L"
type textarea "*"
type textarea "A user is able to create a new custom agent via the LE"
type textarea "*"
type textarea "A user is able to create a new custom agent via the LEg"
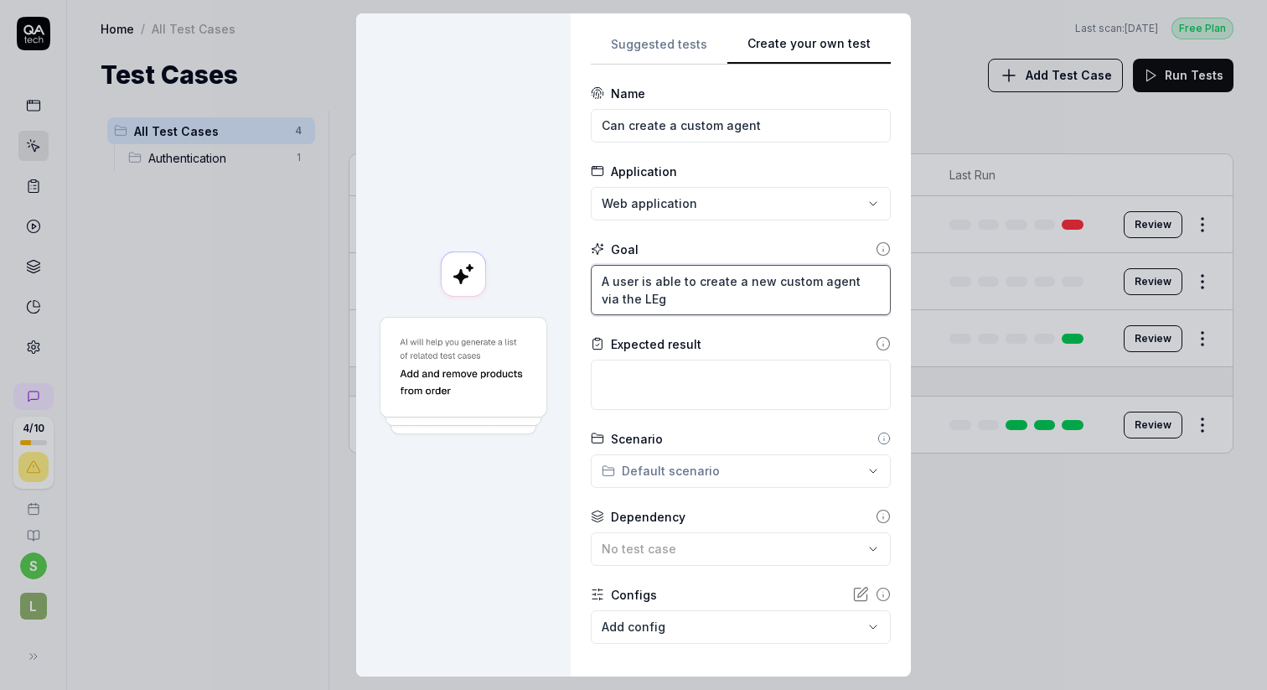
type textarea "*"
type textarea "A user is able to create a new custom agent via the LEga"
type textarea "*"
type textarea "A user is able to create a new custom agent via the LEgal"
type textarea "*"
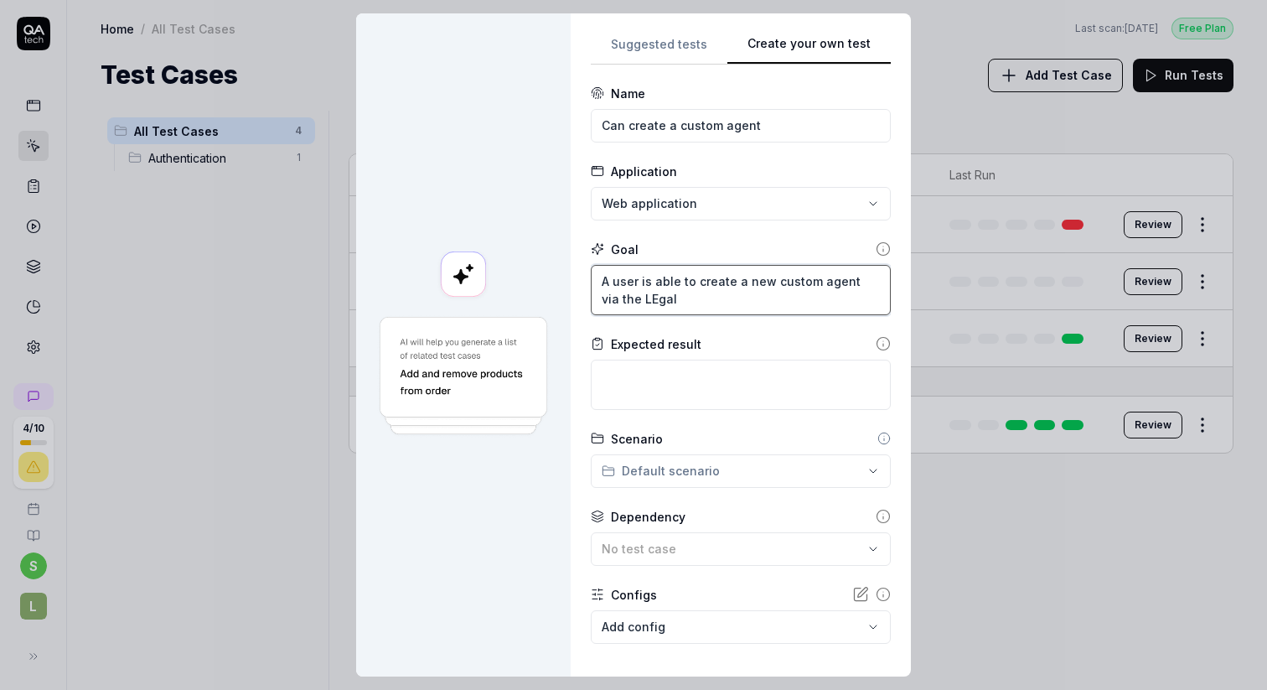
type textarea "A user is able to create a new custom agent via the LEga"
type textarea "*"
type textarea "A user is able to create a new custom agent via the LEg"
type textarea "*"
type textarea "A user is able to create a new custom agent via the LEge"
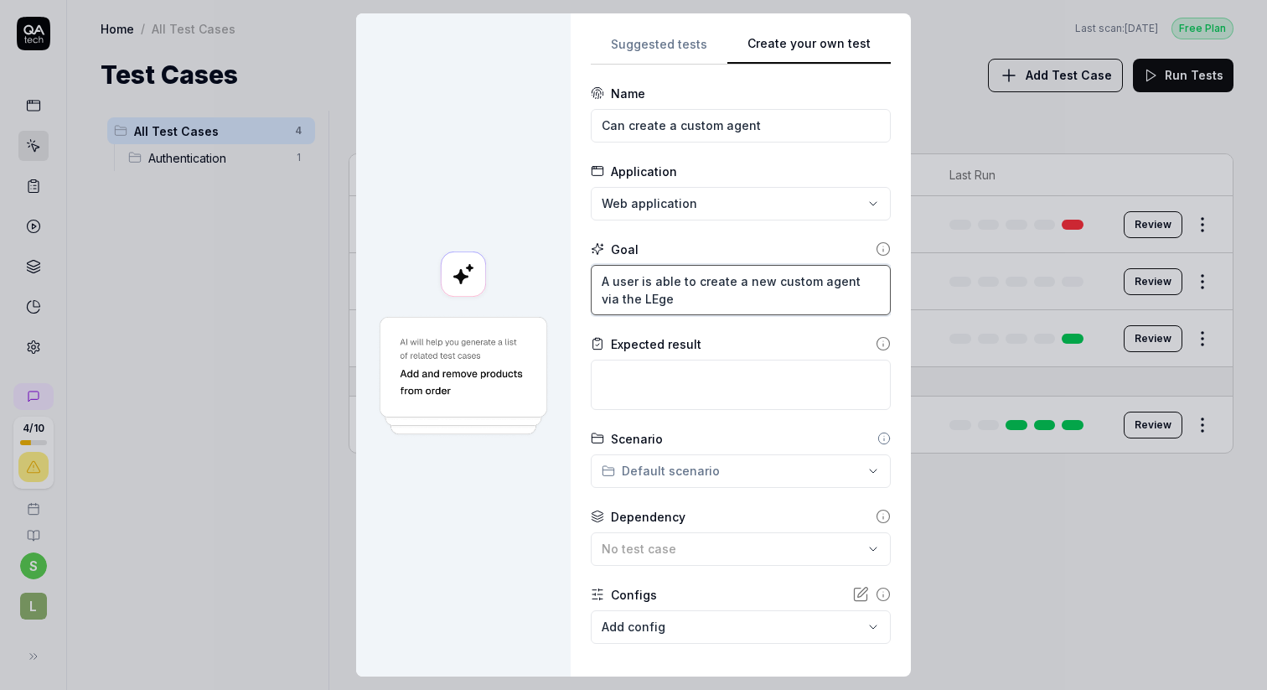
type textarea "*"
type textarea "A user is able to create a new custom agent via the LEg"
type textarea "*"
type textarea "A user is able to create a new custom agent via the LE"
type textarea "*"
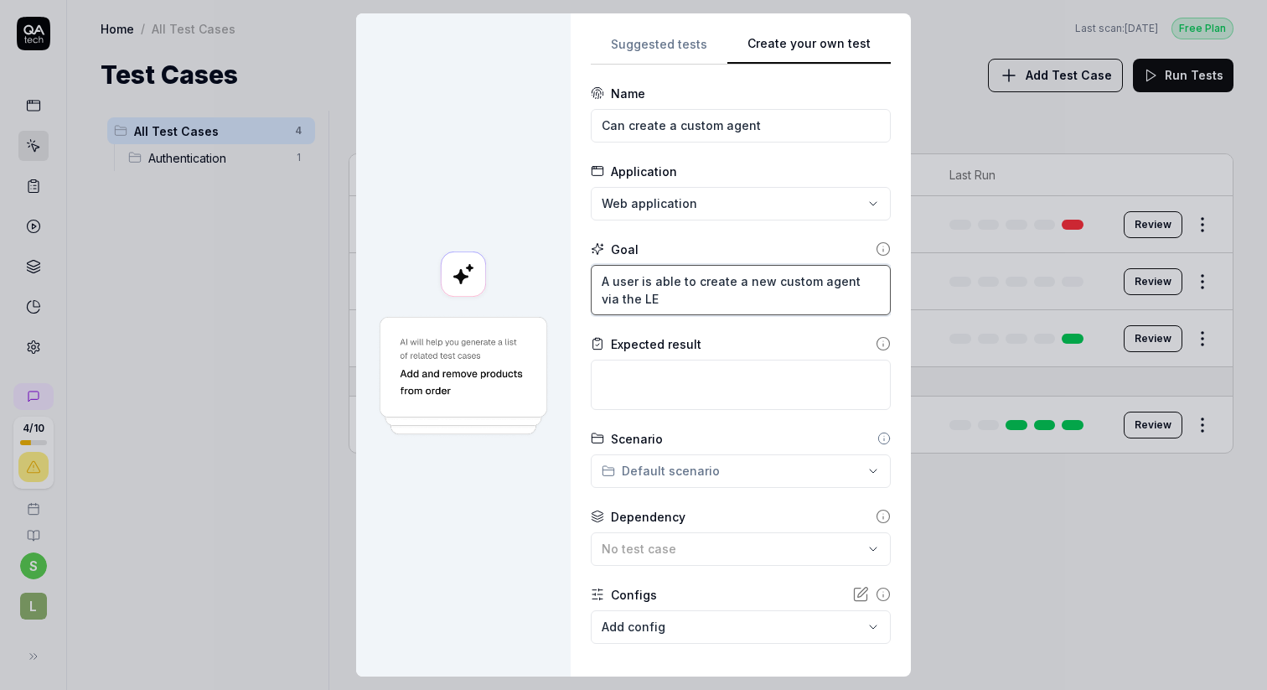
type textarea "A user is able to create a new custom agent via the LEG"
type textarea "*"
type textarea "A user is able to create a new custom agent via the LEGE"
type textarea "*"
type textarea "A user is able to create a new custom agent via the LEG"
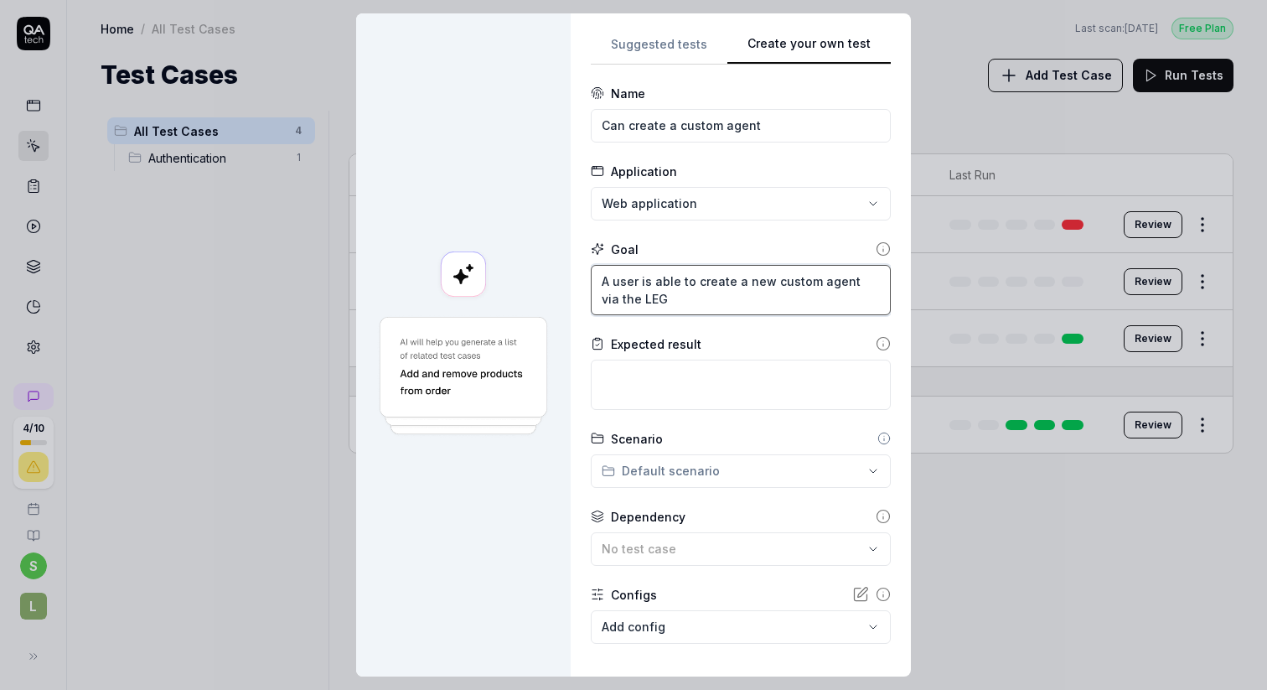
type textarea "*"
type textarea "A user is able to create a new custom agent via the LEGA"
type textarea "*"
type textarea "A user is able to create a new custom agent via the LEGAL"
type textarea "*"
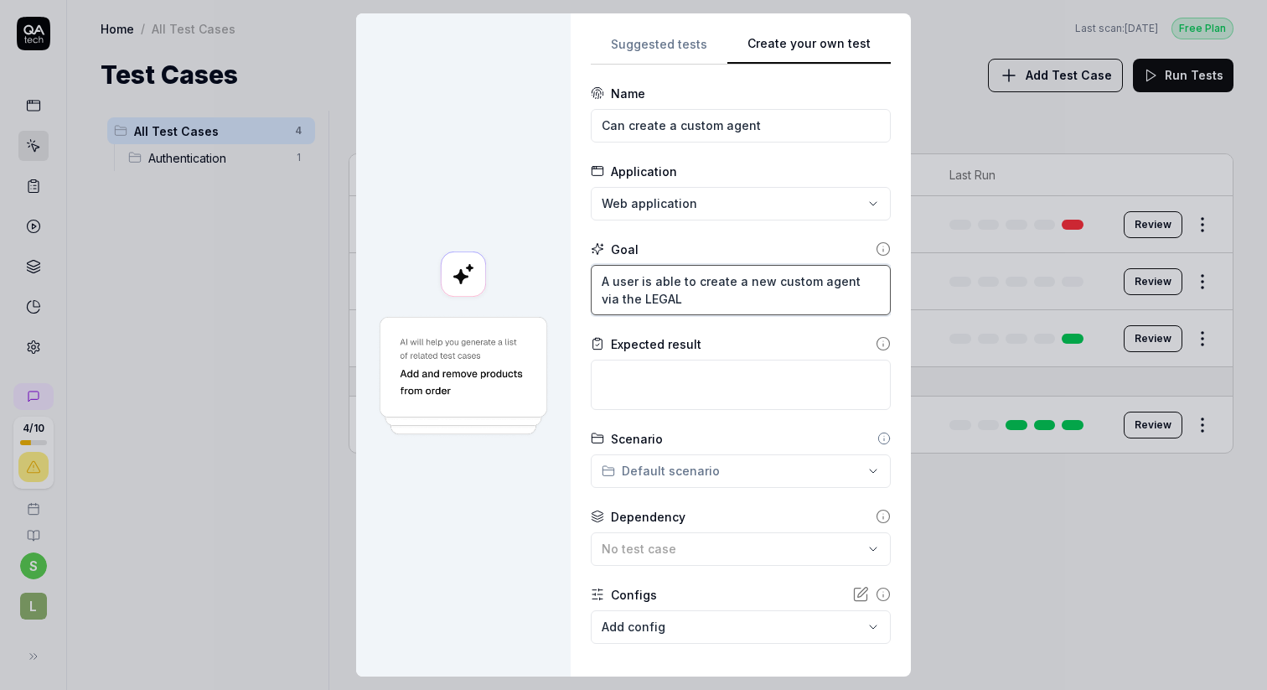
type textarea "A user is able to create a new custom agent via the LEGALF"
type textarea "*"
type textarea "A user is able to create a new custom agent via the LEGALFL"
type textarea "*"
type textarea "A user is able to create a new custom agent via the LEGALFLY"
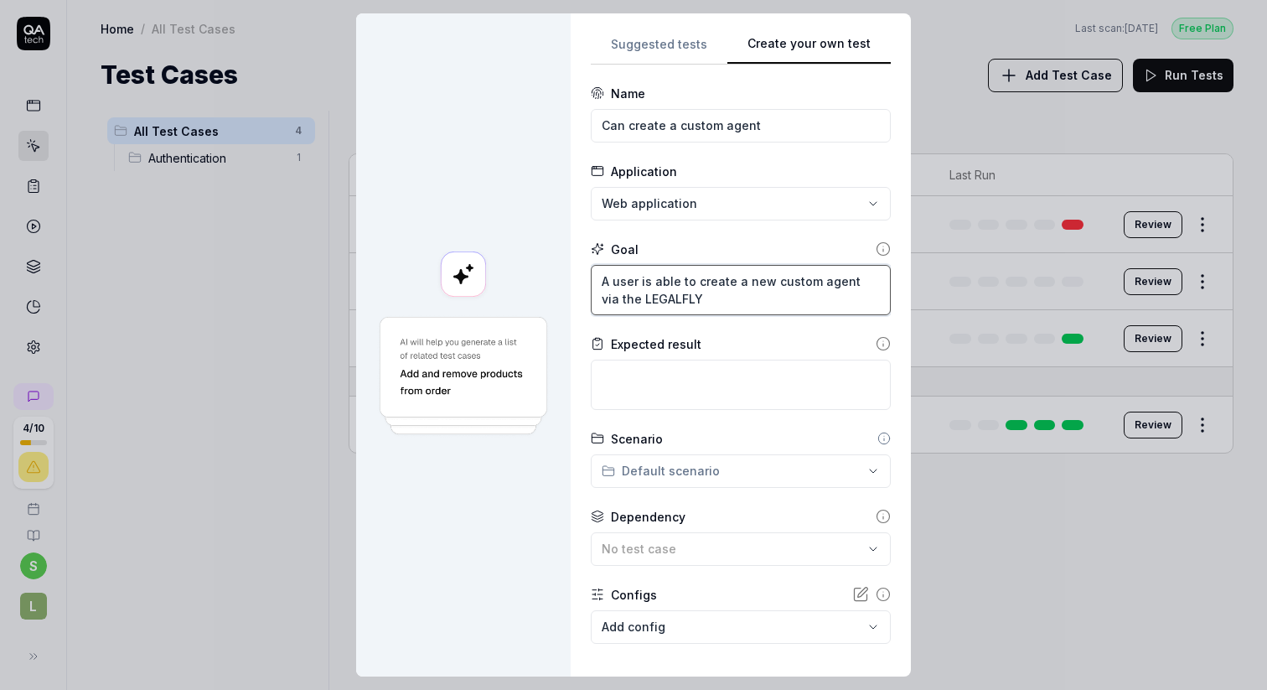
type textarea "*"
type textarea "A user is able to create a new custom agent via the LEGALFLY"
type textarea "*"
type textarea "A user is able to create a new custom agent via the LEGALFLY S"
type textarea "*"
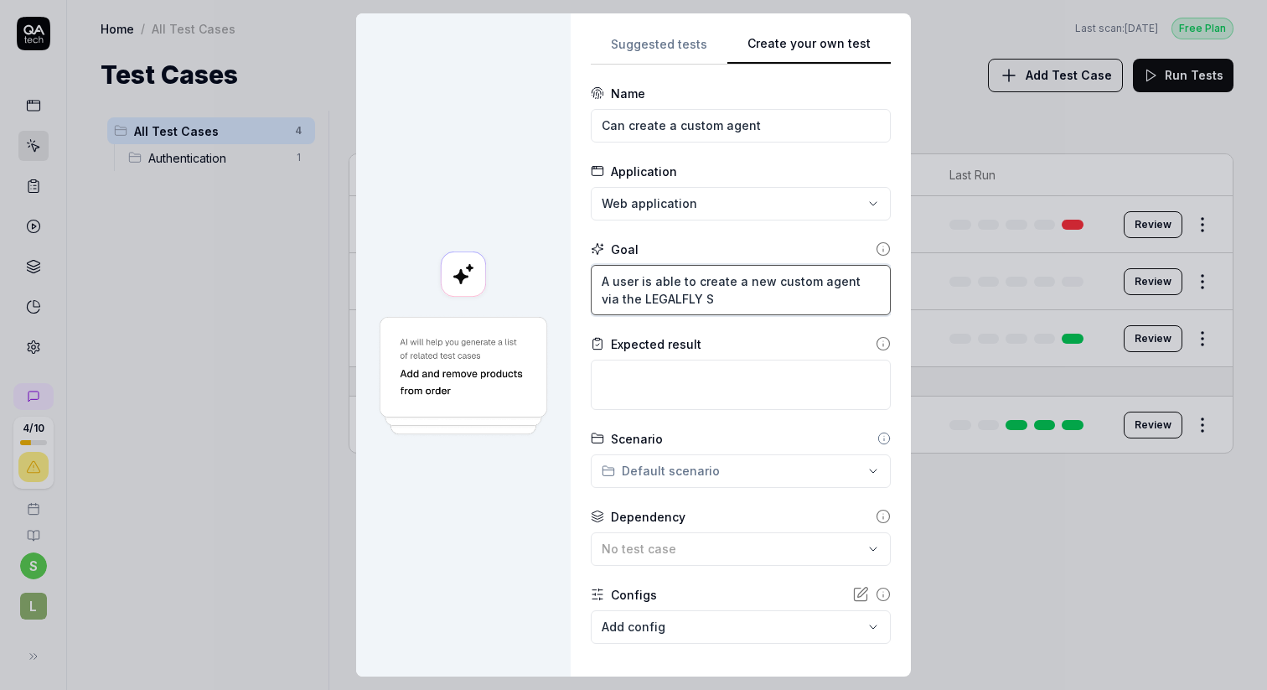
type textarea "A user is able to create a new custom agent via the LEGALFLY St"
type textarea "*"
type textarea "A user is able to create a new custom agent via the LEGALFLY Sto"
type textarea "*"
type textarea "A user is able to create a new custom agent via the LEGALFLY Stor"
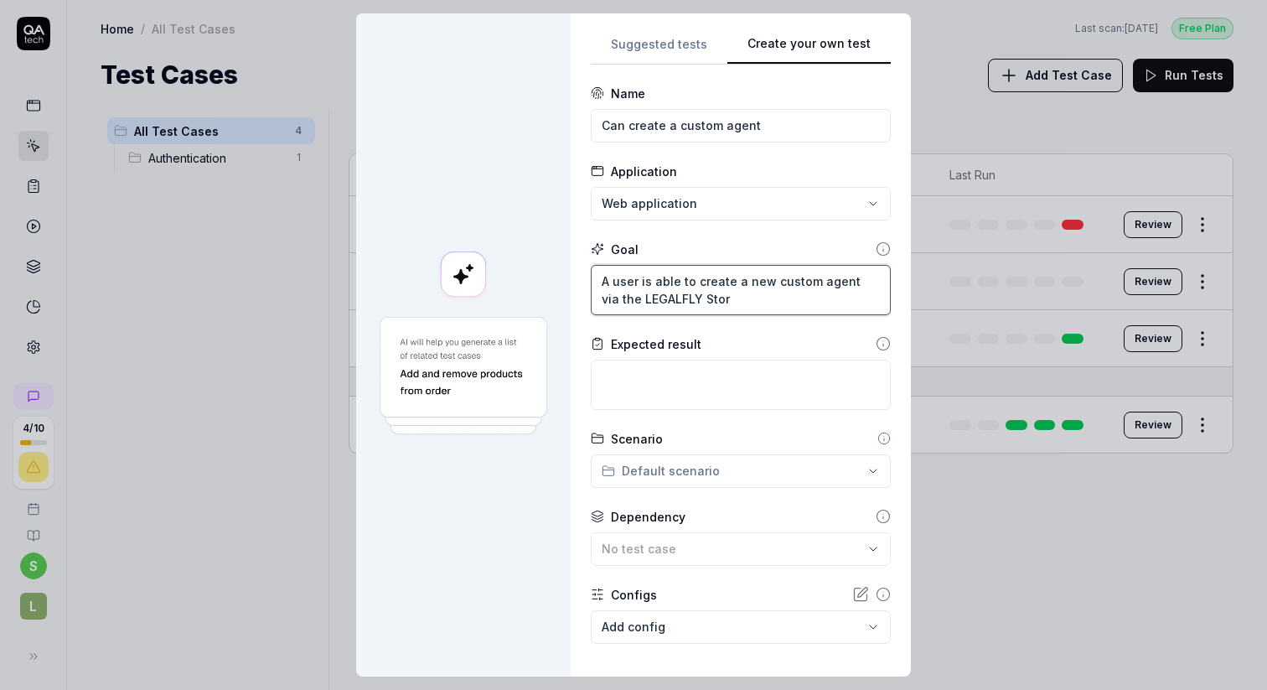
type textarea "*"
type textarea "A user is able to create a new custom agent via the LEGALFLY Store"
type textarea "*"
type textarea "A user is able to create a new custom agent via the LEGALFLY Store."
type textarea "*"
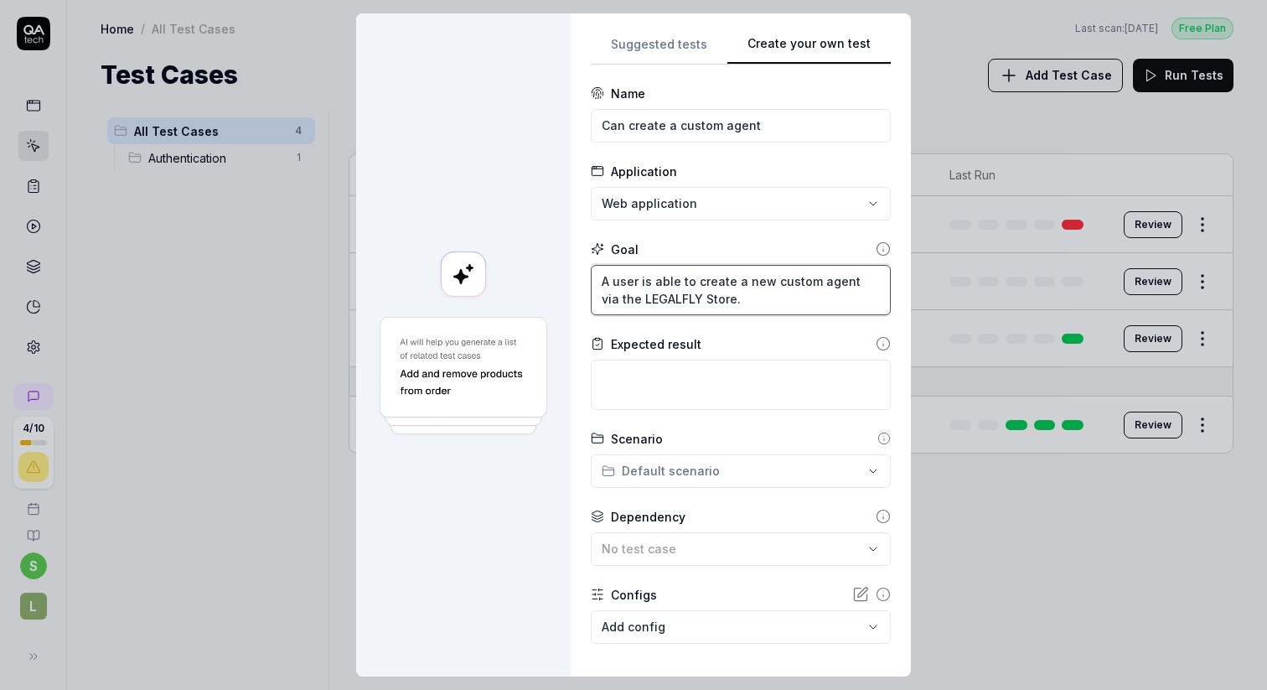
type textarea "A user is able to create a new custom agent via the LEGALFLY Store."
type textarea "*"
type textarea "A user is able to create a new custom agent via the LEGALFLY Store."
type textarea "*"
type textarea "A user is able to create a a new custom agent via the LEGALFLY Store."
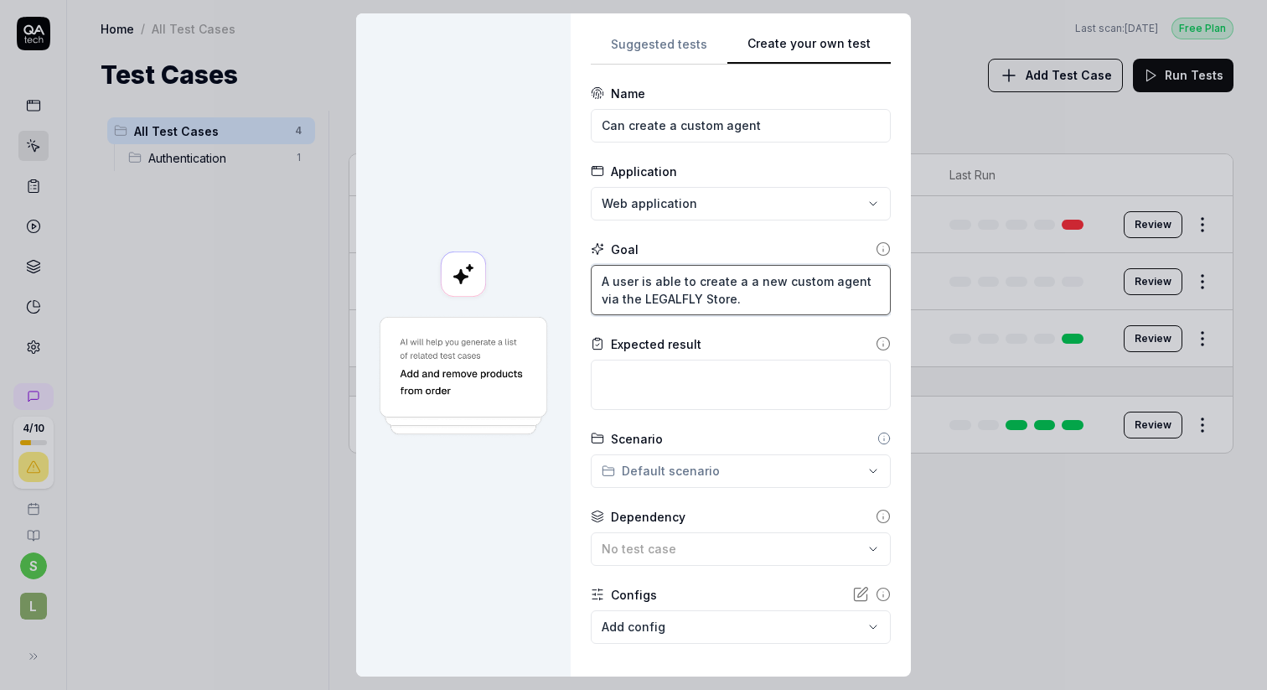
type textarea "*"
type textarea "A user is able to create an a new custom agent via the LEGALFLY Store."
type textarea "*"
type textarea "A user is able to create and a new custom agent via the LEGALFLY Store."
type textarea "*"
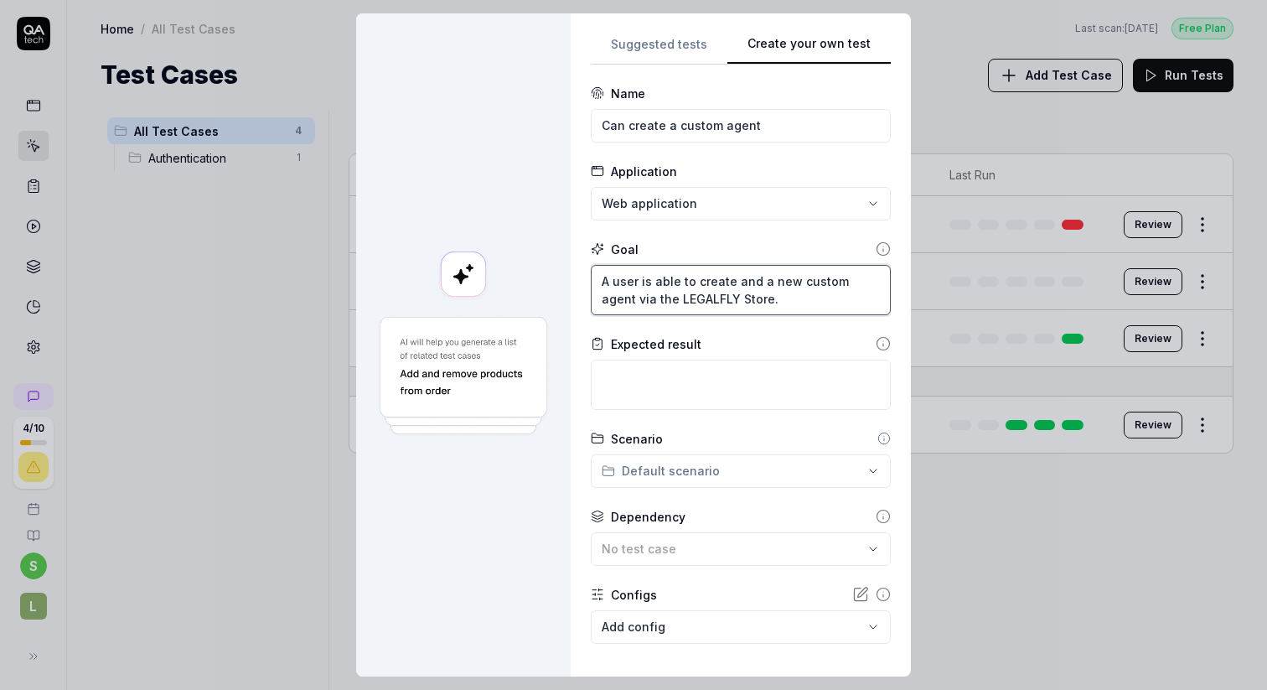
type textarea "A user is able to create and a new custom agent via the LEGALFLY Store."
type textarea "*"
type textarea "A user is able to create and u a new custom agent via the LEGALFLY Store."
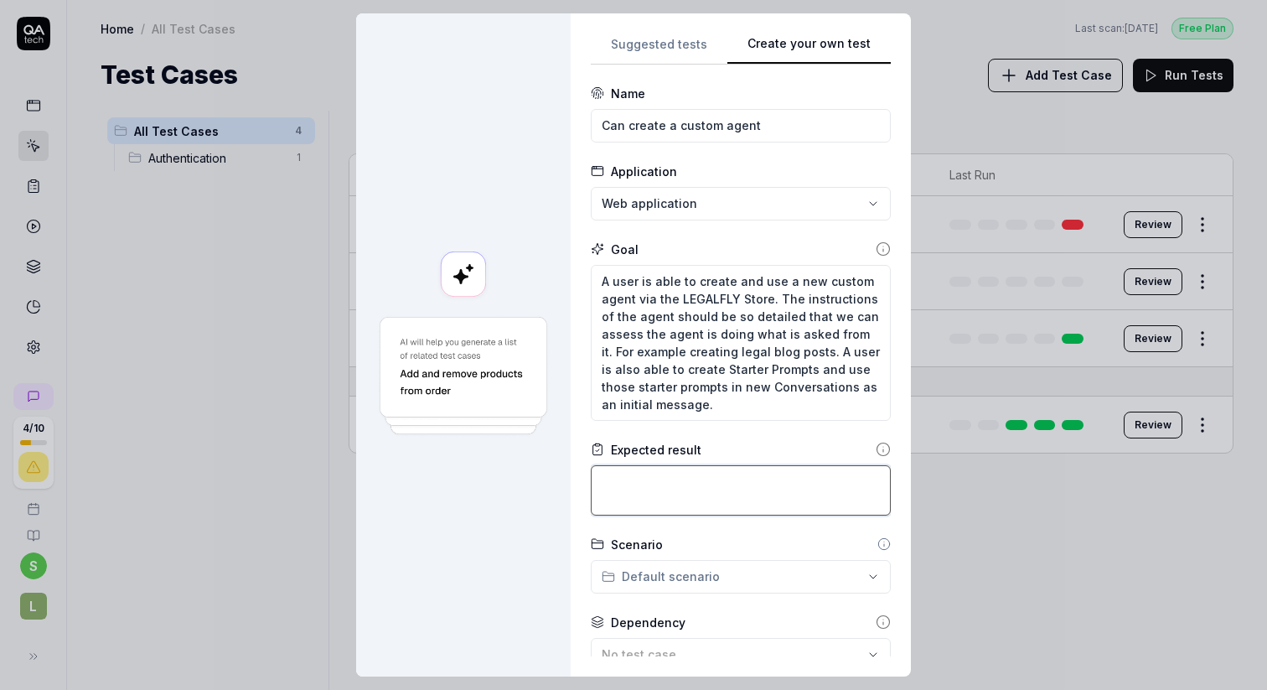
click at [642, 483] on textarea at bounding box center [741, 490] width 300 height 50
click at [746, 409] on textarea "A user is able to create and use a new custom agent via the LEGALFLY Store. The…" at bounding box center [741, 343] width 300 height 156
click at [680, 499] on textarea at bounding box center [741, 490] width 300 height 50
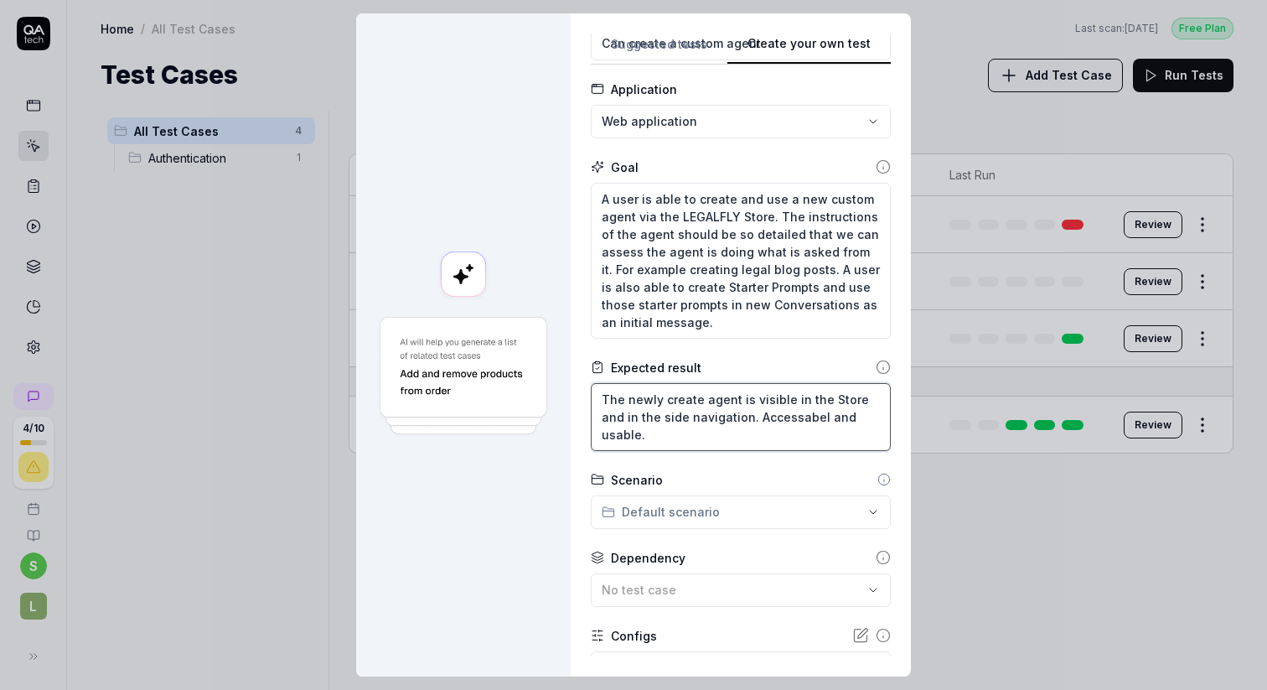
scroll to position [115, 0]
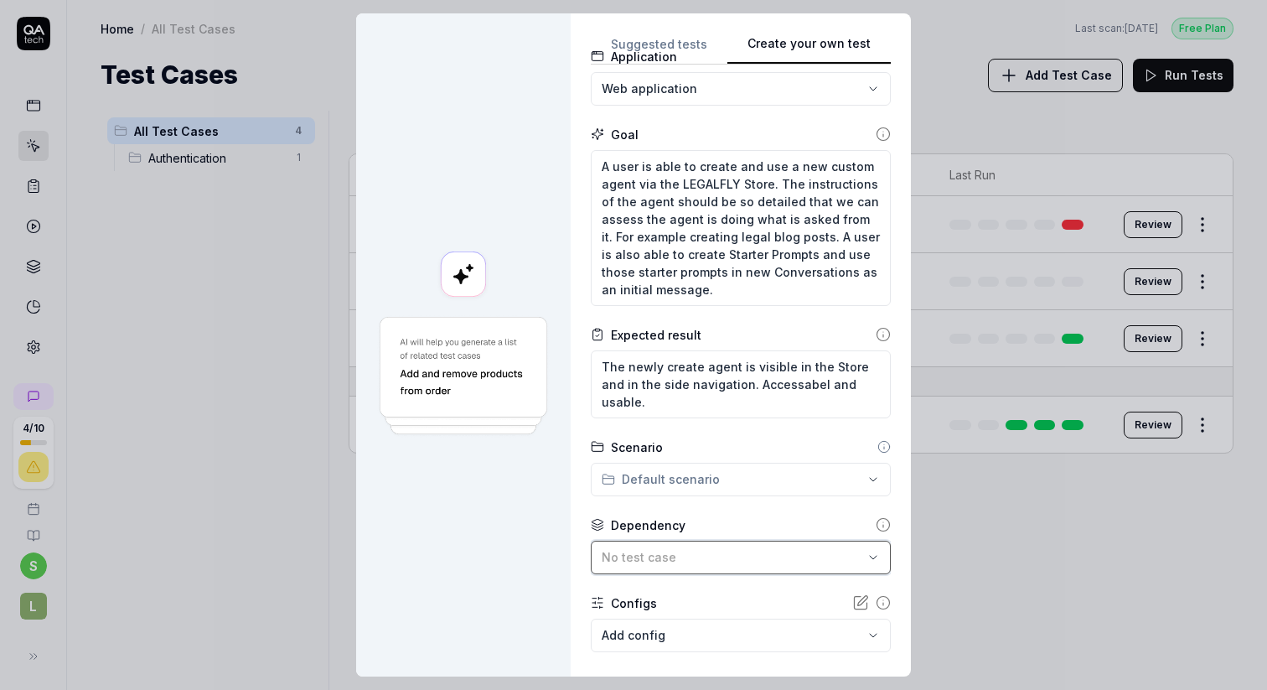
click at [691, 558] on div "No test case" at bounding box center [732, 557] width 261 height 18
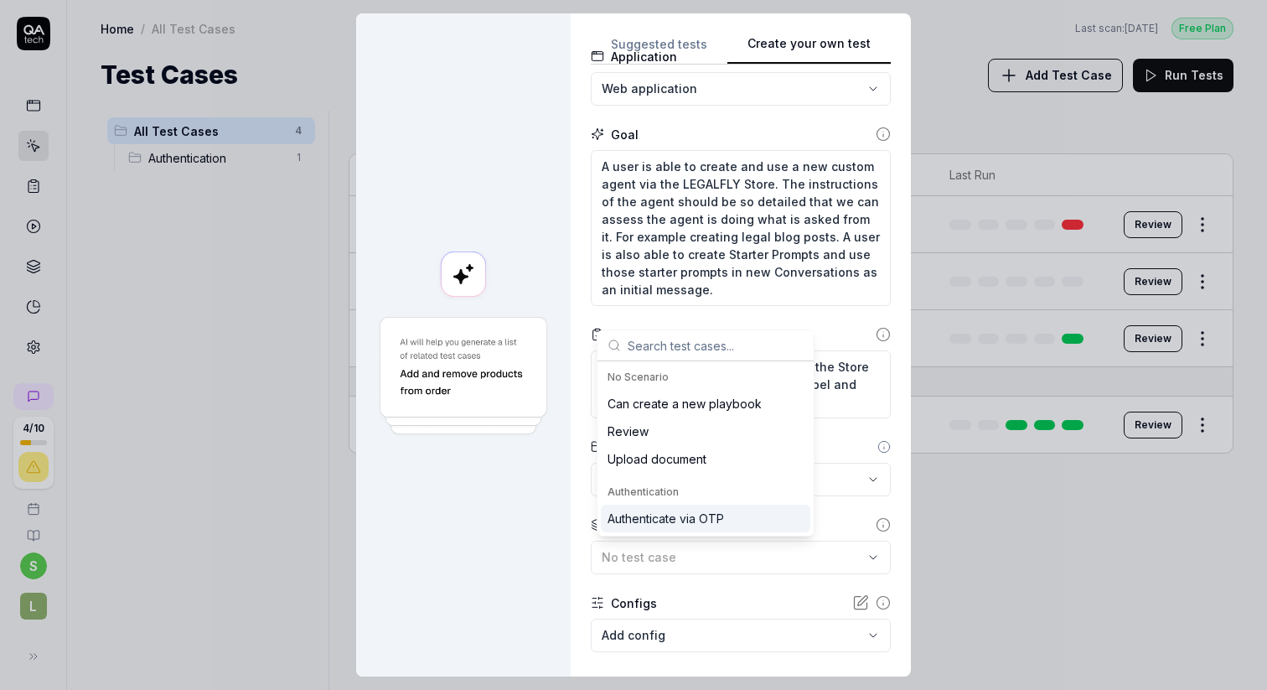
click at [679, 510] on div "Authenticate via OTP" at bounding box center [665, 518] width 116 height 18
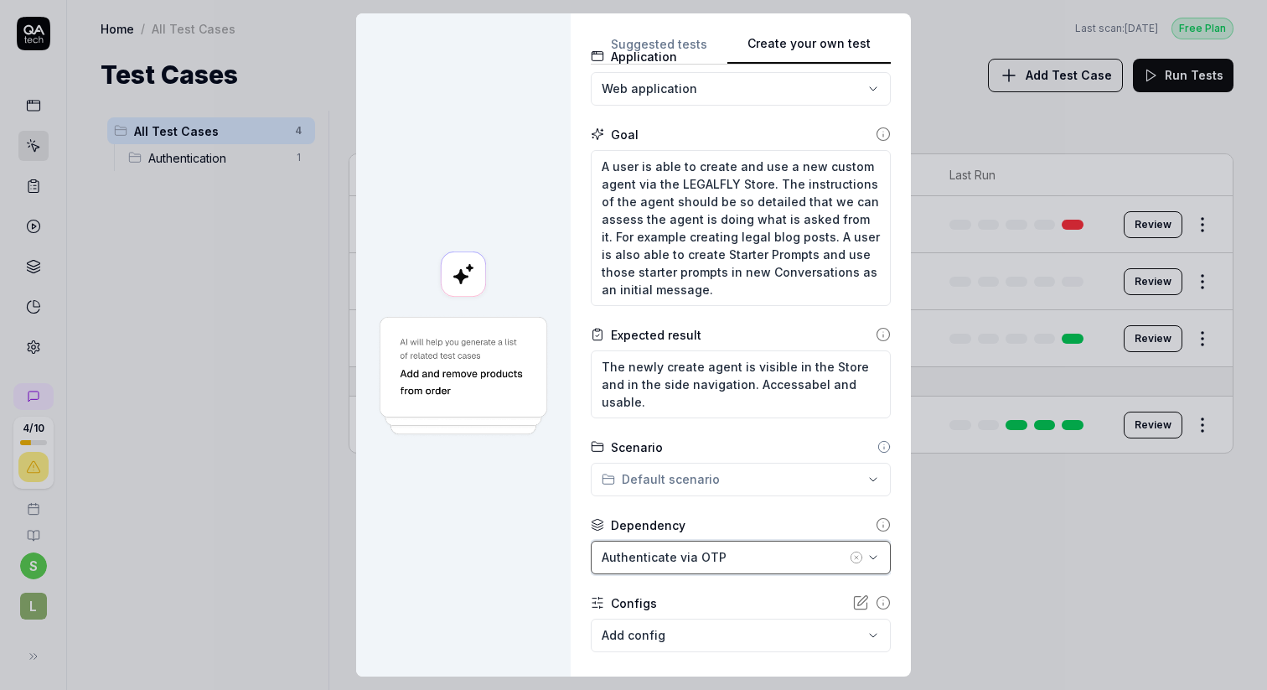
scroll to position [204, 0]
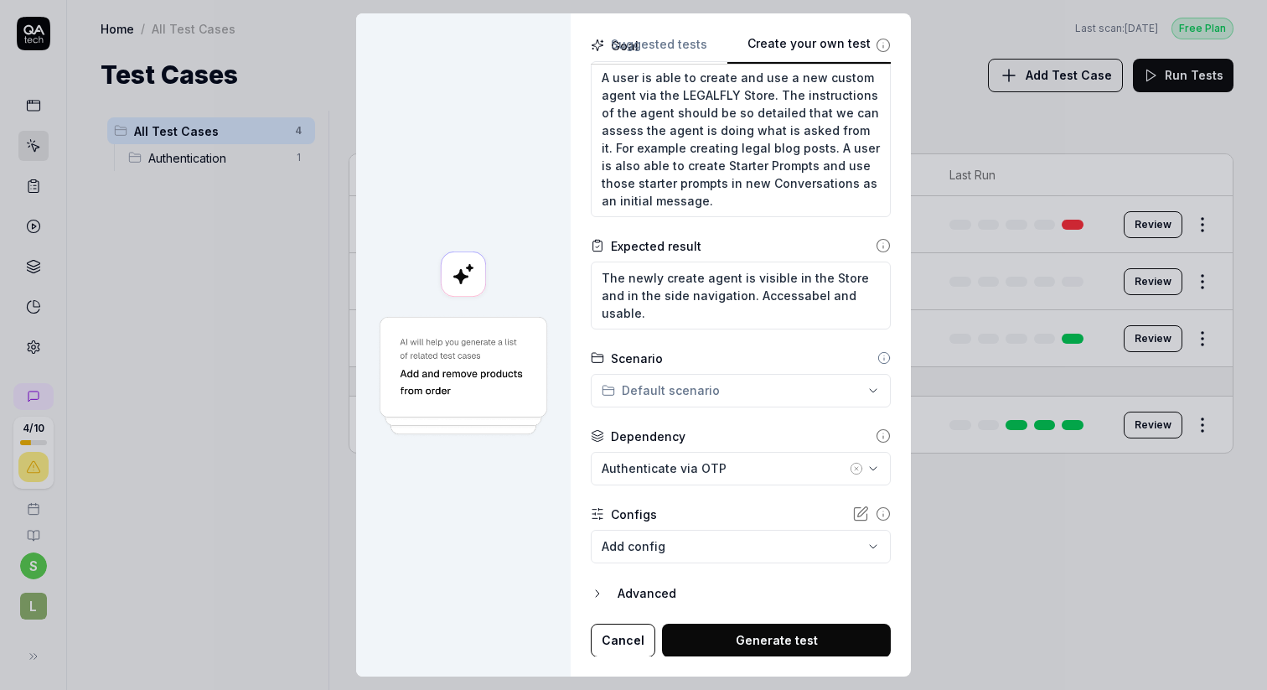
click at [736, 625] on button "Generate test" at bounding box center [776, 640] width 229 height 34
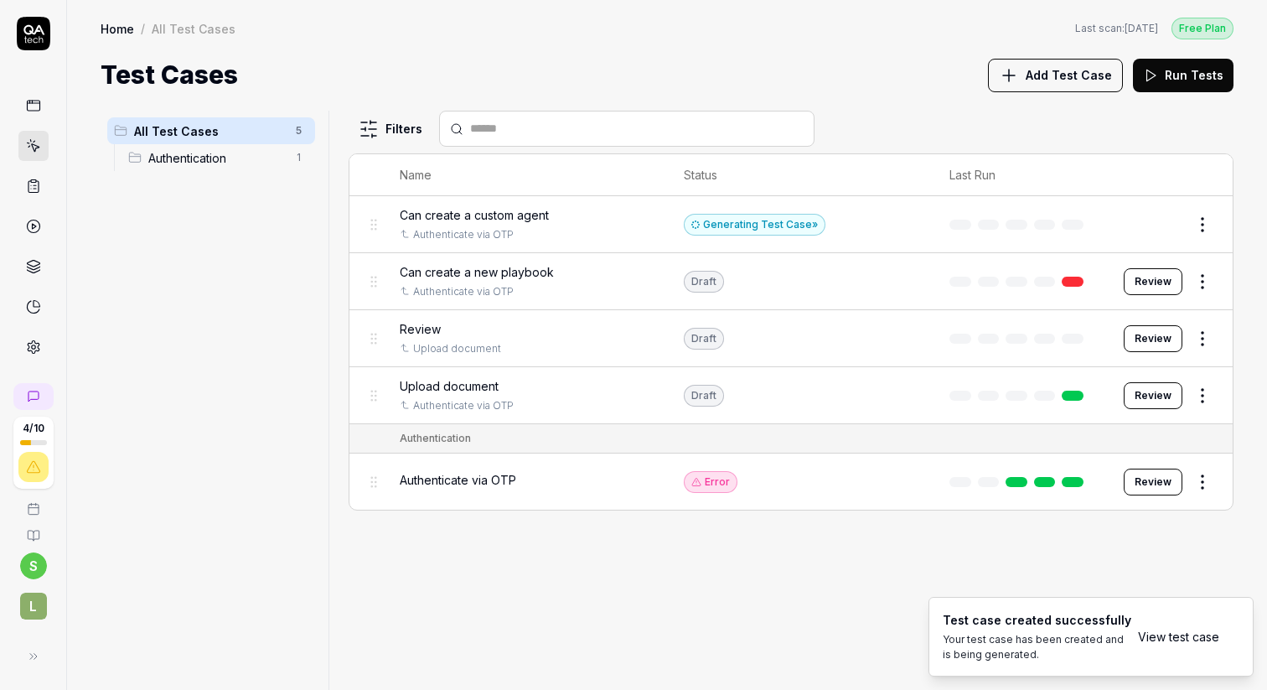
click at [1165, 223] on button "Edit" at bounding box center [1162, 224] width 40 height 27
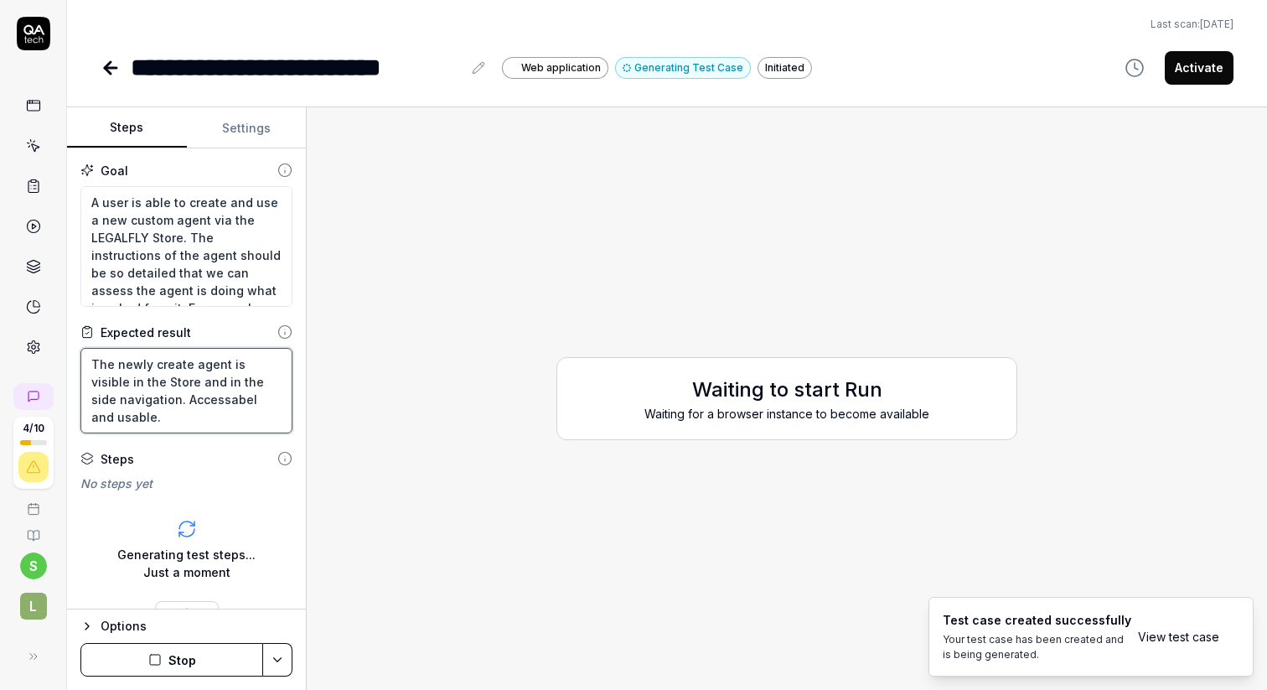
click at [187, 400] on textarea "The newly create agent is visible in the Store and in the side navigation. Acce…" at bounding box center [186, 390] width 212 height 85
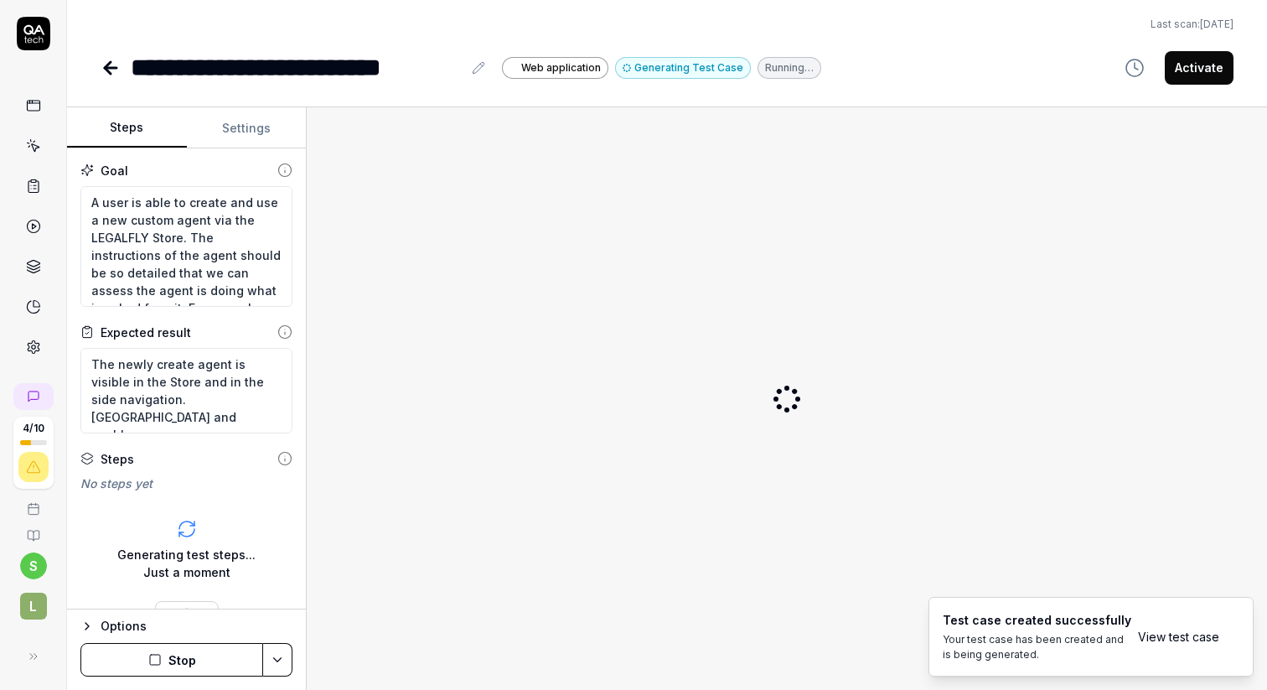
click at [162, 447] on div "Goal A user is able to create and use a new custom agent via the LEGALFLY Store…" at bounding box center [186, 378] width 239 height 461
click at [195, 398] on textarea "The newly create agent is visible in the Store and in the side navigation. Acce…" at bounding box center [186, 390] width 212 height 85
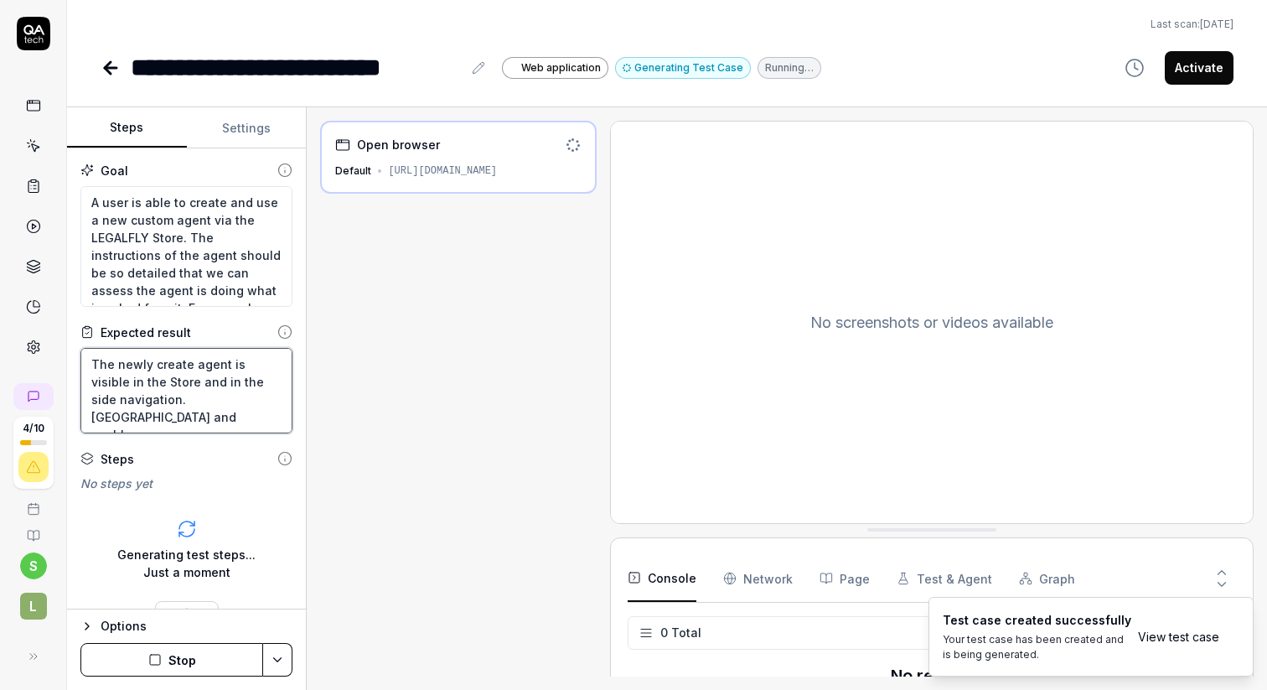
click at [195, 398] on textarea "The newly create agent is visible in the Store and in the side navigation. Acce…" at bounding box center [186, 390] width 212 height 85
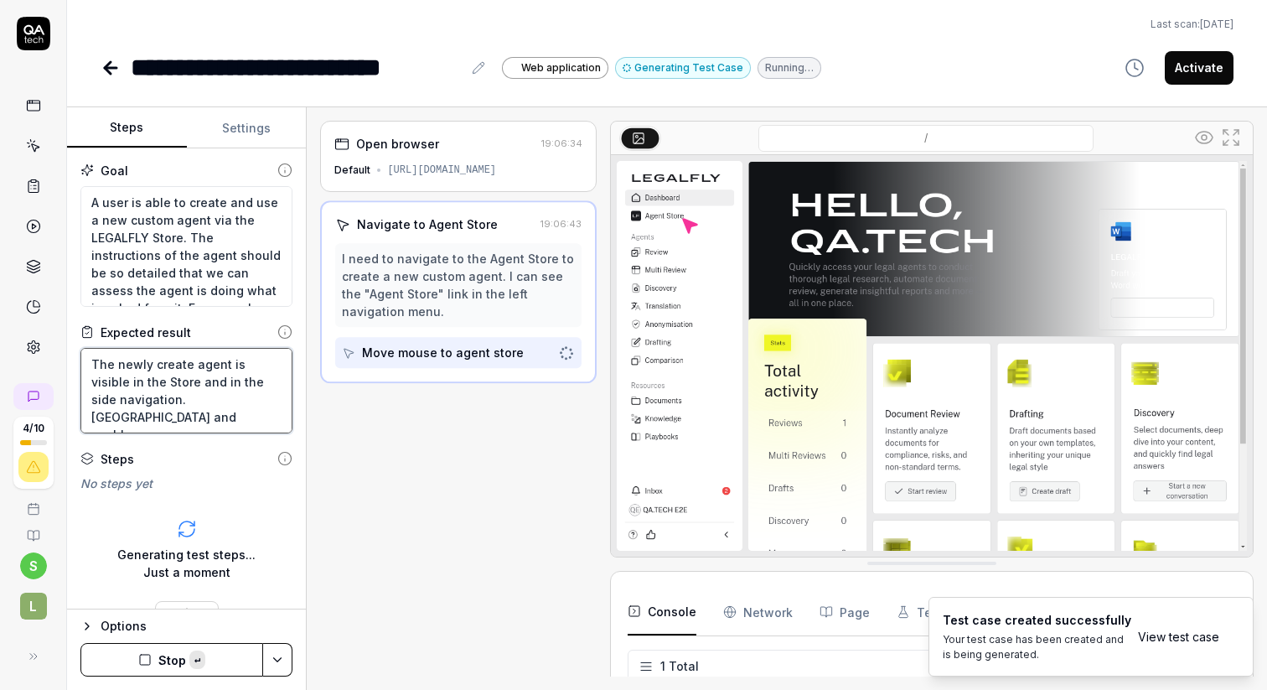
paste textarea "le"
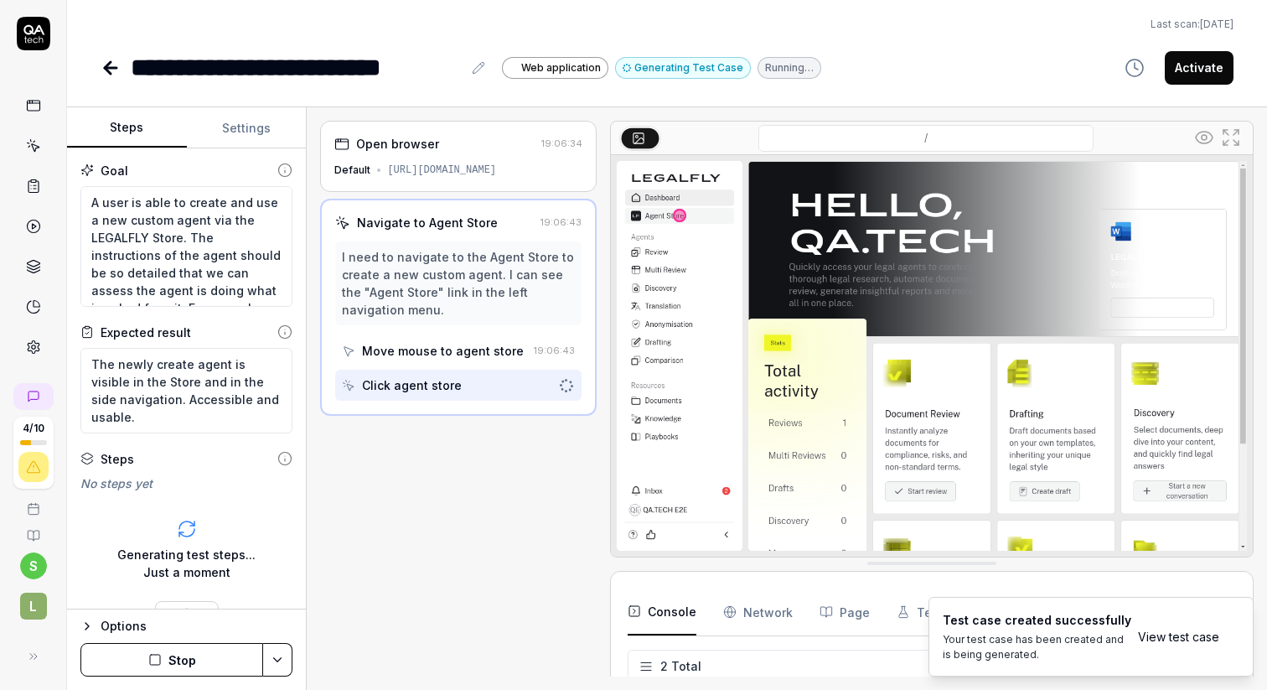
click at [300, 486] on div "Goal A user is able to create and use a new custom agent via the LEGALFLY Store…" at bounding box center [186, 378] width 239 height 461
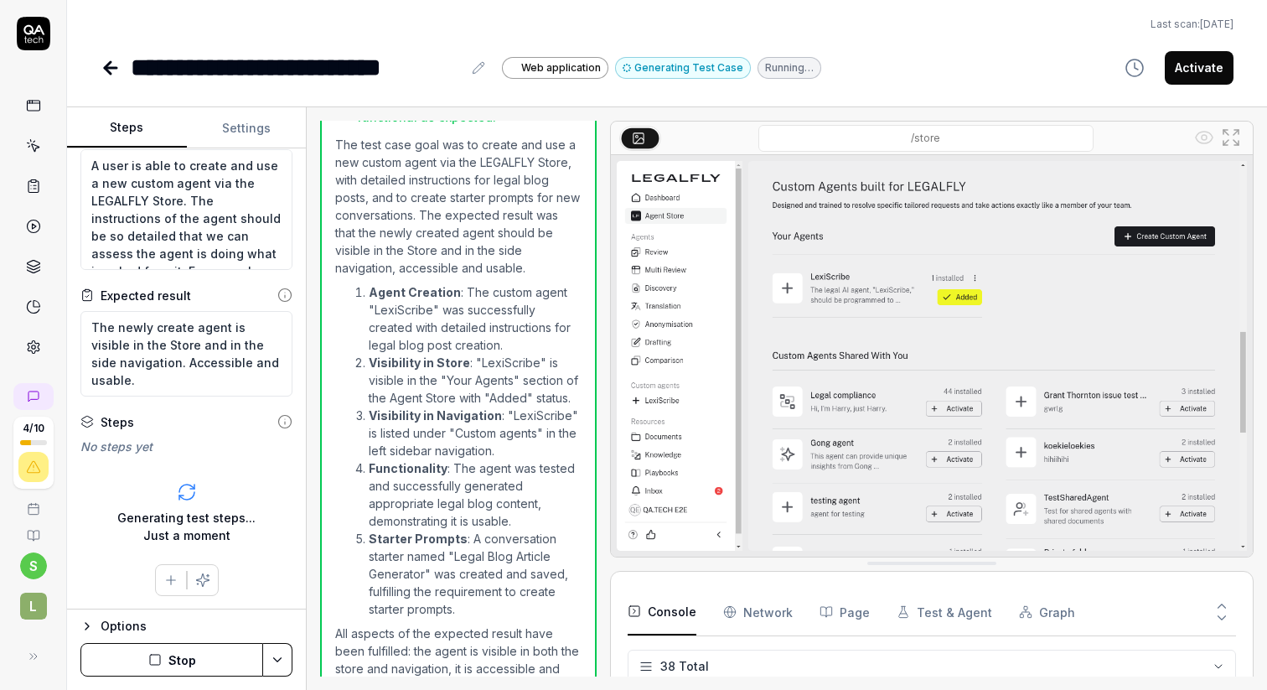
scroll to position [1708, 0]
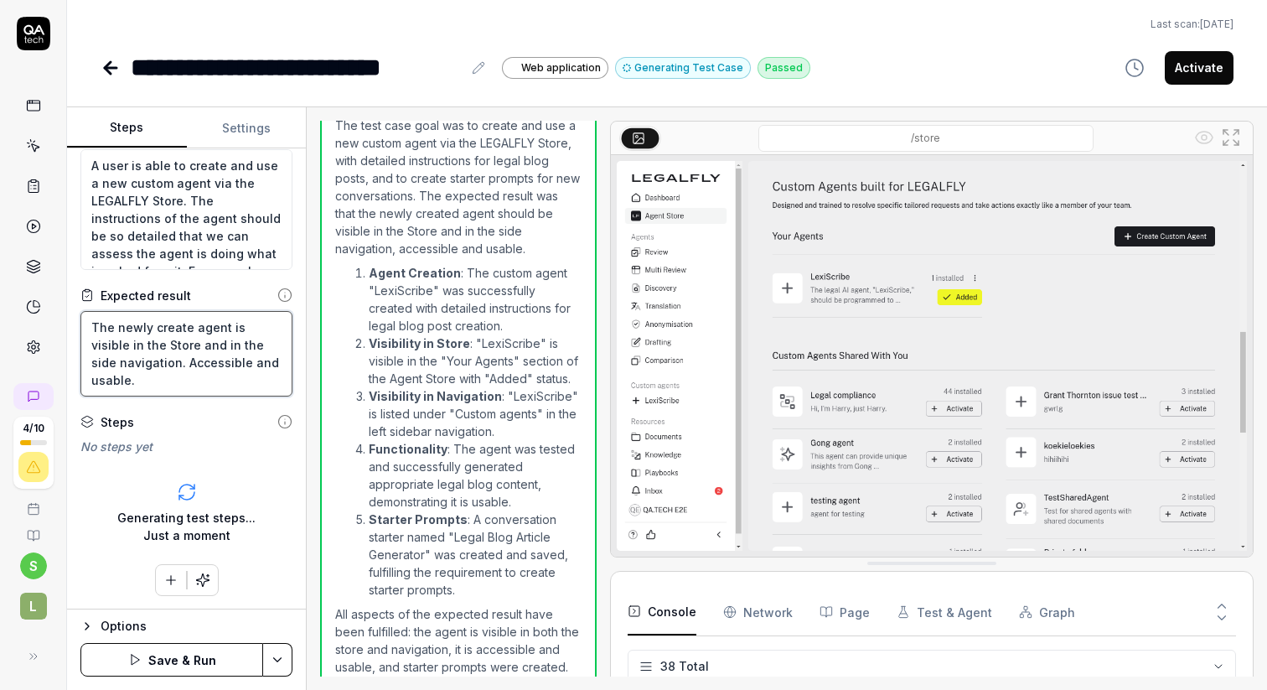
click at [159, 380] on textarea "The newly create agent is visible in the Store and in the side navigation. Acce…" at bounding box center [186, 353] width 212 height 85
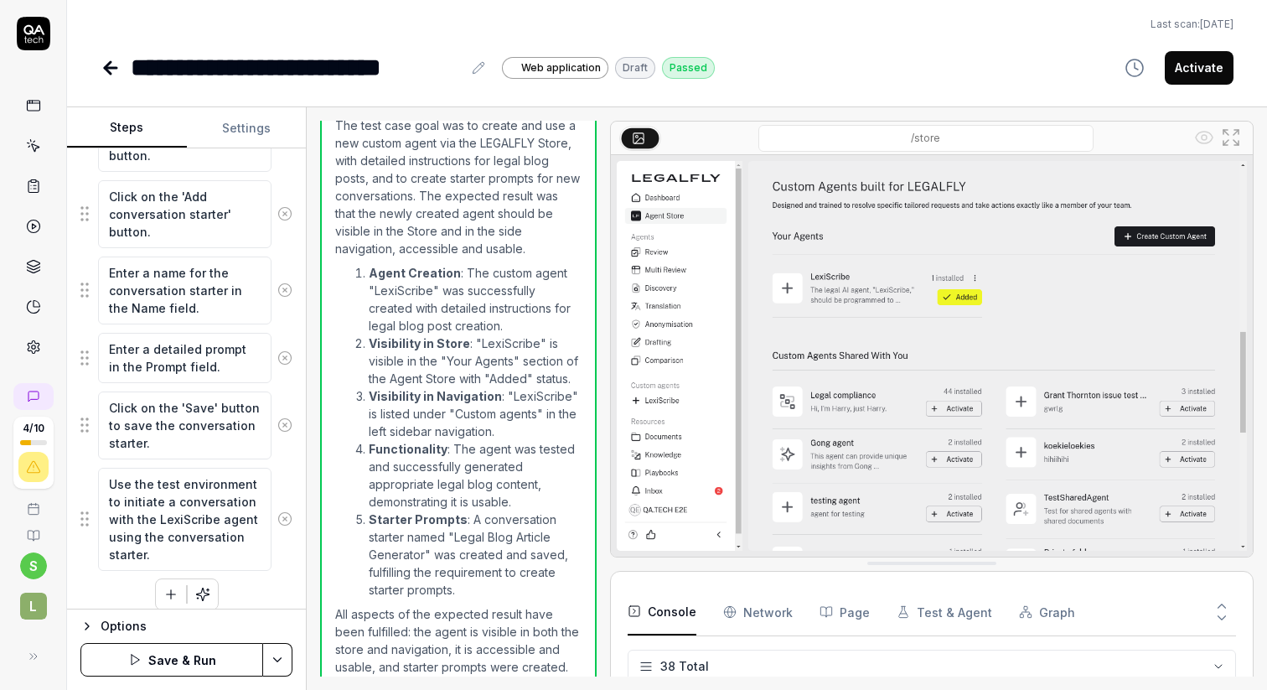
scroll to position [978, 0]
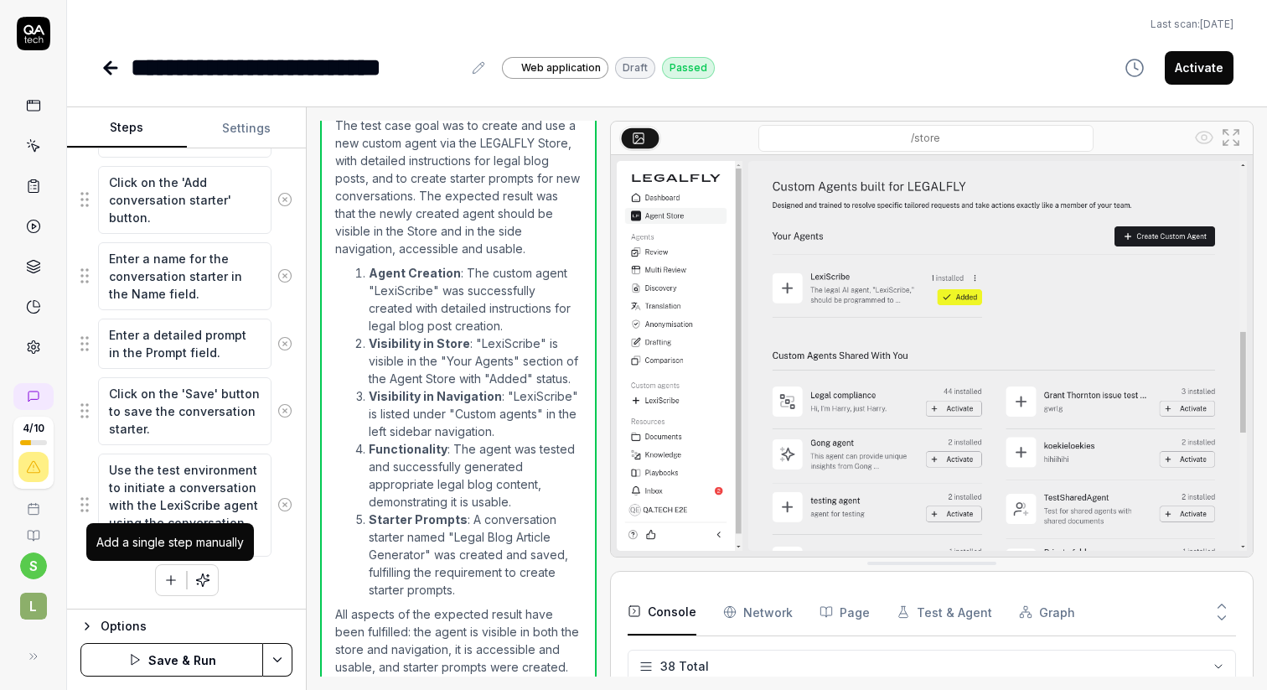
click at [168, 575] on icon "button" at bounding box center [170, 579] width 15 height 15
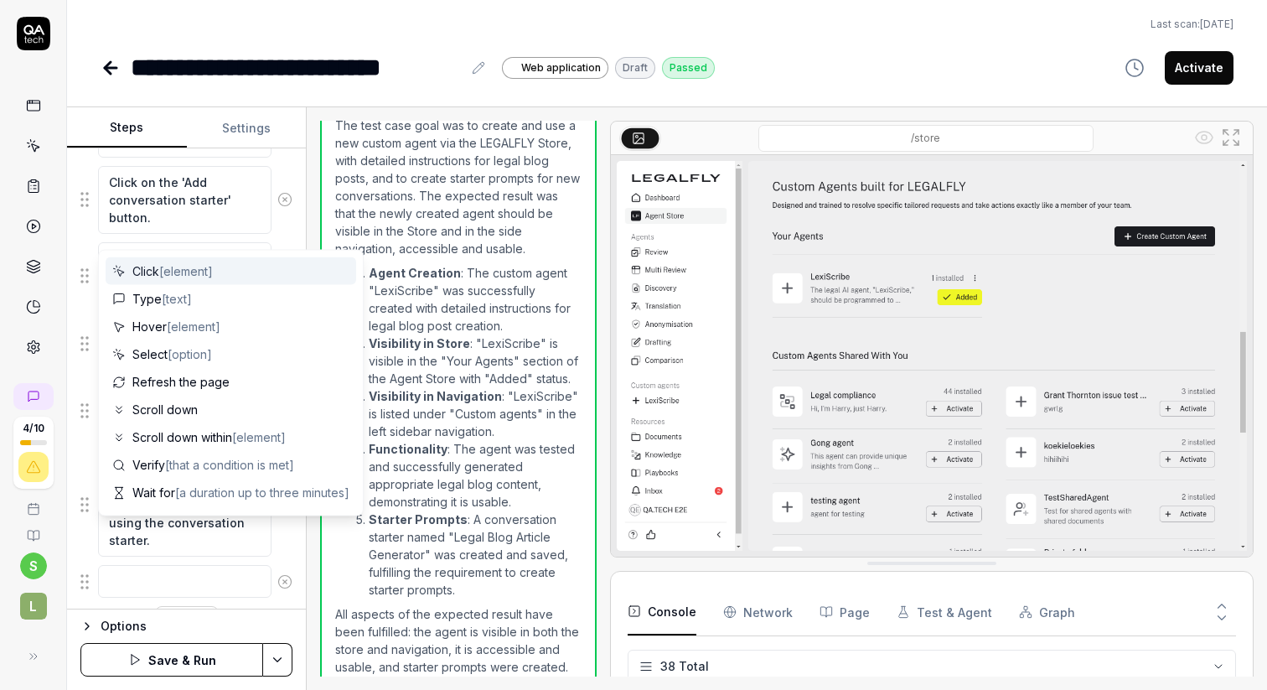
scroll to position [1020, 0]
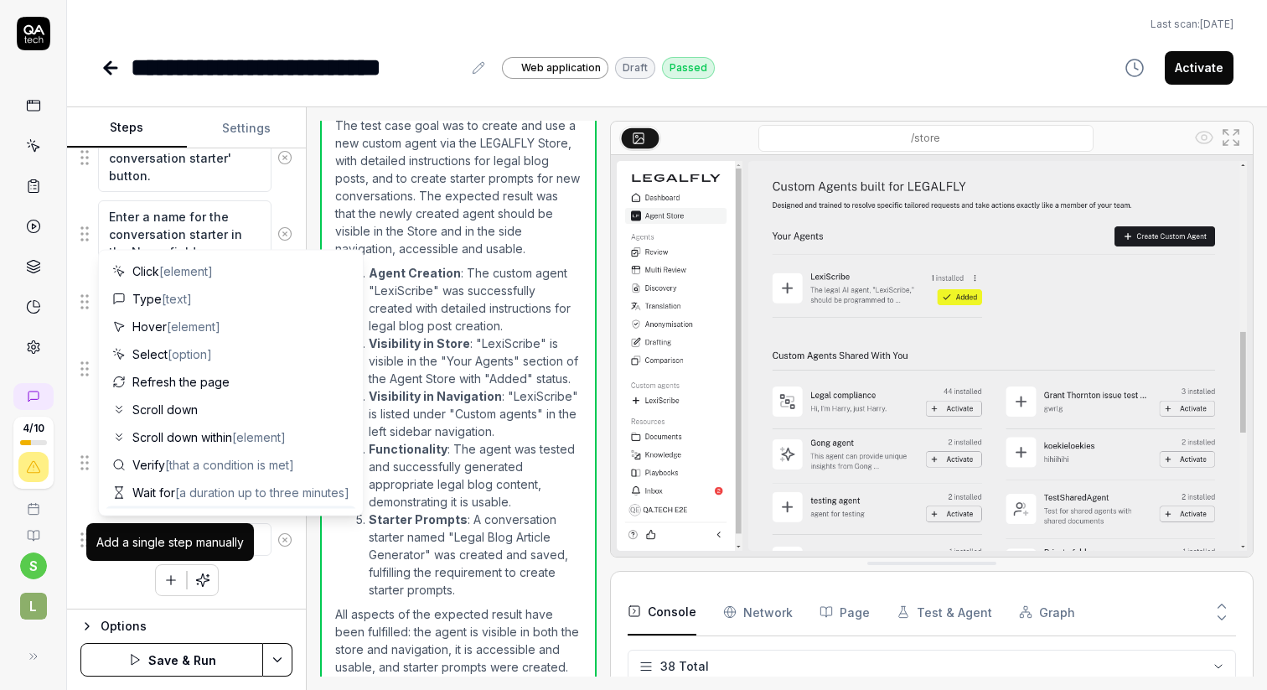
click at [174, 584] on icon "button" at bounding box center [170, 579] width 15 height 15
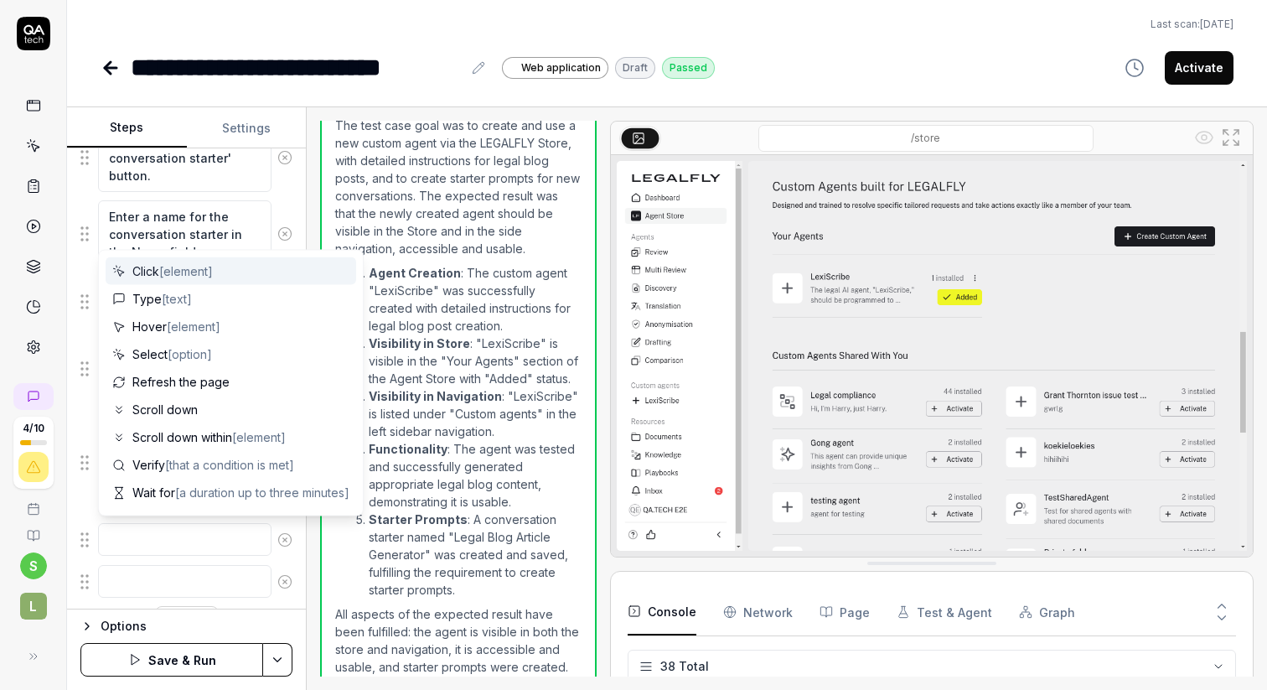
scroll to position [1062, 0]
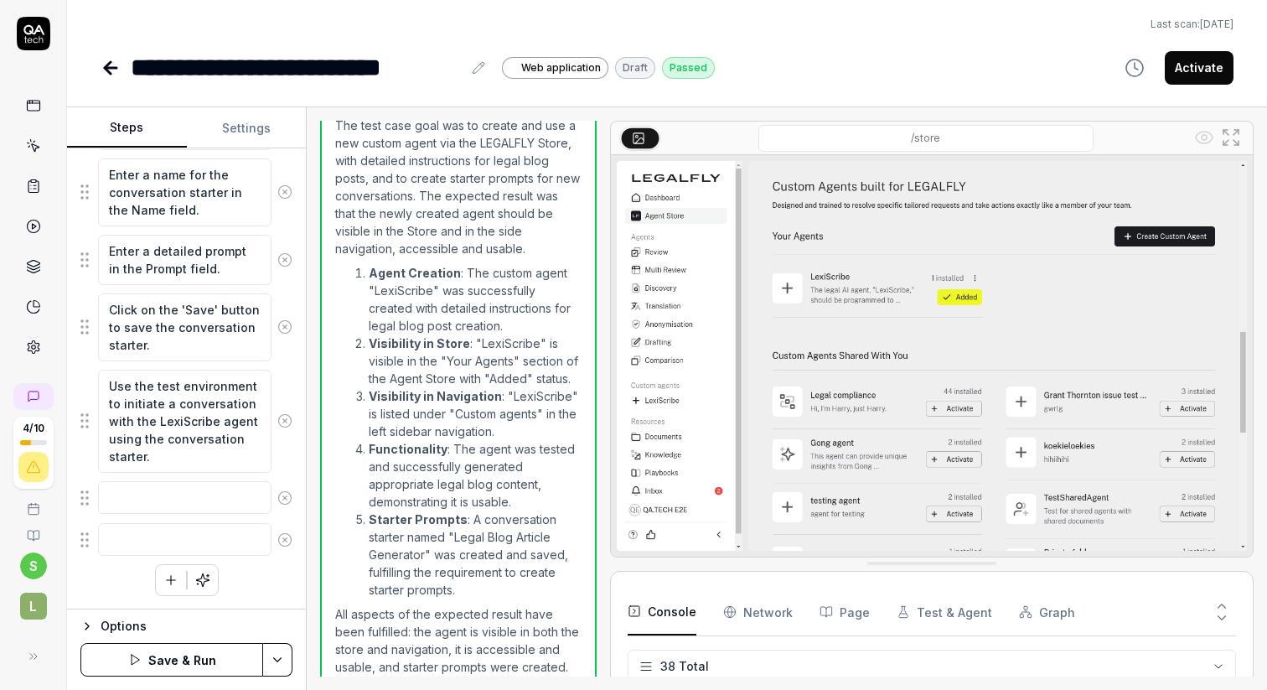
click at [204, 581] on icon "button" at bounding box center [202, 579] width 15 height 15
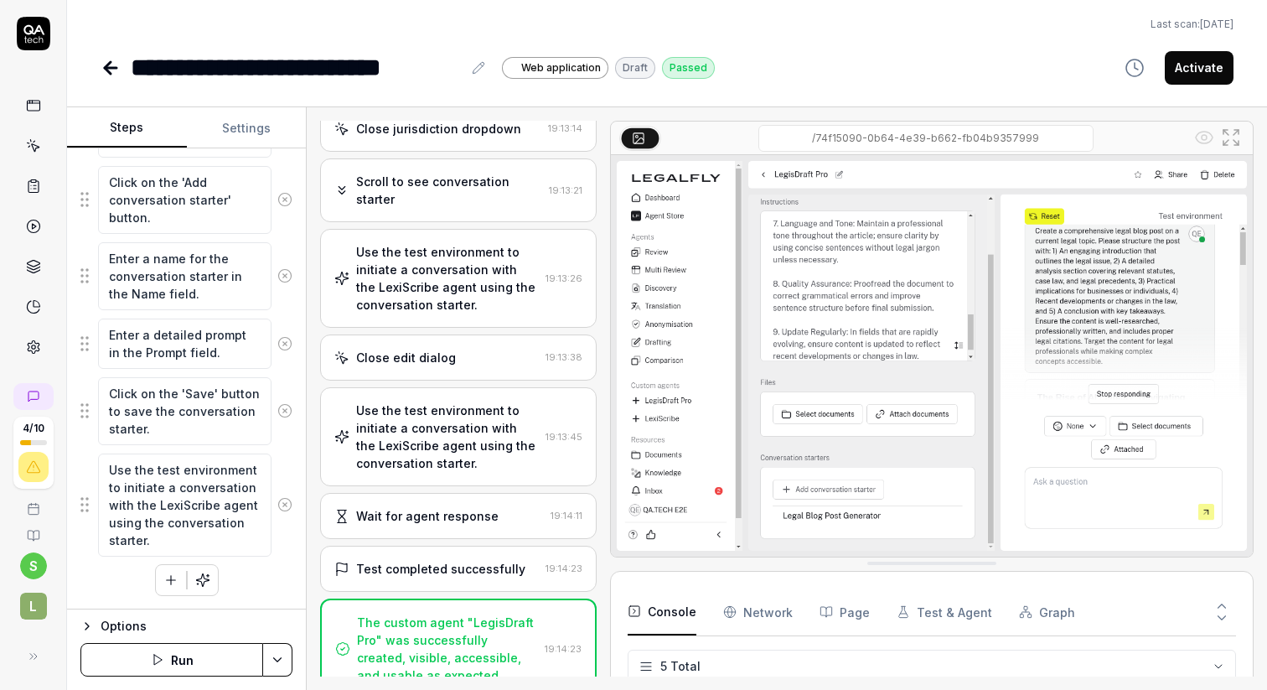
scroll to position [1333, 0]
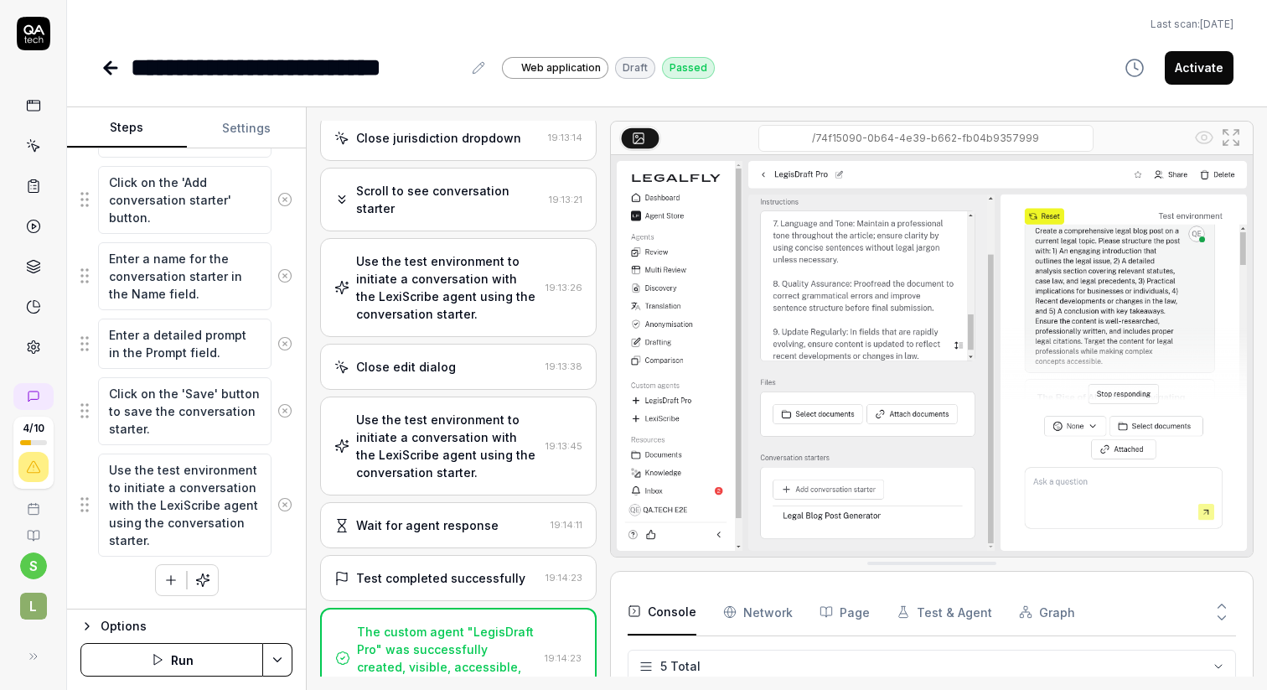
click at [442, 358] on div "Close edit dialog" at bounding box center [406, 367] width 100 height 18
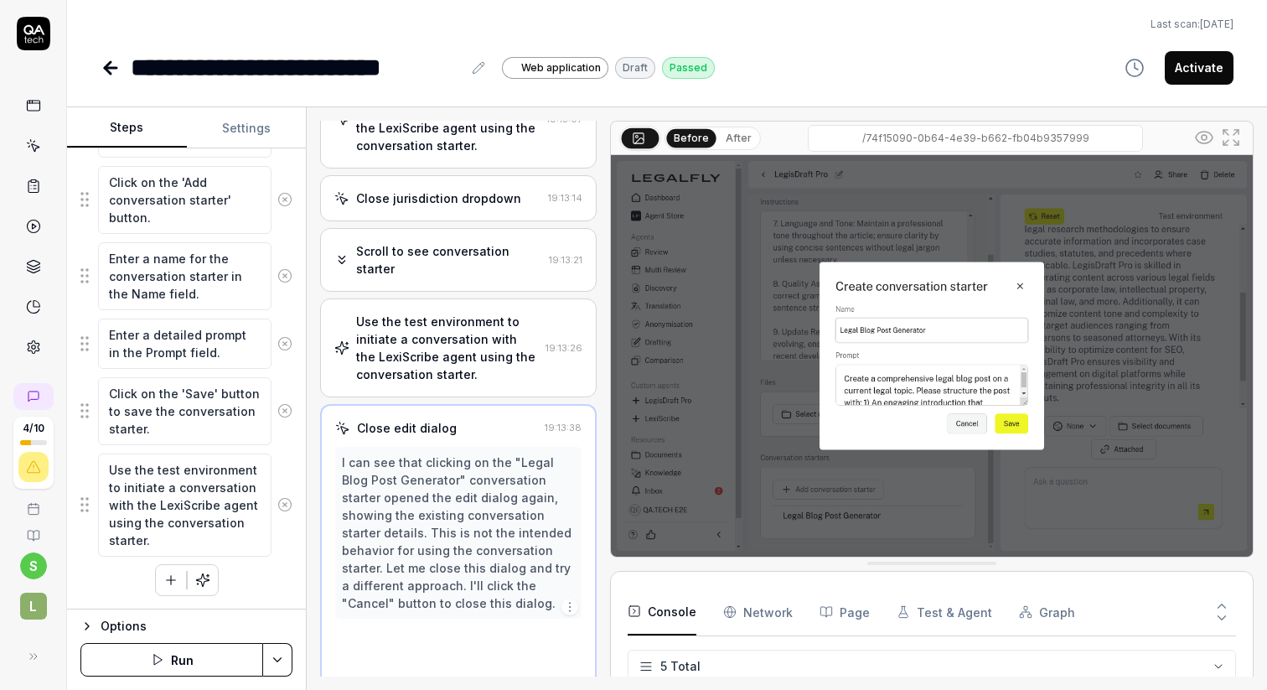
scroll to position [1270, 0]
click at [451, 315] on div "Use the test environment to initiate a conversation with the LexiScribe agent u…" at bounding box center [447, 350] width 182 height 70
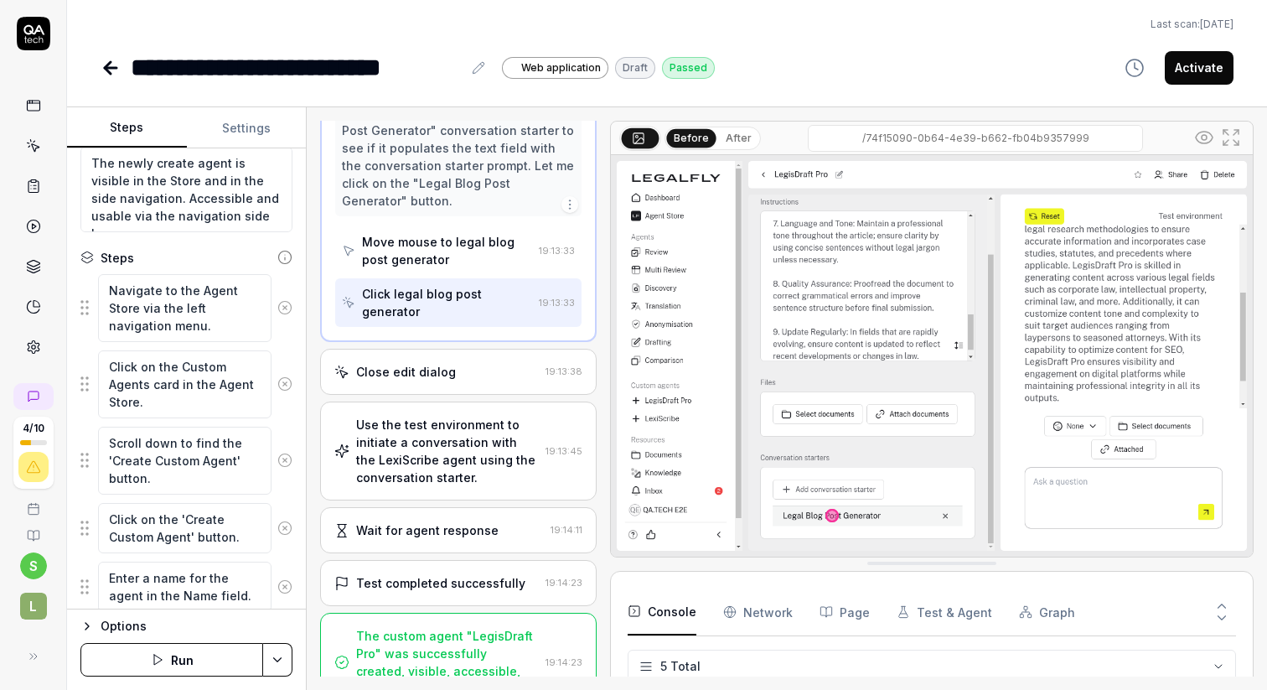
scroll to position [0, 0]
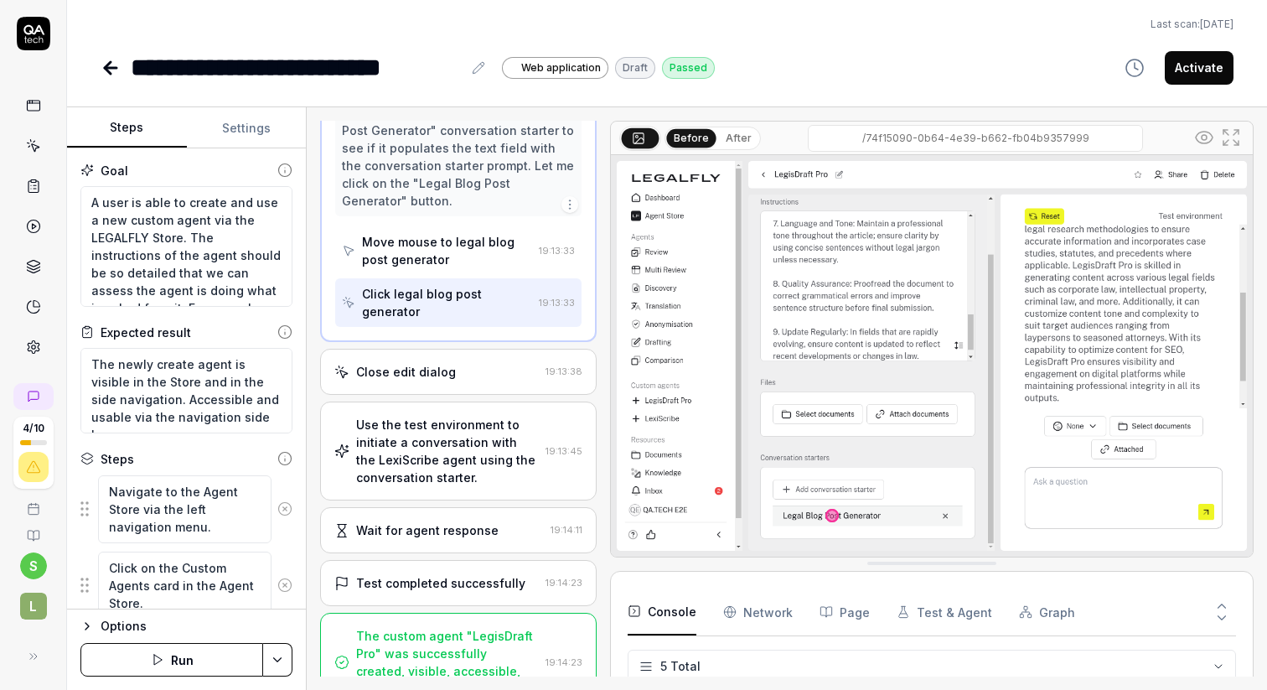
click at [287, 501] on icon at bounding box center [284, 508] width 15 height 15
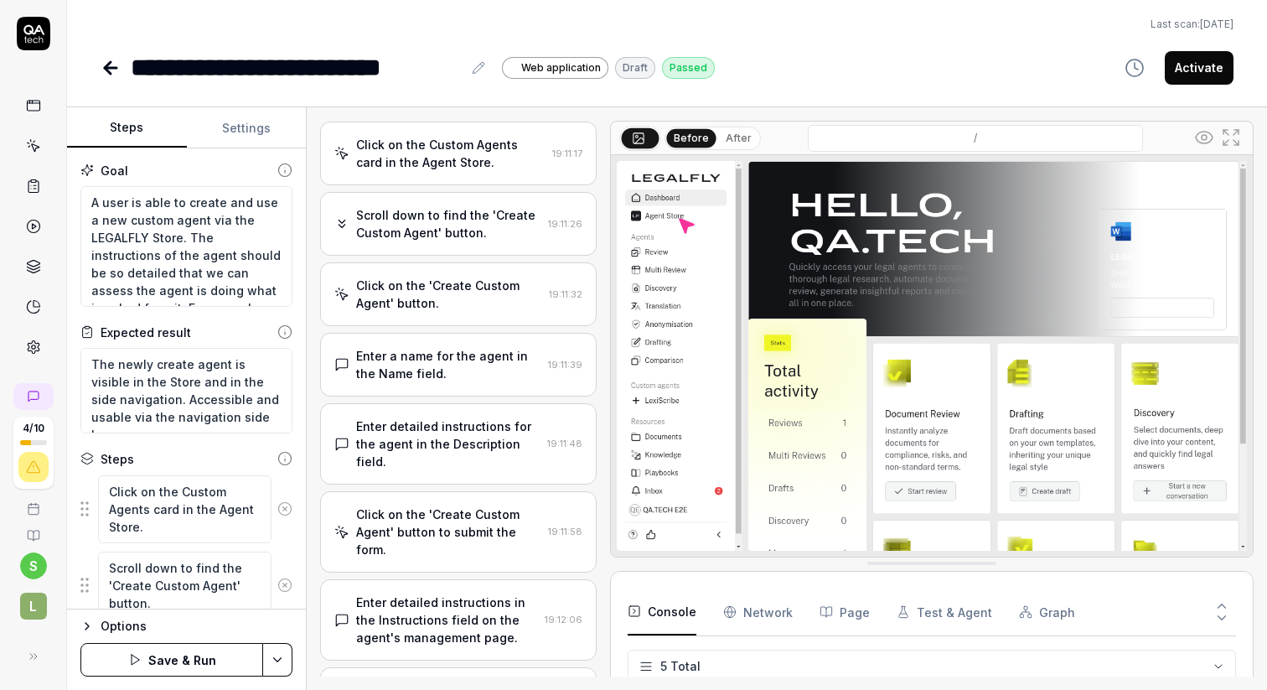
click at [287, 501] on icon at bounding box center [284, 508] width 15 height 15
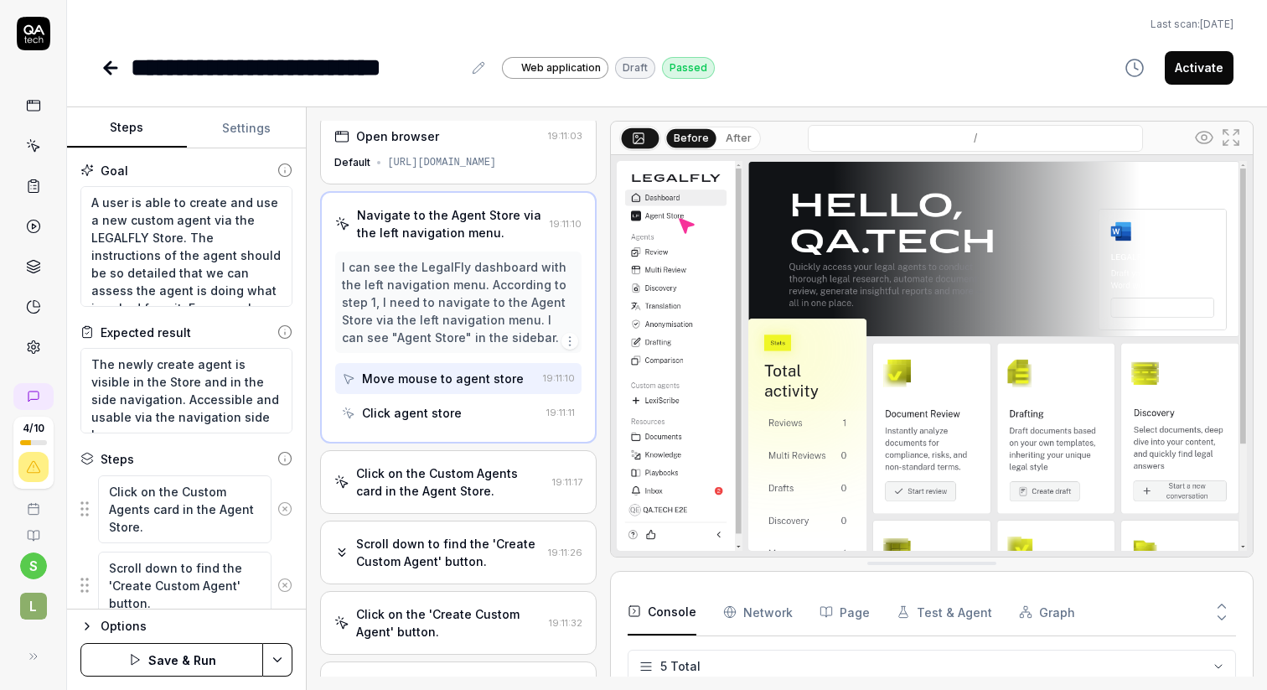
click at [287, 577] on icon at bounding box center [284, 584] width 15 height 15
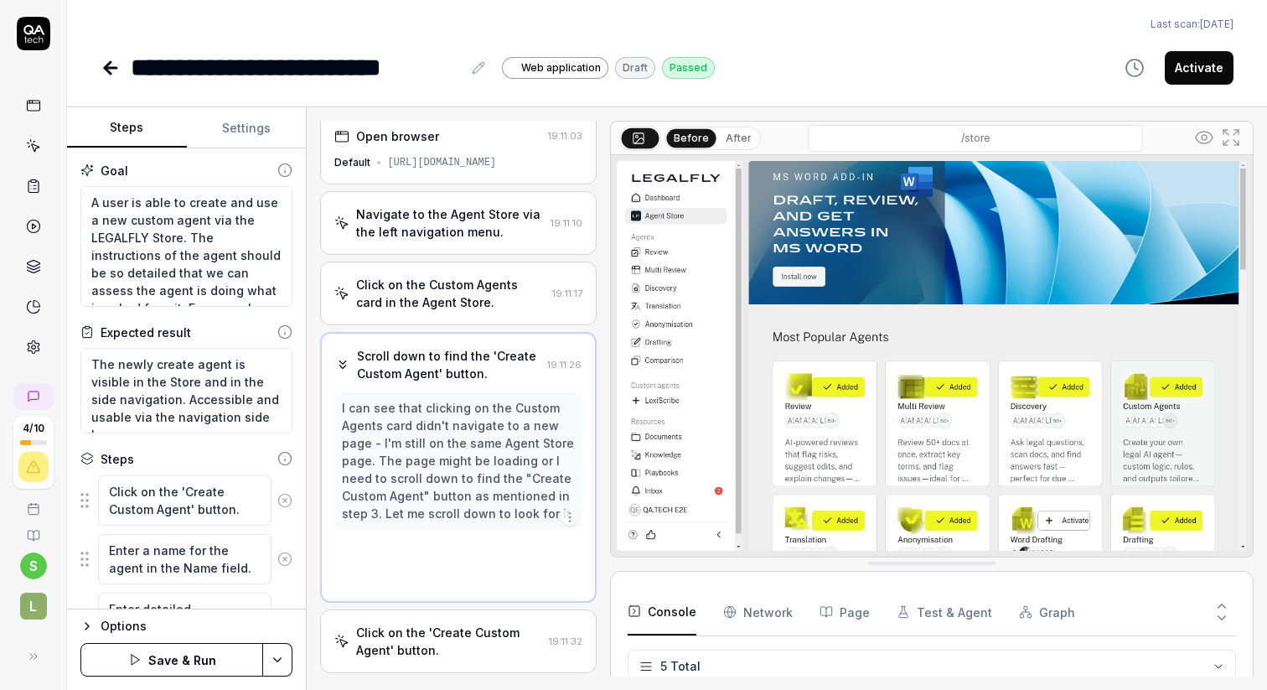
scroll to position [0, 0]
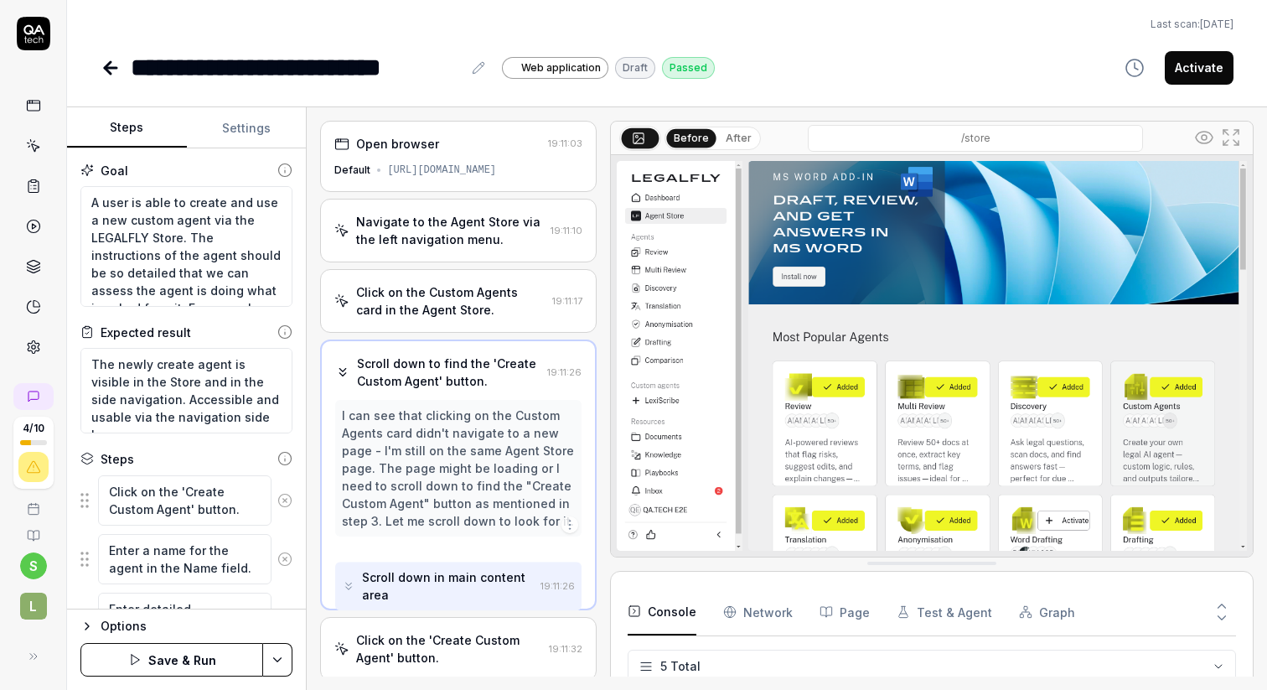
click at [287, 501] on icon at bounding box center [285, 500] width 4 height 4
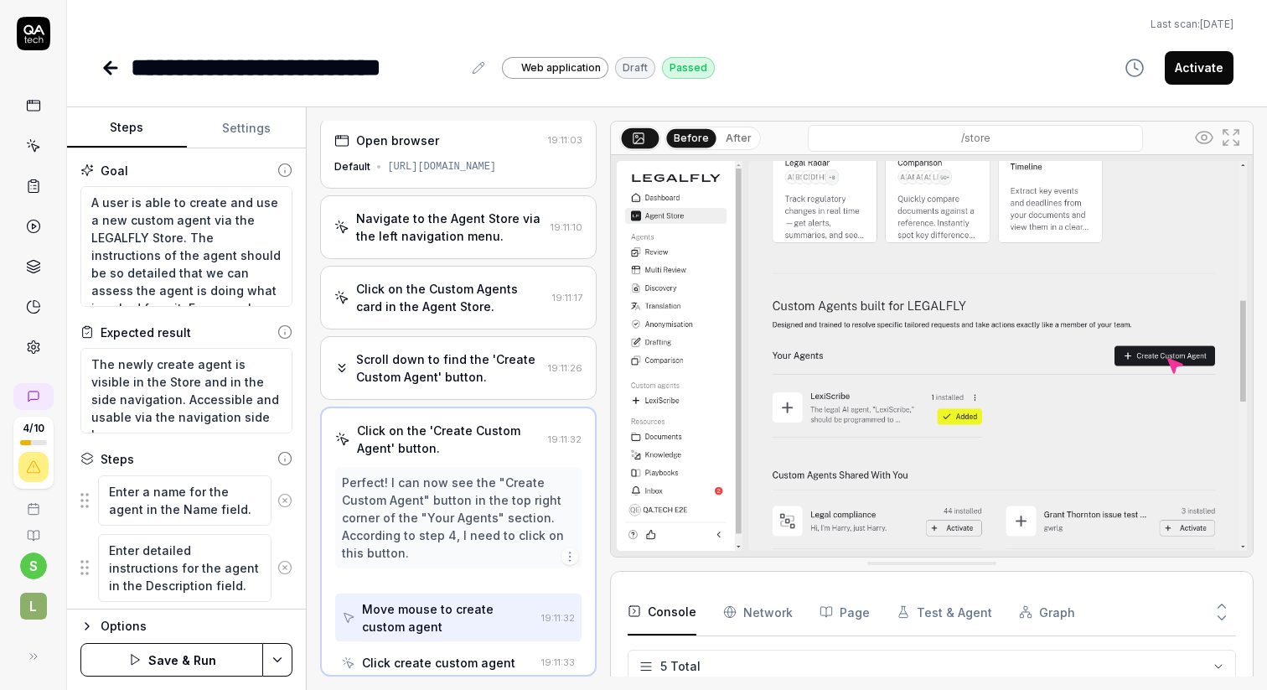
click at [287, 501] on icon at bounding box center [285, 500] width 4 height 4
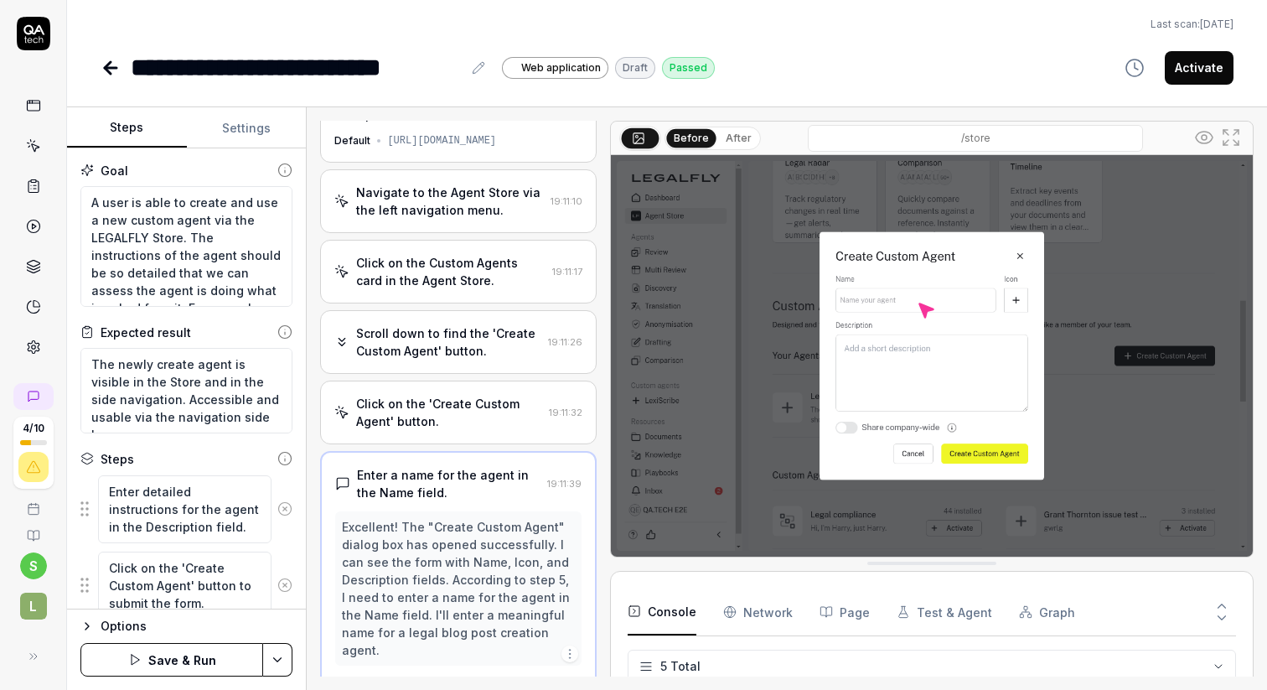
click at [287, 501] on icon at bounding box center [284, 508] width 15 height 15
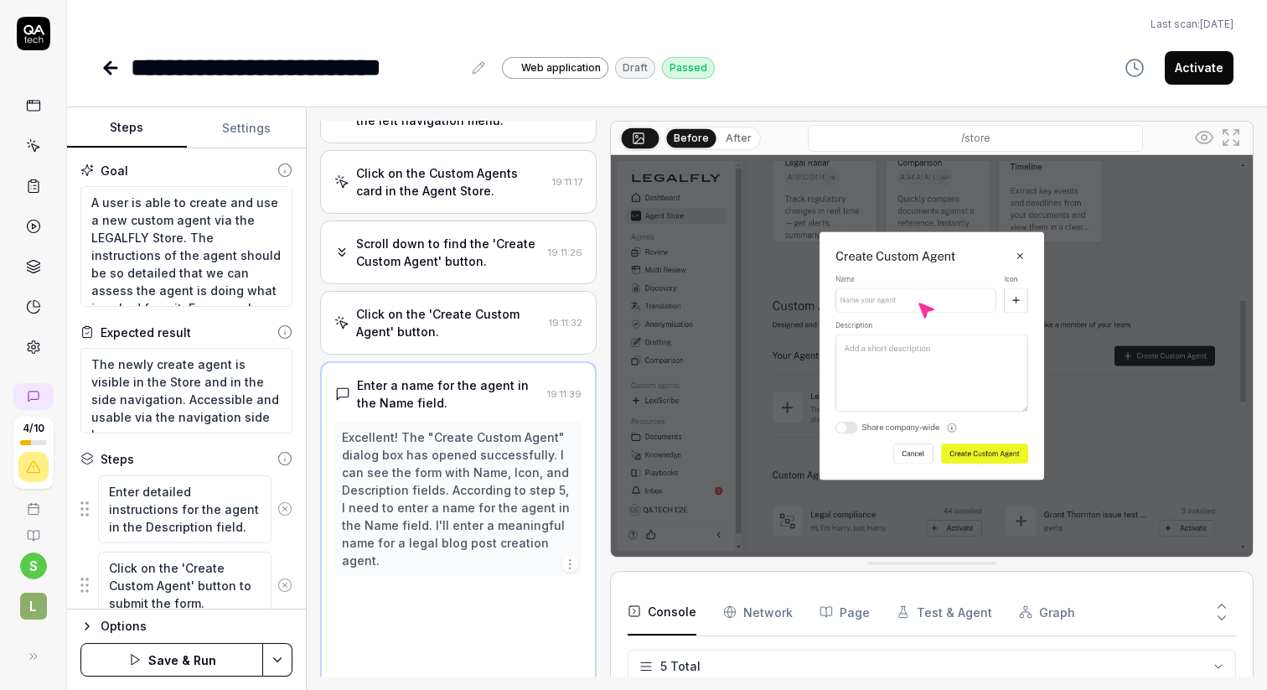
click at [287, 577] on icon at bounding box center [284, 584] width 15 height 15
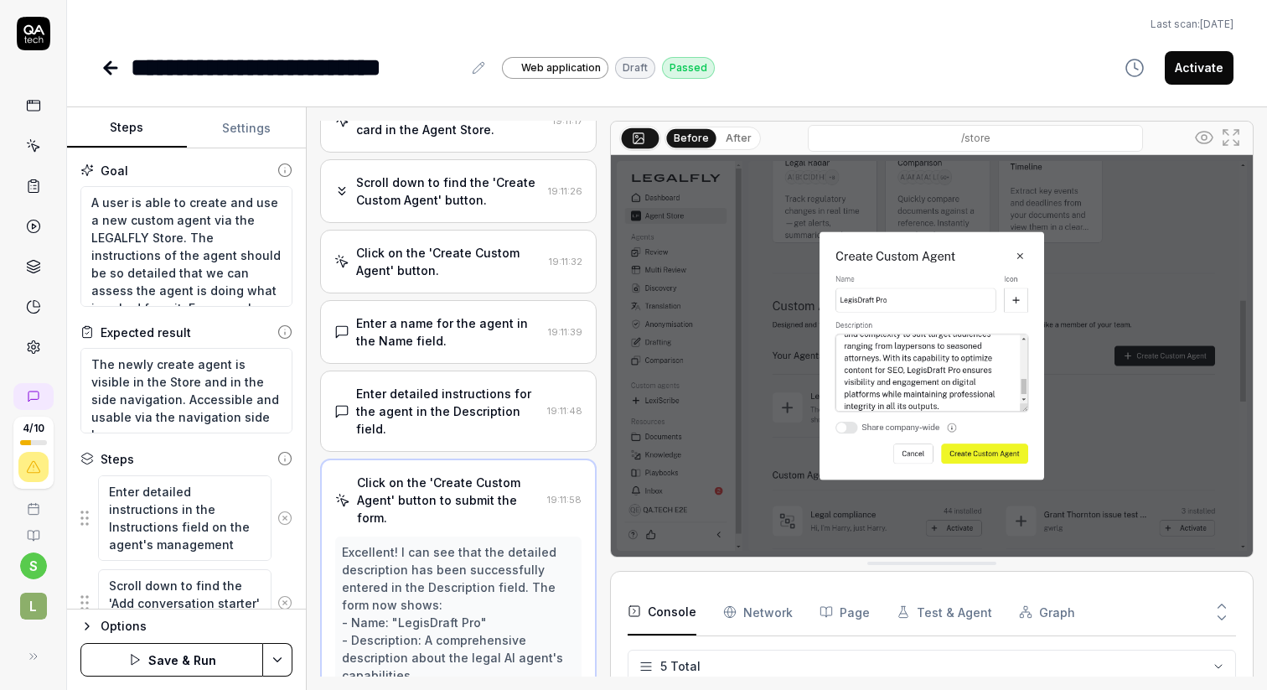
click at [287, 501] on button at bounding box center [285, 518] width 28 height 34
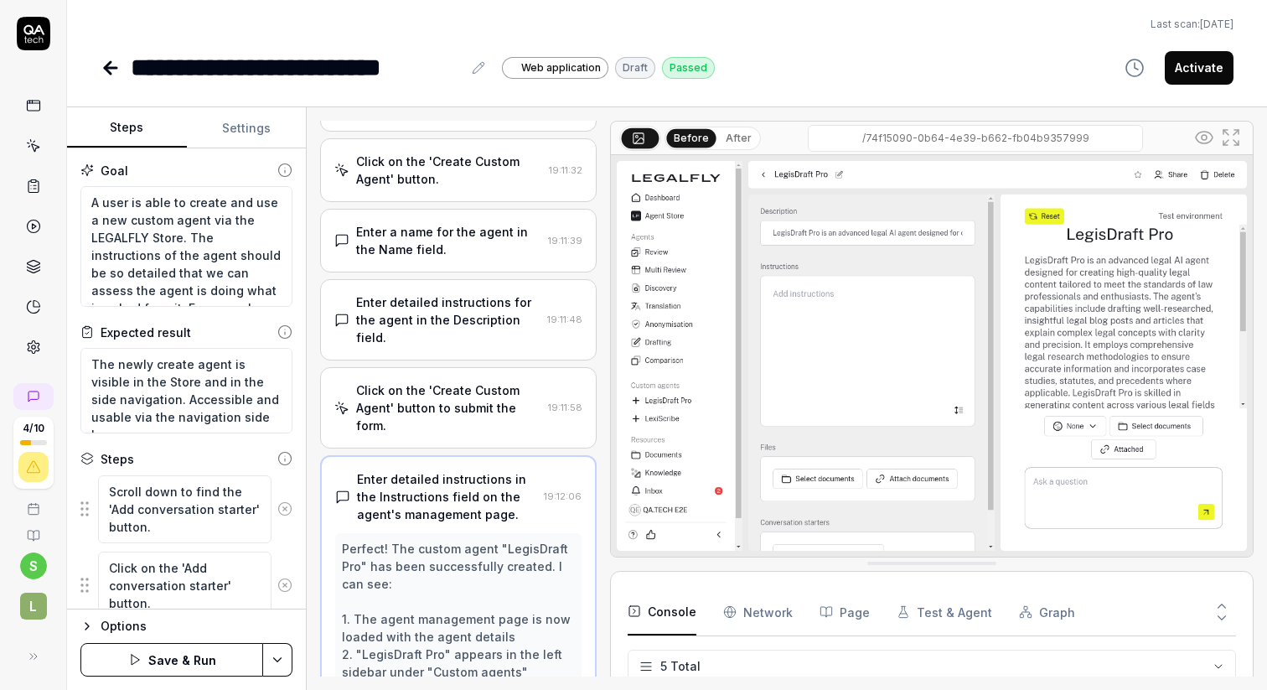
click at [287, 501] on icon at bounding box center [284, 508] width 15 height 15
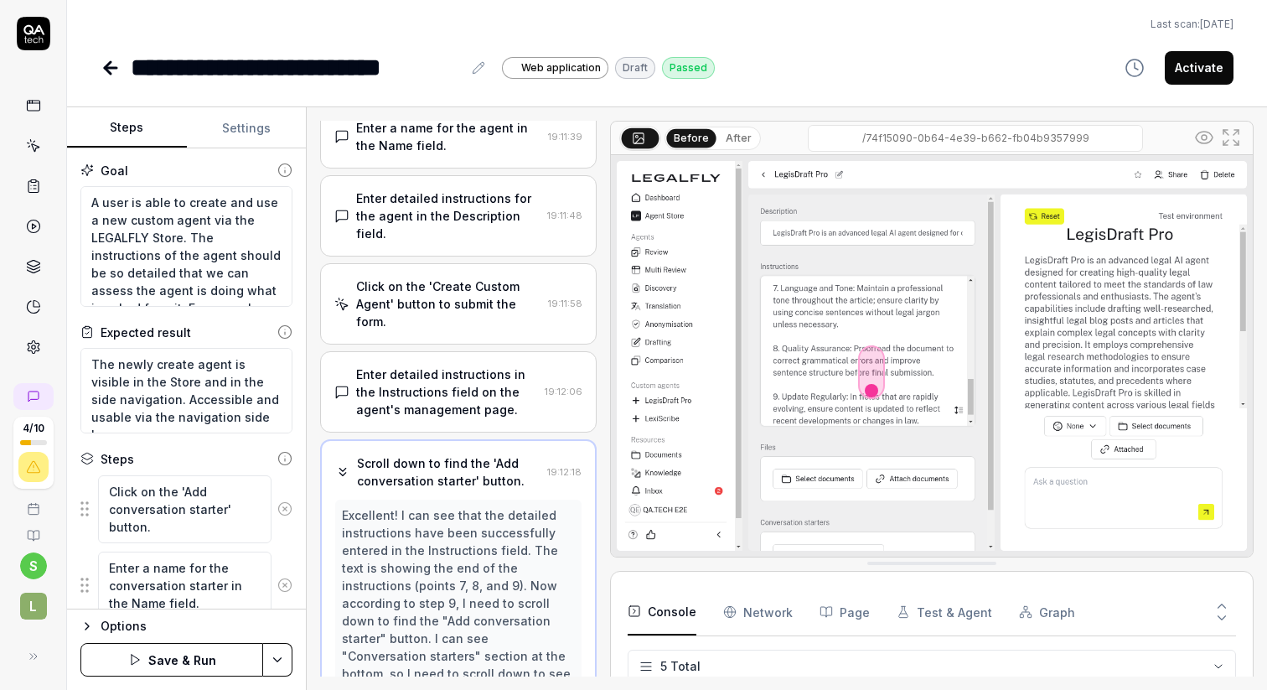
click at [287, 501] on icon at bounding box center [284, 508] width 15 height 15
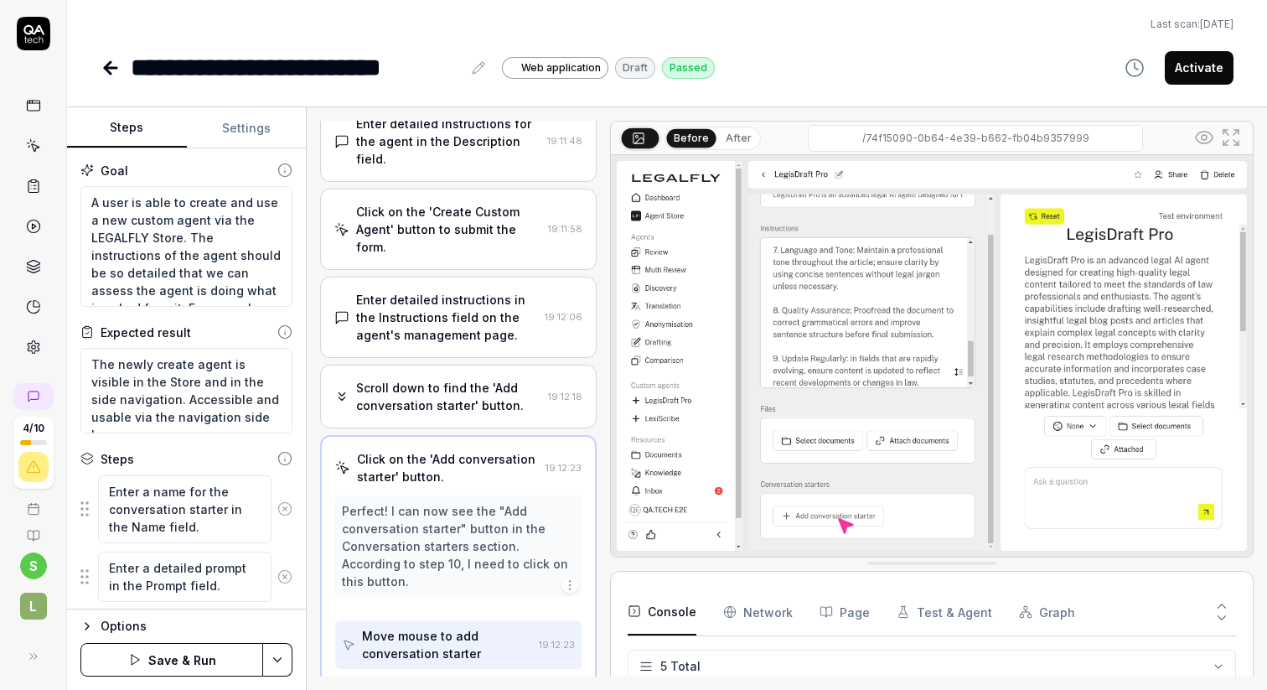
click at [287, 501] on icon at bounding box center [284, 508] width 15 height 15
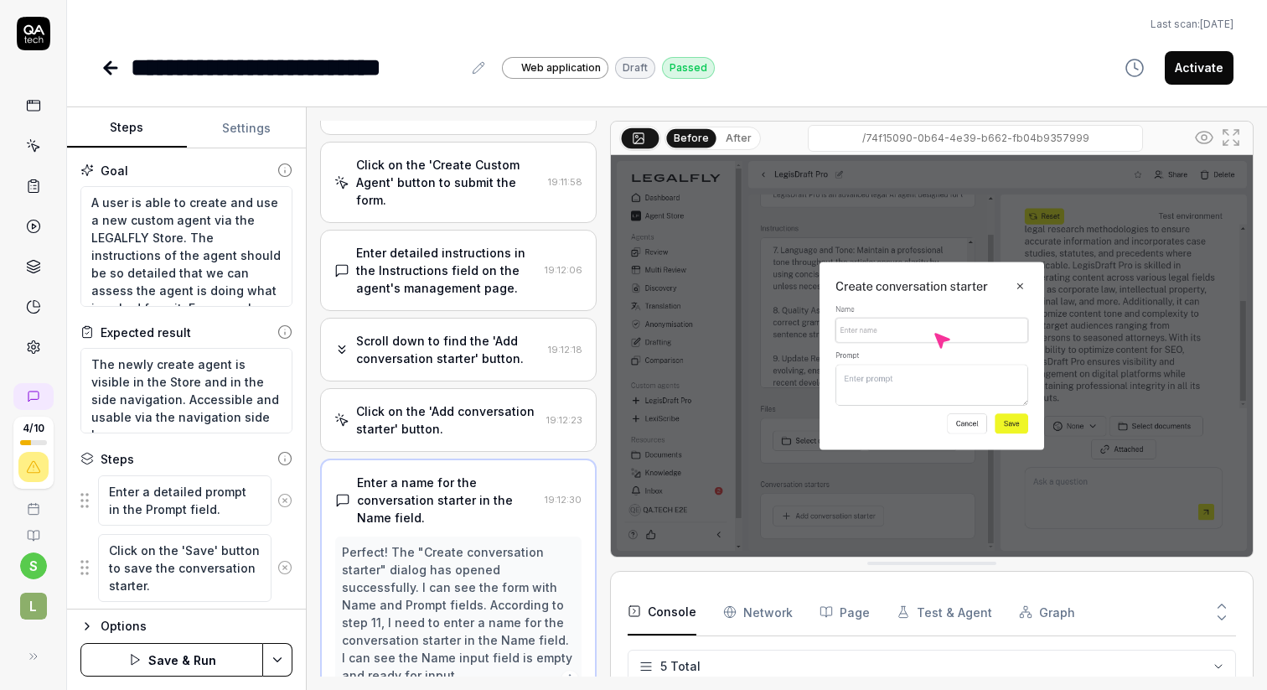
click at [287, 501] on icon at bounding box center [285, 500] width 4 height 4
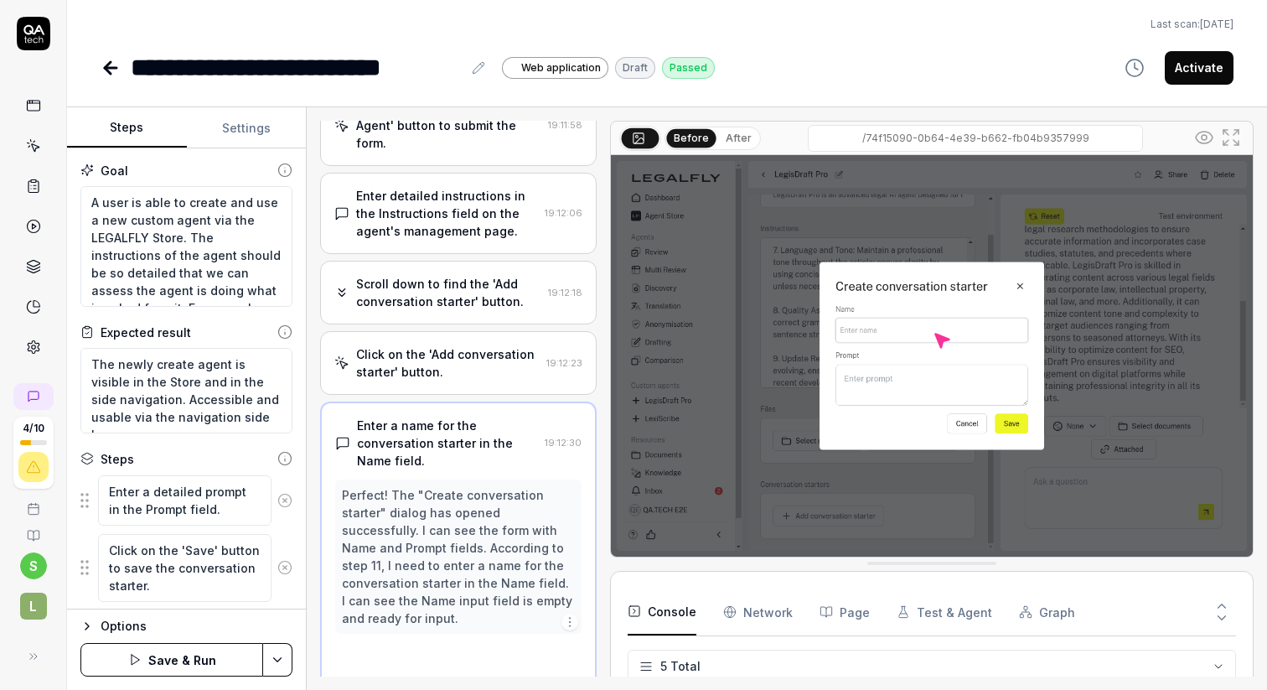
click at [287, 560] on icon at bounding box center [284, 567] width 15 height 15
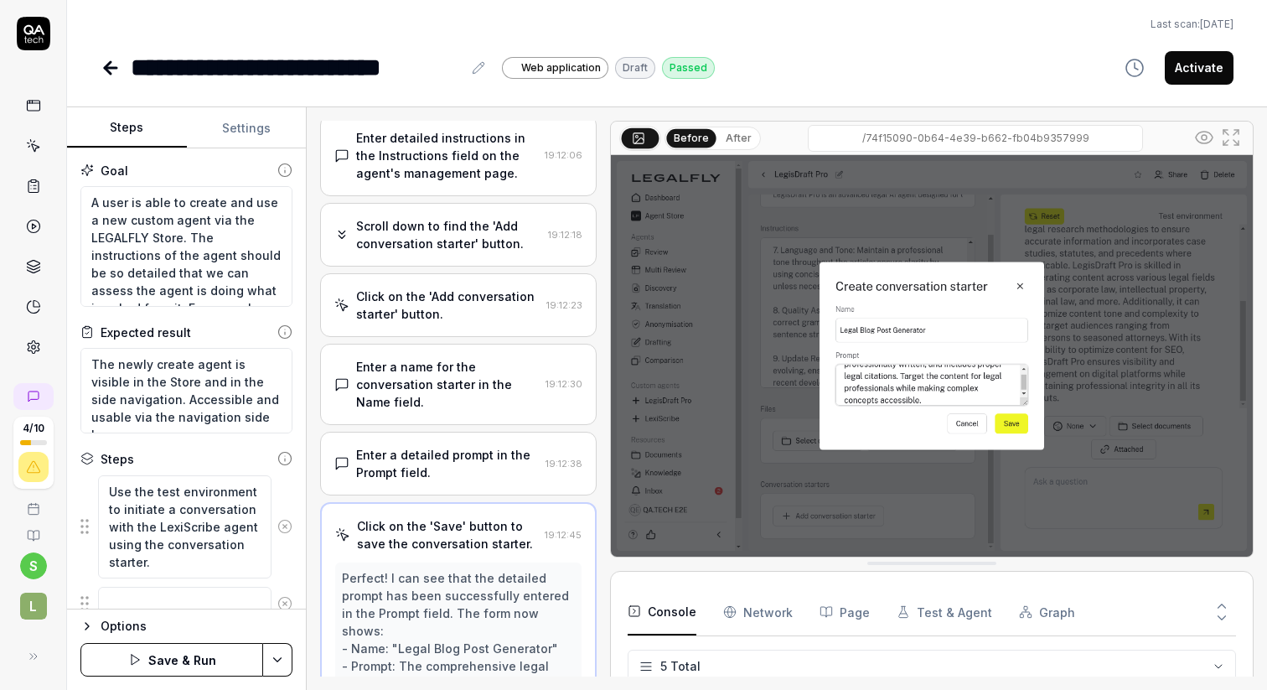
click at [287, 501] on div "Use the test environment to initiate a conversation with the LexiScribe agent u…" at bounding box center [186, 526] width 212 height 105
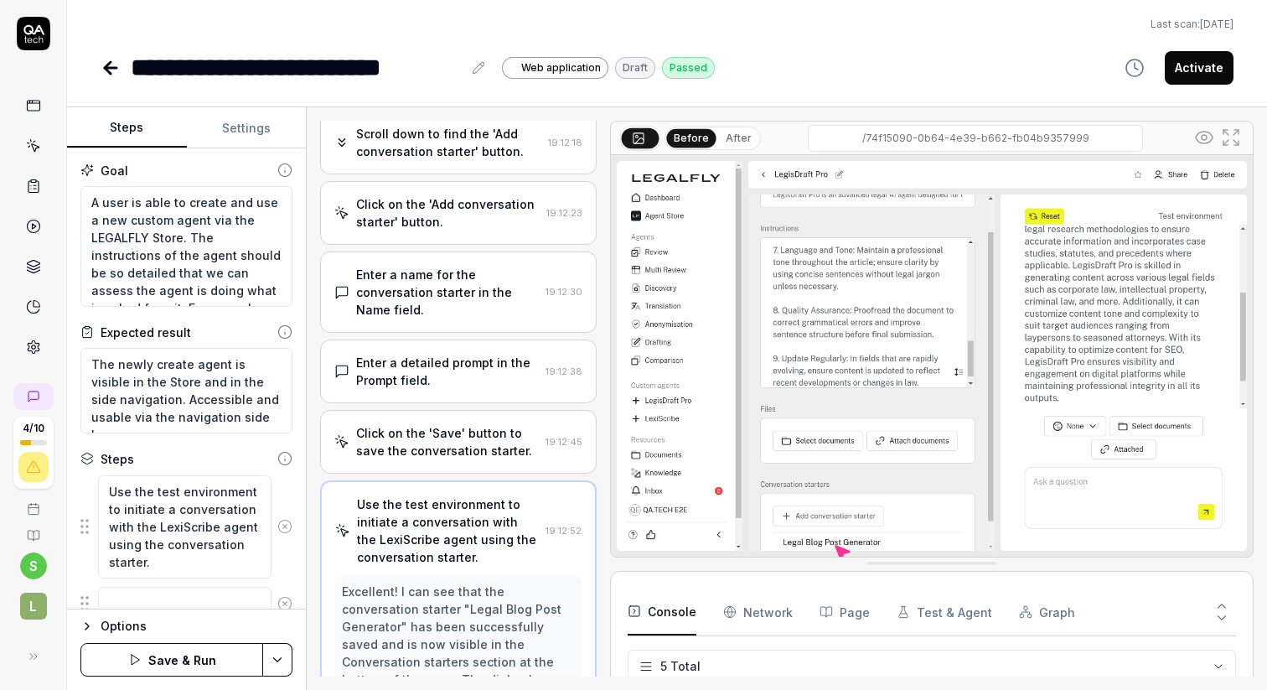
click at [287, 501] on div "Use the test environment to initiate a conversation with the LexiScribe agent u…" at bounding box center [186, 526] width 212 height 105
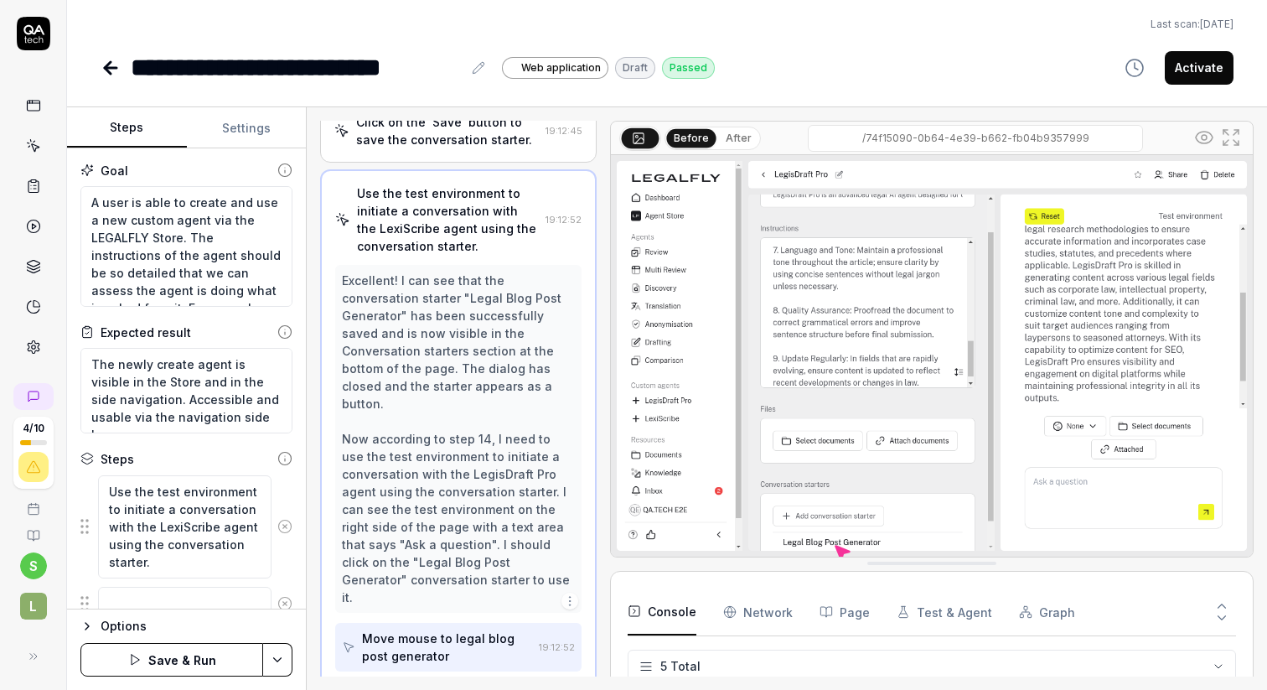
scroll to position [1024, 0]
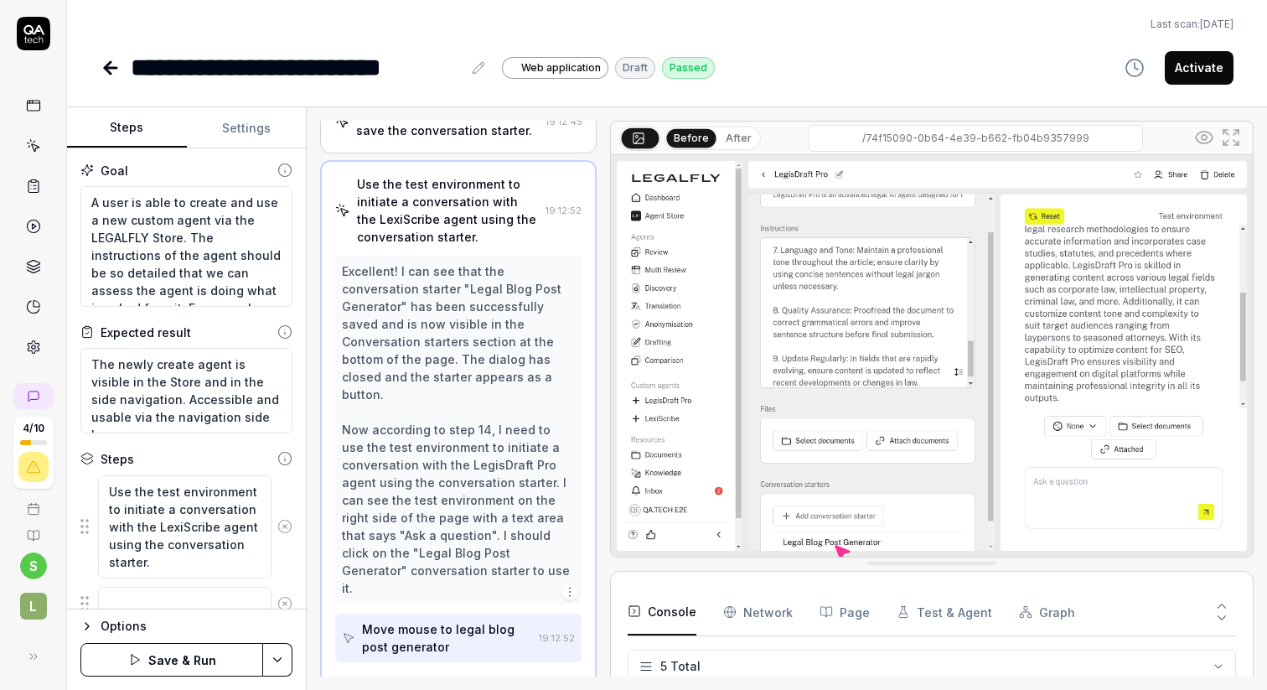
click at [282, 527] on icon at bounding box center [284, 526] width 15 height 15
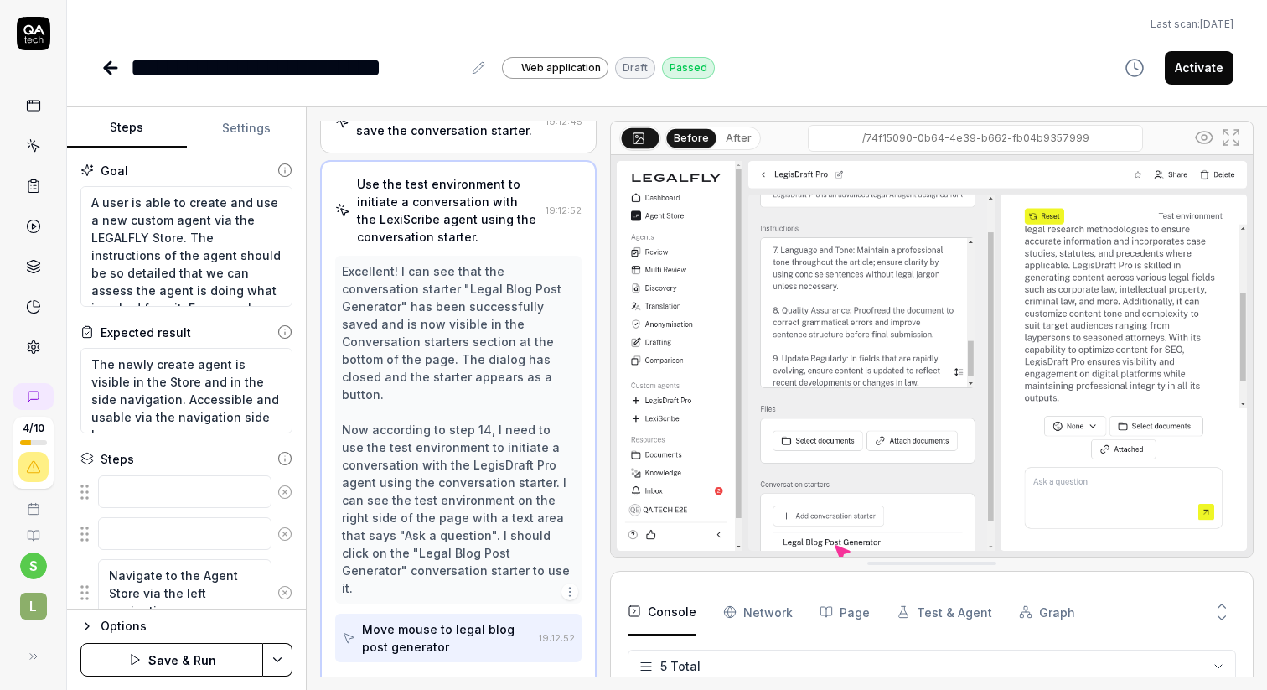
click at [282, 527] on circle at bounding box center [284, 533] width 13 height 13
click at [282, 527] on div "Navigate to the Agent Store via the left navigation menu." at bounding box center [186, 551] width 212 height 70
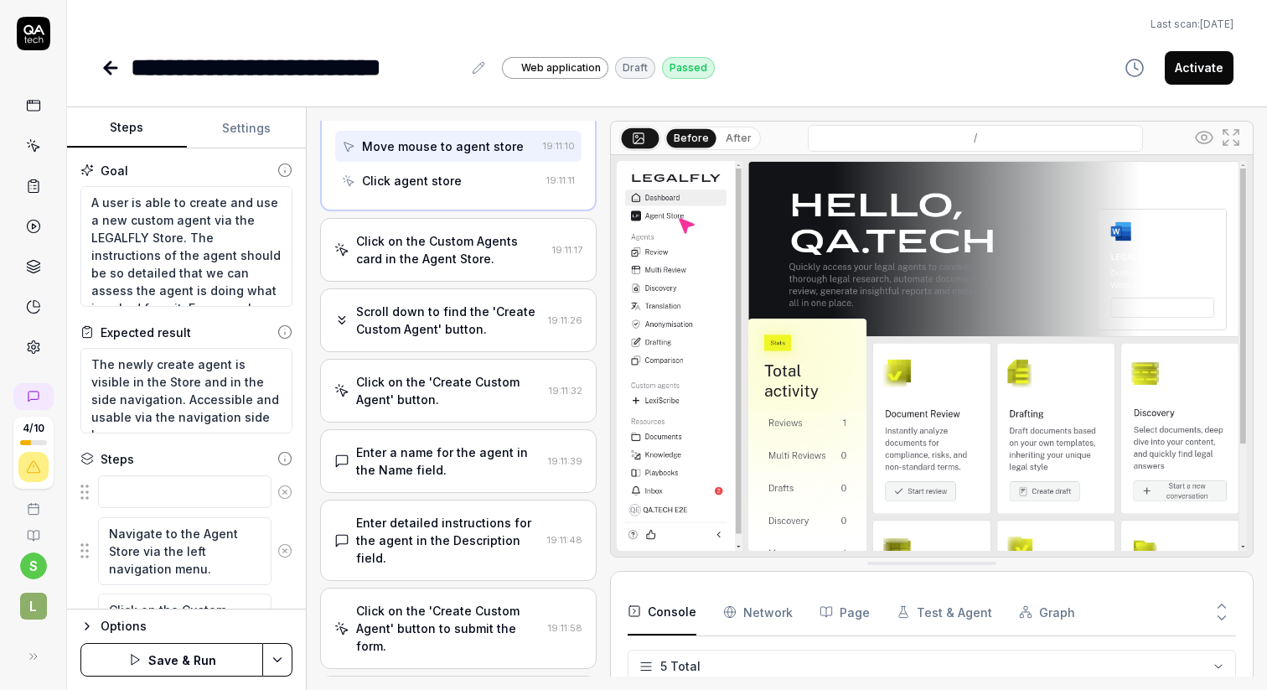
scroll to position [5, 0]
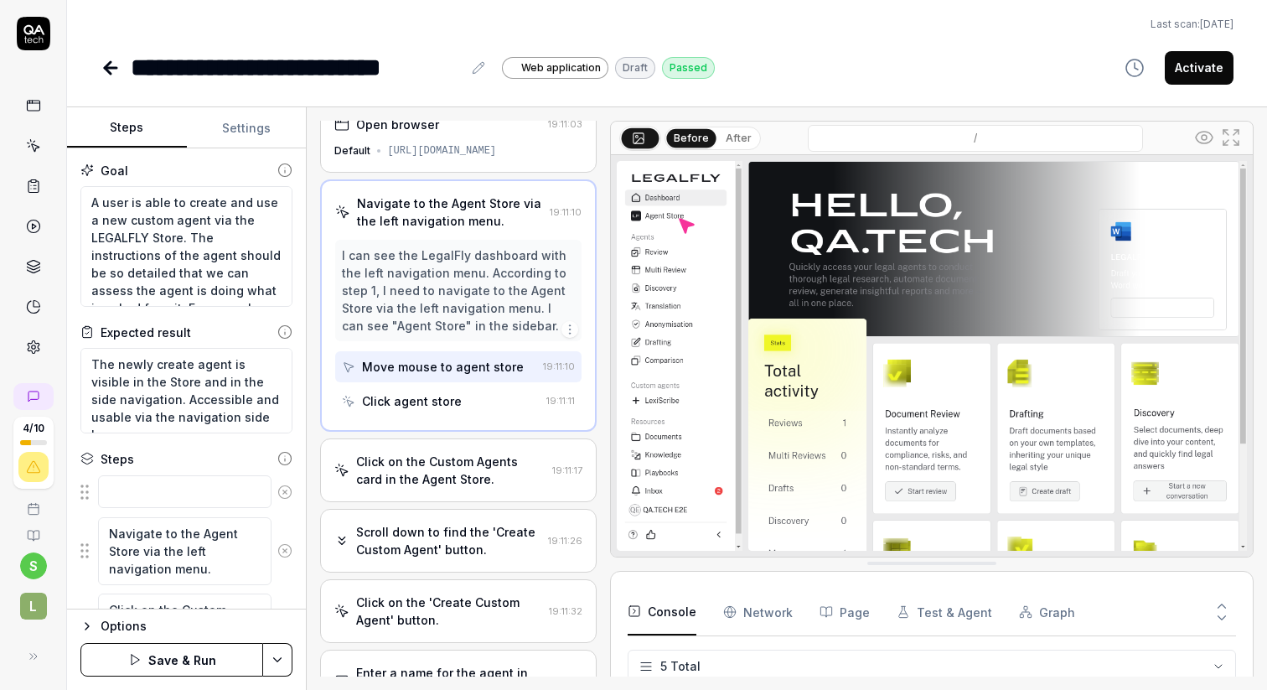
click at [282, 502] on button at bounding box center [285, 492] width 28 height 34
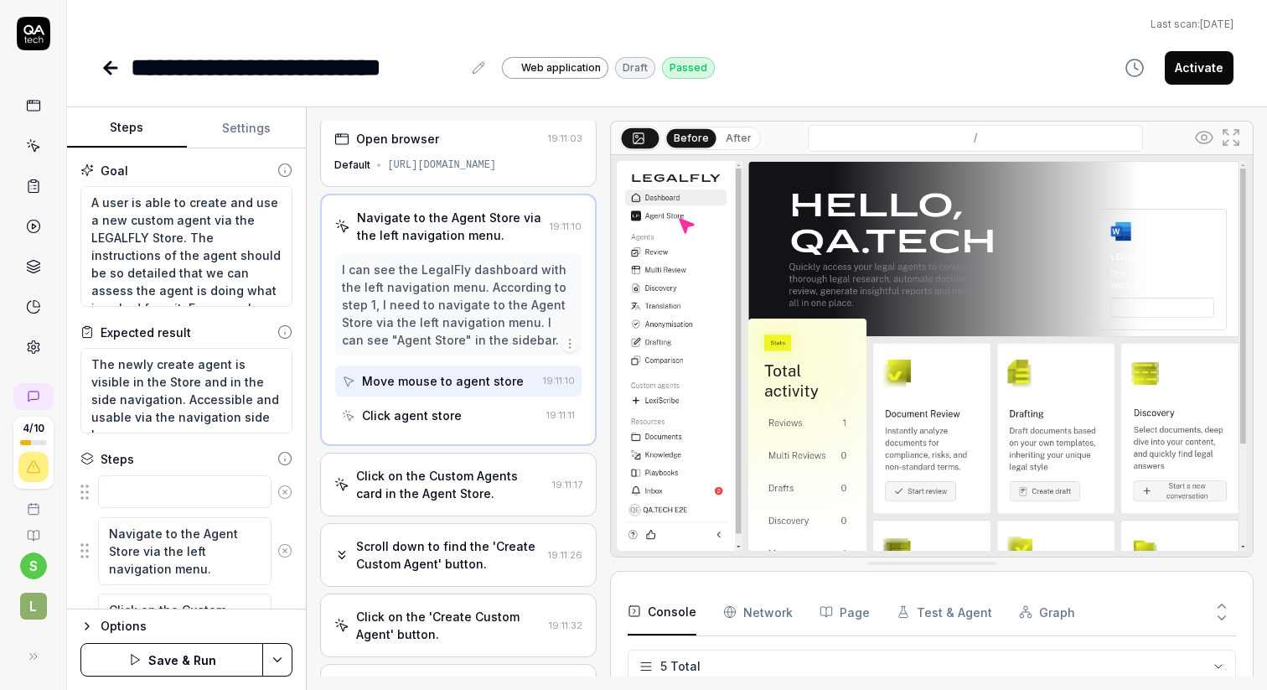
scroll to position [0, 0]
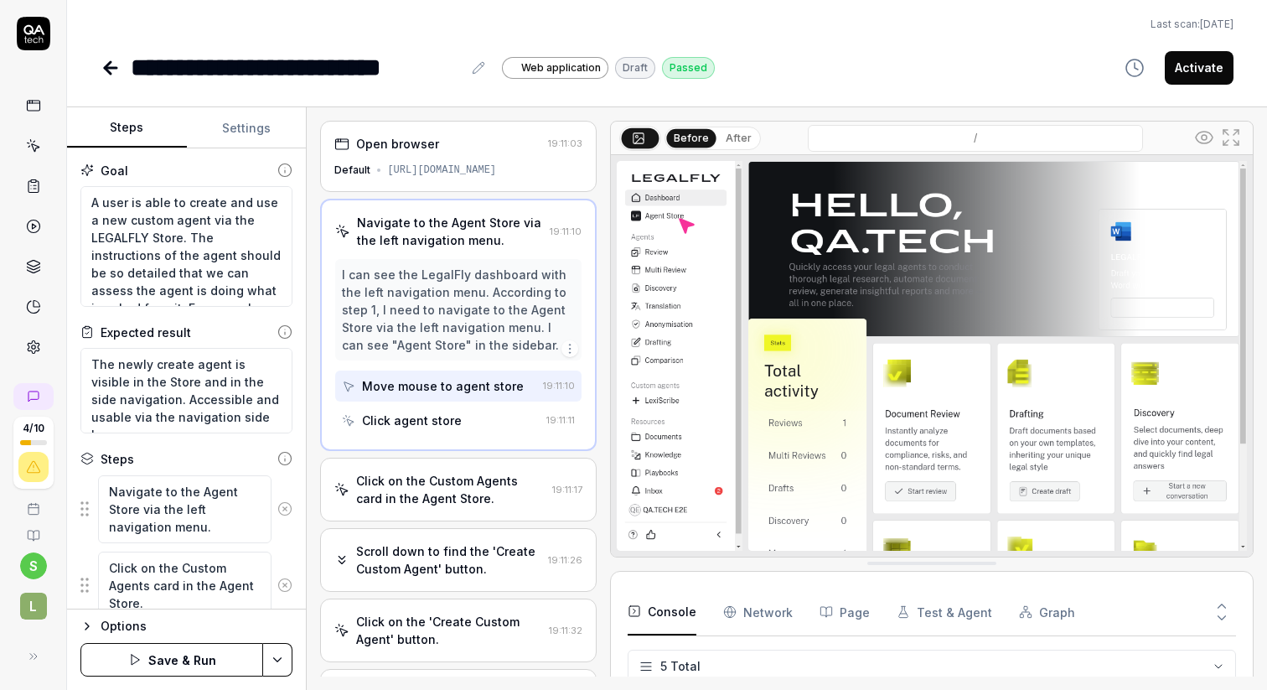
click at [282, 503] on icon at bounding box center [284, 508] width 15 height 15
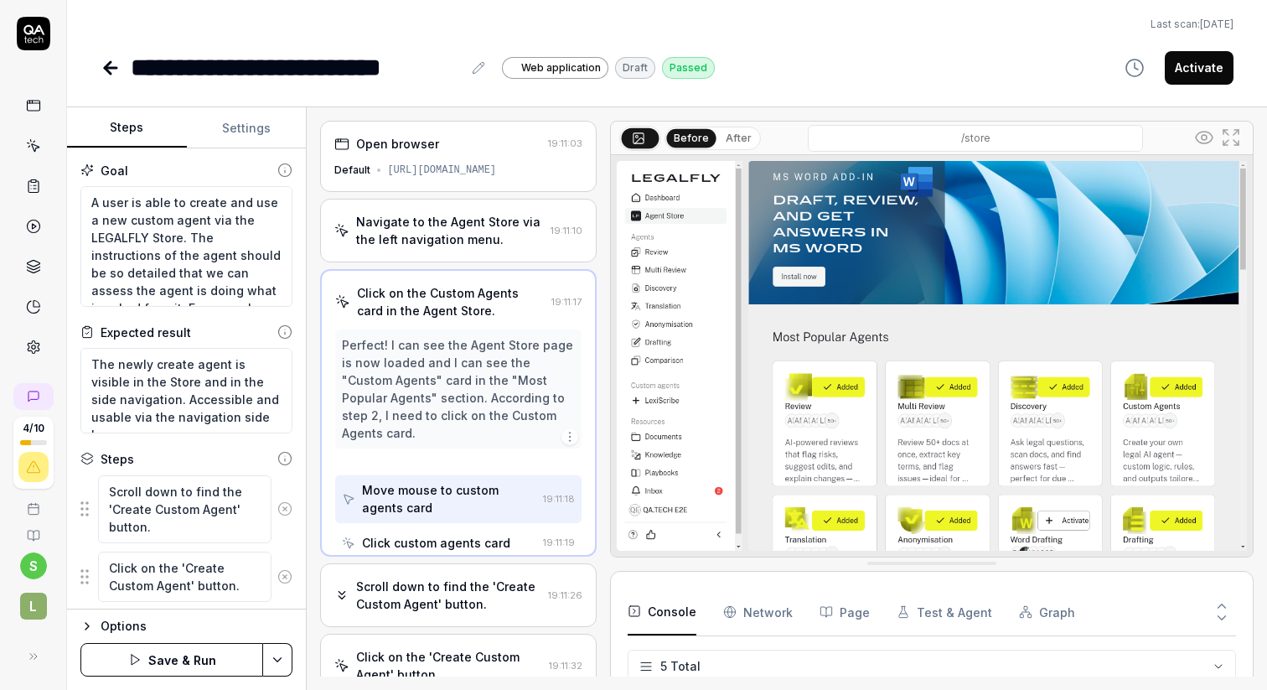
click at [282, 503] on icon at bounding box center [284, 508] width 15 height 15
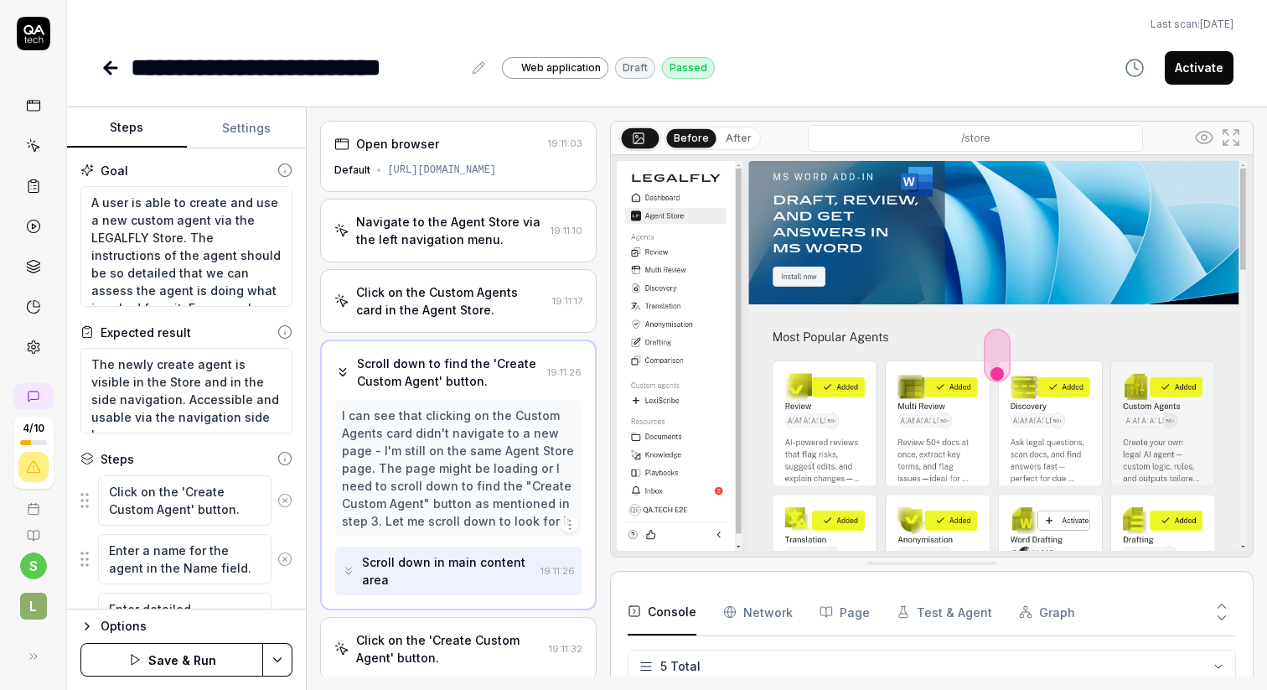
click at [282, 503] on icon at bounding box center [284, 500] width 15 height 15
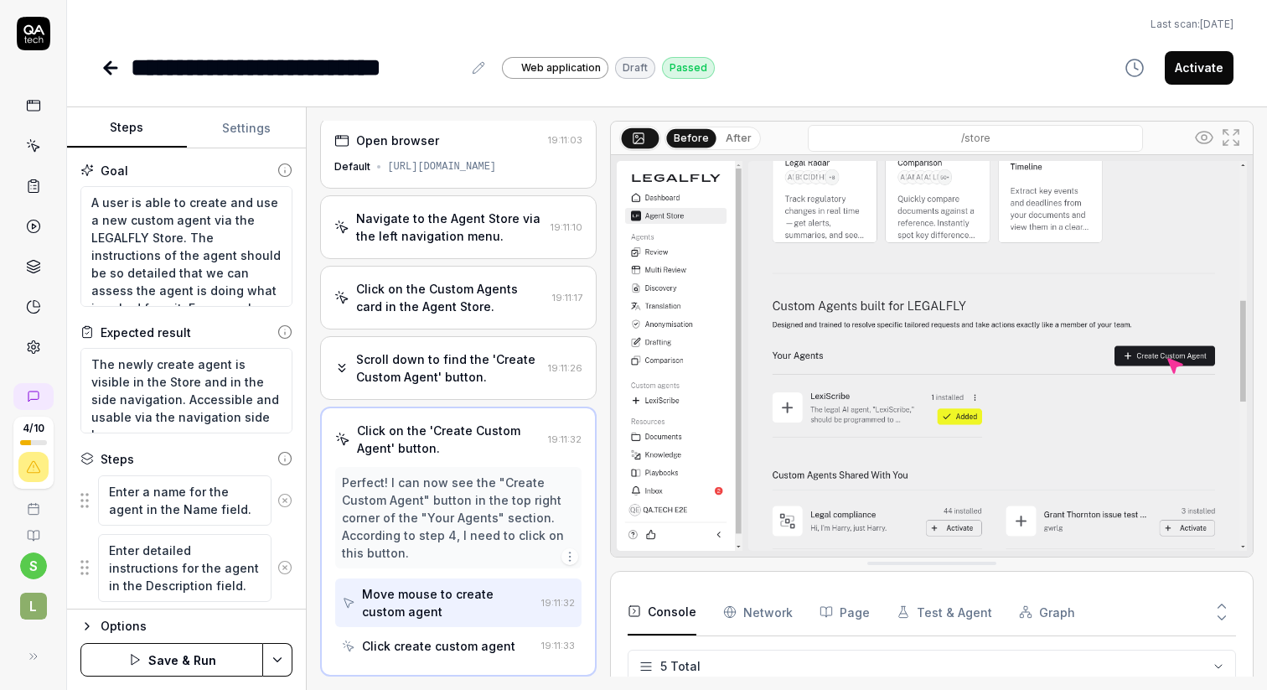
click at [282, 503] on icon at bounding box center [284, 500] width 15 height 15
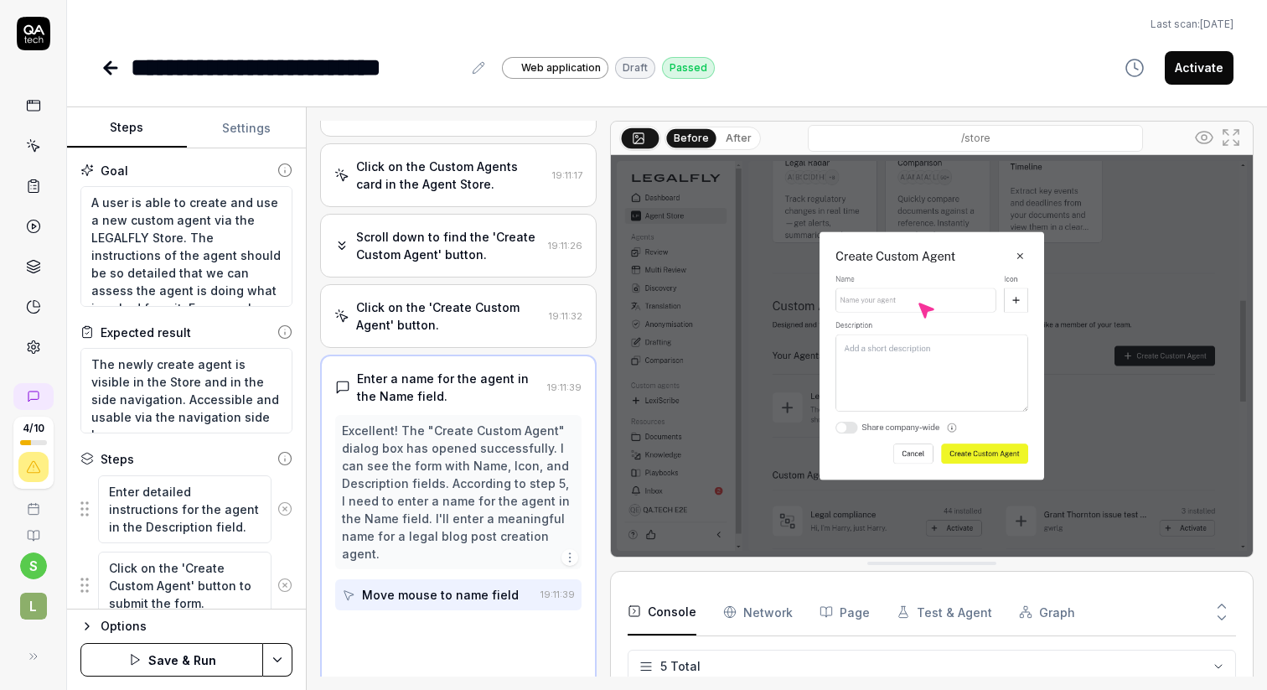
click at [282, 503] on icon at bounding box center [284, 508] width 15 height 15
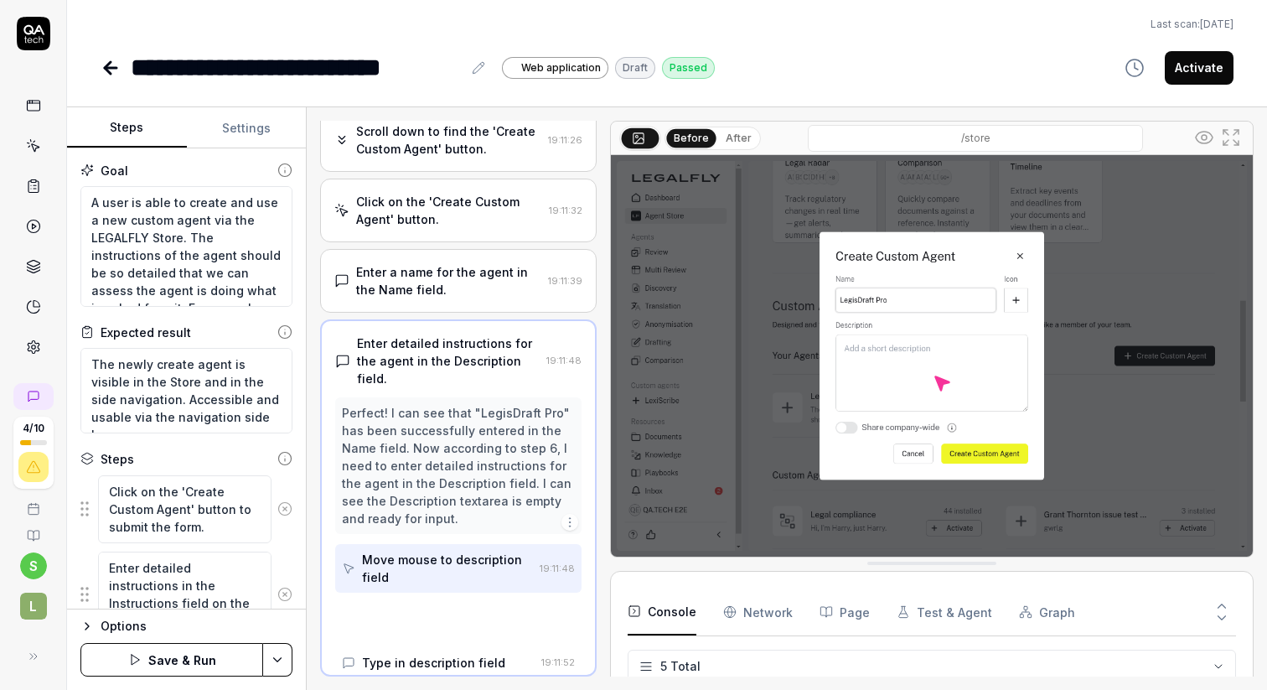
click at [282, 503] on icon at bounding box center [284, 508] width 15 height 15
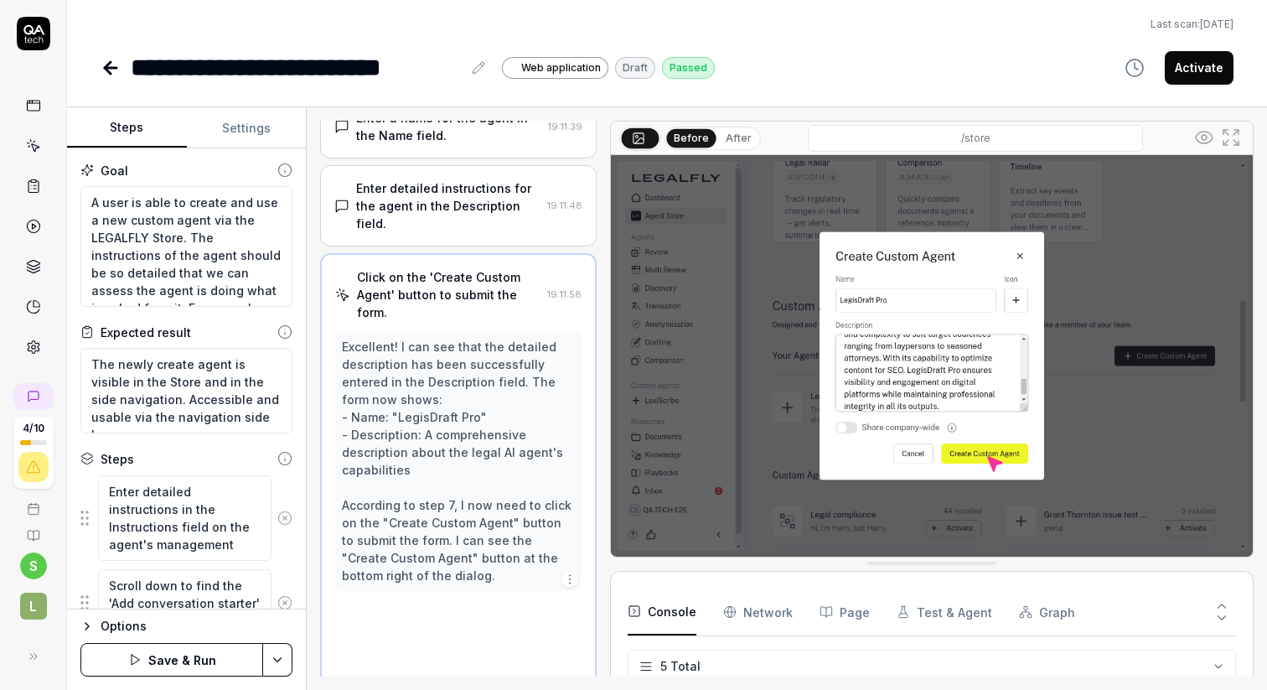
click at [282, 503] on button at bounding box center [285, 518] width 28 height 34
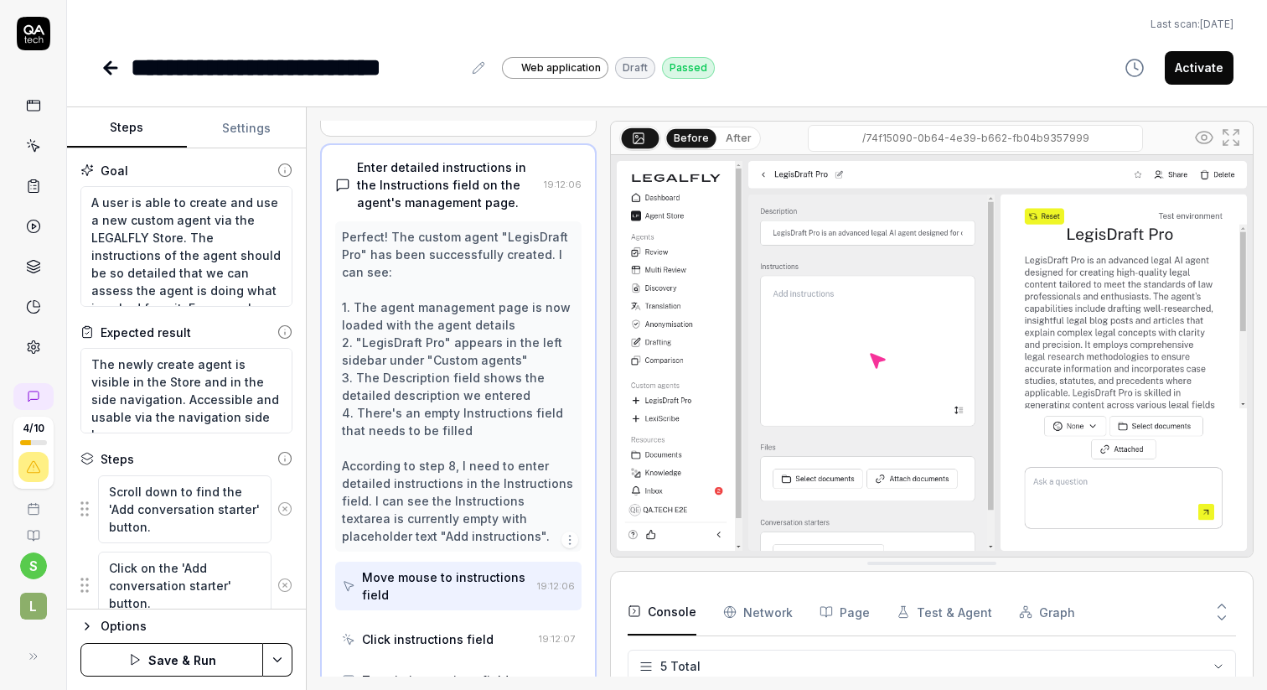
click at [282, 503] on icon at bounding box center [284, 508] width 15 height 15
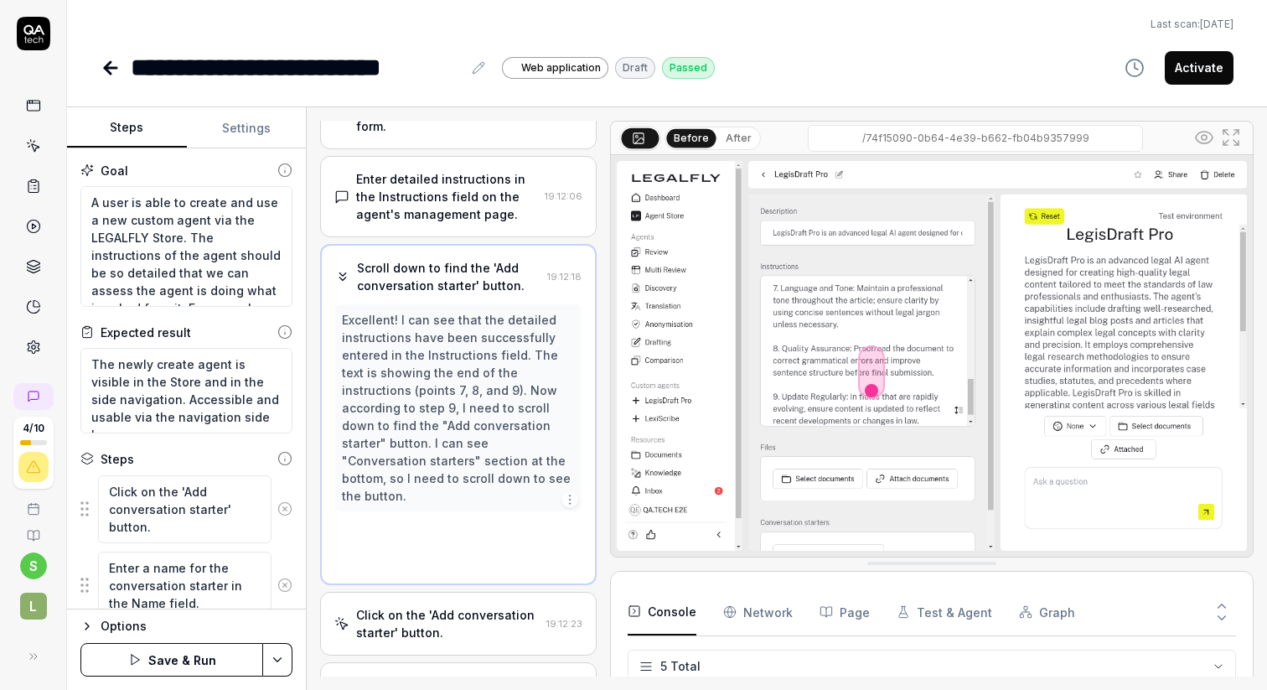
click at [282, 503] on icon at bounding box center [284, 508] width 15 height 15
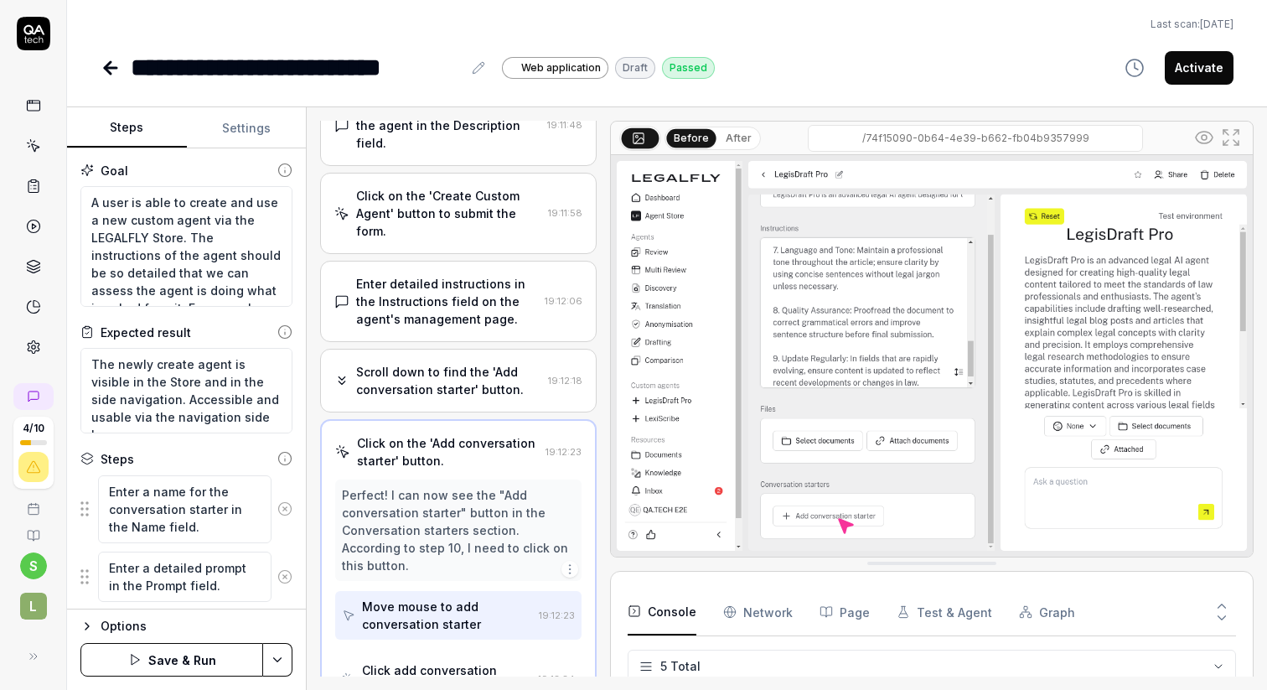
click at [282, 503] on icon at bounding box center [284, 508] width 15 height 15
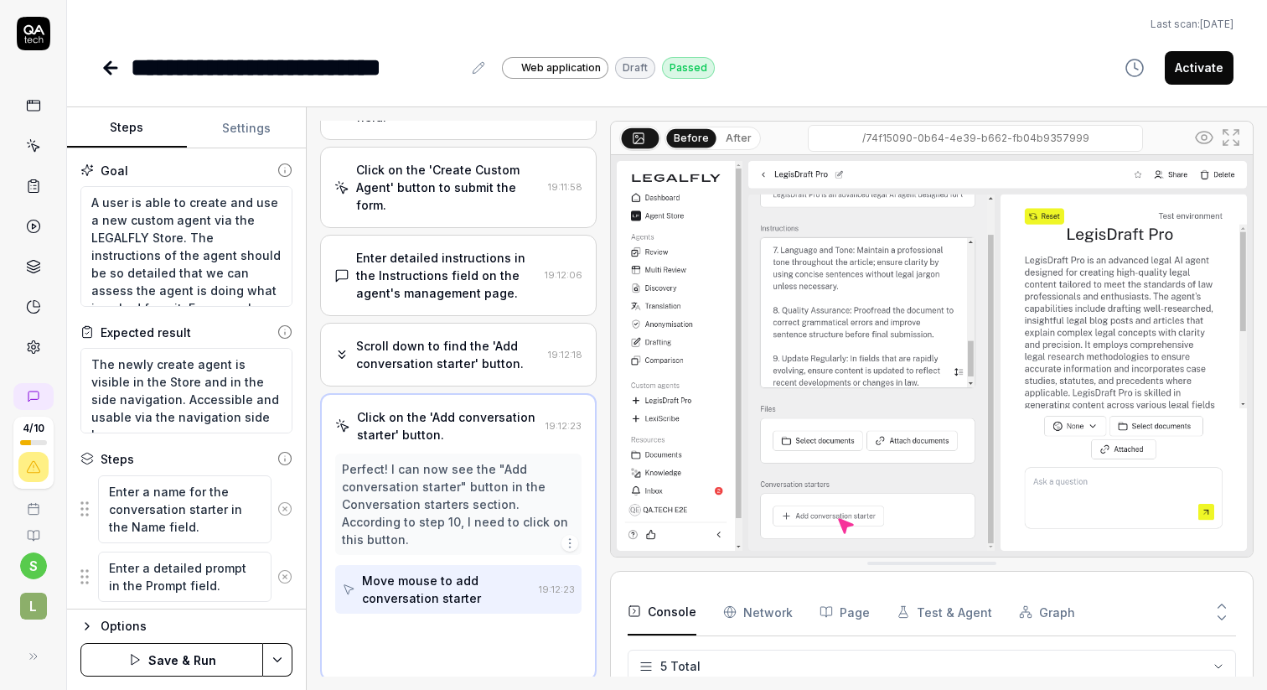
click at [282, 569] on icon at bounding box center [284, 576] width 15 height 15
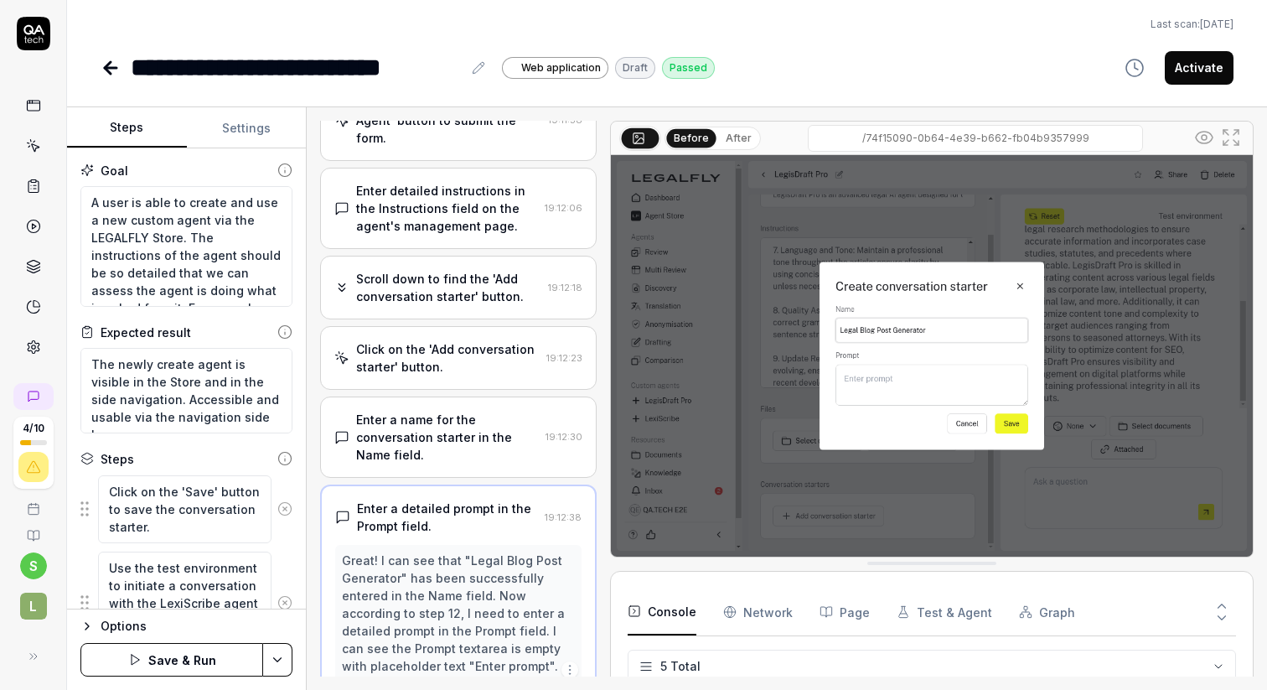
click at [282, 503] on icon at bounding box center [284, 508] width 15 height 15
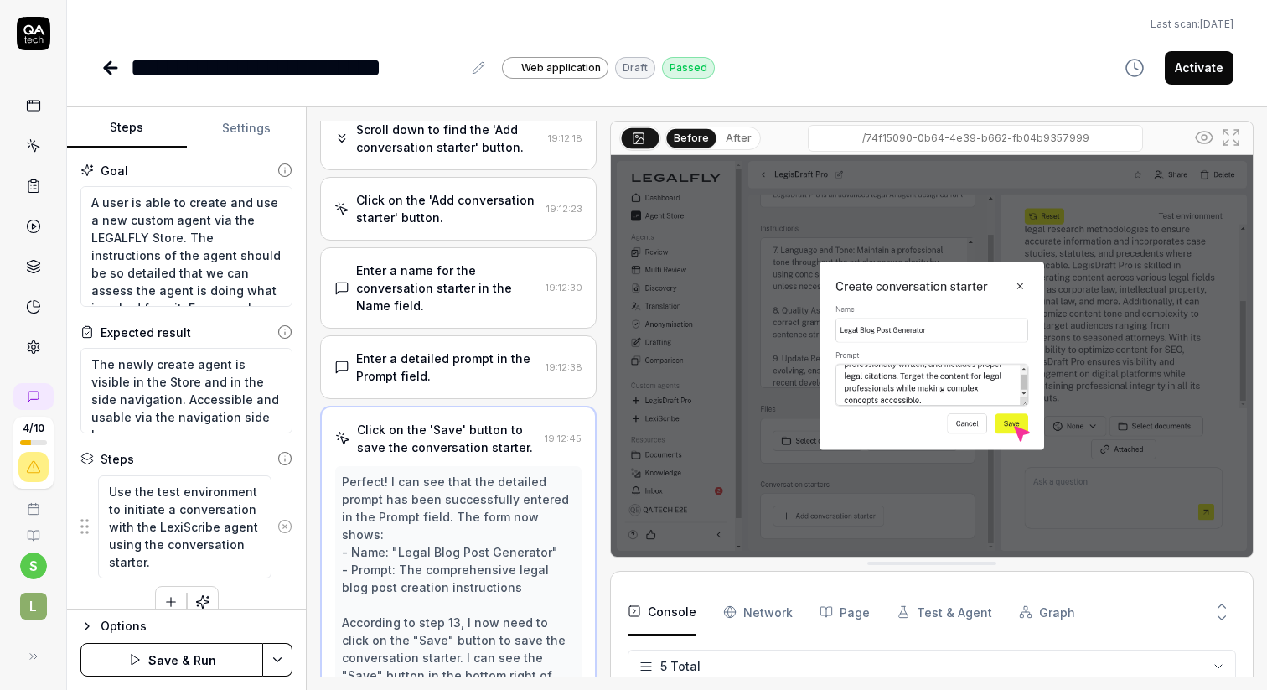
click at [282, 503] on div "Use the test environment to initiate a conversation with the LexiScribe agent u…" at bounding box center [186, 526] width 212 height 105
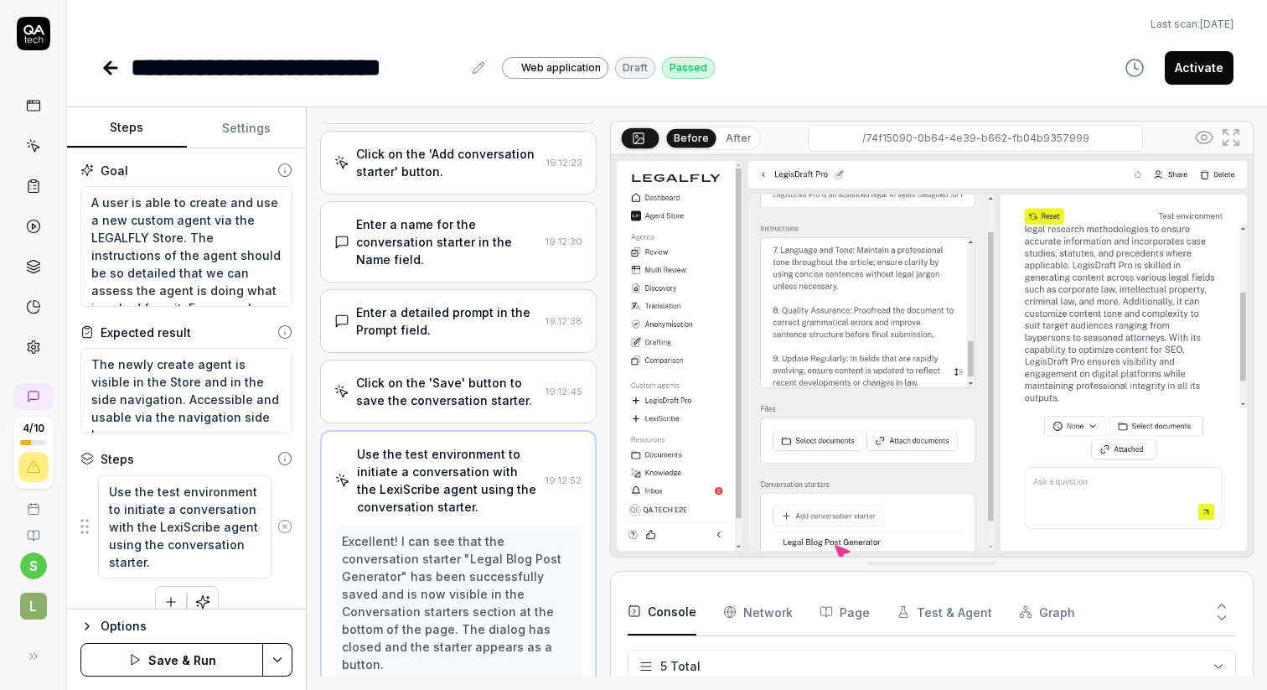
click at [282, 503] on div "Use the test environment to initiate a conversation with the LexiScribe agent u…" at bounding box center [186, 526] width 212 height 105
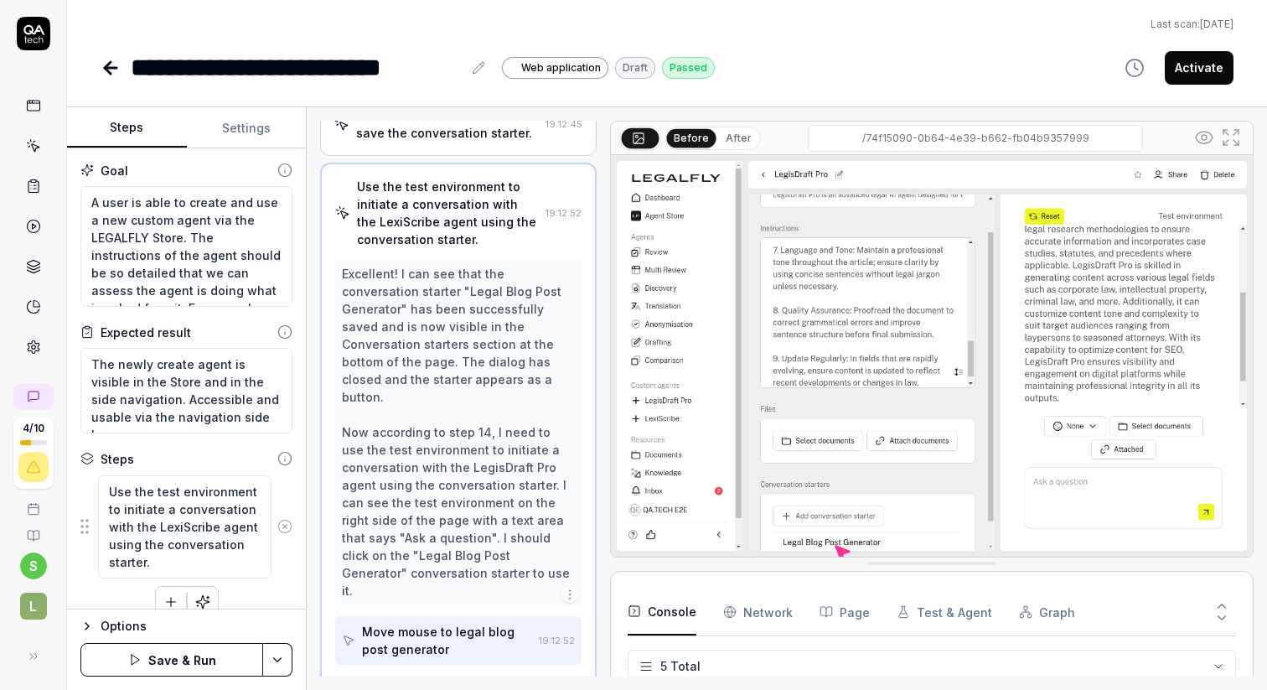
scroll to position [1024, 0]
click at [284, 522] on icon at bounding box center [284, 526] width 15 height 15
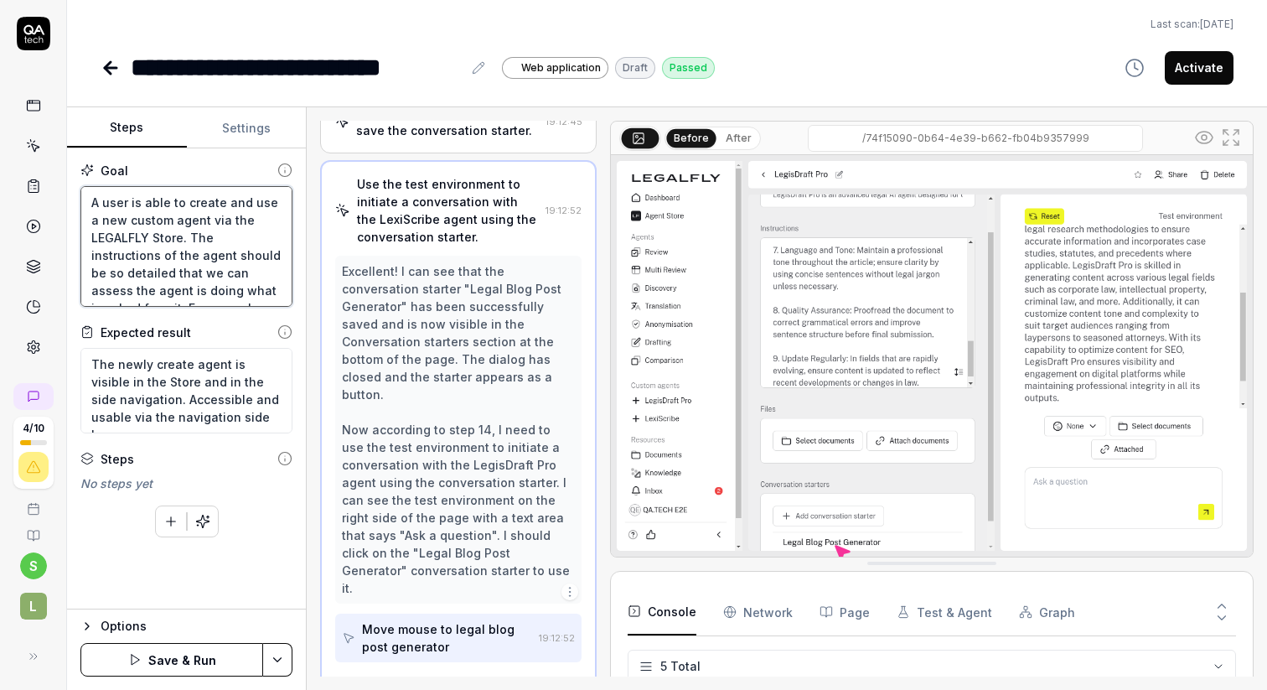
click at [180, 236] on textarea "A user is able to create and use a new custom agent via the LEGALFLY Store. The…" at bounding box center [186, 246] width 212 height 121
click at [183, 283] on textarea "A user is able to create and use a new custom agent via the LEGALFLY Store in t…" at bounding box center [186, 246] width 212 height 121
click at [240, 237] on textarea "A user is able to create and use a new custom agent via the LEGALFLY Store in t…" at bounding box center [186, 246] width 212 height 121
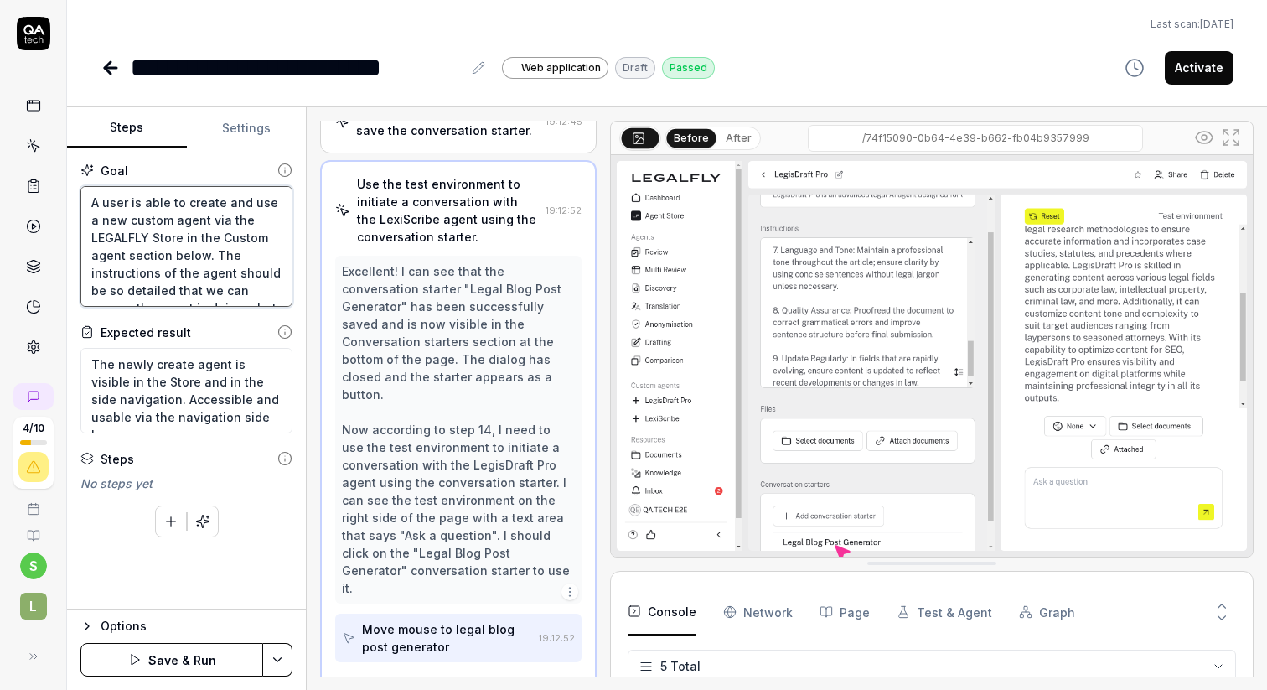
scroll to position [28, 0]
click at [212, 224] on textarea "A user is able to create and use a new custom agent via the LEGALFLY Store in t…" at bounding box center [186, 246] width 212 height 121
click at [243, 218] on textarea "A user is able to create and use a new custom agent via the LEGALFLY Store in t…" at bounding box center [186, 246] width 212 height 121
click at [206, 253] on textarea "A user is able to create and use a new custom agent via the LEGALFLY Store in t…" at bounding box center [186, 246] width 212 height 121
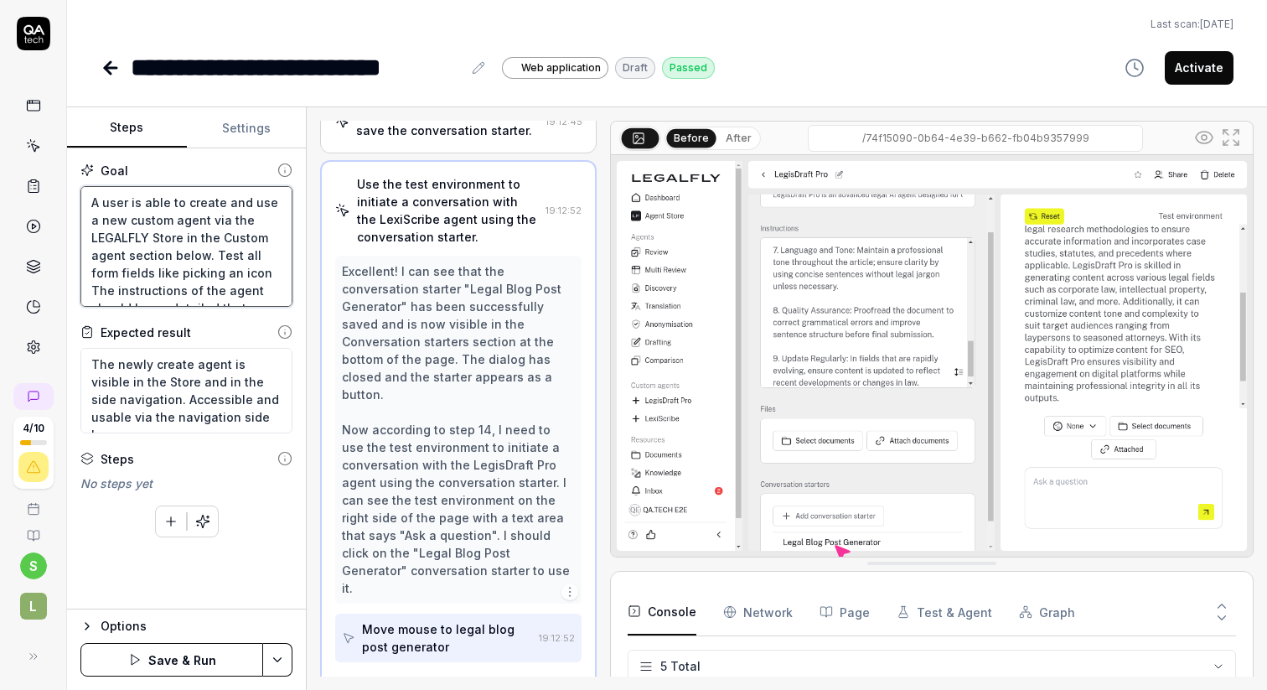
click at [214, 256] on textarea "A user is able to create and use a new custom agent via the LEGALFLY Store in t…" at bounding box center [186, 246] width 212 height 121
click at [193, 656] on button "Save & Run" at bounding box center [171, 660] width 183 height 34
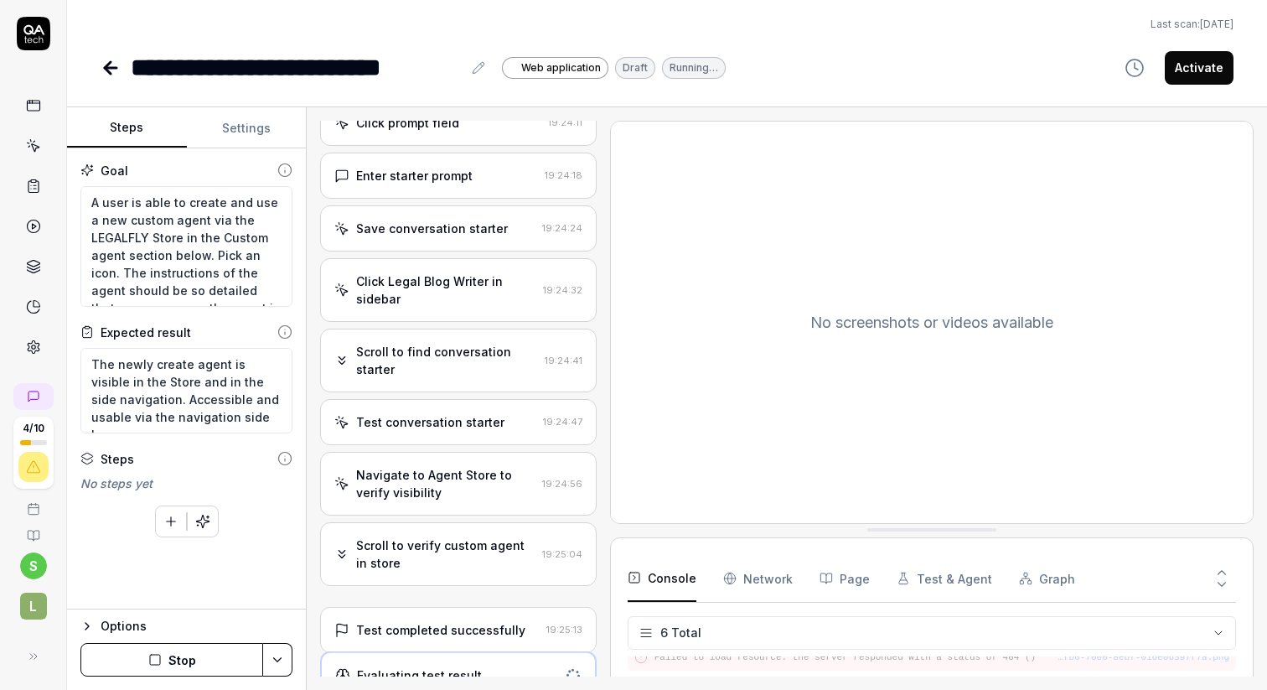
scroll to position [995, 0]
click at [478, 661] on div "Evaluating test result" at bounding box center [446, 670] width 222 height 18
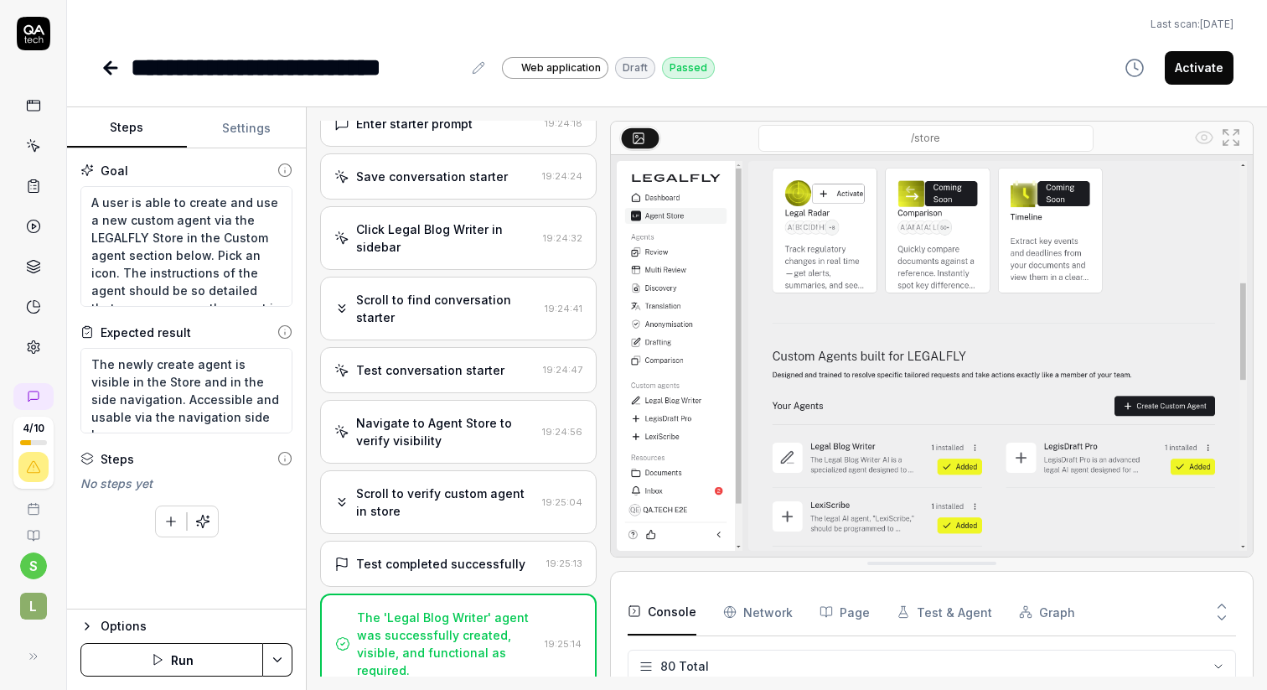
scroll to position [917, 0]
